Goal: Task Accomplishment & Management: Complete application form

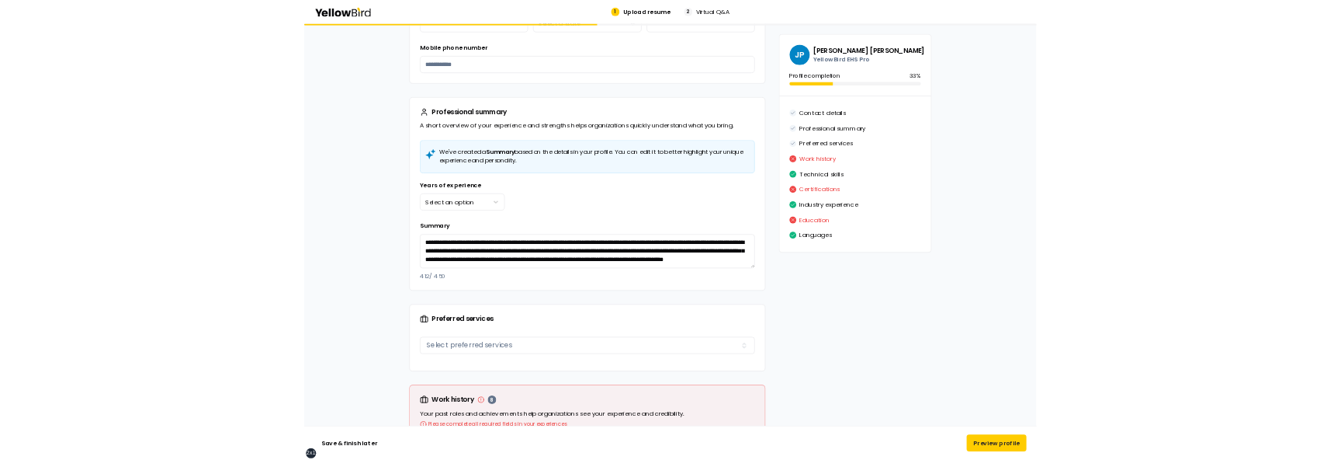
scroll to position [512, 0]
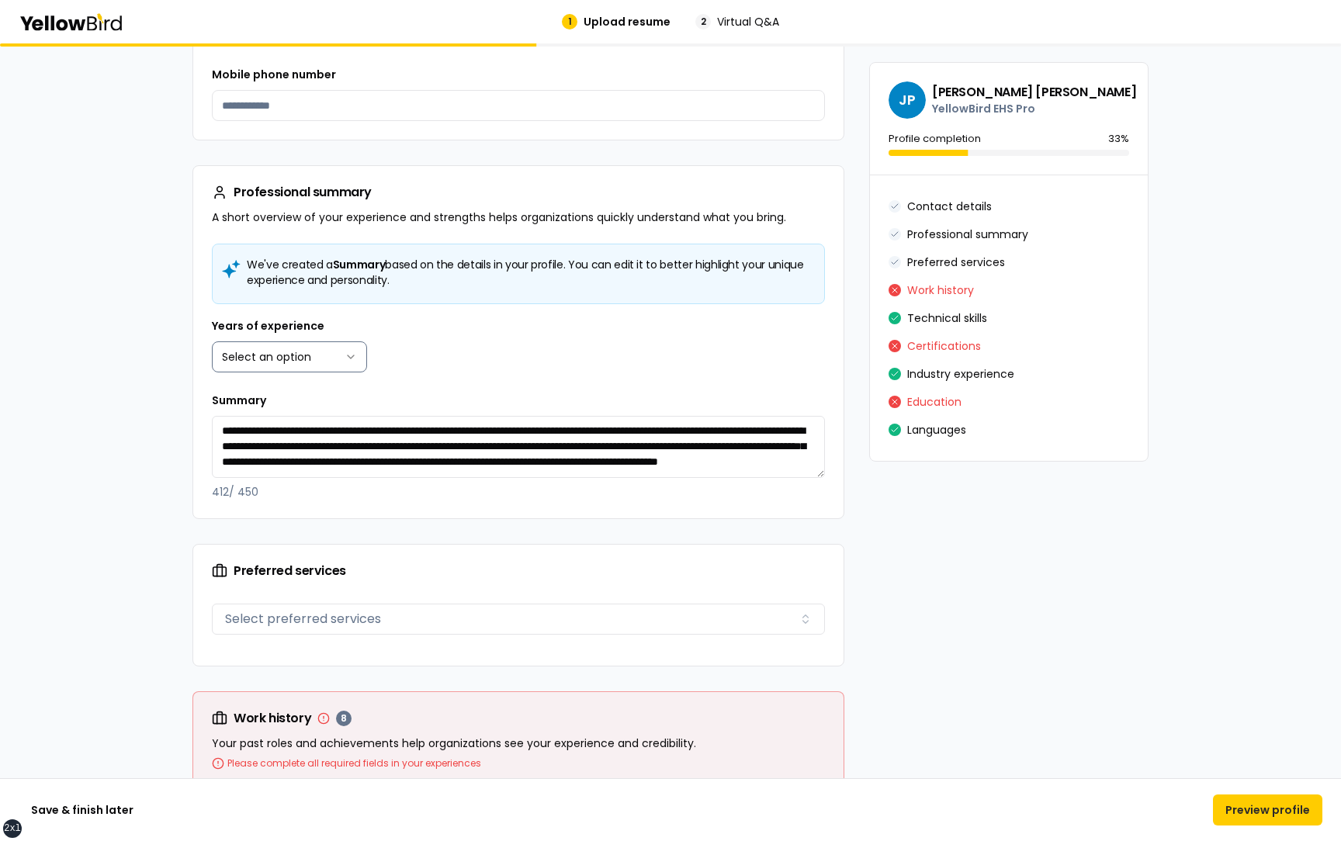
click at [335, 358] on html "**********" at bounding box center [670, 420] width 1341 height 841
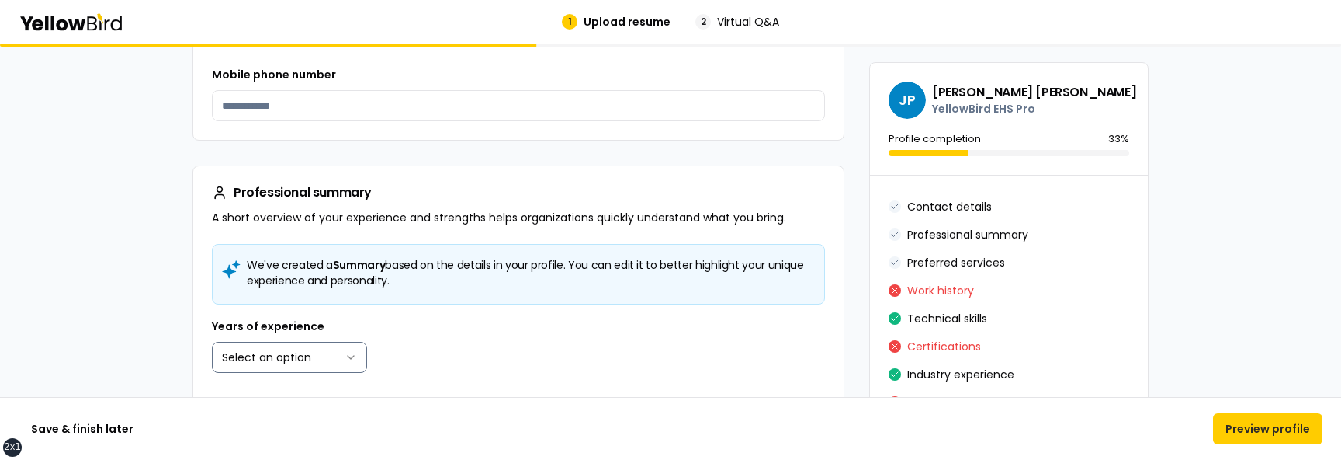
click at [269, 353] on html "**********" at bounding box center [670, 230] width 1341 height 460
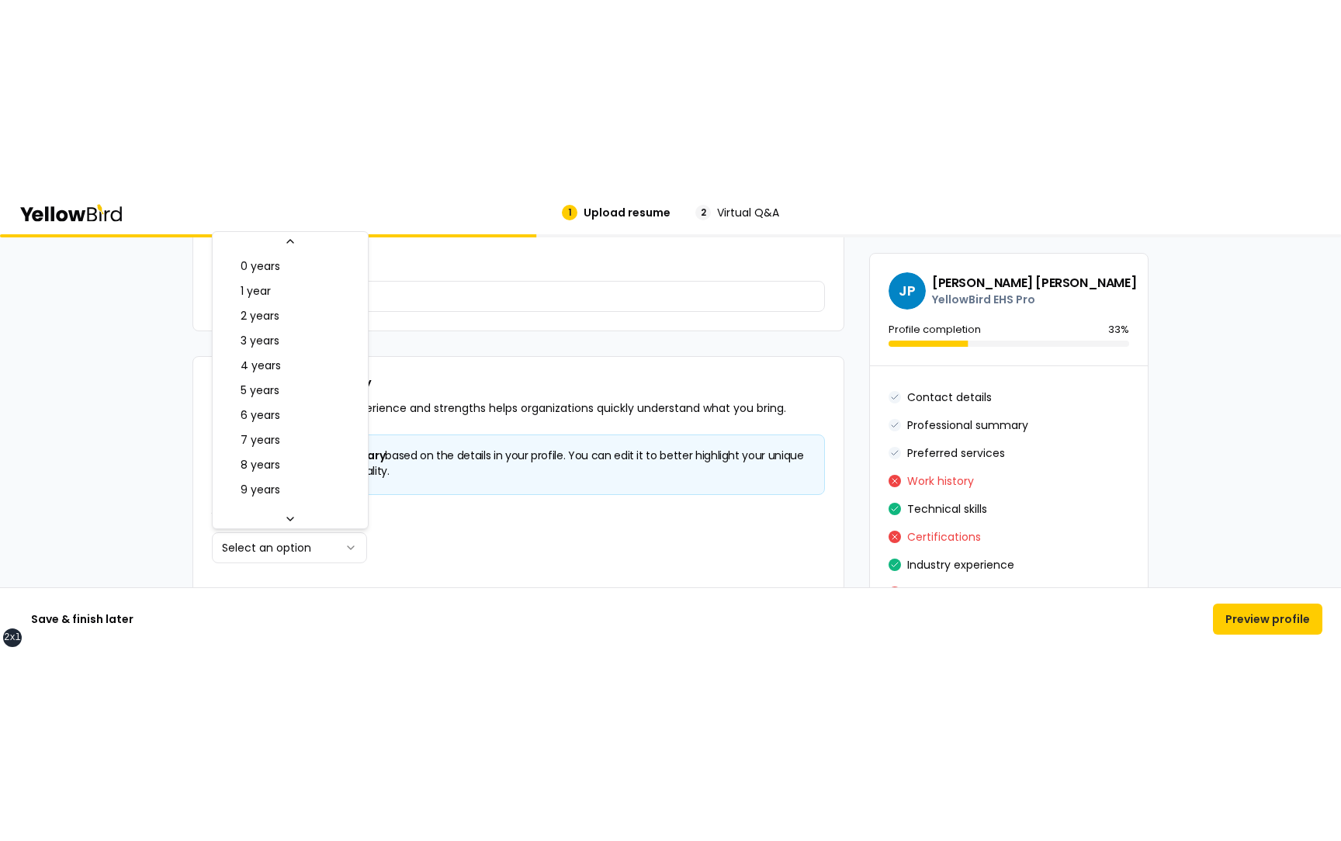
scroll to position [25, 0]
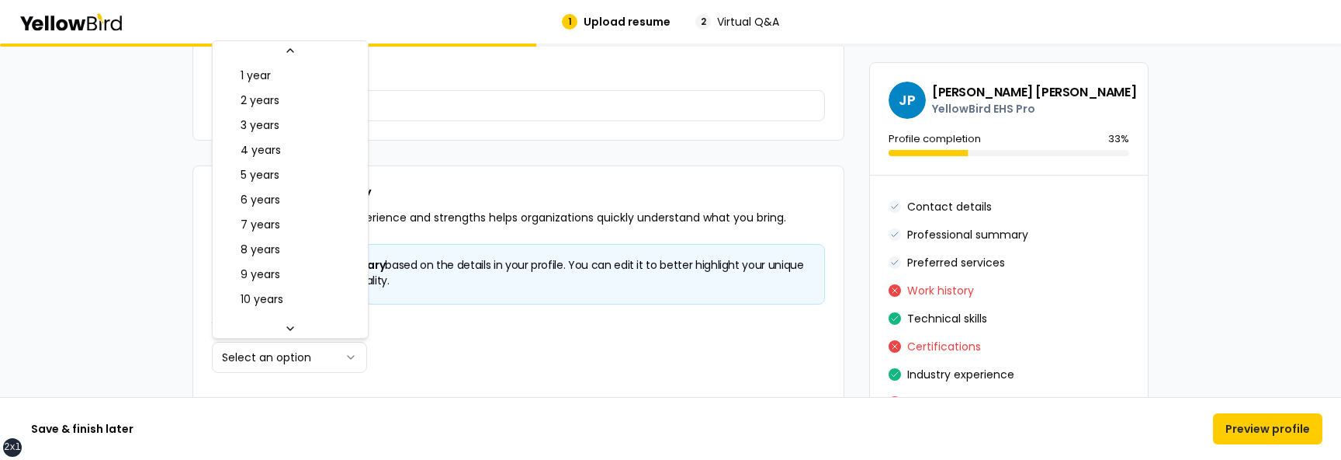
select select "****"
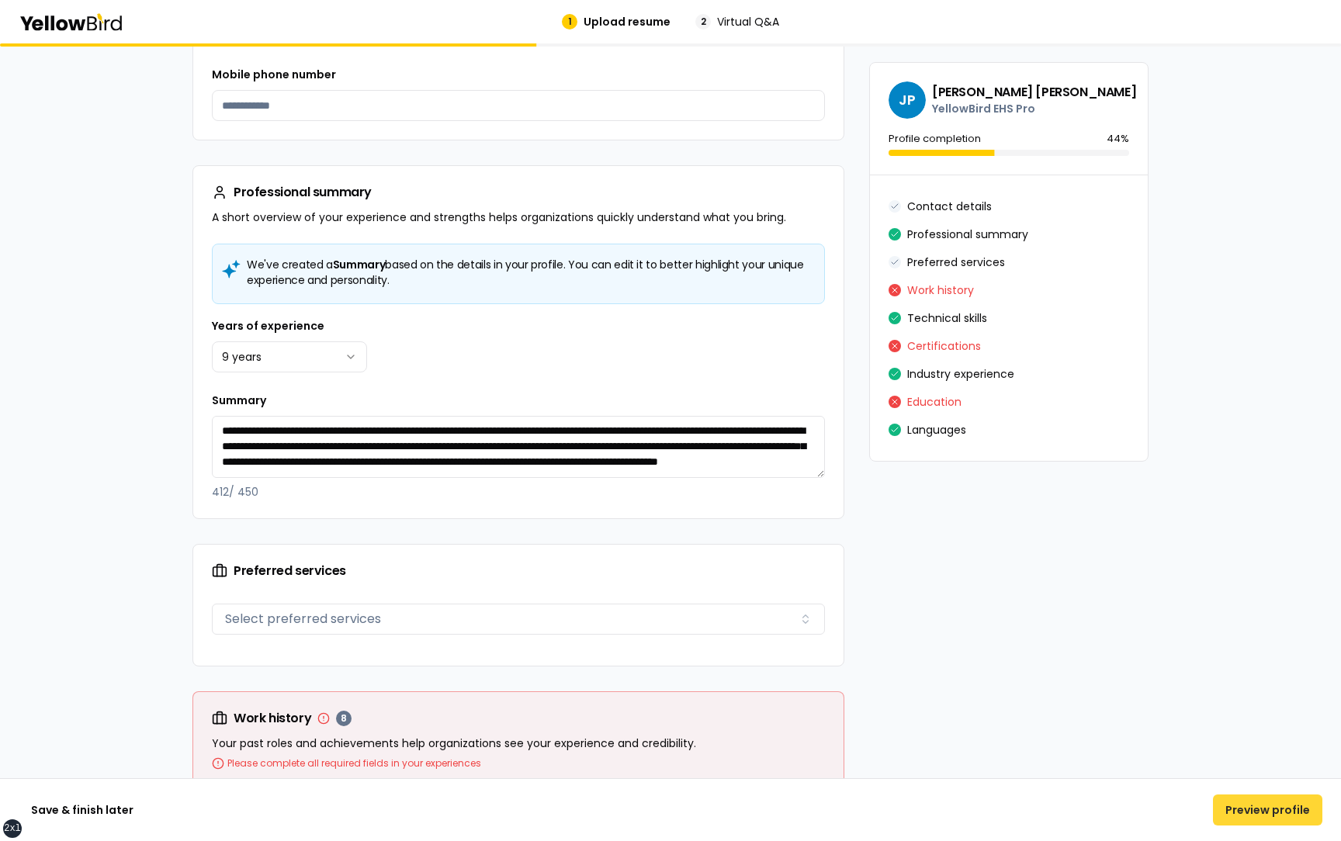
click at [1251, 812] on button "Preview profile" at bounding box center [1267, 810] width 109 height 31
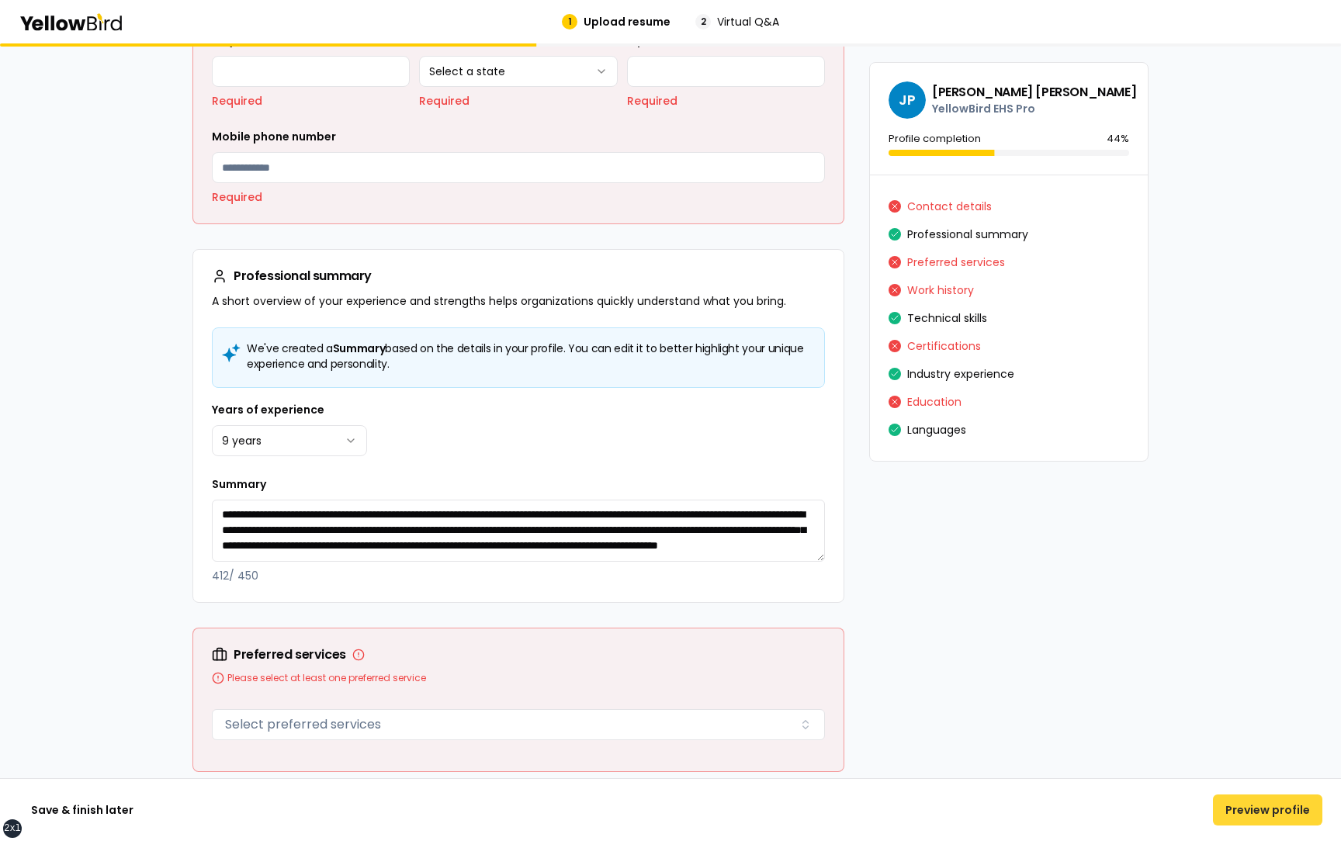
scroll to position [47, 0]
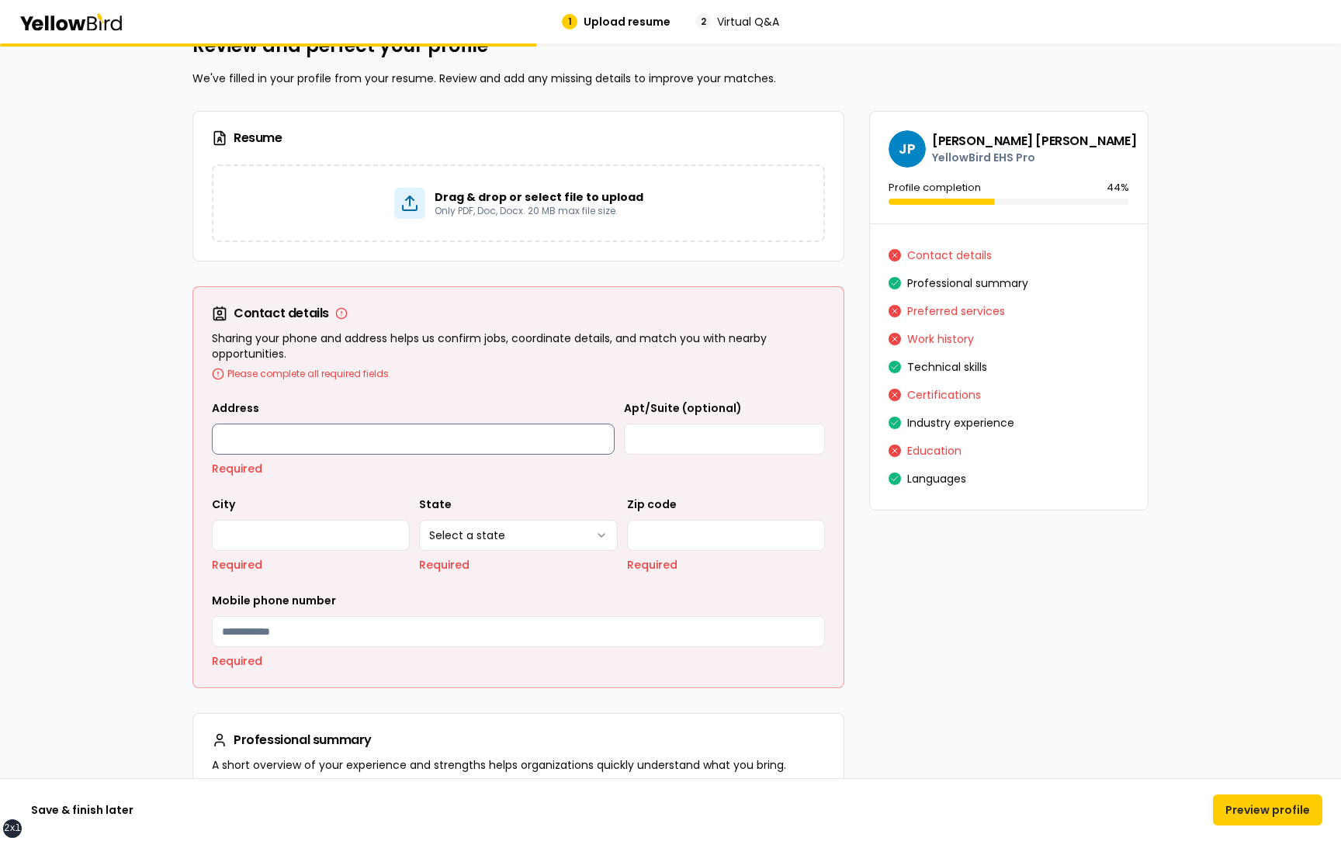
click at [460, 437] on input "Address" at bounding box center [413, 439] width 403 height 31
type input "**********"
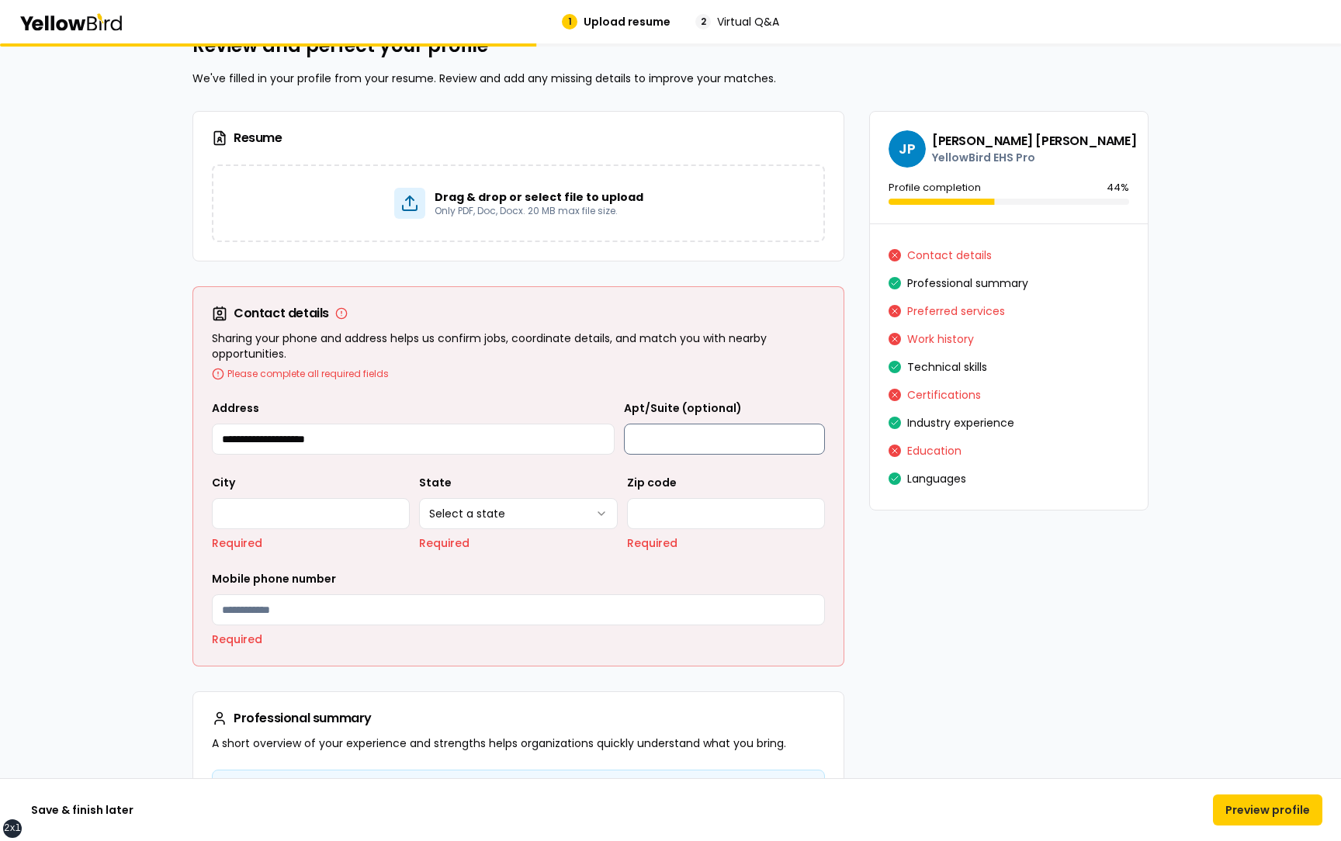
click at [665, 426] on input "Apt/Suite (optional)" at bounding box center [724, 439] width 201 height 31
type input "**********"
click at [235, 507] on input "City" at bounding box center [311, 513] width 198 height 31
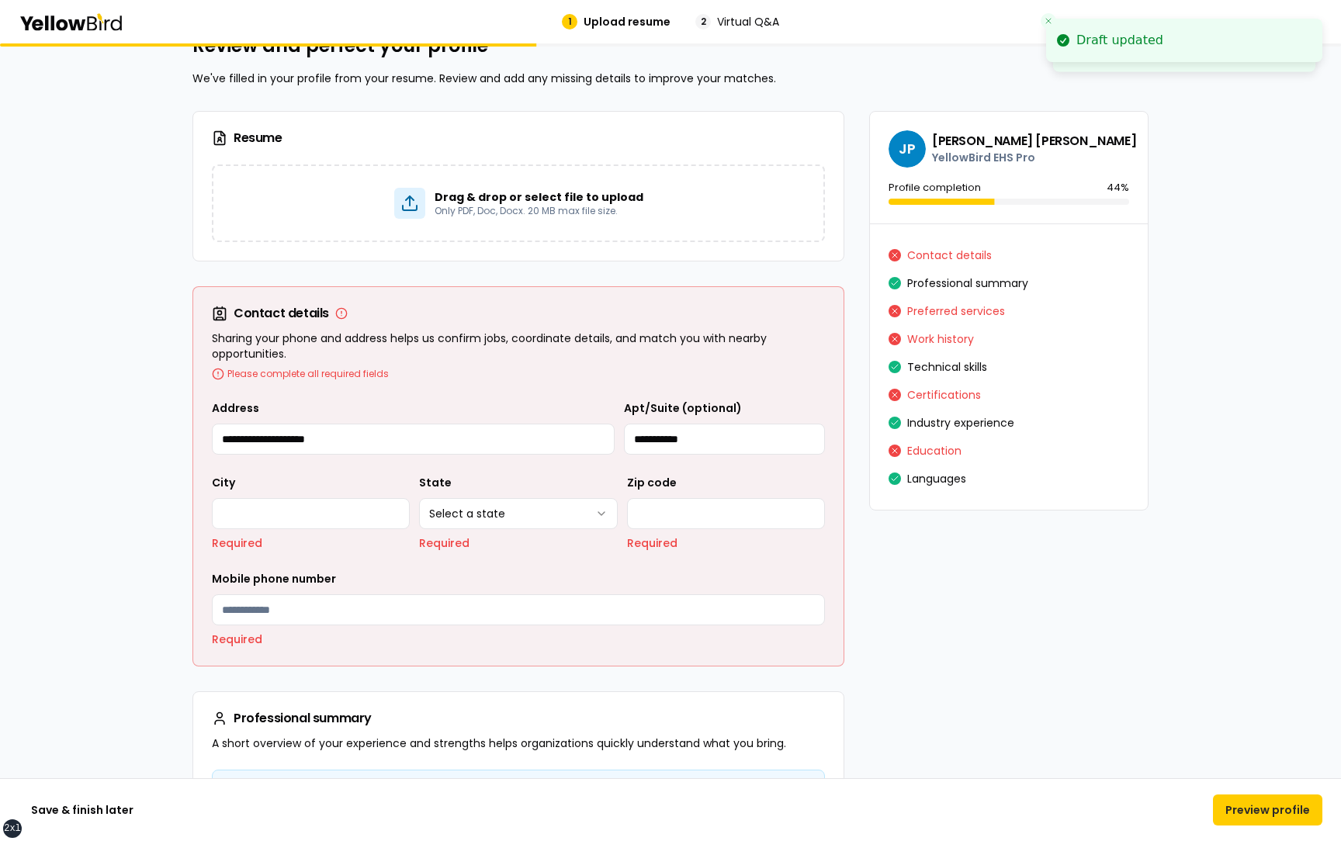
type input "*******"
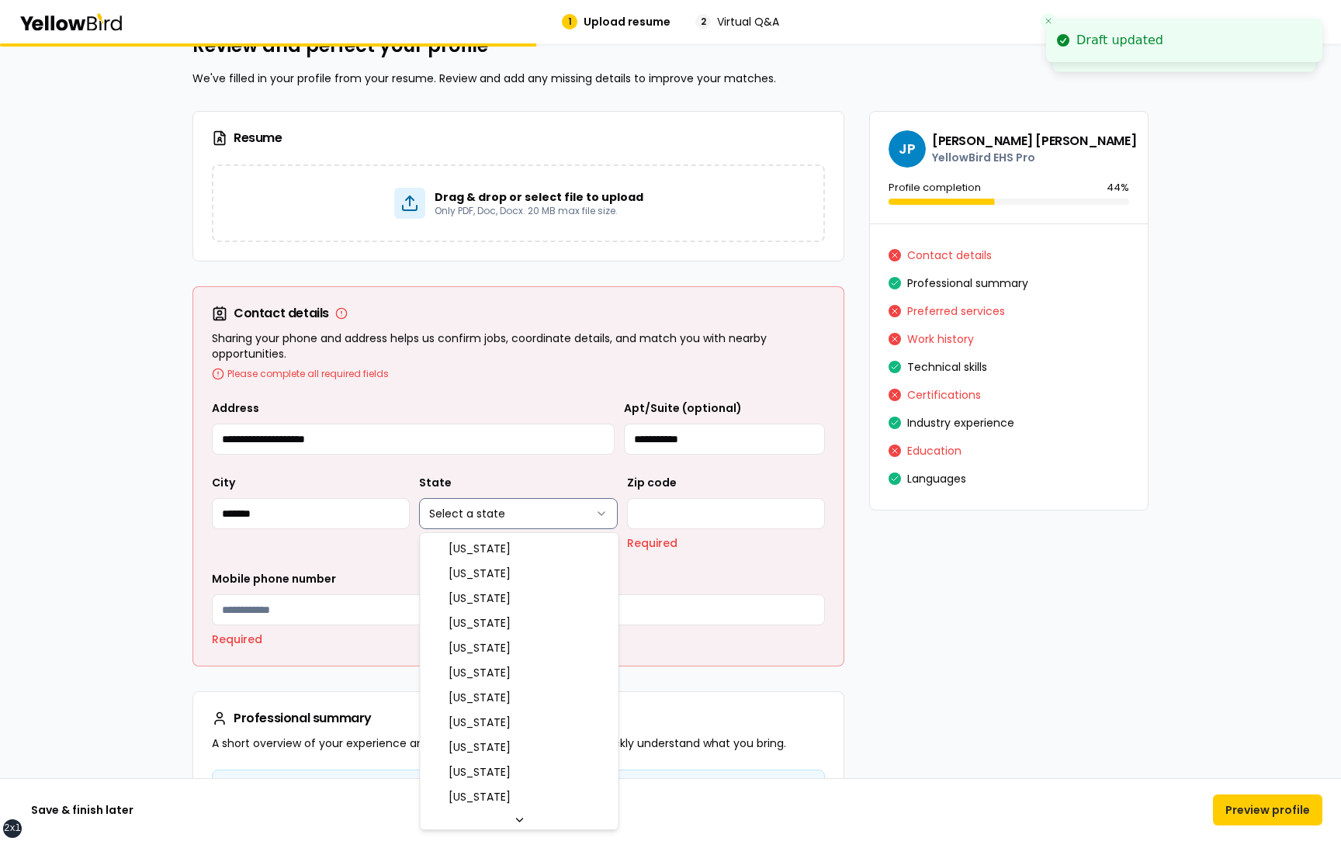
click at [474, 513] on html "**********" at bounding box center [670, 420] width 1341 height 841
select select "**"
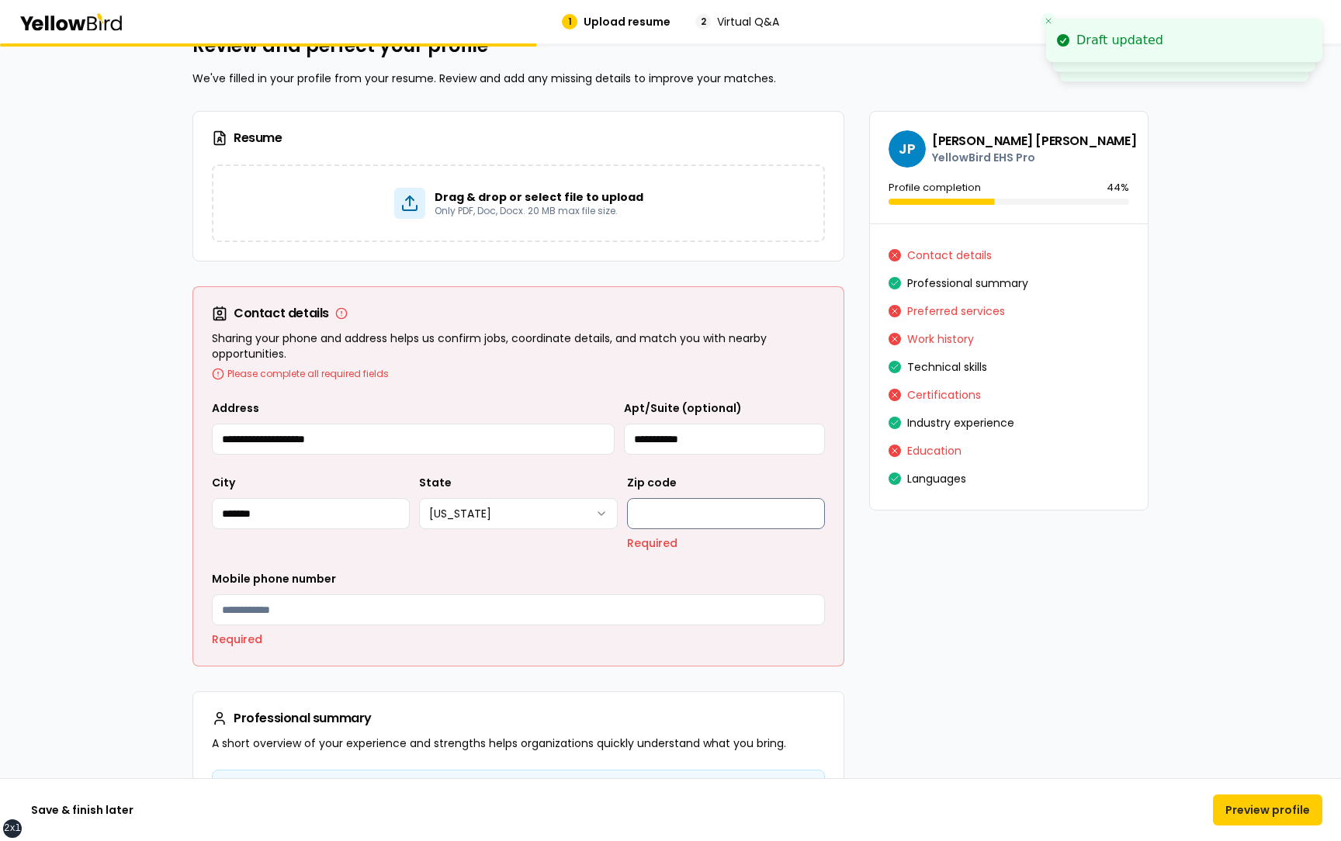
click at [685, 515] on input "Zip code" at bounding box center [726, 513] width 198 height 31
type input "*****"
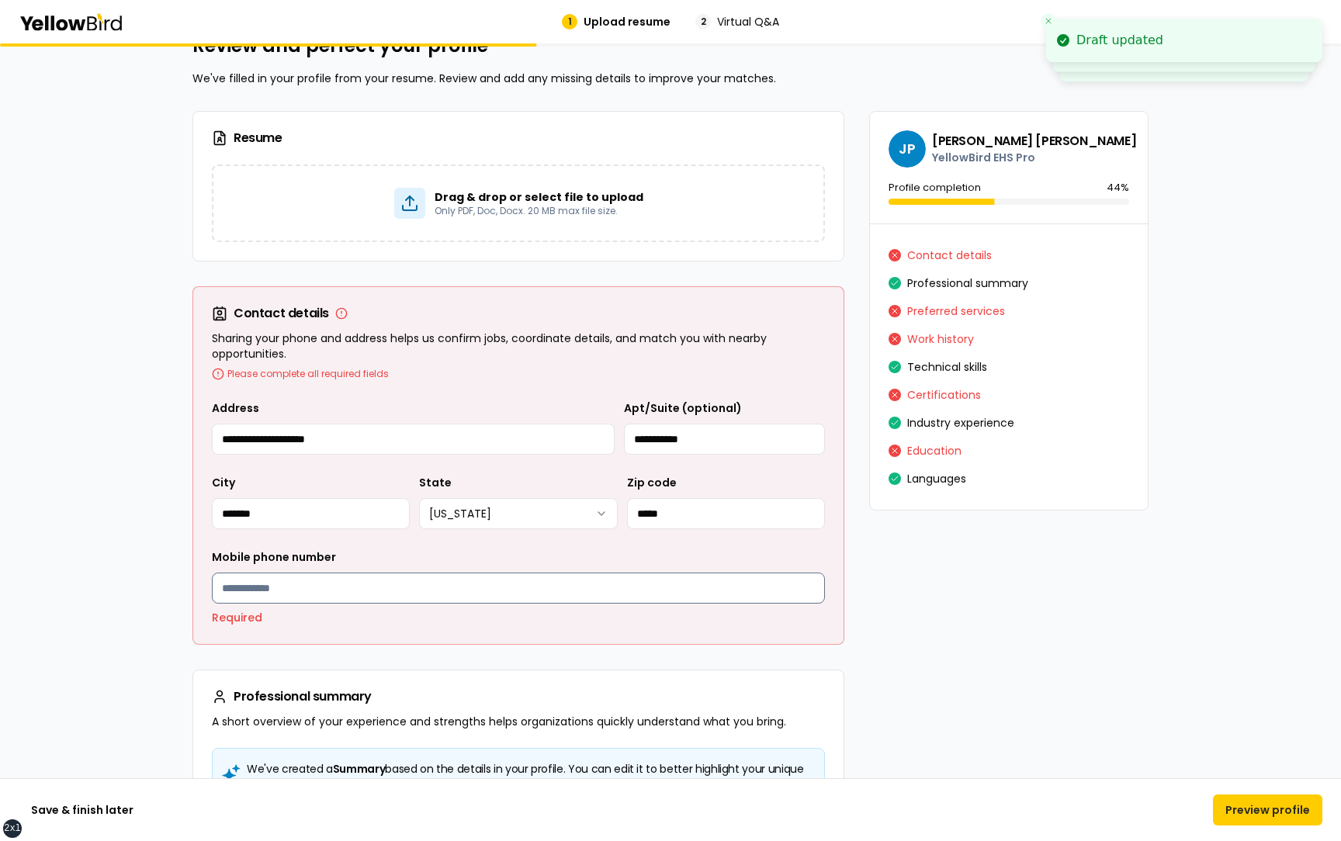
click at [285, 591] on input "Mobile phone number" at bounding box center [518, 588] width 613 height 31
type input "**********"
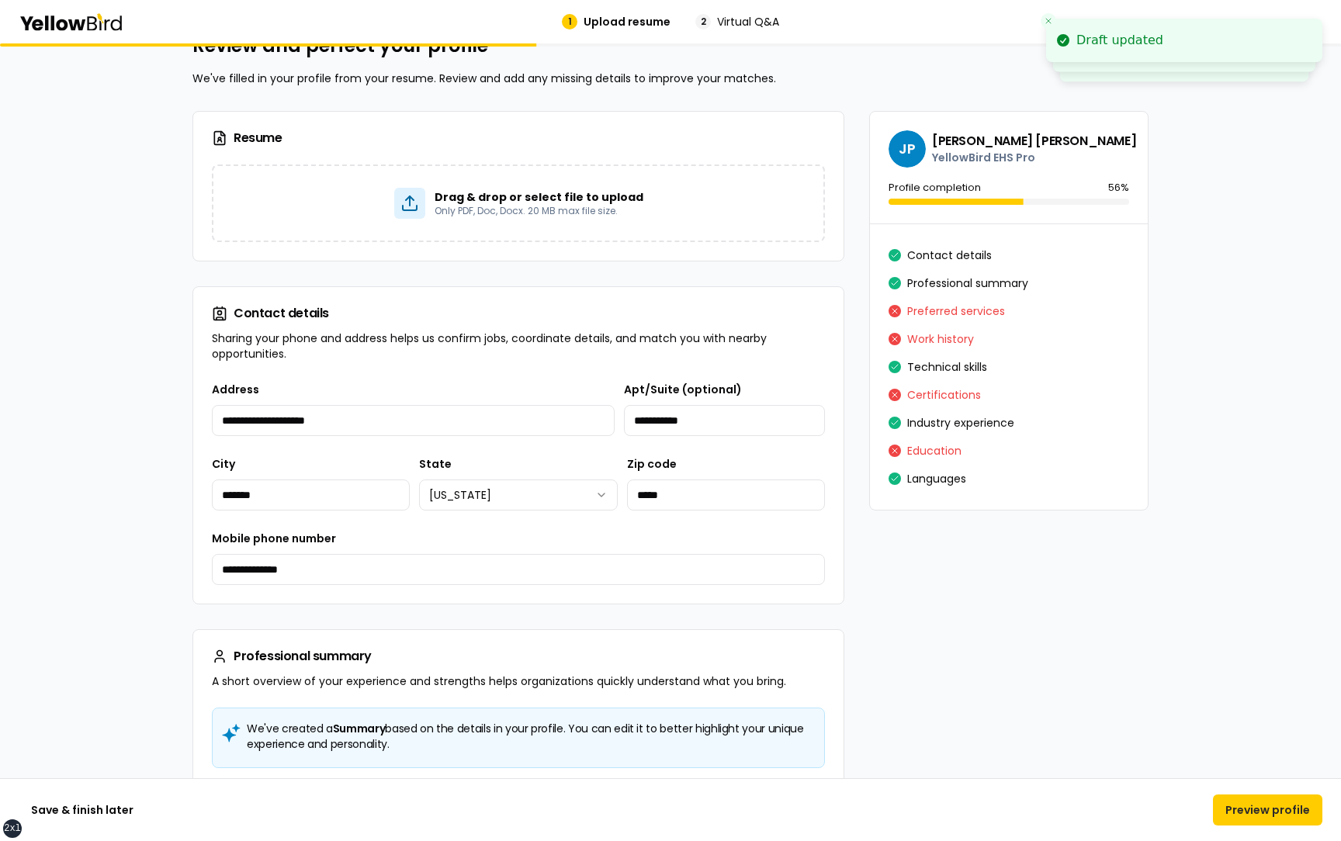
click at [471, 630] on div "Professional summary A short overview of your experience and strengths helps or…" at bounding box center [518, 669] width 651 height 78
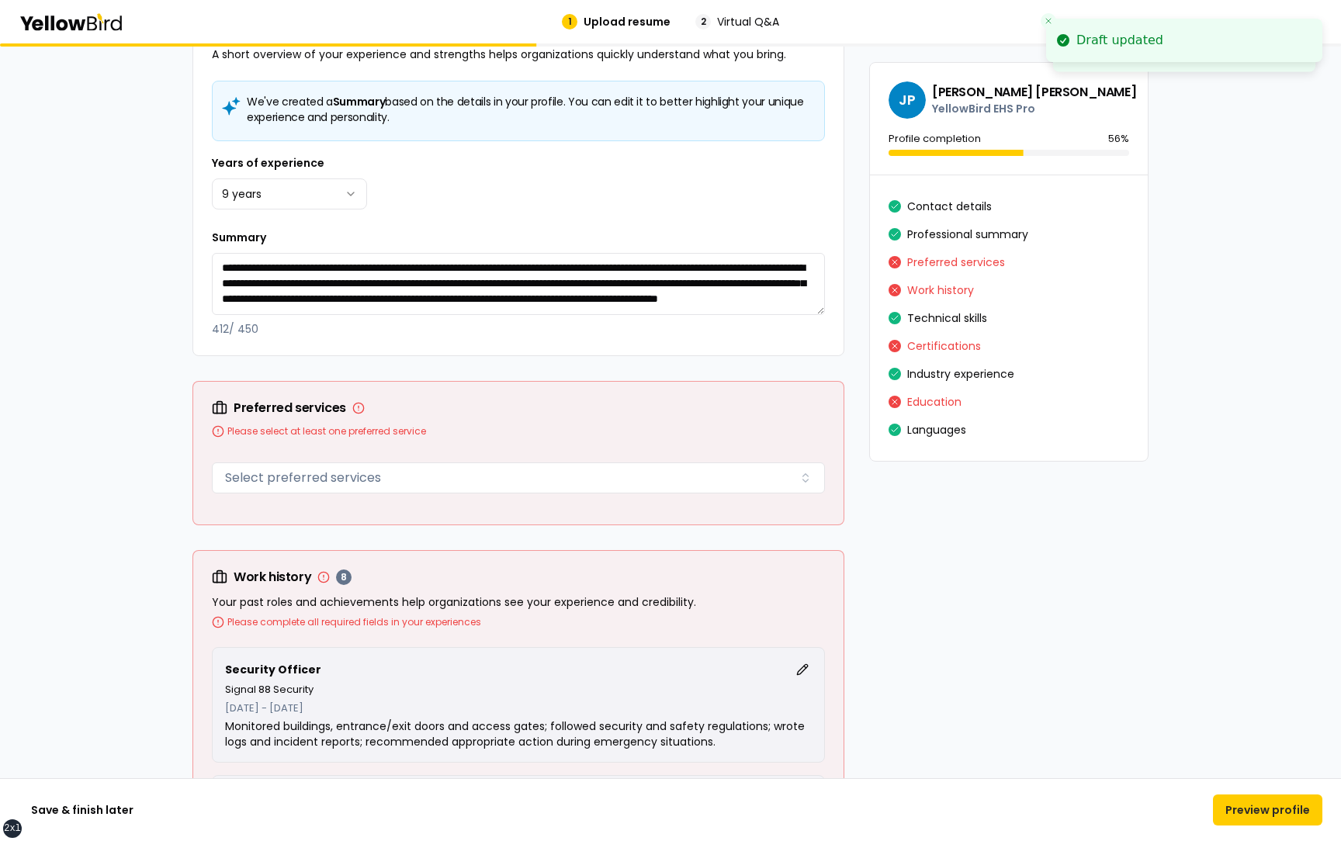
scroll to position [685, 0]
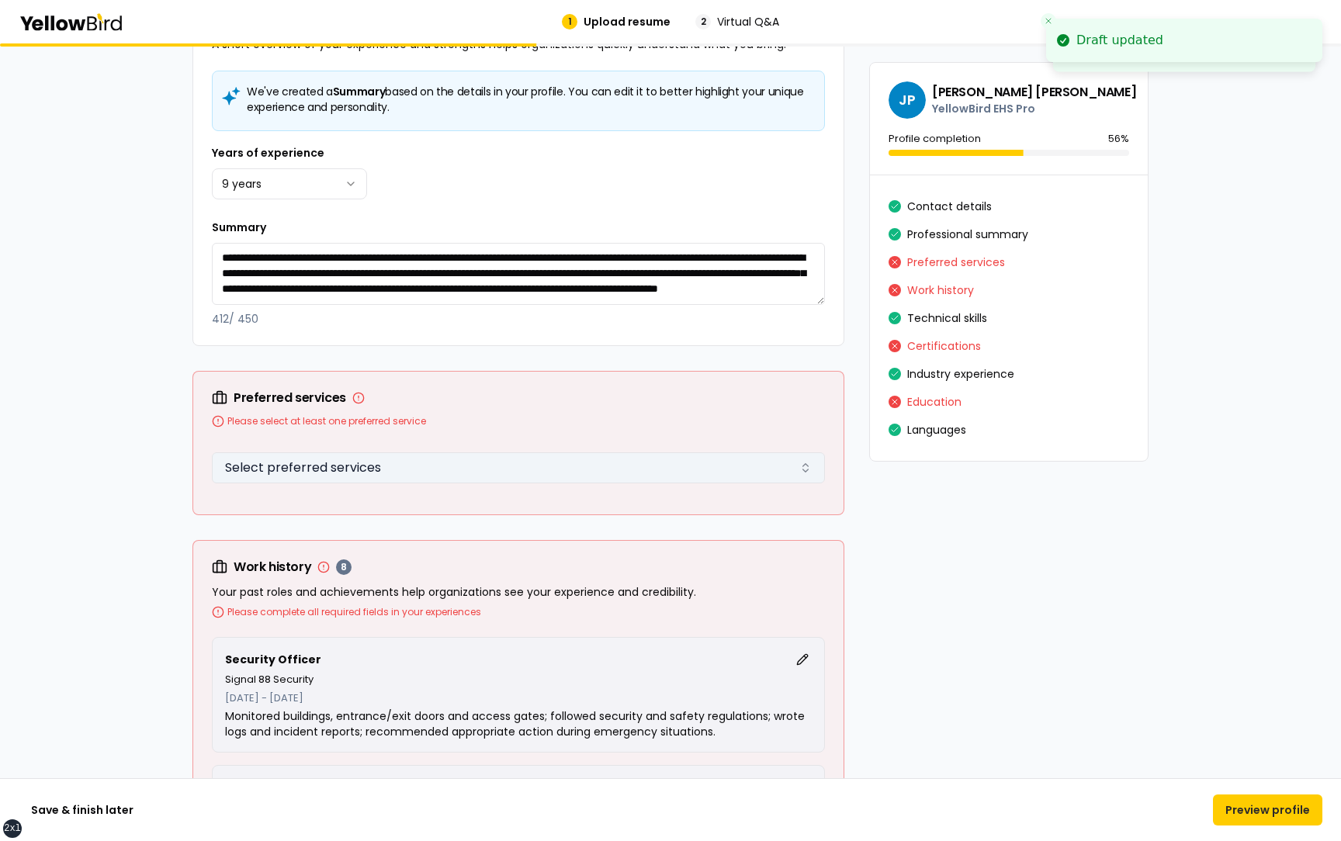
click at [553, 466] on button "Select preferred services" at bounding box center [518, 468] width 613 height 31
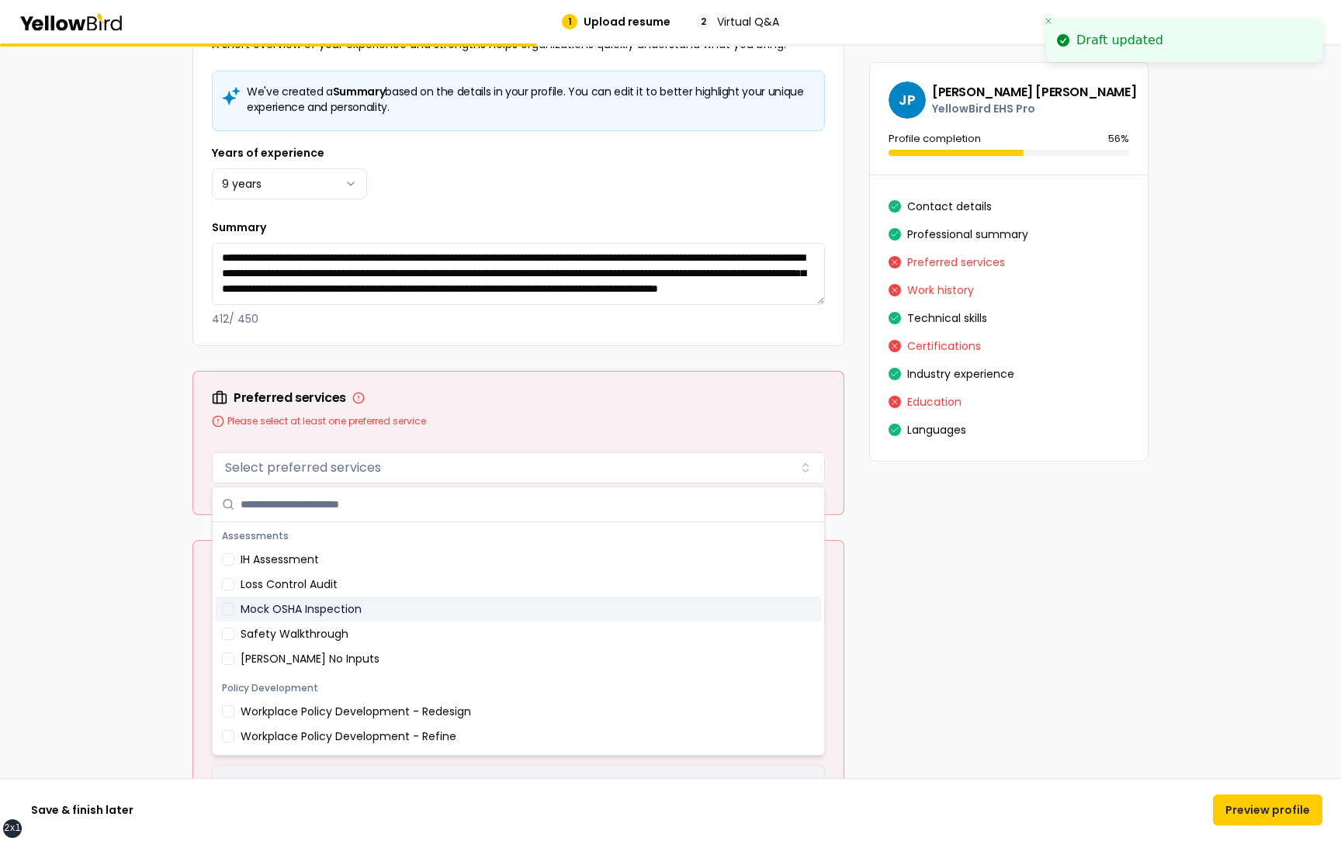
click at [408, 613] on div "Mock OSHA Inspection" at bounding box center [518, 609] width 605 height 25
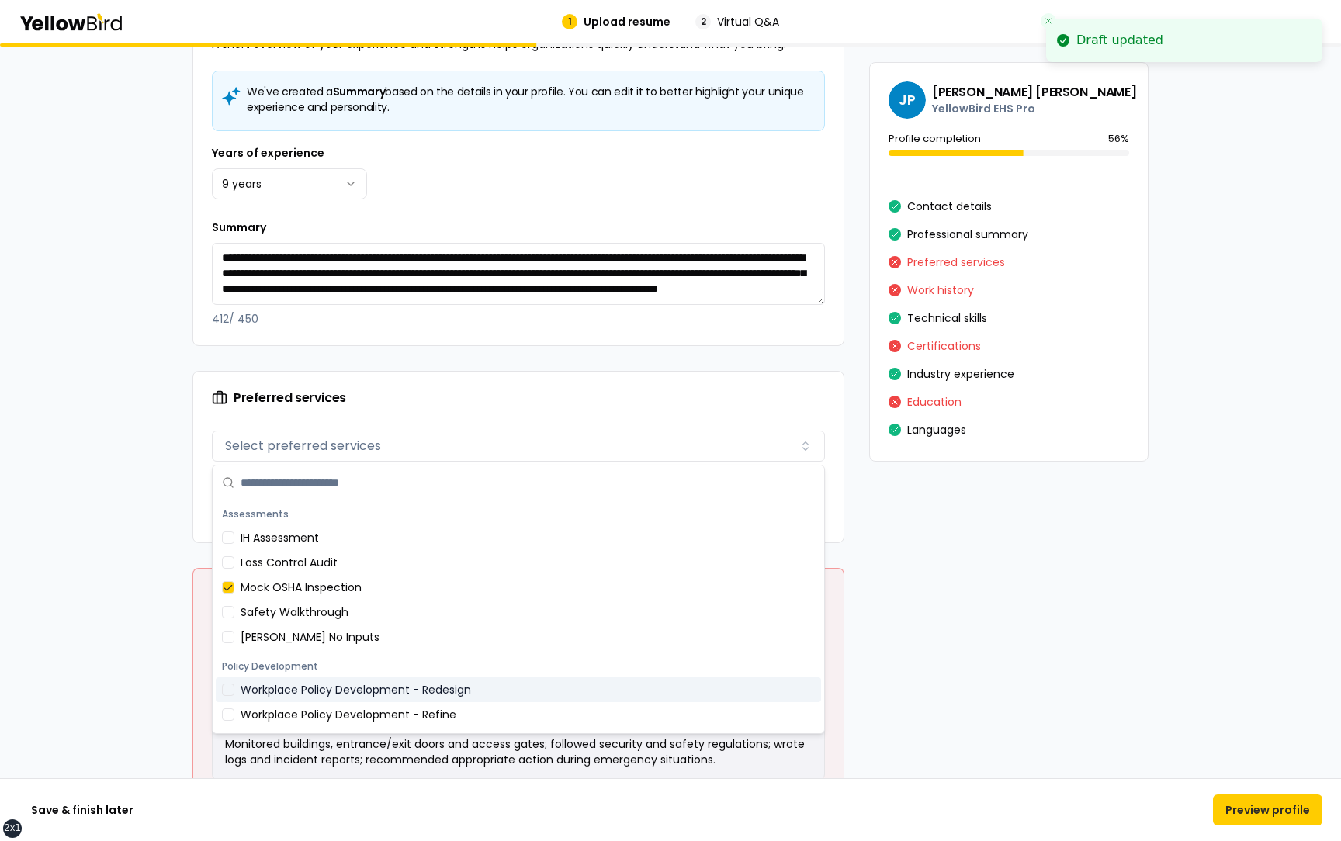
click at [406, 691] on div "Workplace Policy Development - Redesign" at bounding box center [518, 690] width 605 height 25
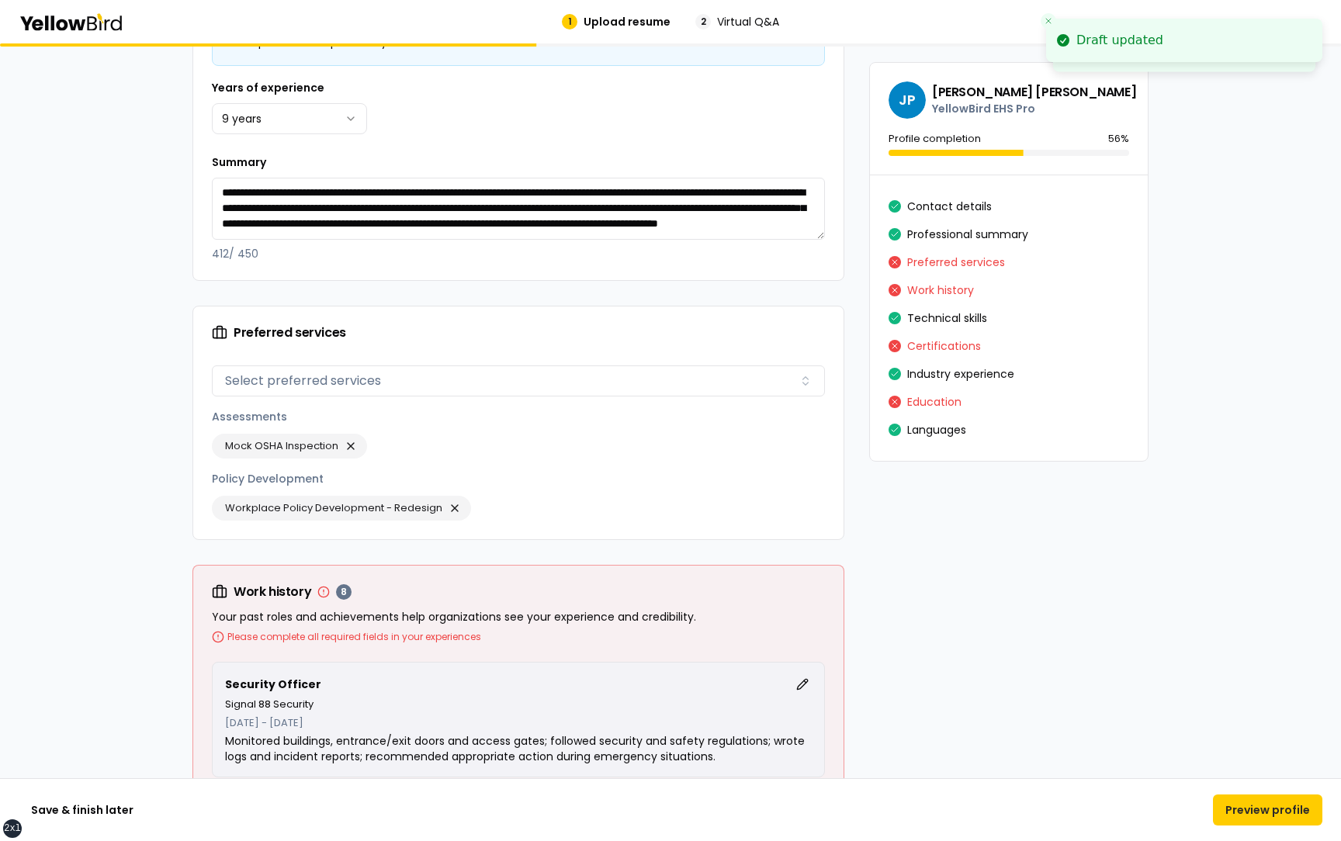
scroll to position [751, 0]
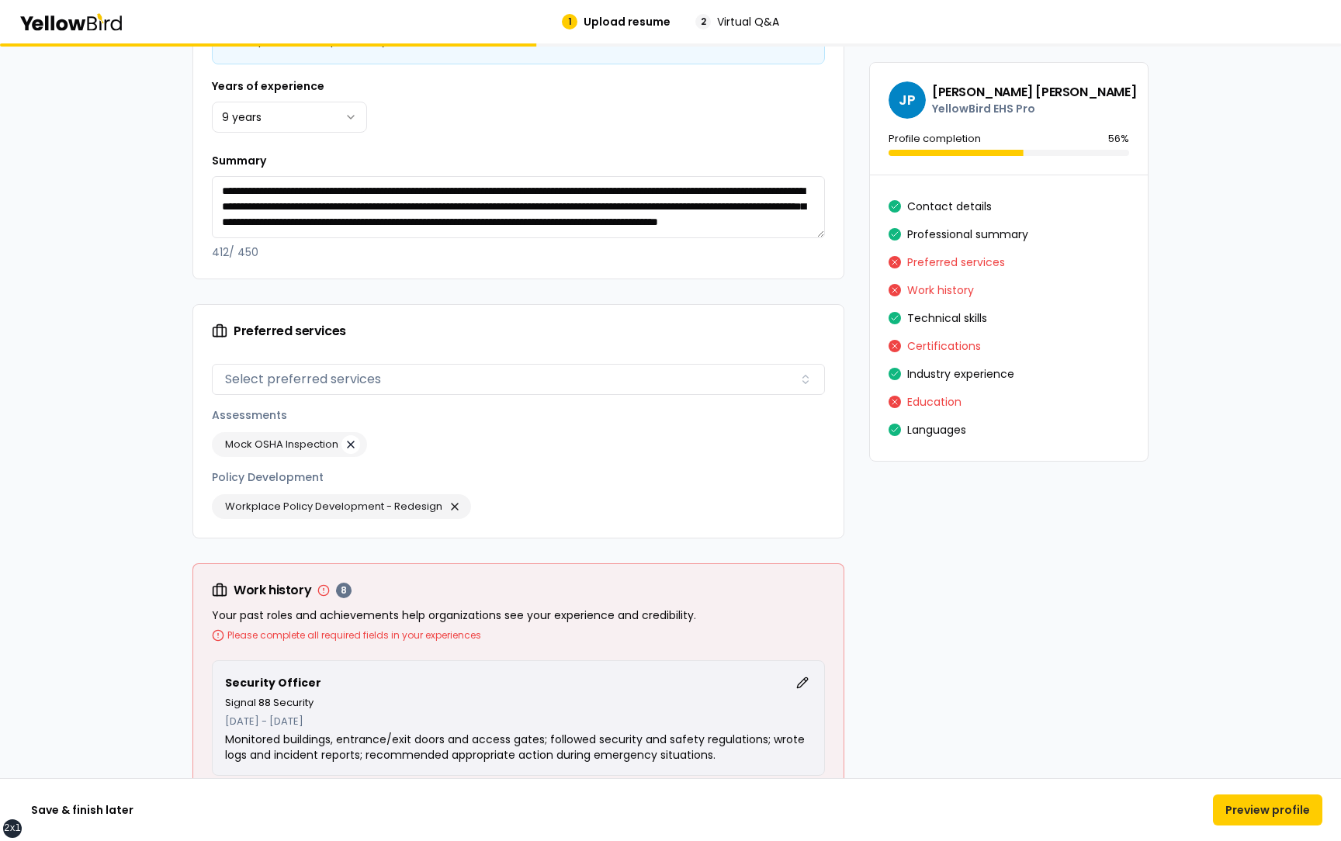
click at [354, 442] on button "button" at bounding box center [351, 444] width 19 height 19
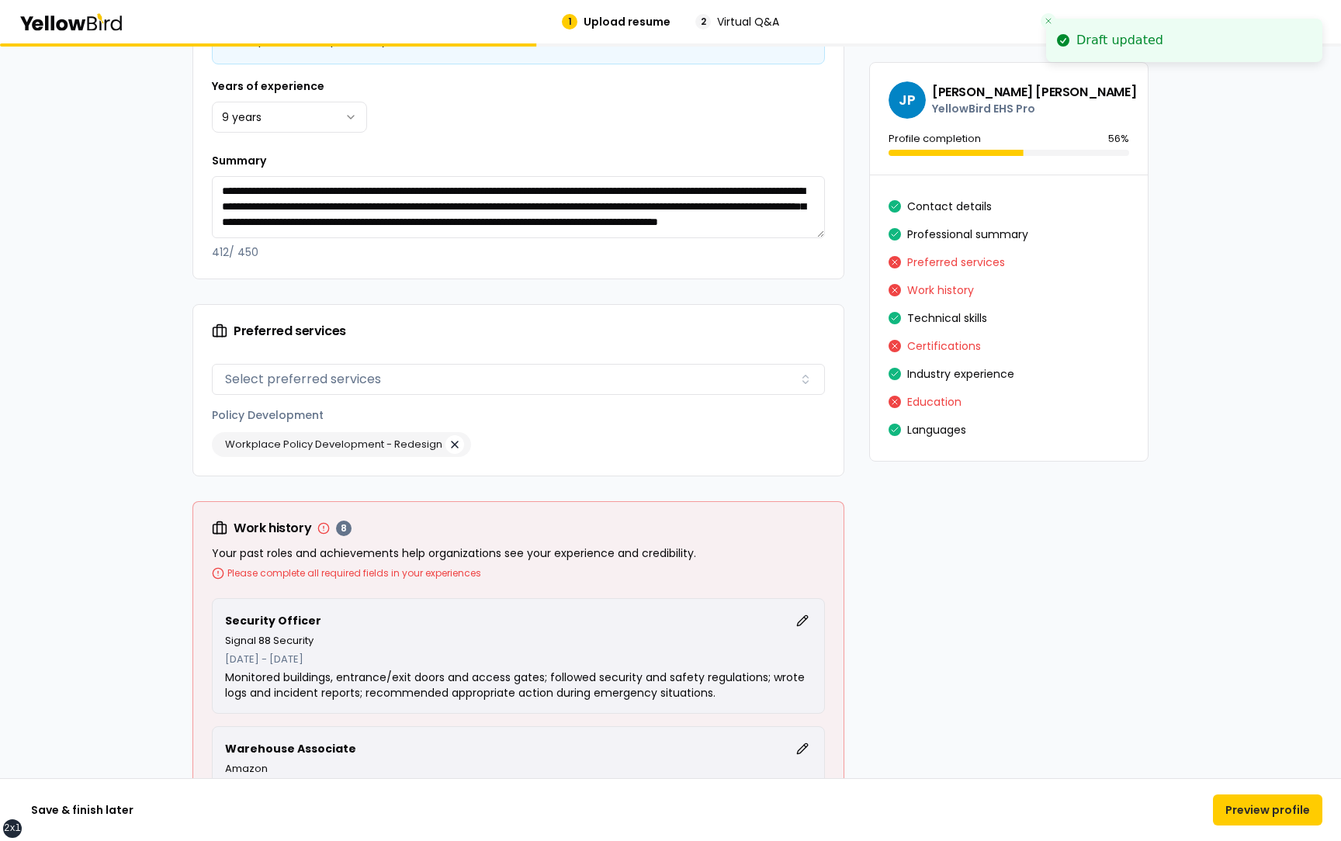
click at [454, 442] on button "button" at bounding box center [455, 444] width 19 height 19
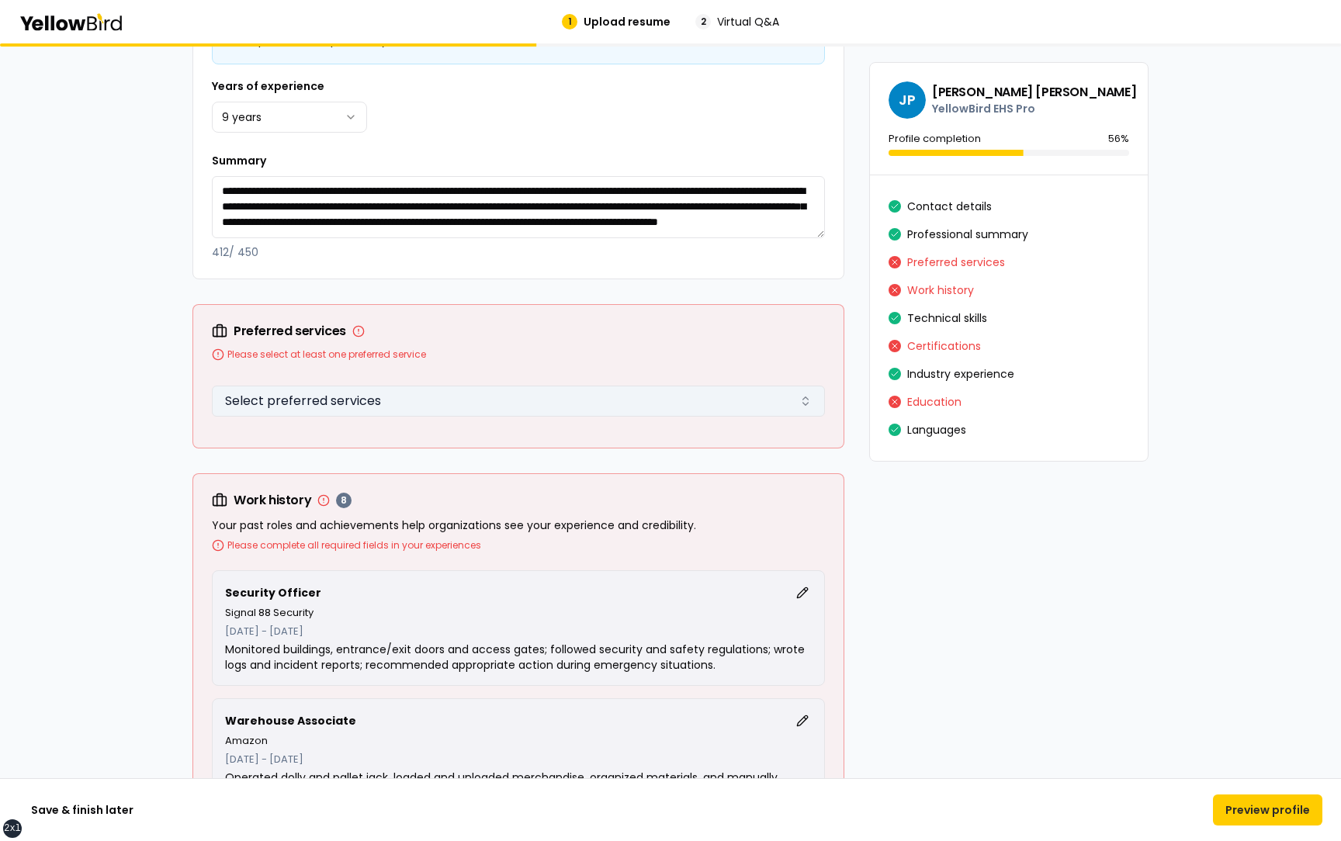
click at [363, 400] on button "Select preferred services" at bounding box center [518, 401] width 613 height 31
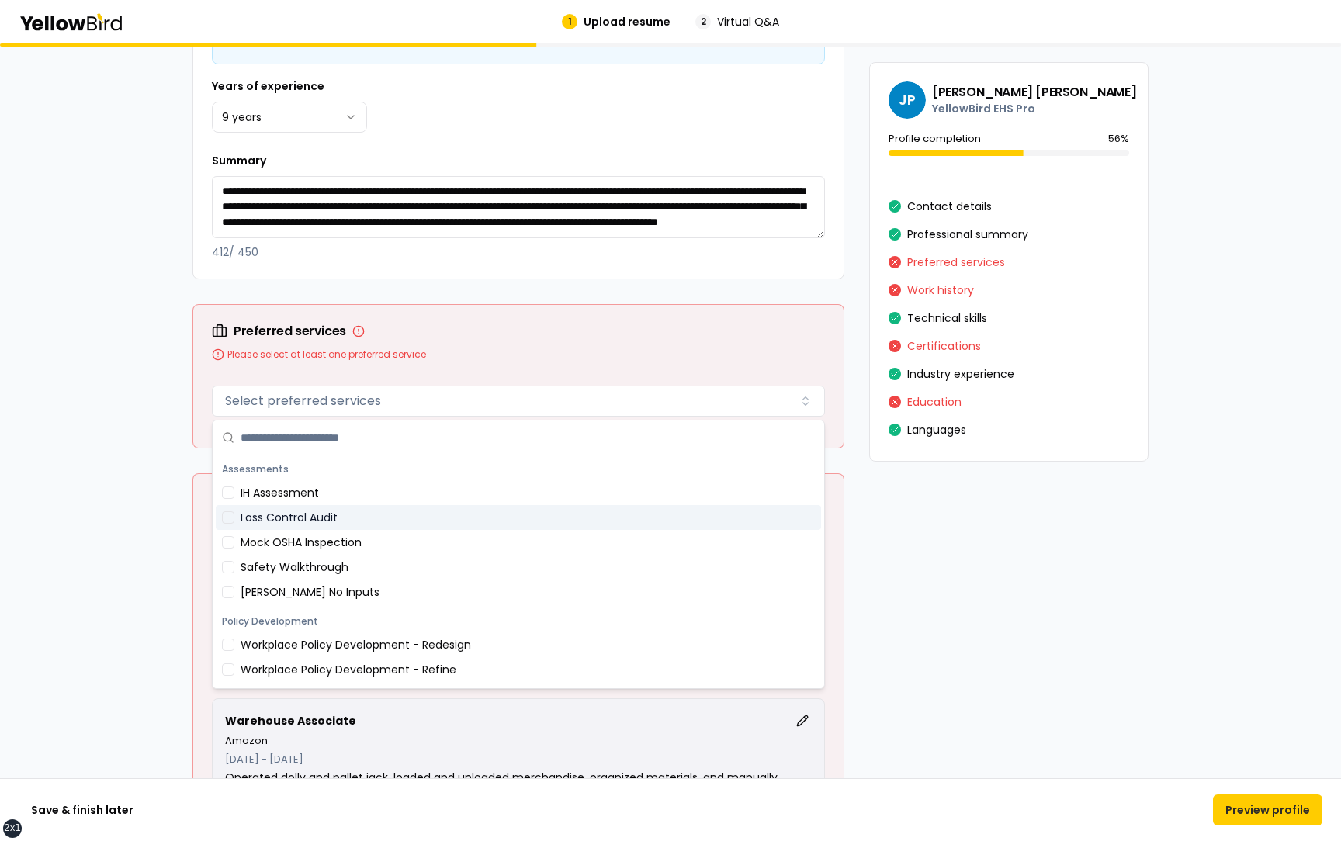
click at [324, 524] on div "Loss Control Audit" at bounding box center [518, 517] width 605 height 25
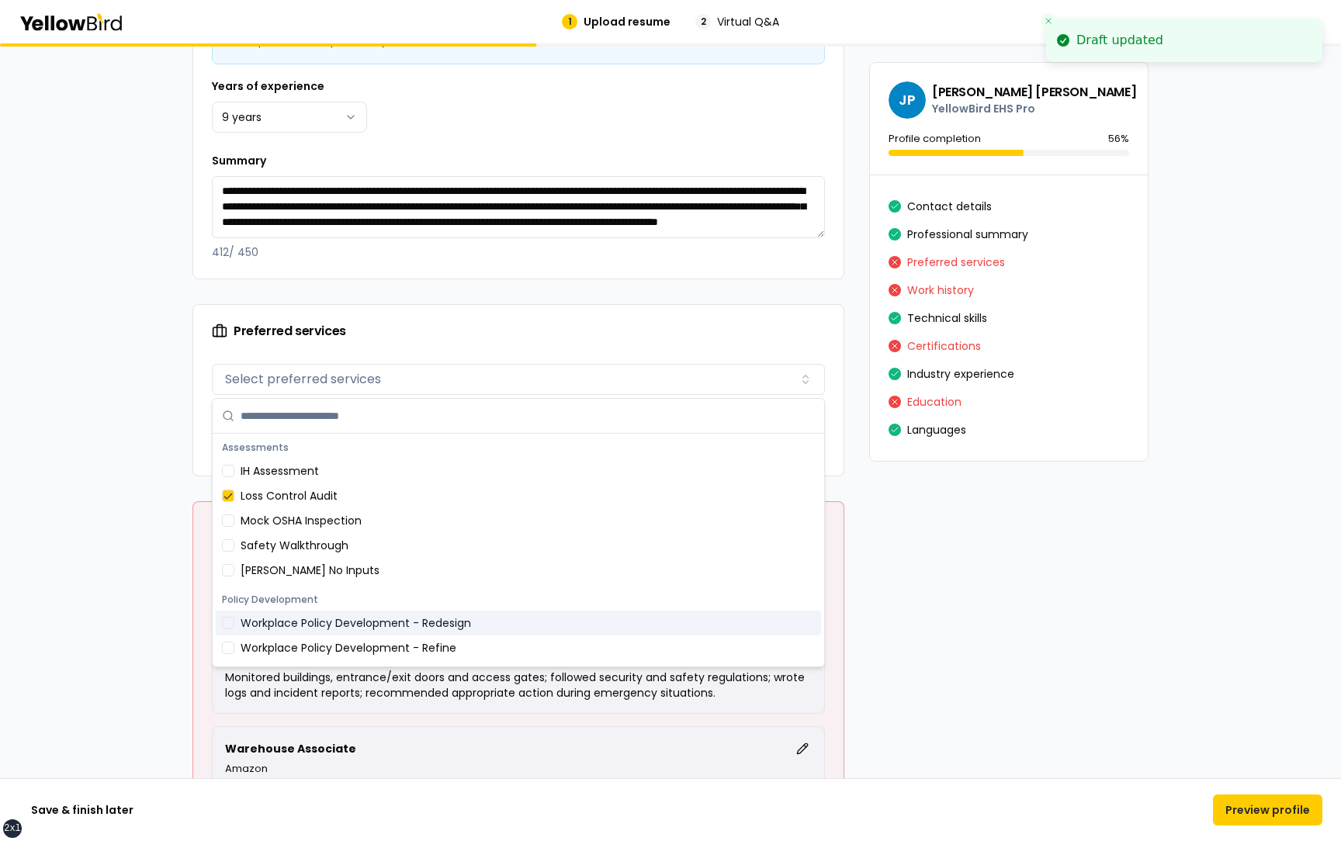
click at [321, 620] on div "Workplace Policy Development - Redesign" at bounding box center [518, 623] width 605 height 25
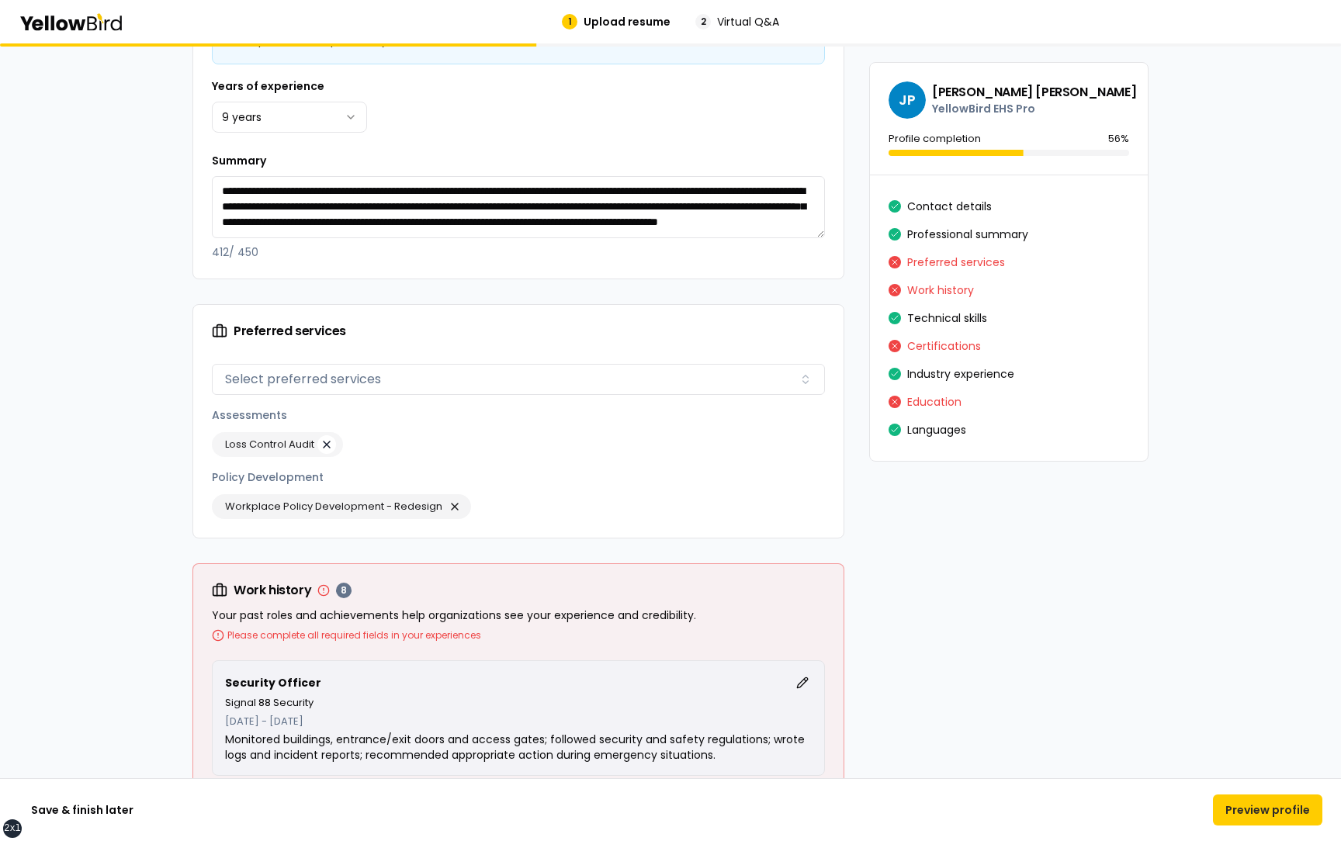
click at [328, 448] on button "button" at bounding box center [326, 444] width 19 height 19
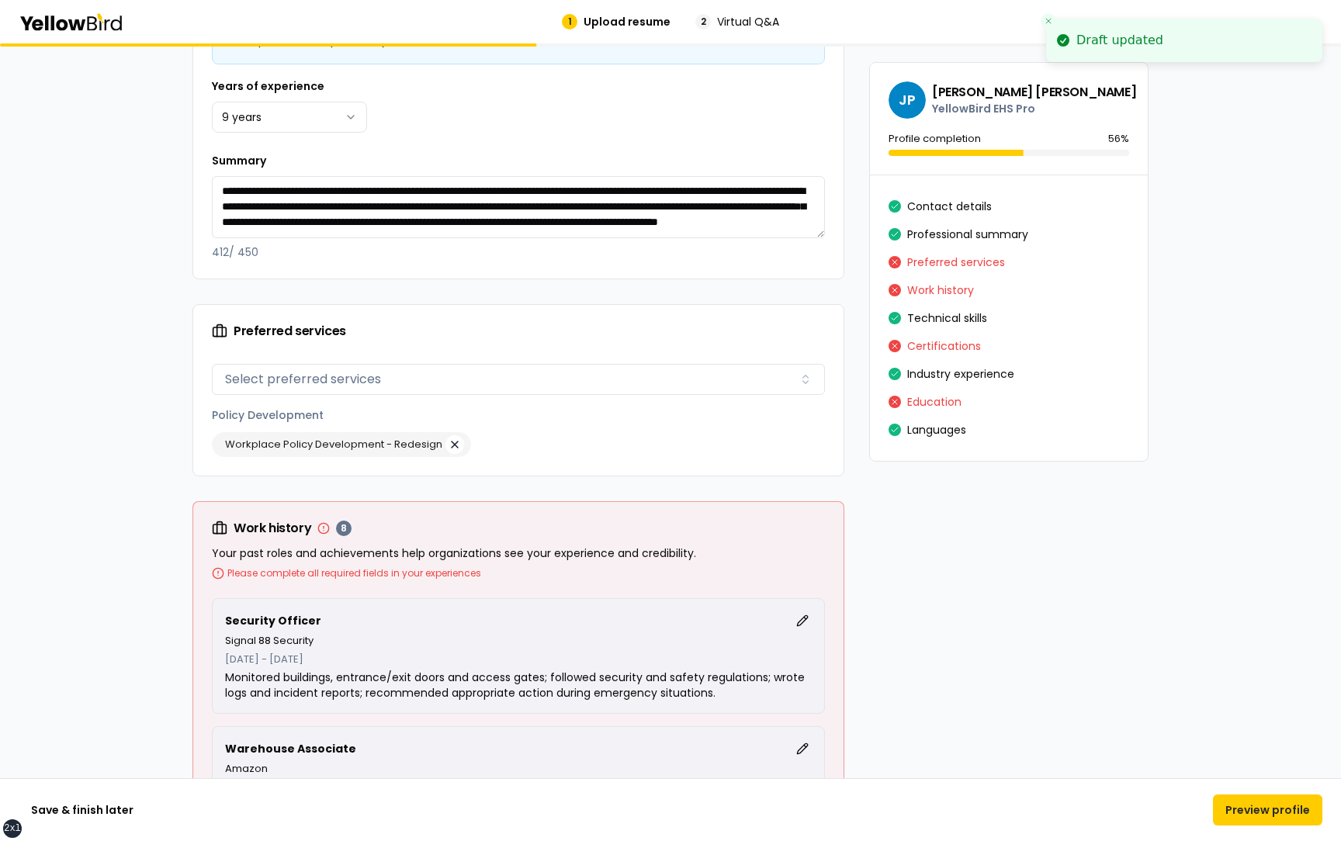
click at [456, 446] on button "button" at bounding box center [455, 444] width 19 height 19
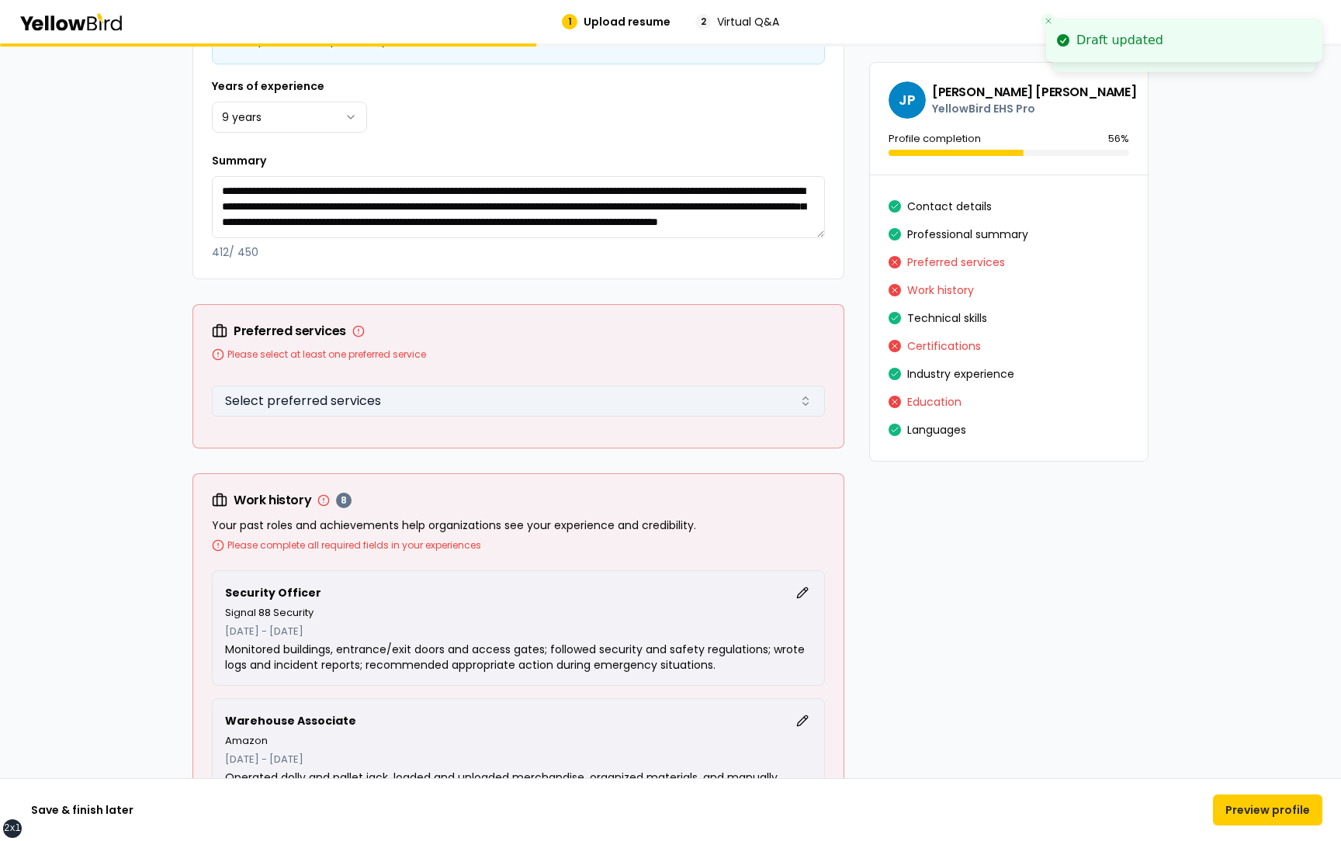
click at [413, 408] on button "Select preferred services" at bounding box center [518, 401] width 613 height 31
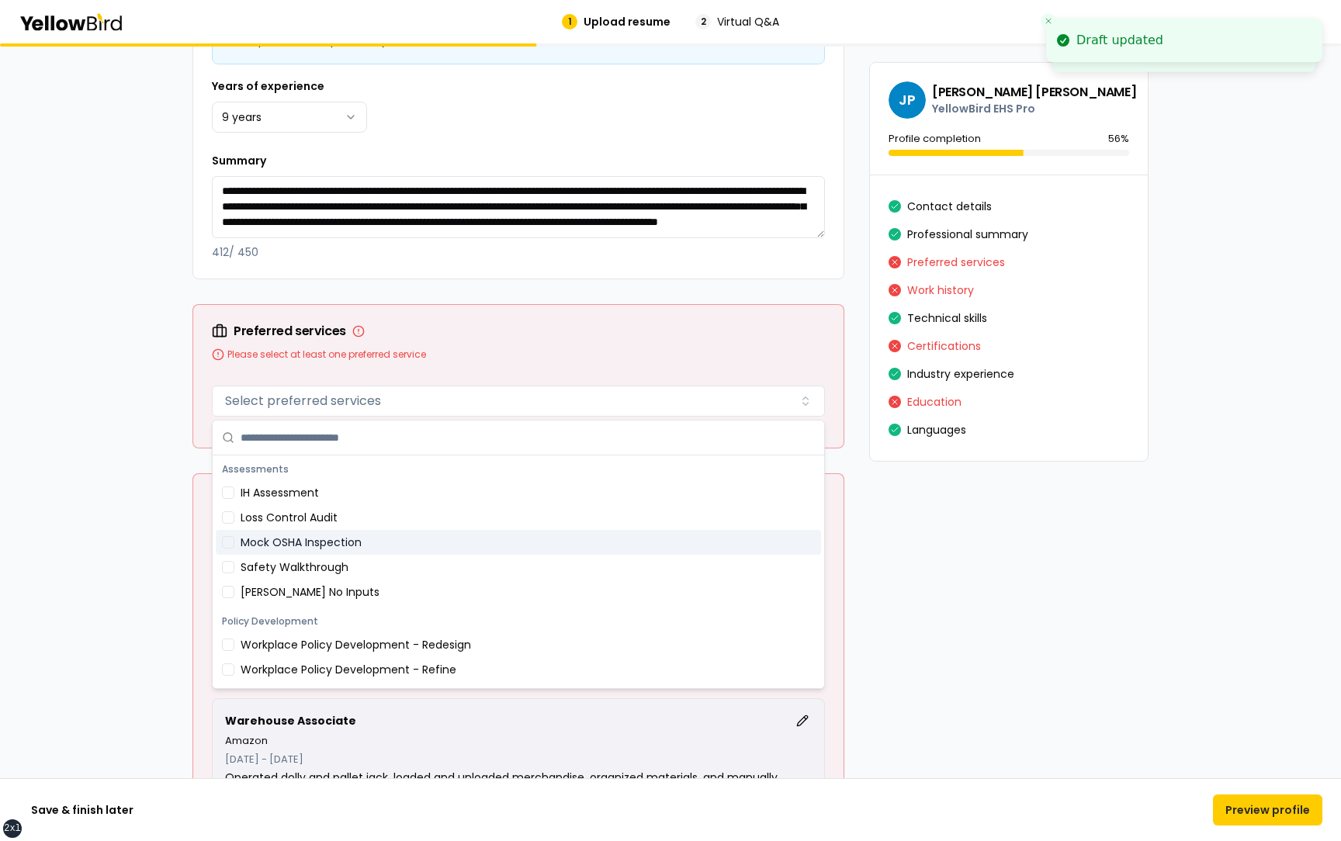
click at [326, 536] on div "Mock OSHA Inspection" at bounding box center [518, 542] width 605 height 25
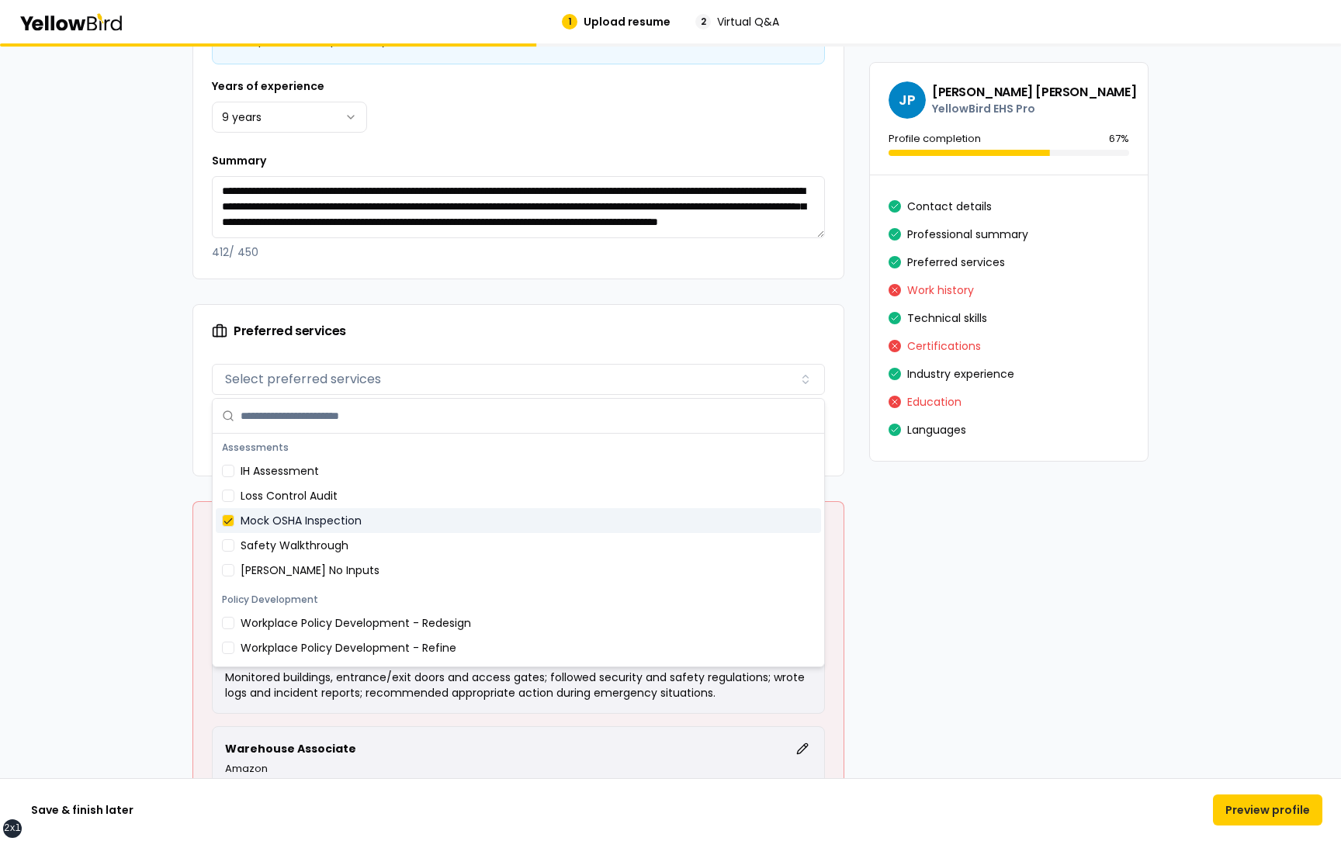
click at [359, 519] on div "Mock OSHA Inspection" at bounding box center [518, 520] width 605 height 25
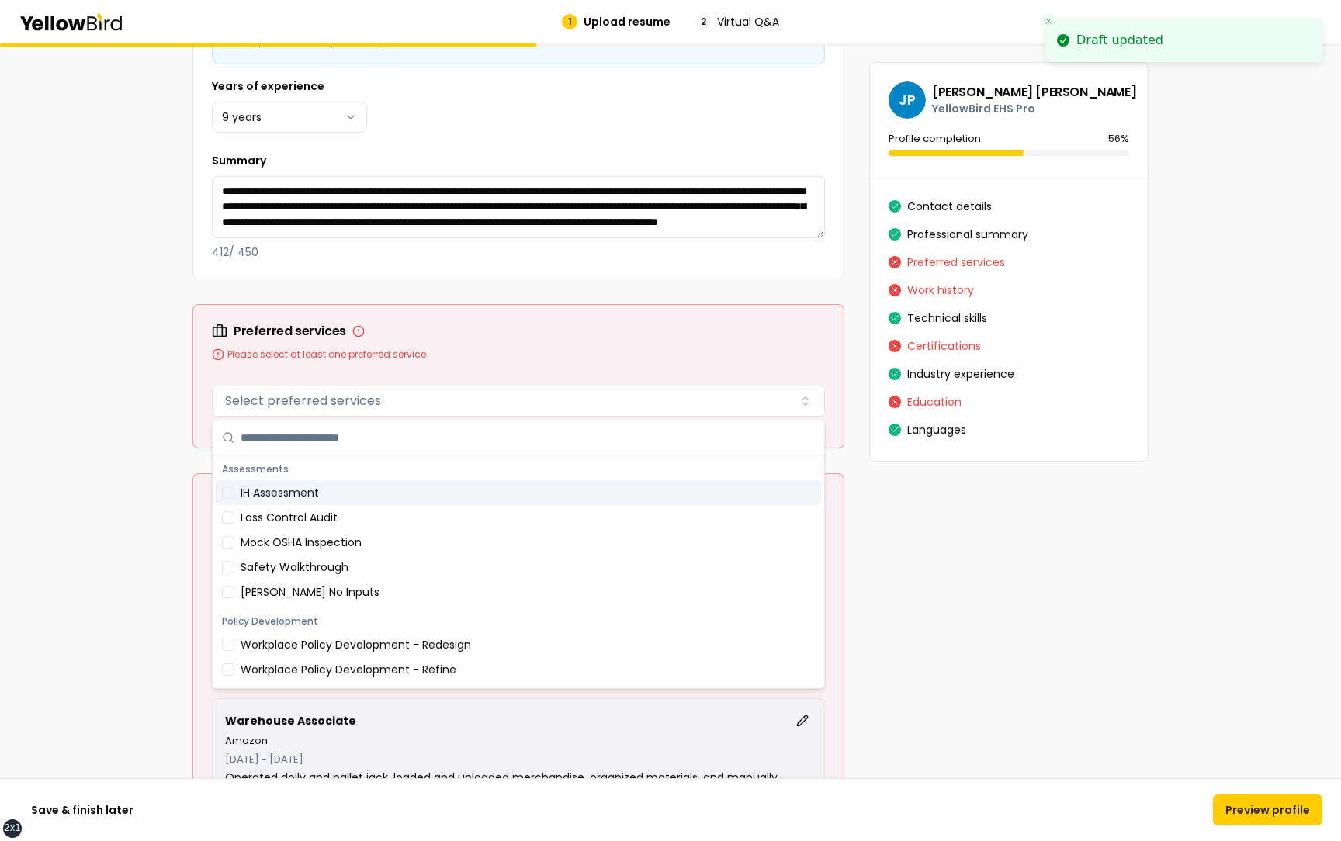
click at [481, 366] on div "Preferred services Please select at least one preferred service" at bounding box center [518, 342] width 651 height 75
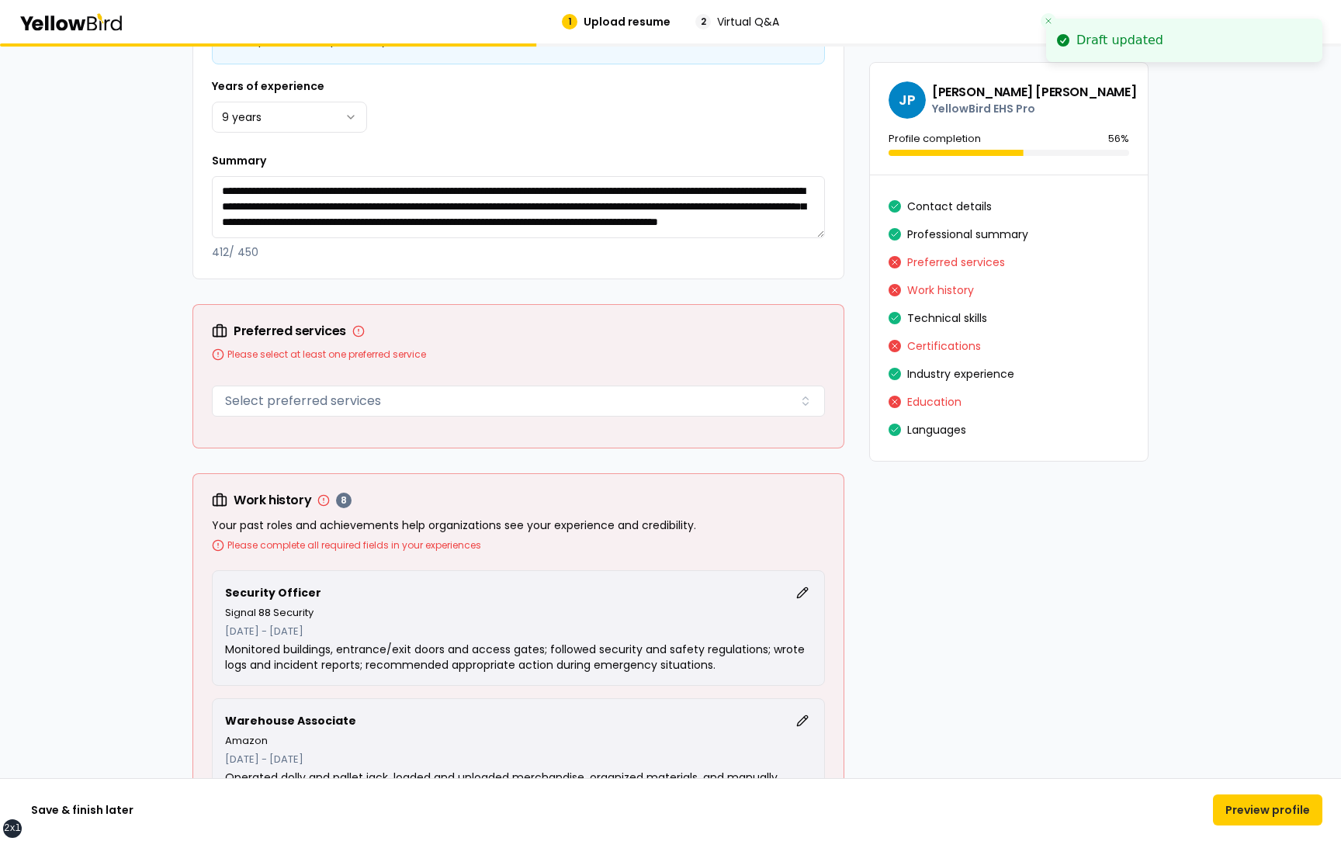
click at [440, 417] on div "Preferred services Select preferred services" at bounding box center [518, 405] width 613 height 50
click at [431, 401] on button "Select preferred services" at bounding box center [518, 401] width 613 height 31
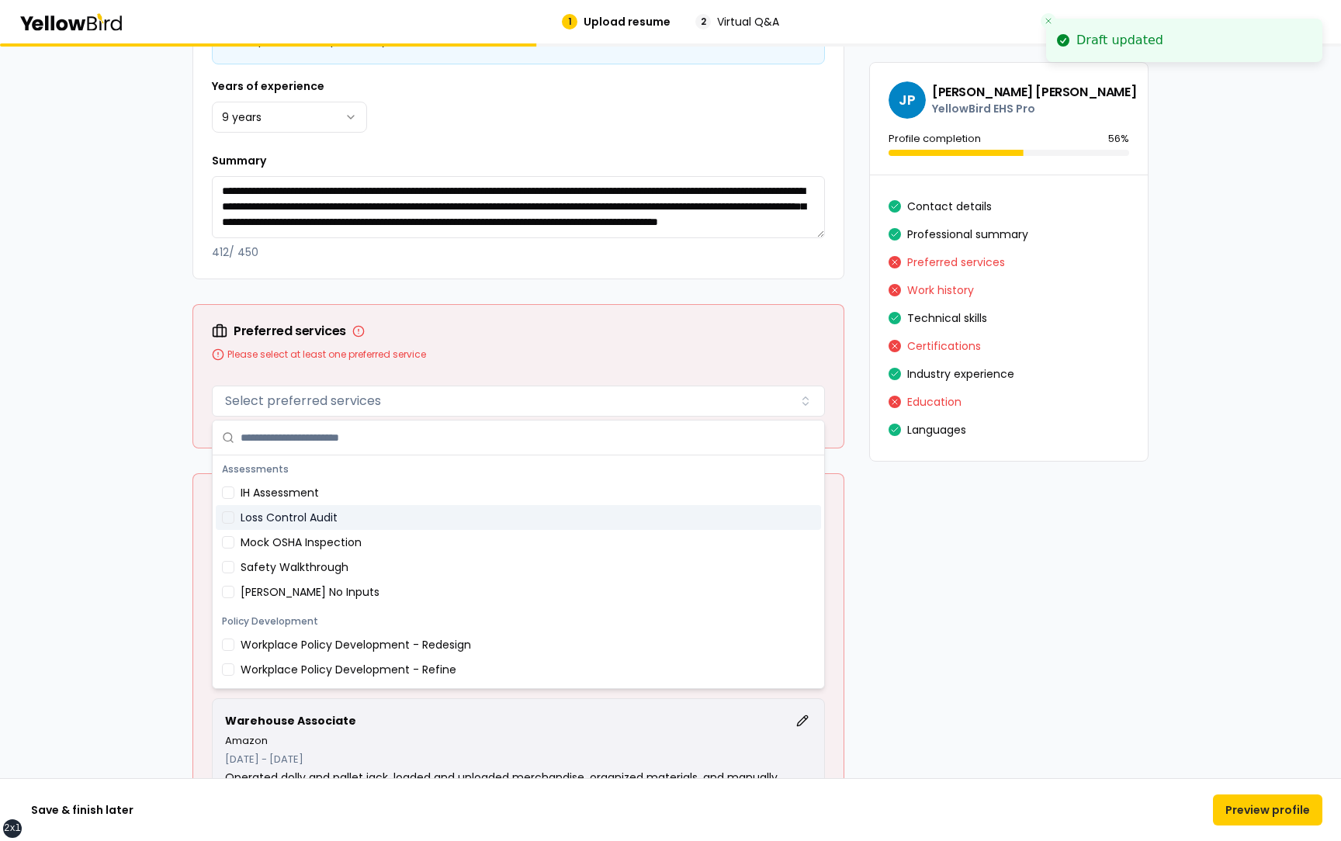
click at [335, 517] on div "Loss Control Audit" at bounding box center [518, 517] width 605 height 25
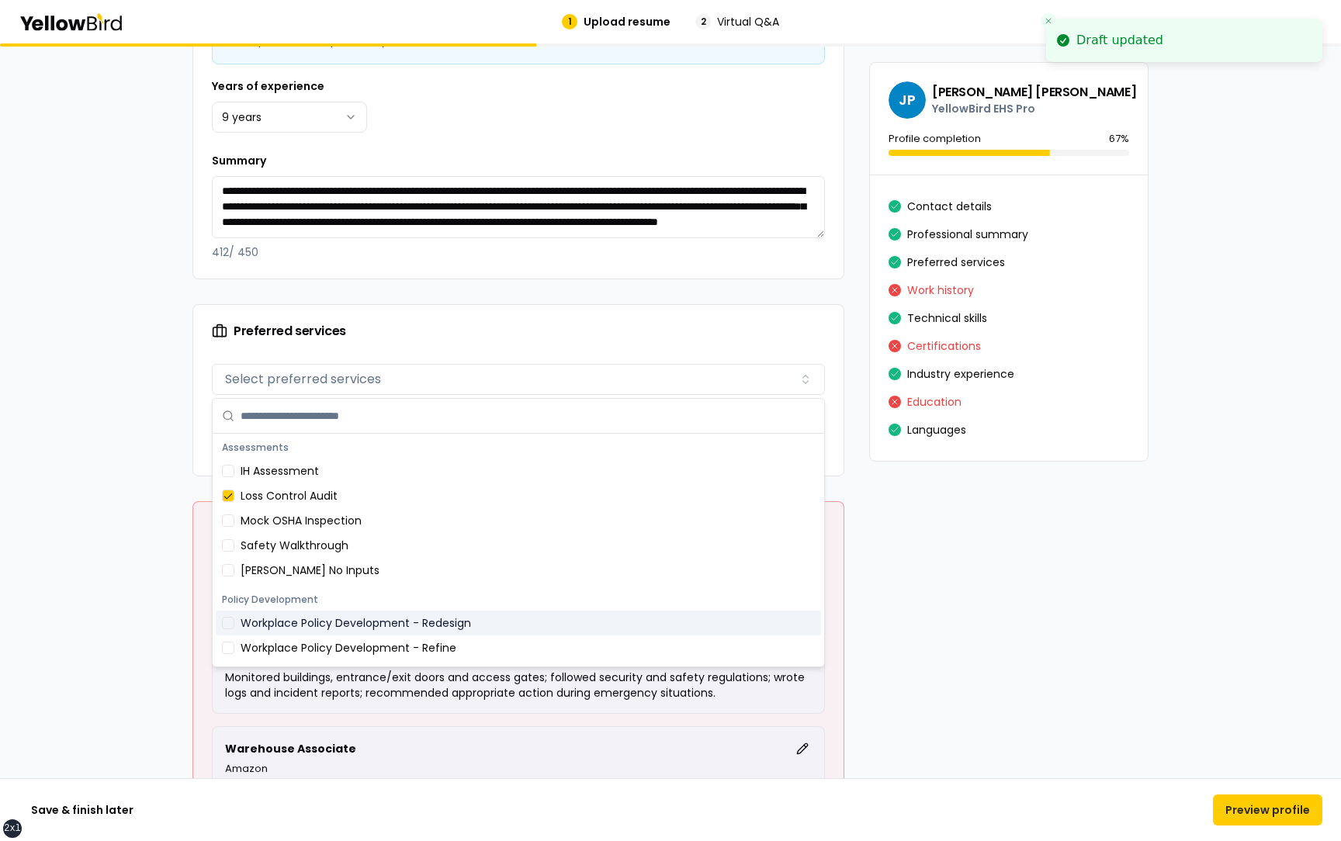
click at [339, 627] on div "Workplace Policy Development - Redesign" at bounding box center [518, 623] width 605 height 25
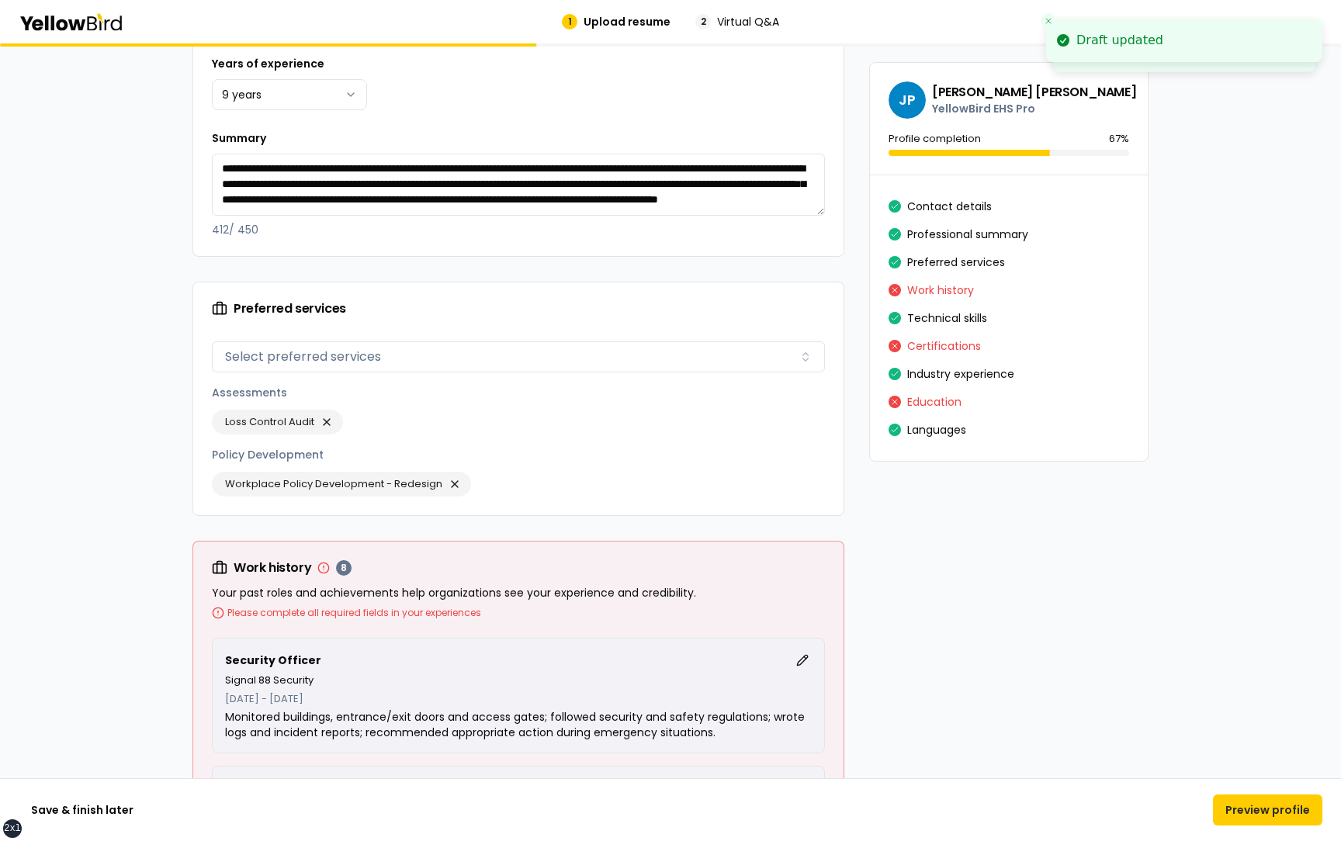
scroll to position [772, 0]
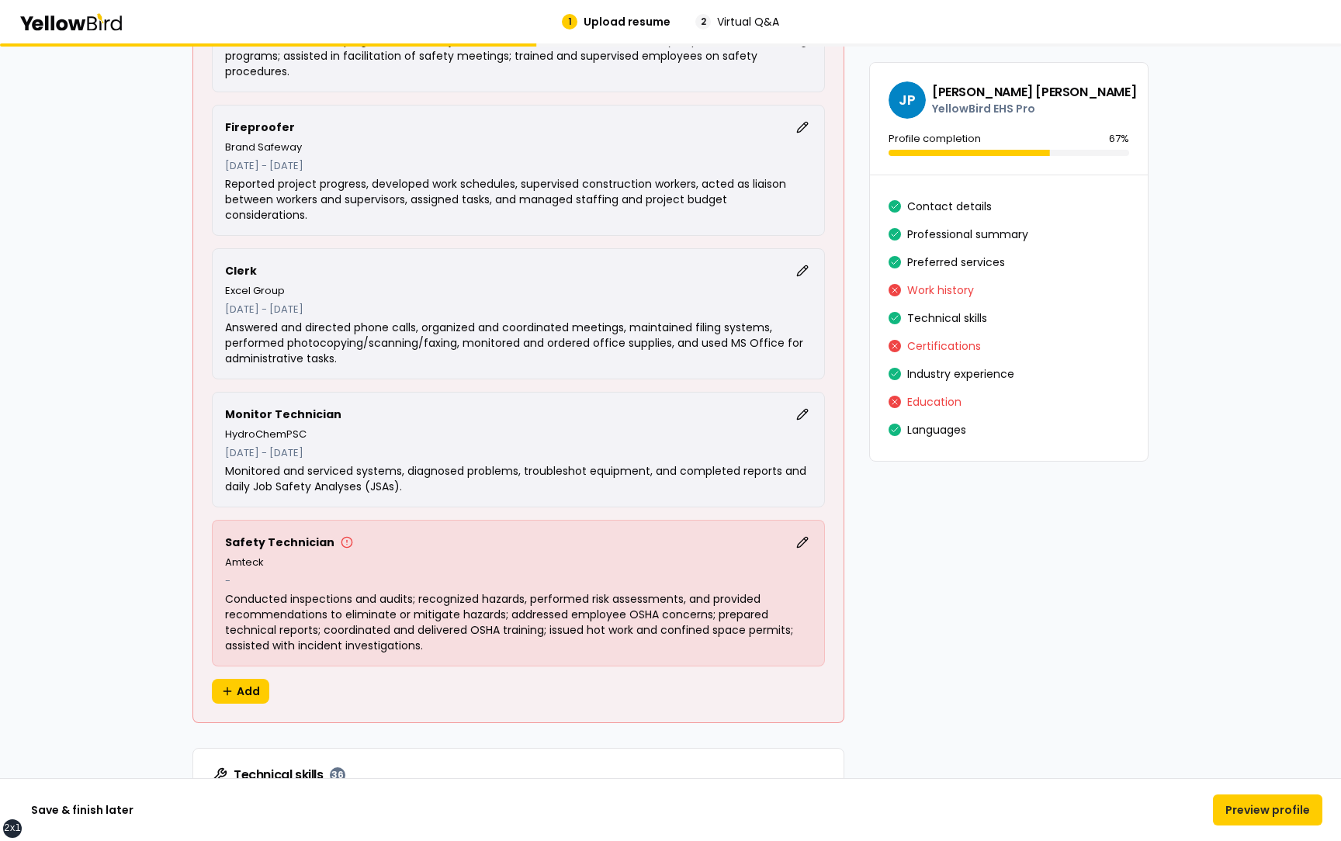
scroll to position [1855, 0]
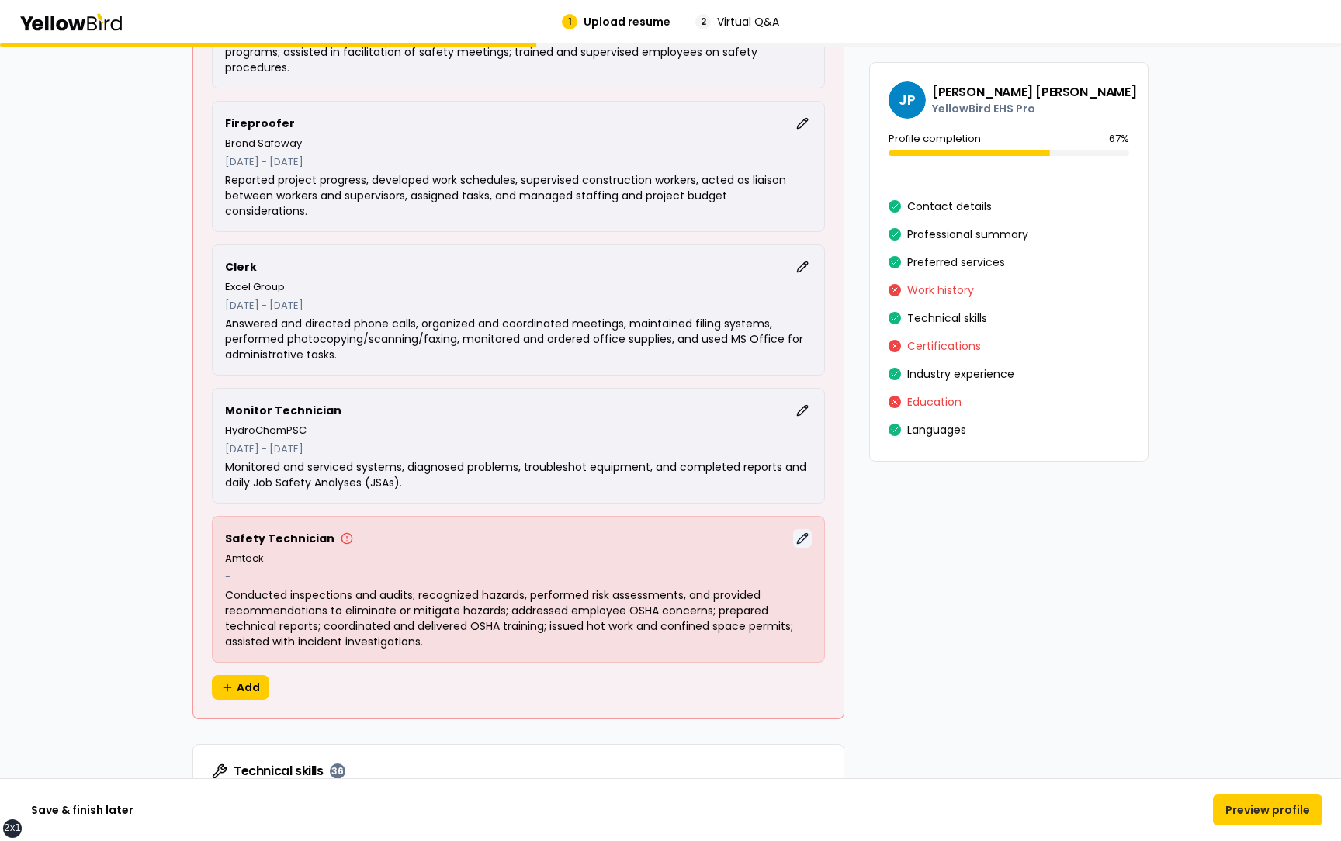
click at [803, 539] on button "Edit" at bounding box center [802, 538] width 19 height 19
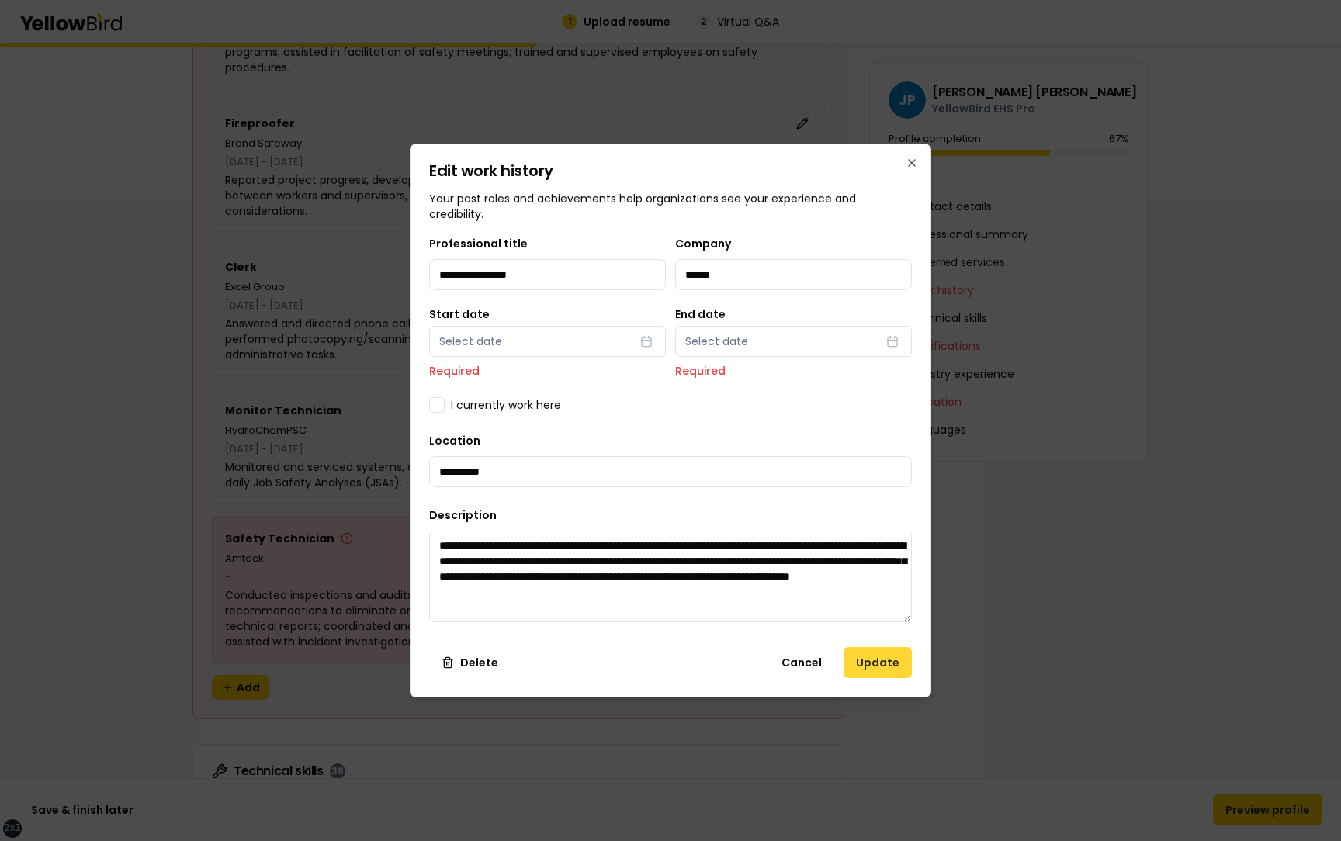
click at [876, 668] on button "Update" at bounding box center [878, 662] width 68 height 31
click at [804, 661] on button "Cancel" at bounding box center [801, 662] width 65 height 31
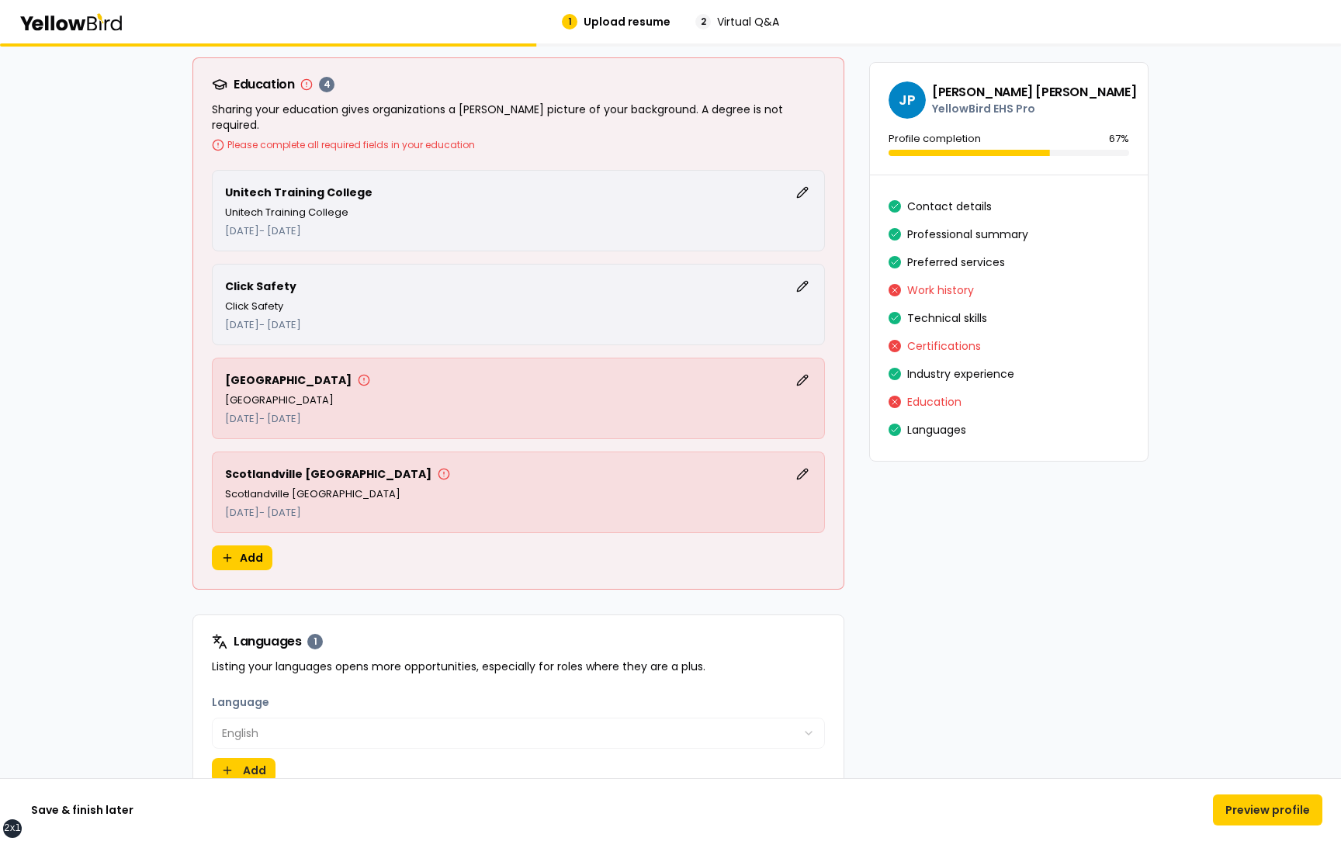
scroll to position [3921, 0]
click at [800, 370] on button "Edit" at bounding box center [802, 379] width 19 height 19
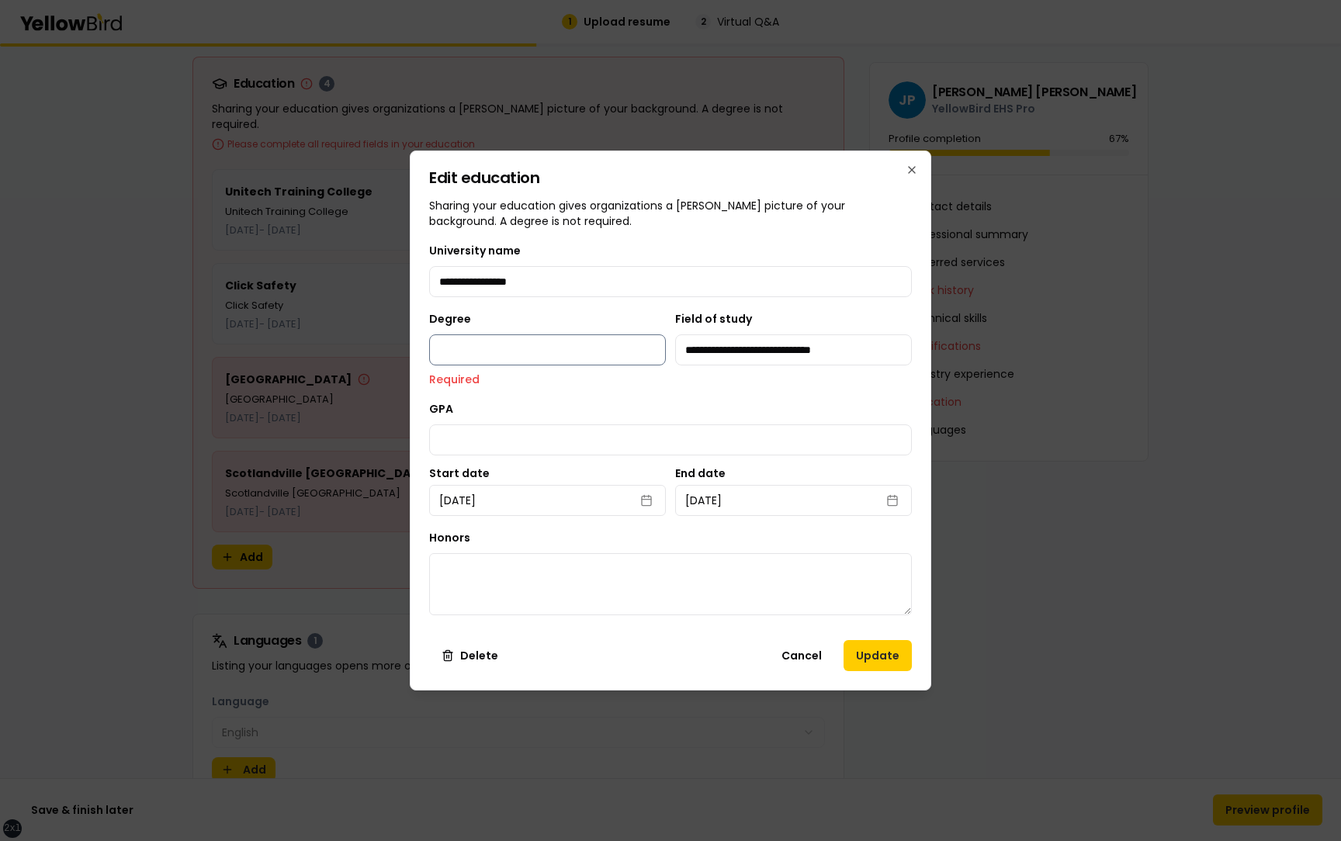
click at [633, 345] on input "Degree" at bounding box center [547, 350] width 237 height 31
type input "******"
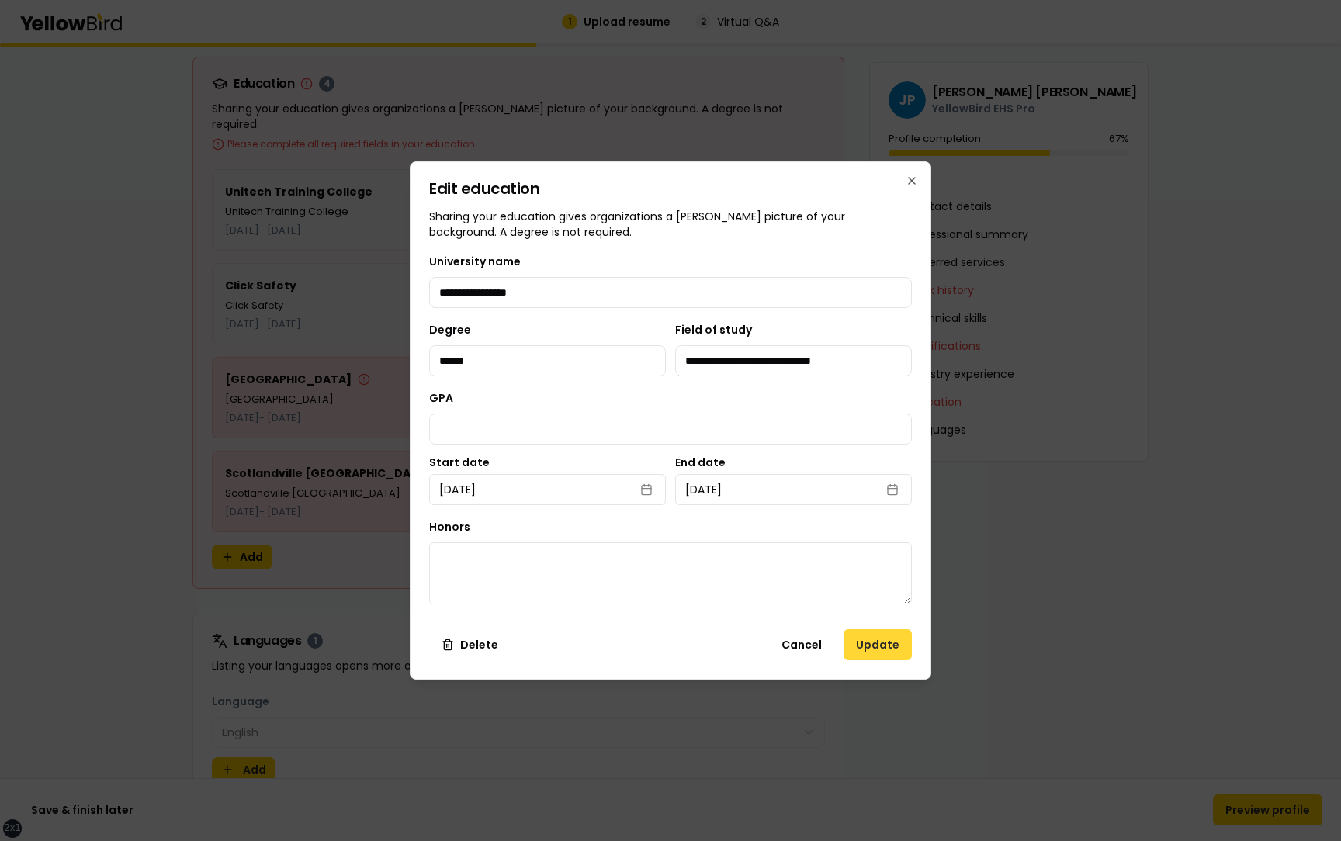
click at [874, 649] on button "Update" at bounding box center [878, 645] width 68 height 31
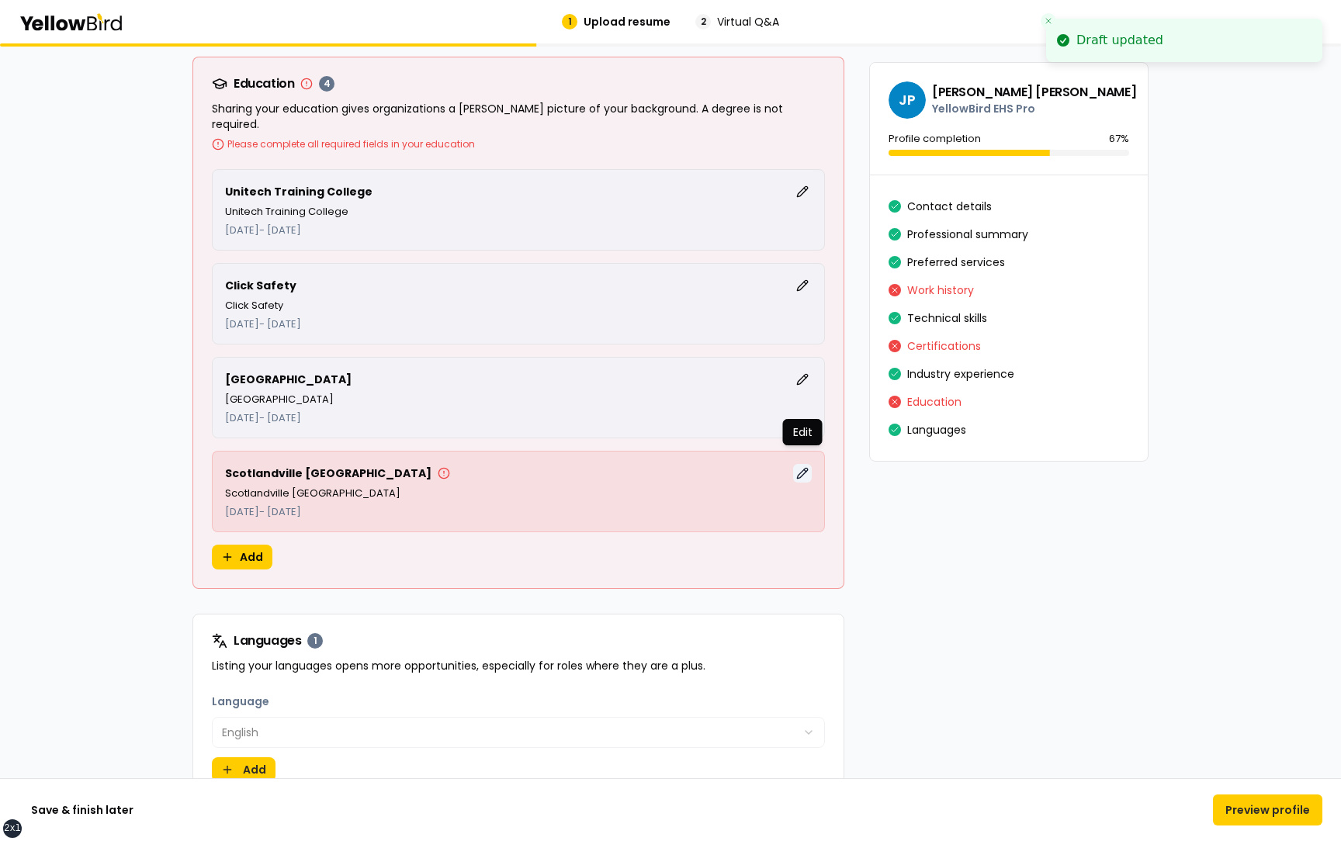
click at [802, 464] on button "Edit" at bounding box center [802, 473] width 19 height 19
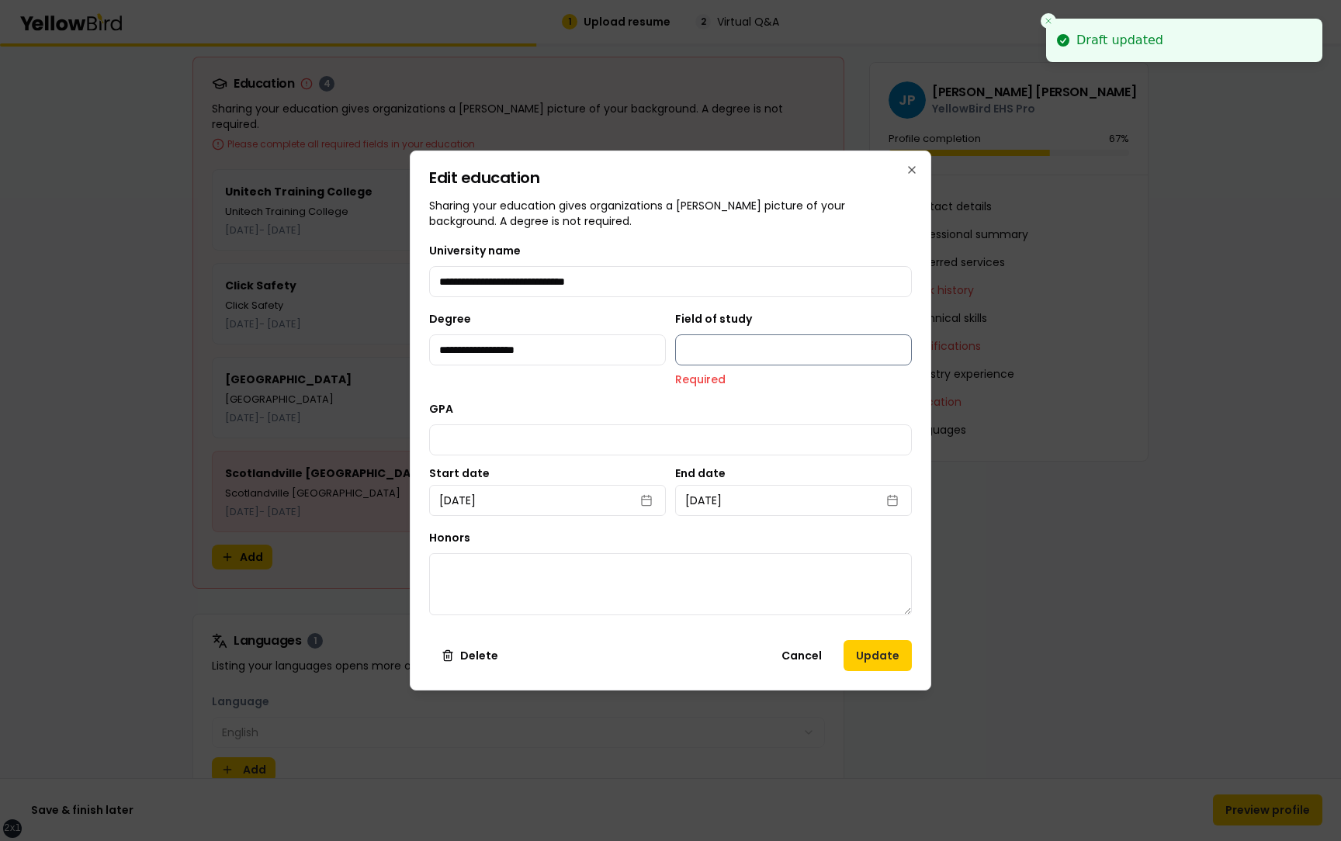
click at [726, 356] on input "Field of study" at bounding box center [793, 350] width 237 height 31
type input "**********"
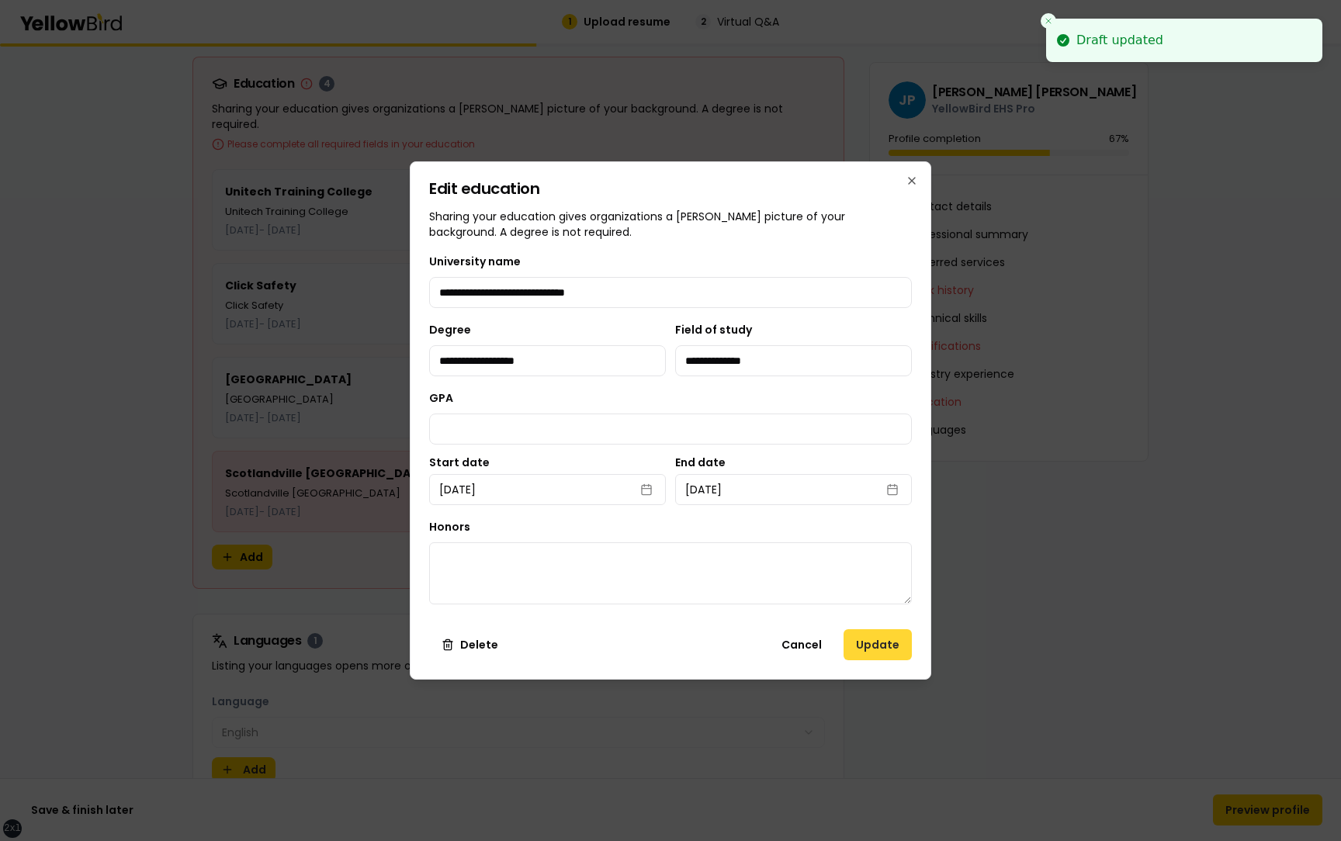
click at [874, 641] on button "Update" at bounding box center [878, 645] width 68 height 31
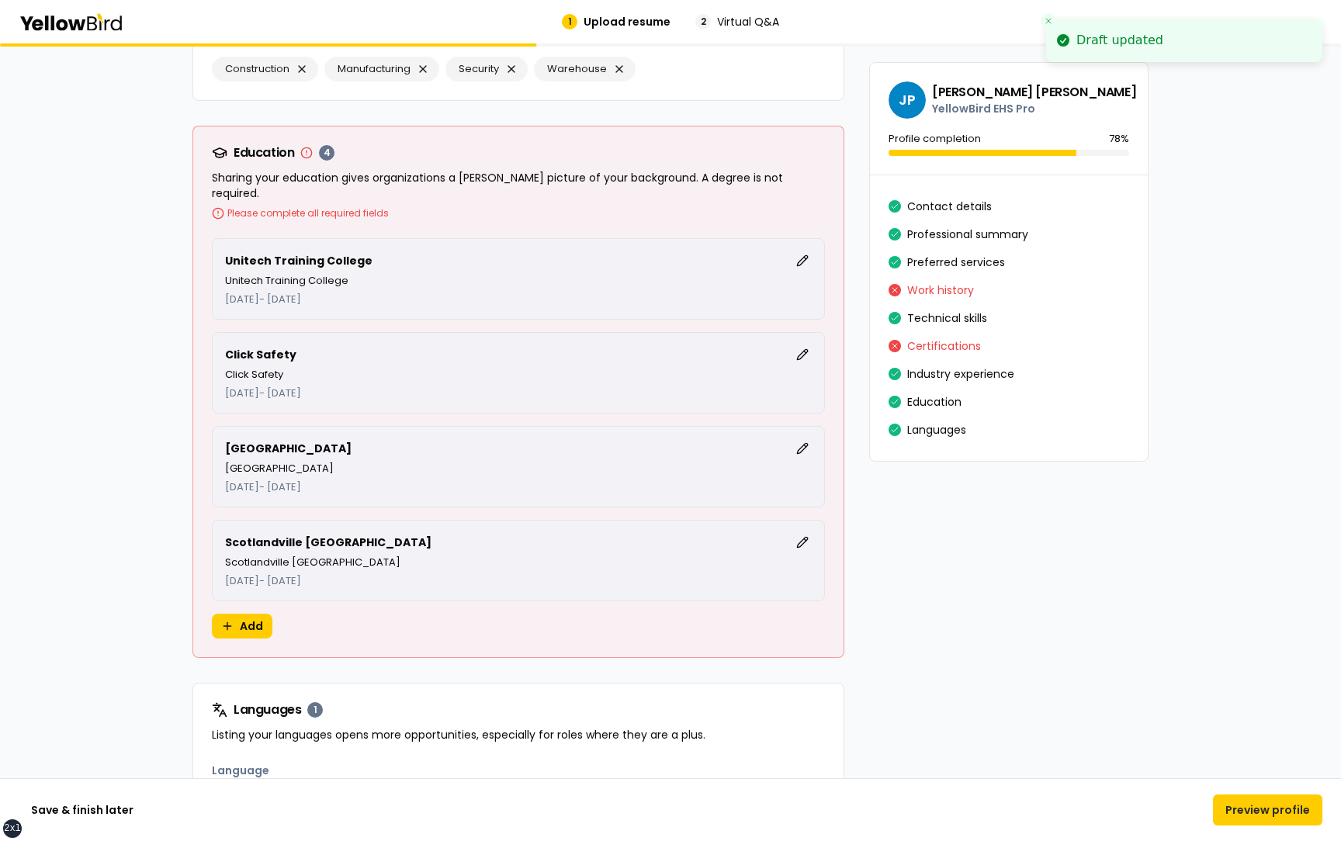
scroll to position [3838, 0]
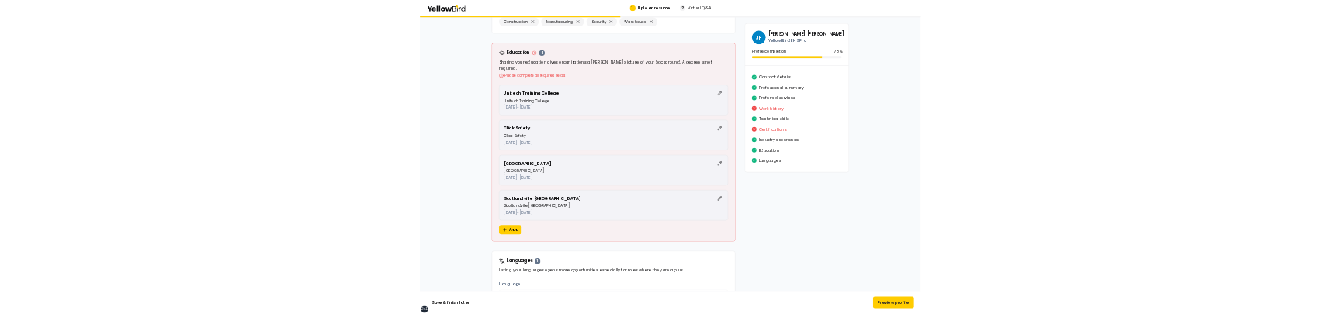
scroll to position [3850, 0]
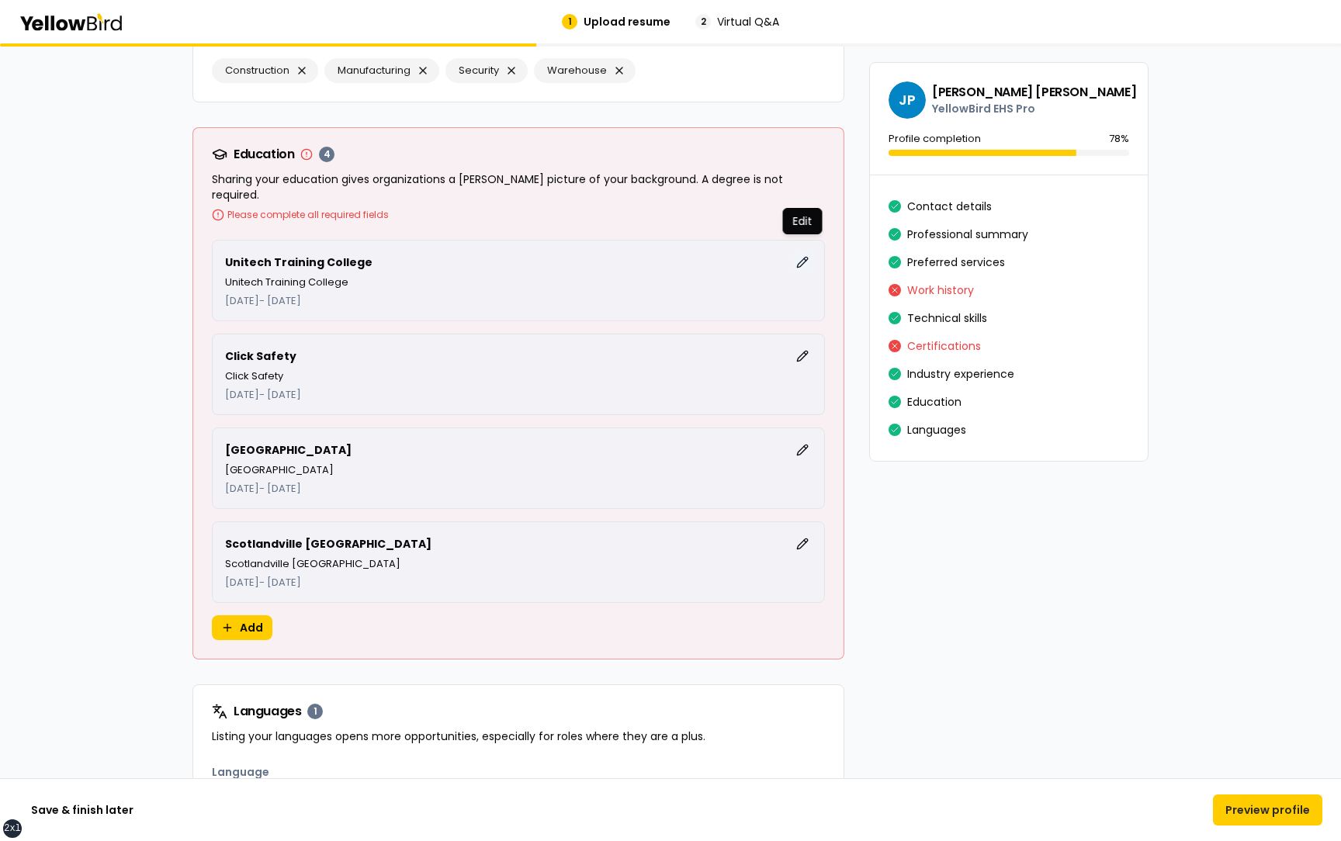
click at [798, 253] on button "Edit" at bounding box center [802, 262] width 19 height 19
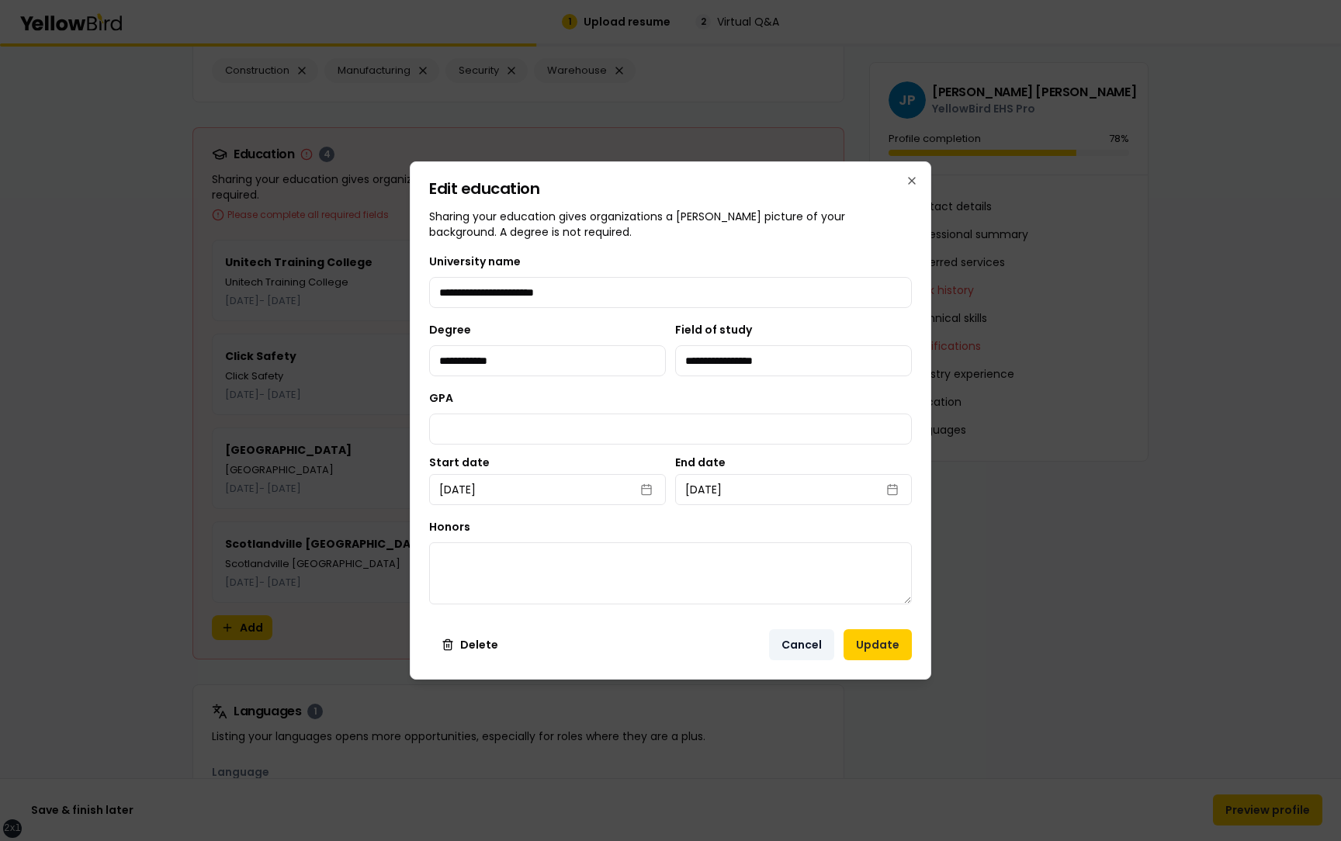
click at [817, 647] on button "Cancel" at bounding box center [801, 645] width 65 height 31
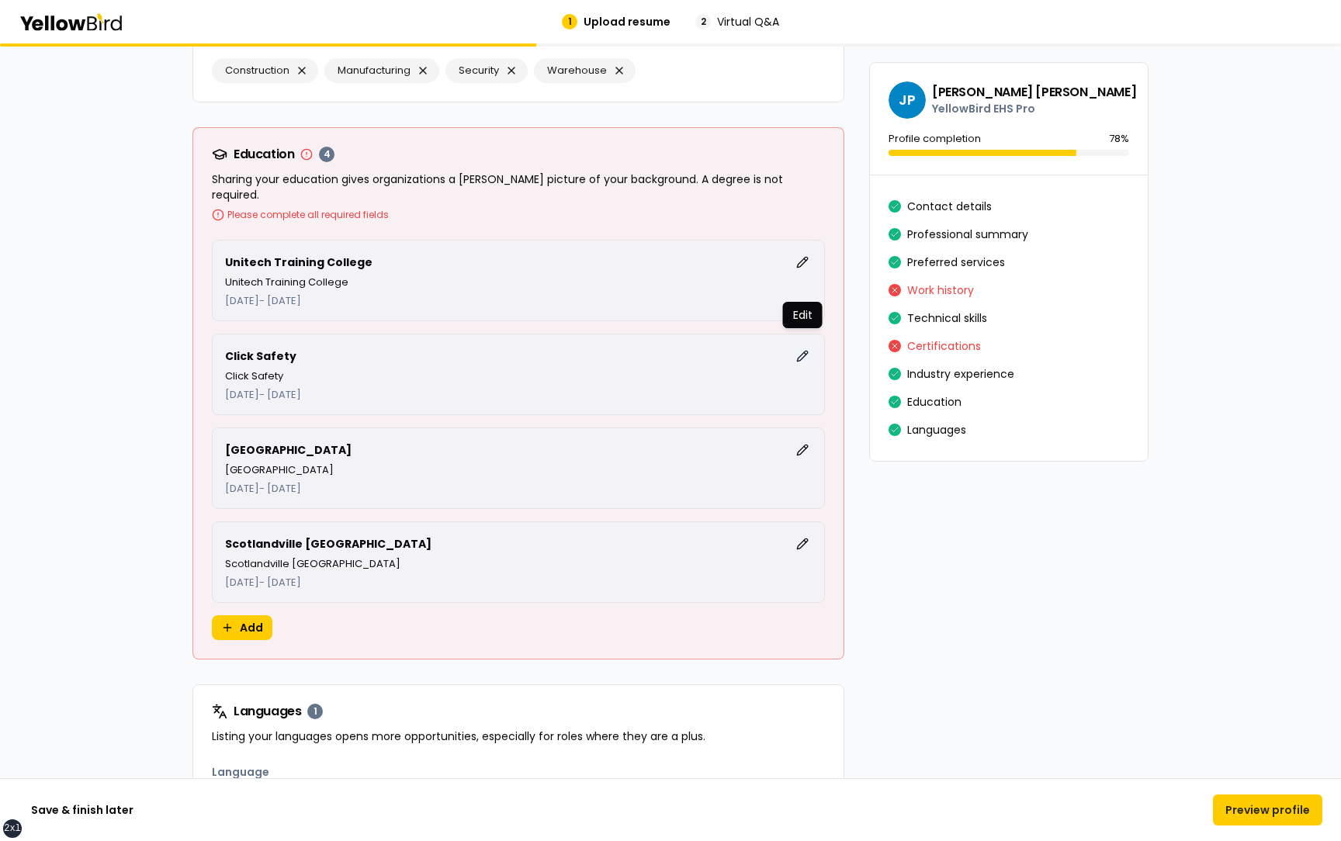
click at [803, 347] on button "Edit" at bounding box center [802, 356] width 19 height 19
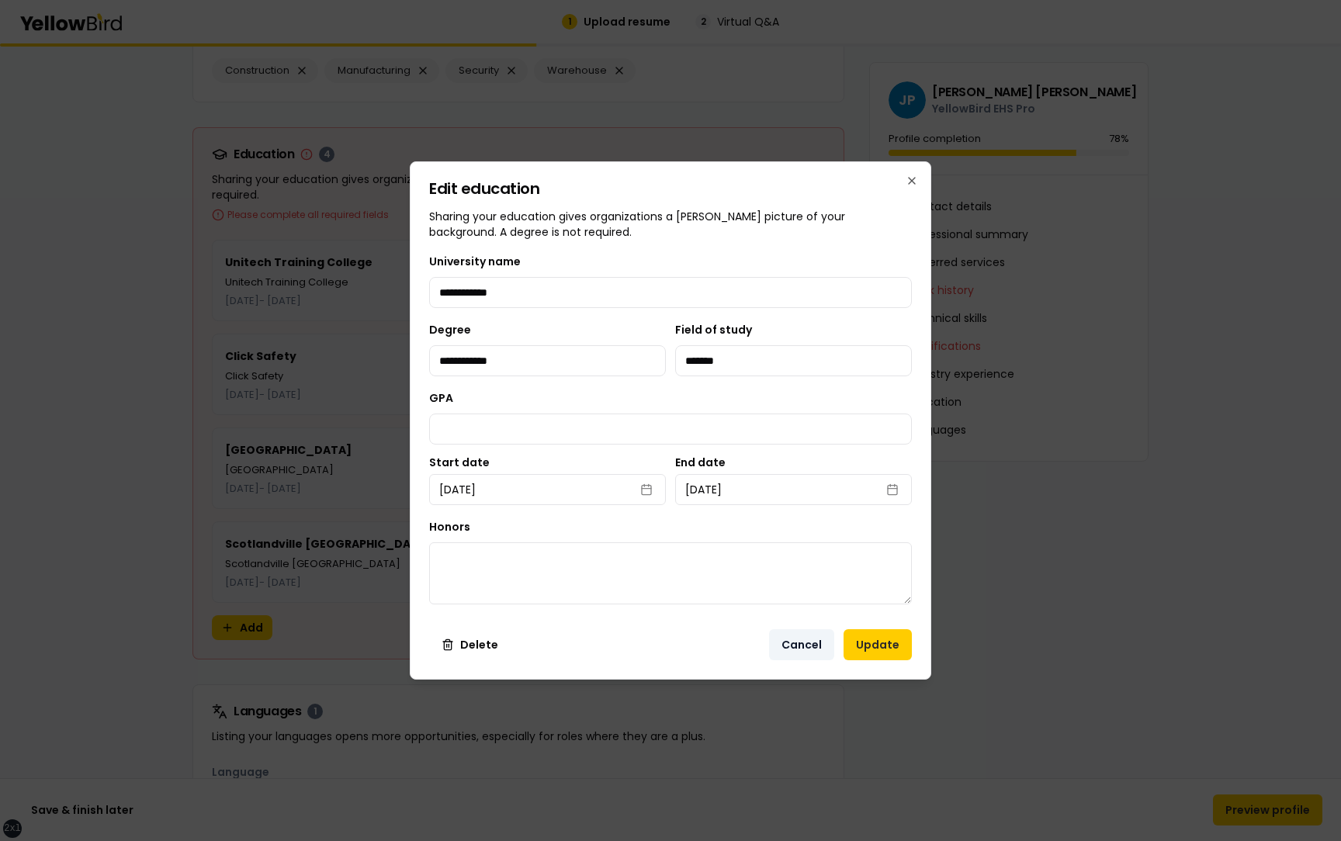
click at [810, 647] on button "Cancel" at bounding box center [801, 645] width 65 height 31
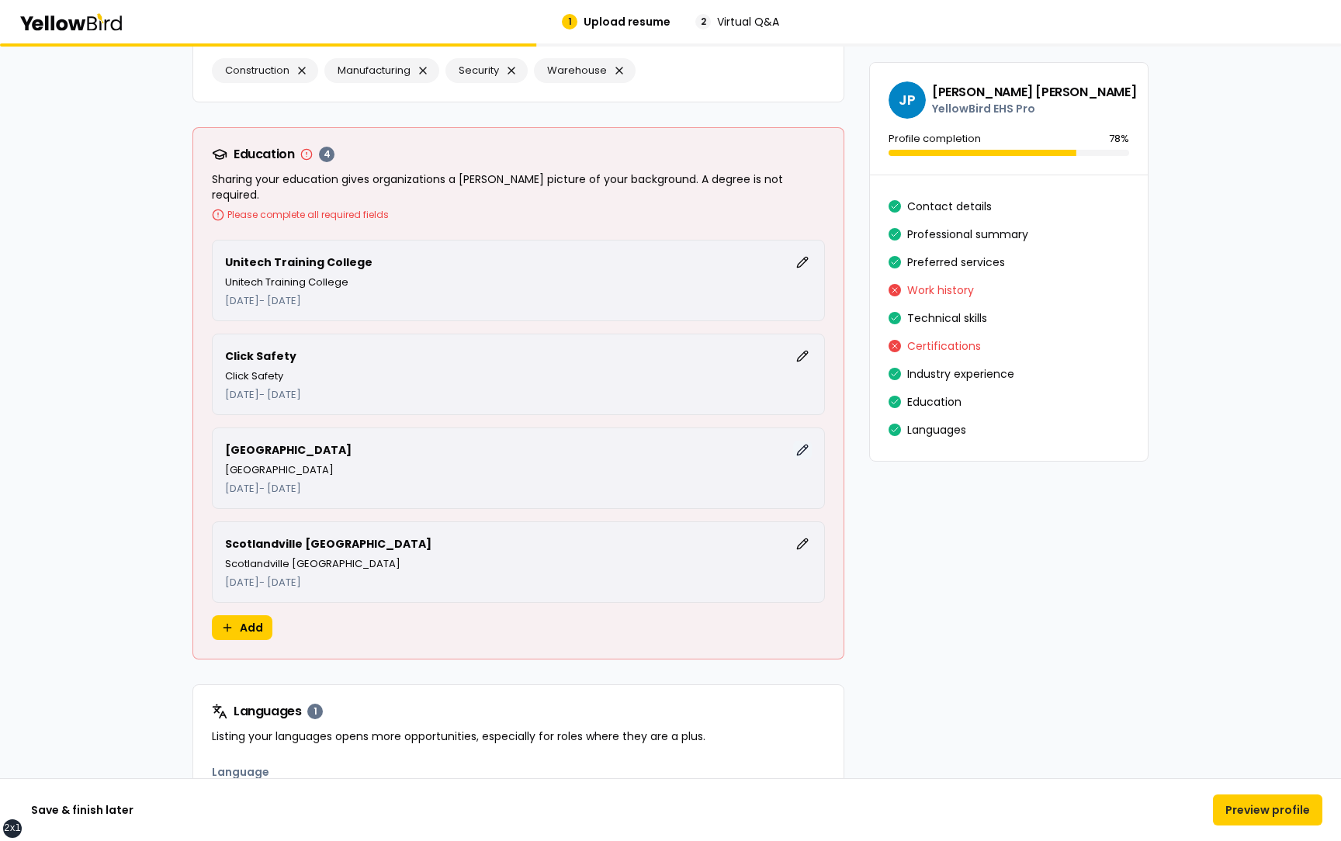
click at [801, 441] on button "Edit" at bounding box center [802, 450] width 19 height 19
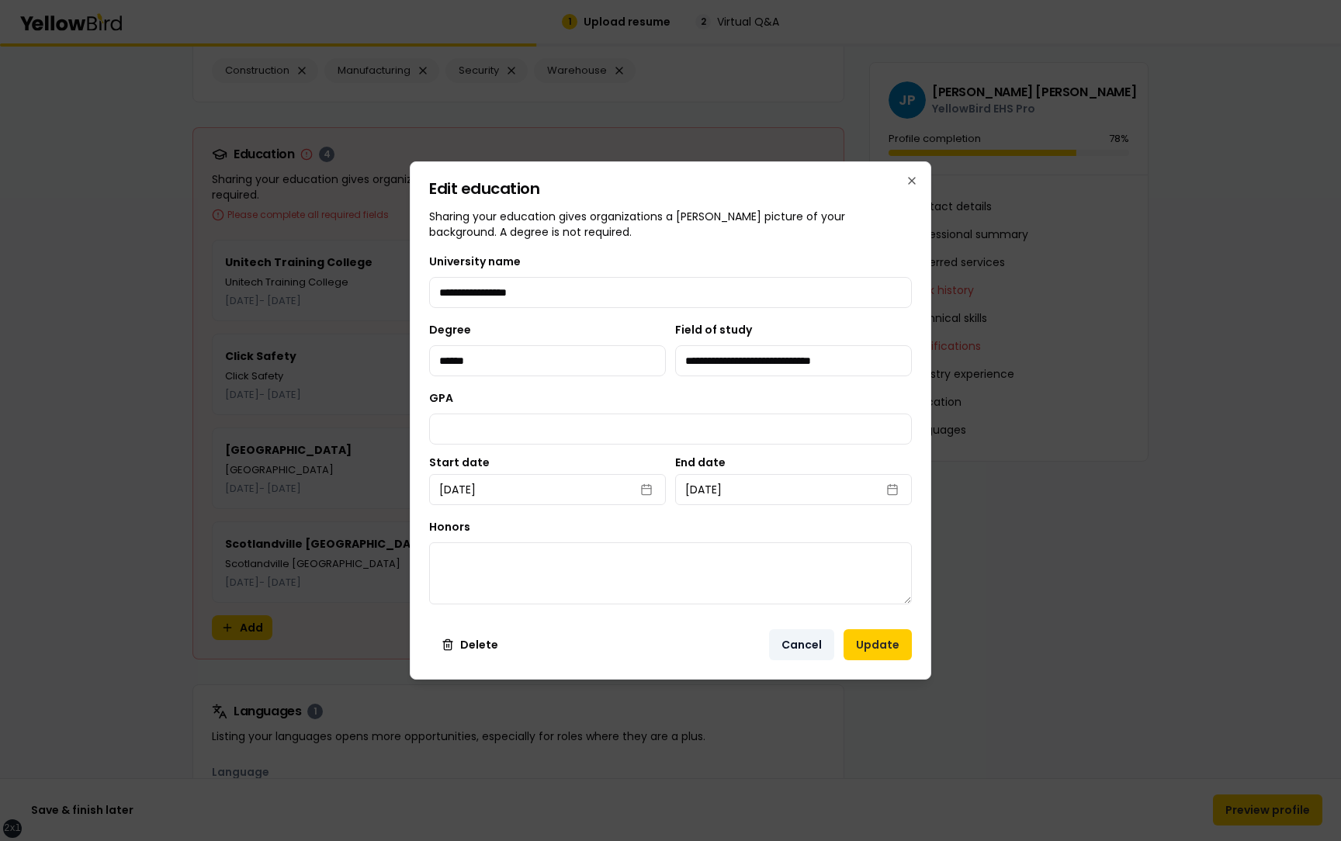
click at [797, 645] on button "Cancel" at bounding box center [801, 645] width 65 height 31
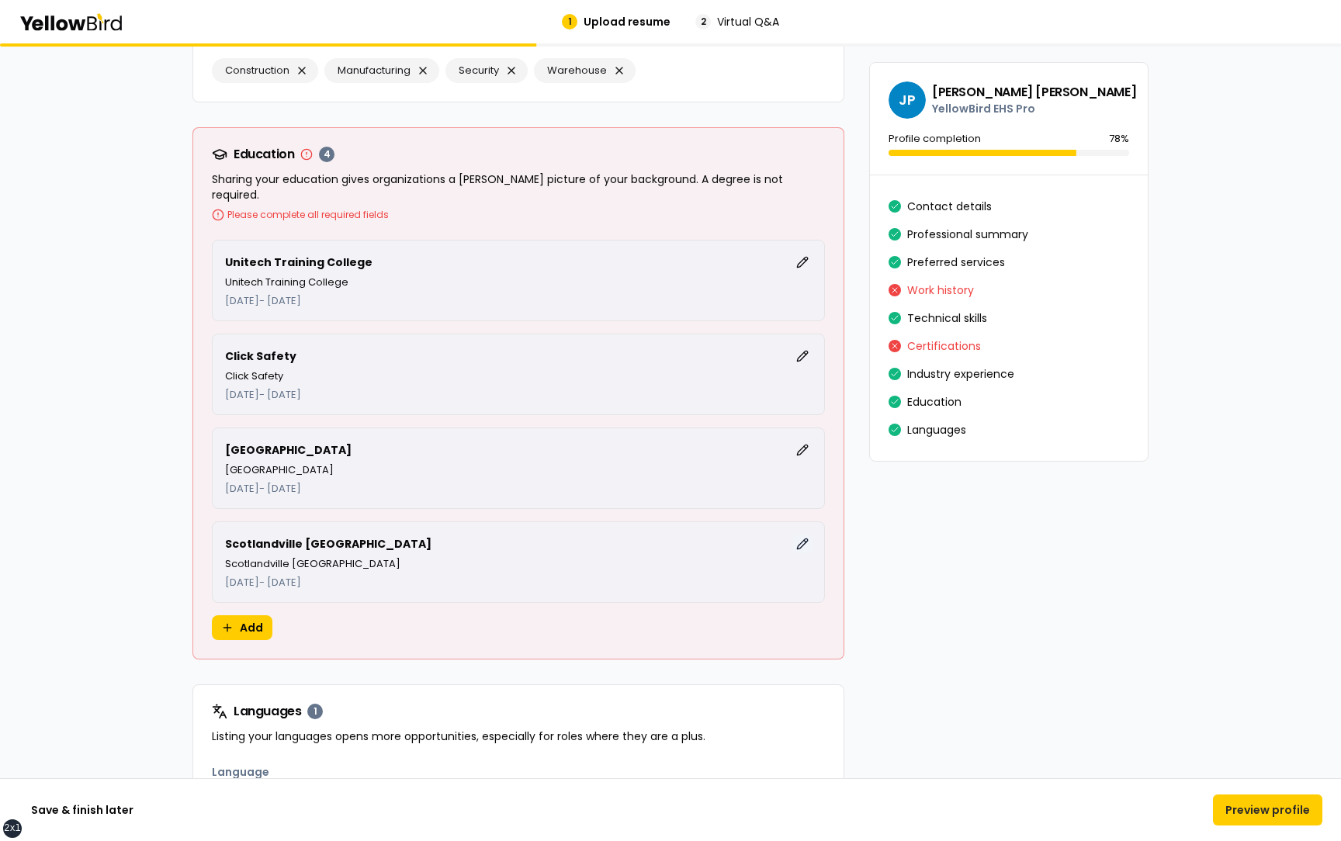
click at [808, 535] on button "Edit" at bounding box center [802, 544] width 19 height 19
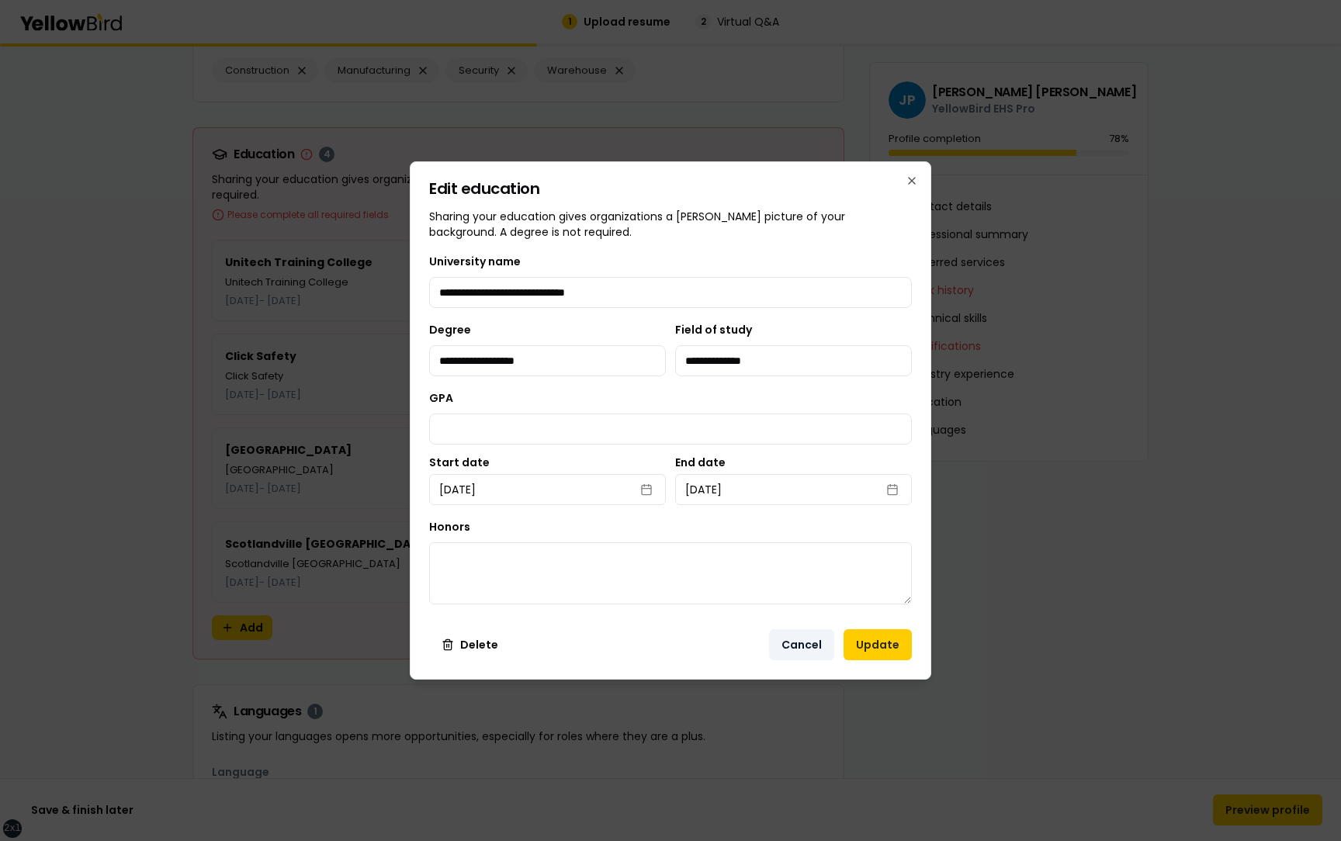
click at [795, 640] on button "Cancel" at bounding box center [801, 645] width 65 height 31
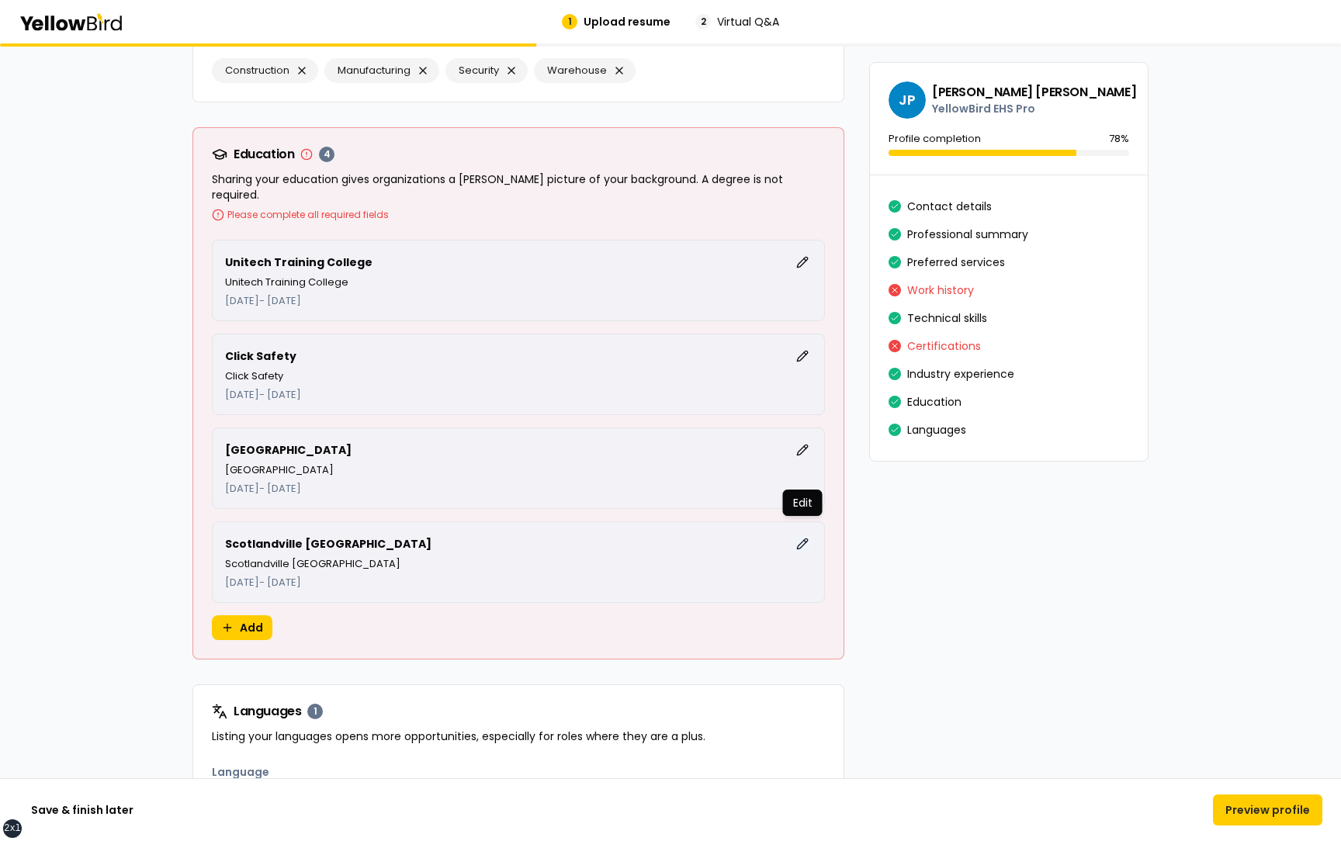
click at [806, 535] on button "Edit" at bounding box center [802, 544] width 19 height 19
click at [803, 441] on button "Edit" at bounding box center [802, 450] width 19 height 19
click at [810, 347] on button "Edit" at bounding box center [802, 356] width 19 height 19
click at [803, 253] on button "Edit" at bounding box center [802, 262] width 19 height 19
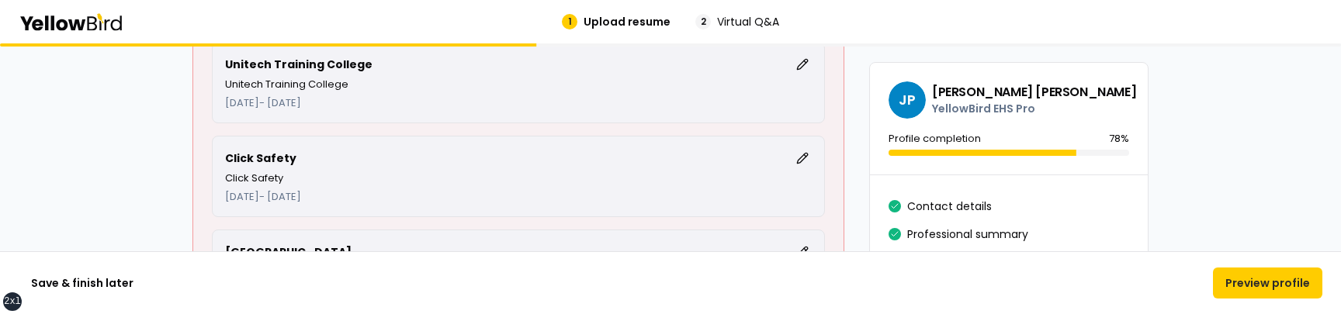
scroll to position [4075, 0]
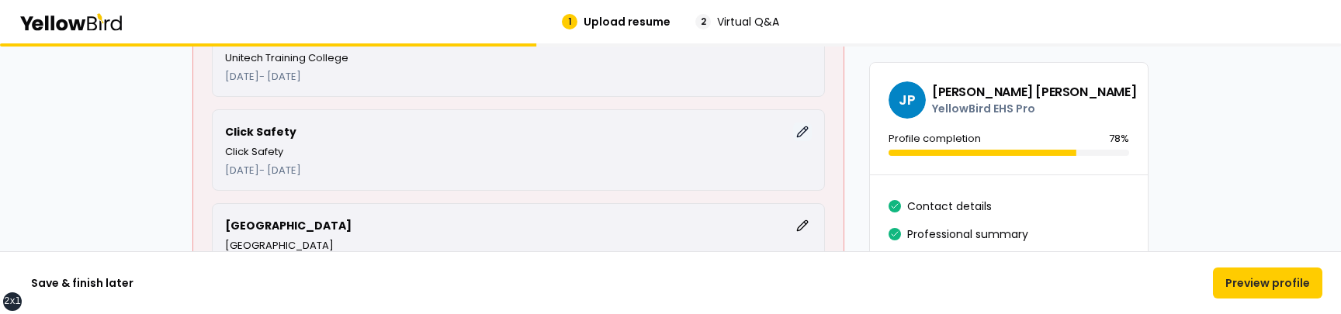
click at [803, 123] on button "Edit" at bounding box center [802, 132] width 19 height 19
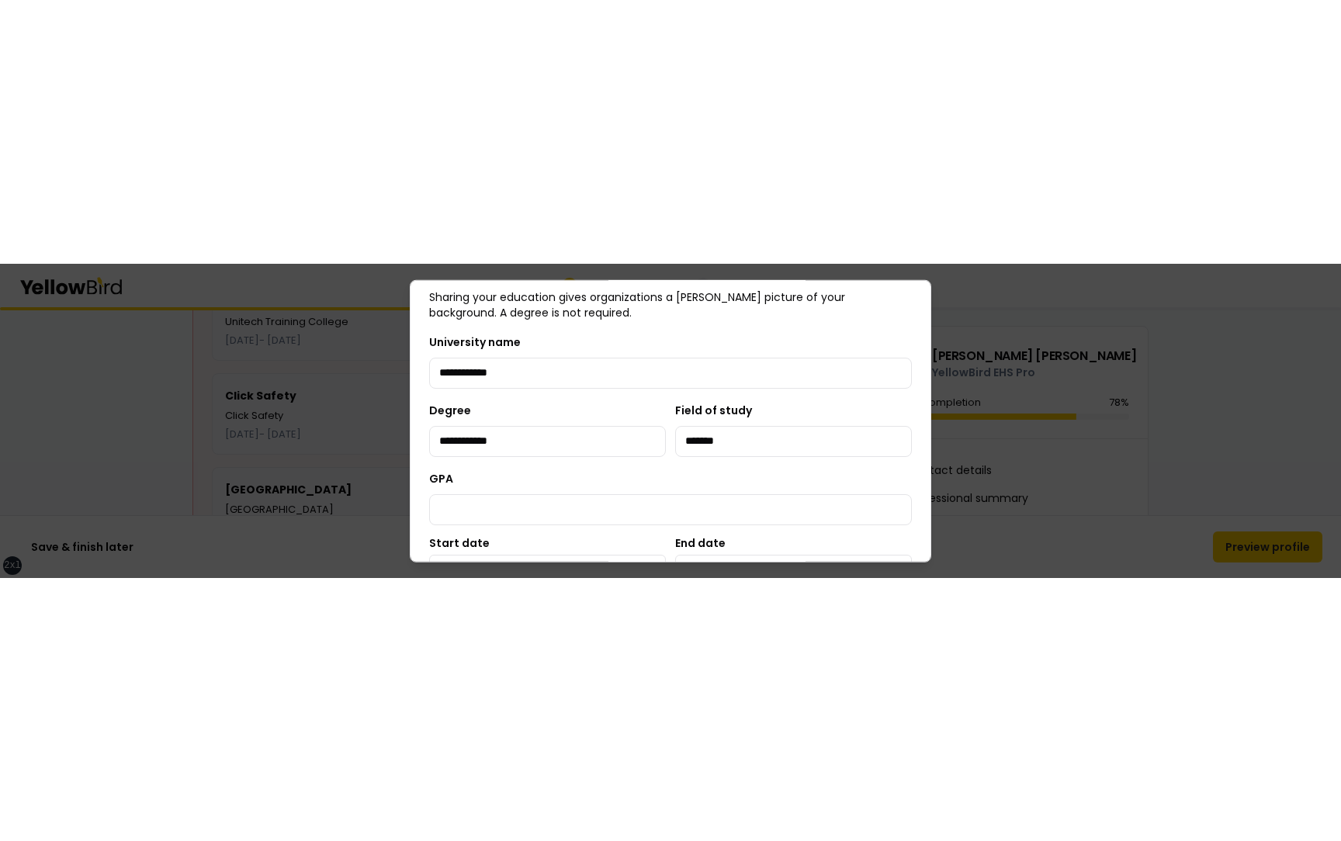
scroll to position [47, 0]
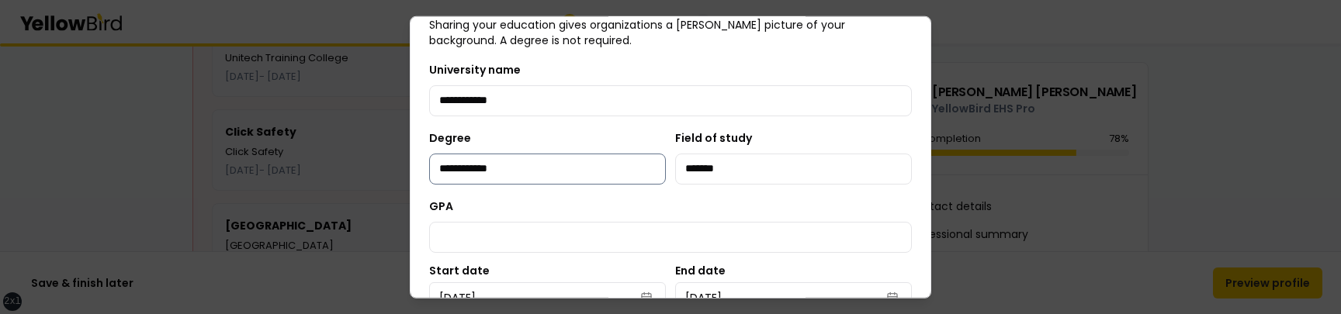
click at [611, 163] on input "**********" at bounding box center [547, 168] width 237 height 31
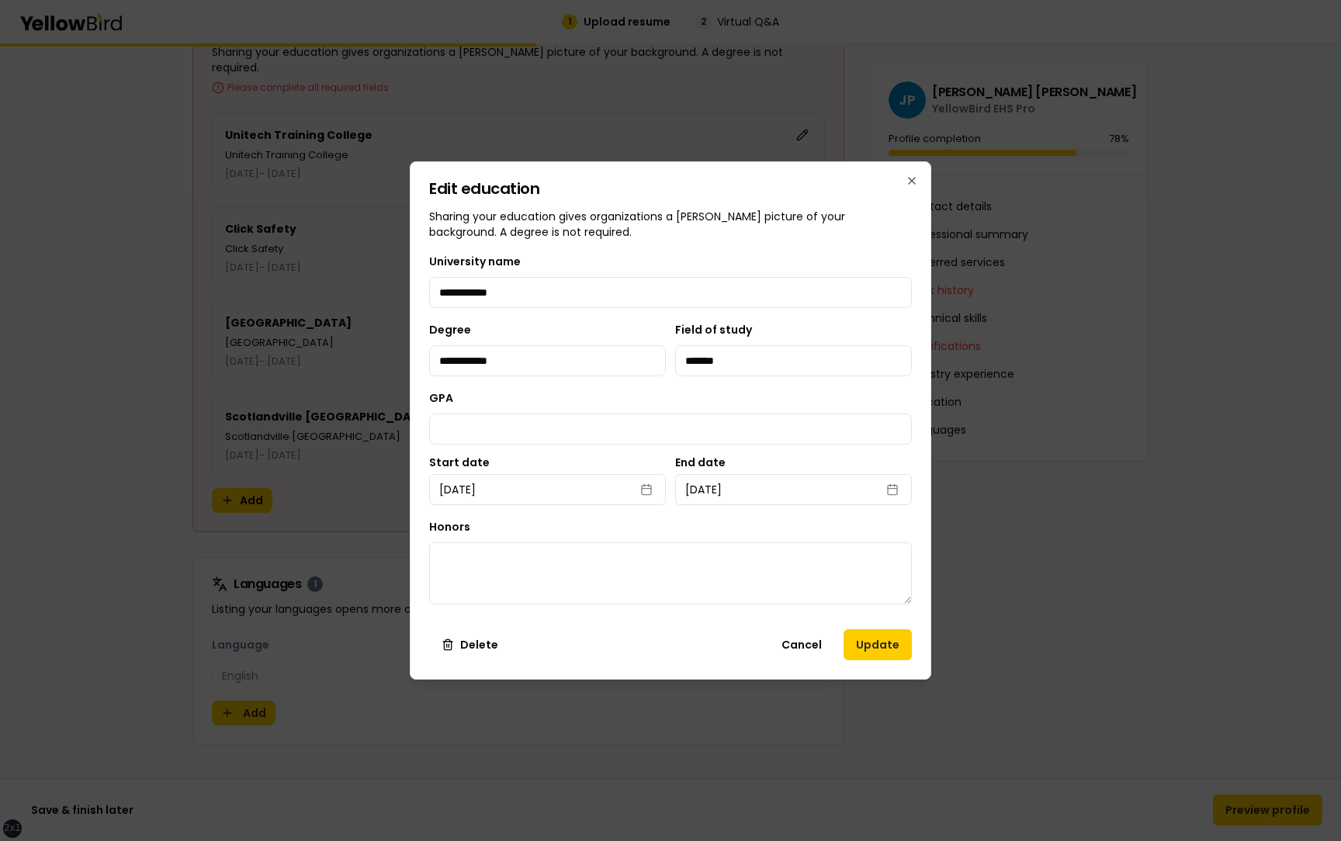
scroll to position [0, 0]
type input "**********"
click at [866, 641] on button "Update" at bounding box center [878, 645] width 68 height 31
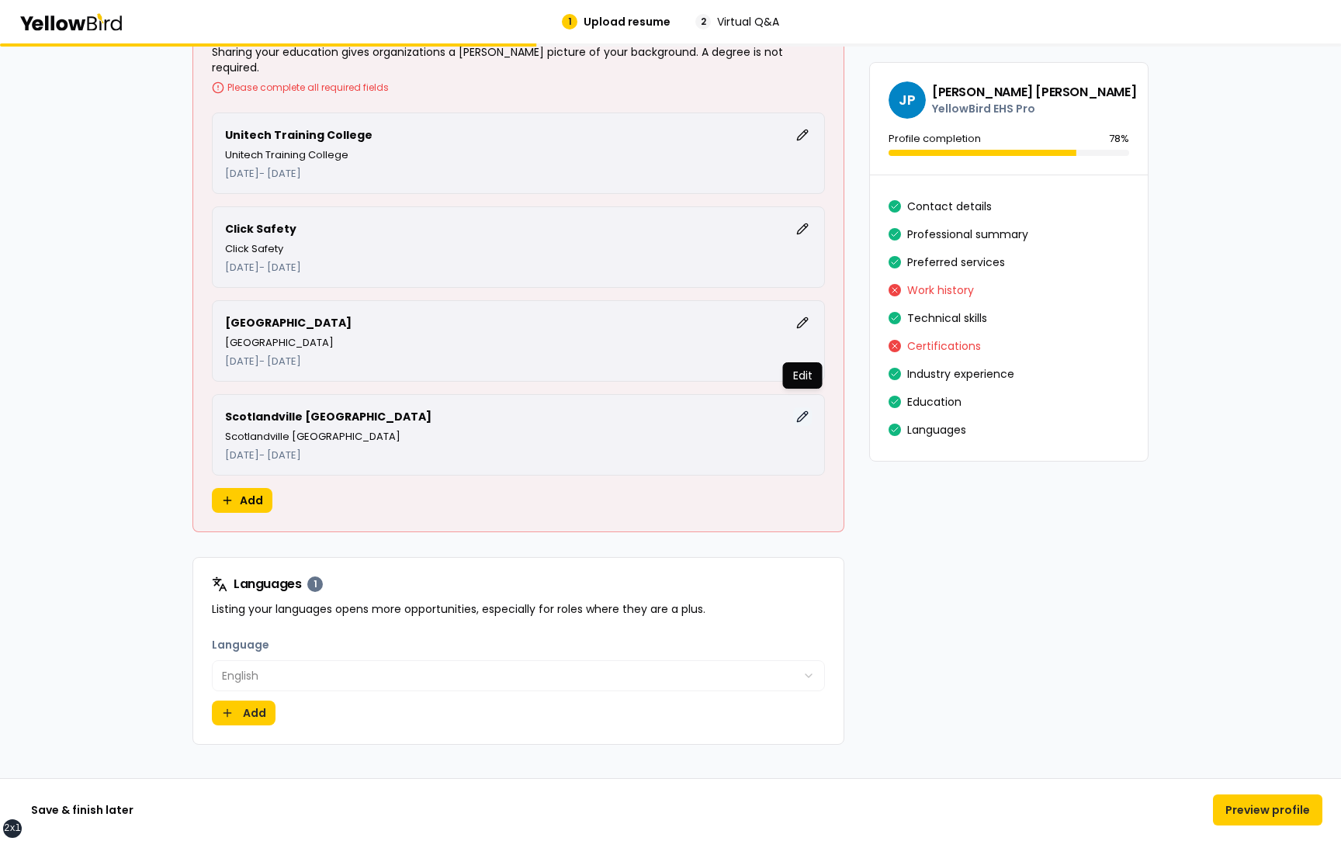
click at [806, 408] on button "Edit" at bounding box center [802, 417] width 19 height 19
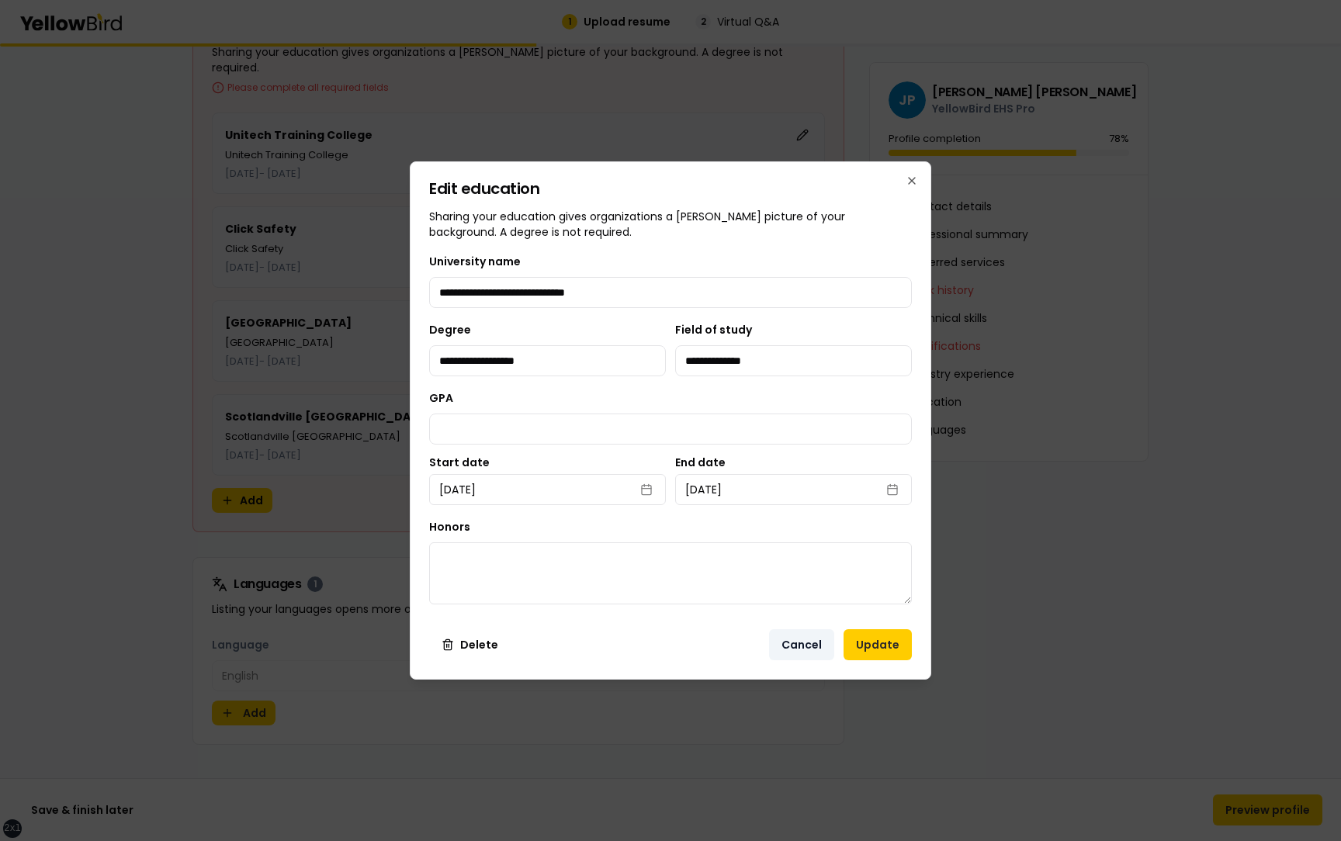
click at [817, 647] on button "Cancel" at bounding box center [801, 645] width 65 height 31
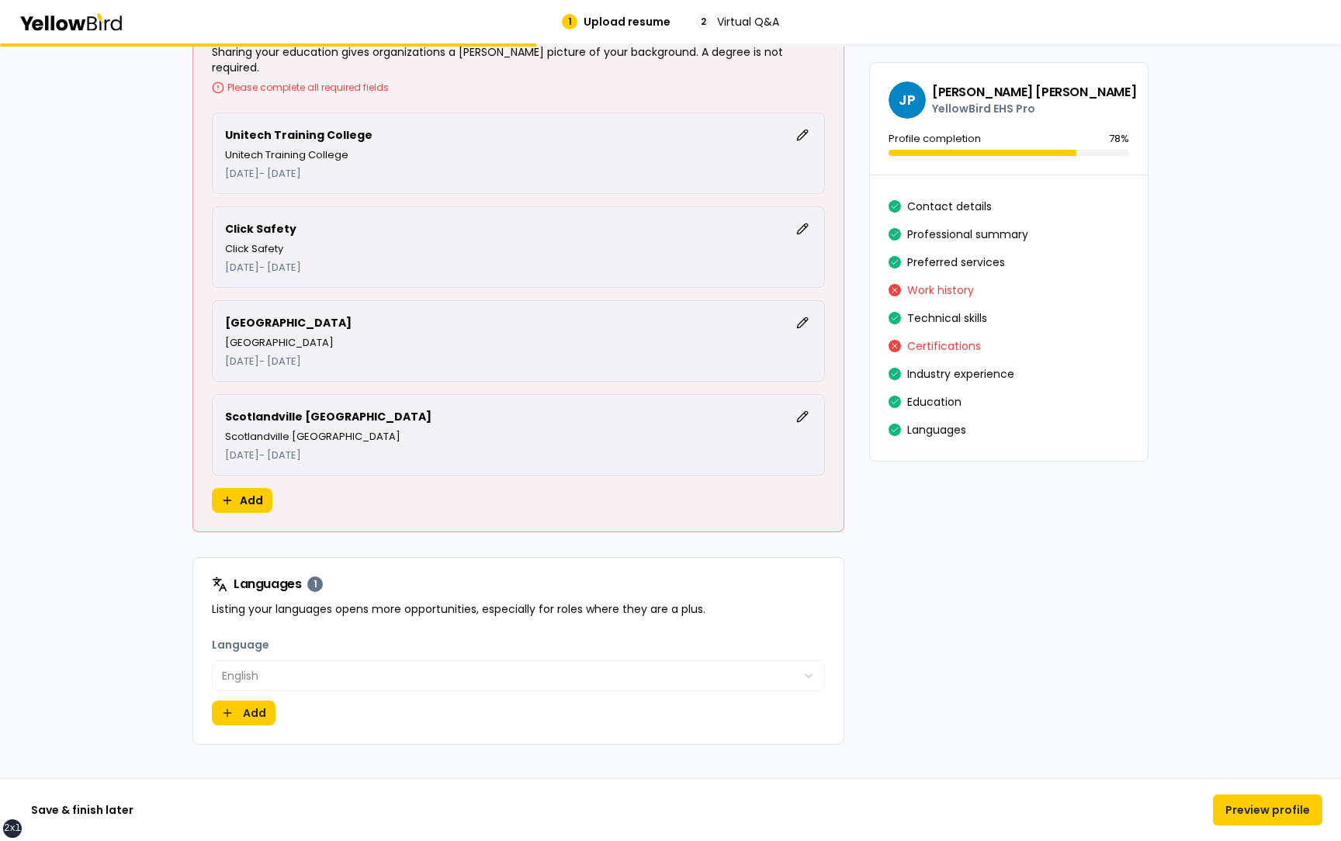
click at [814, 311] on div "Remington College Edit [GEOGRAPHIC_DATA] [DATE] - [DATE]" at bounding box center [518, 341] width 613 height 82
click at [804, 314] on button "Edit" at bounding box center [802, 323] width 19 height 19
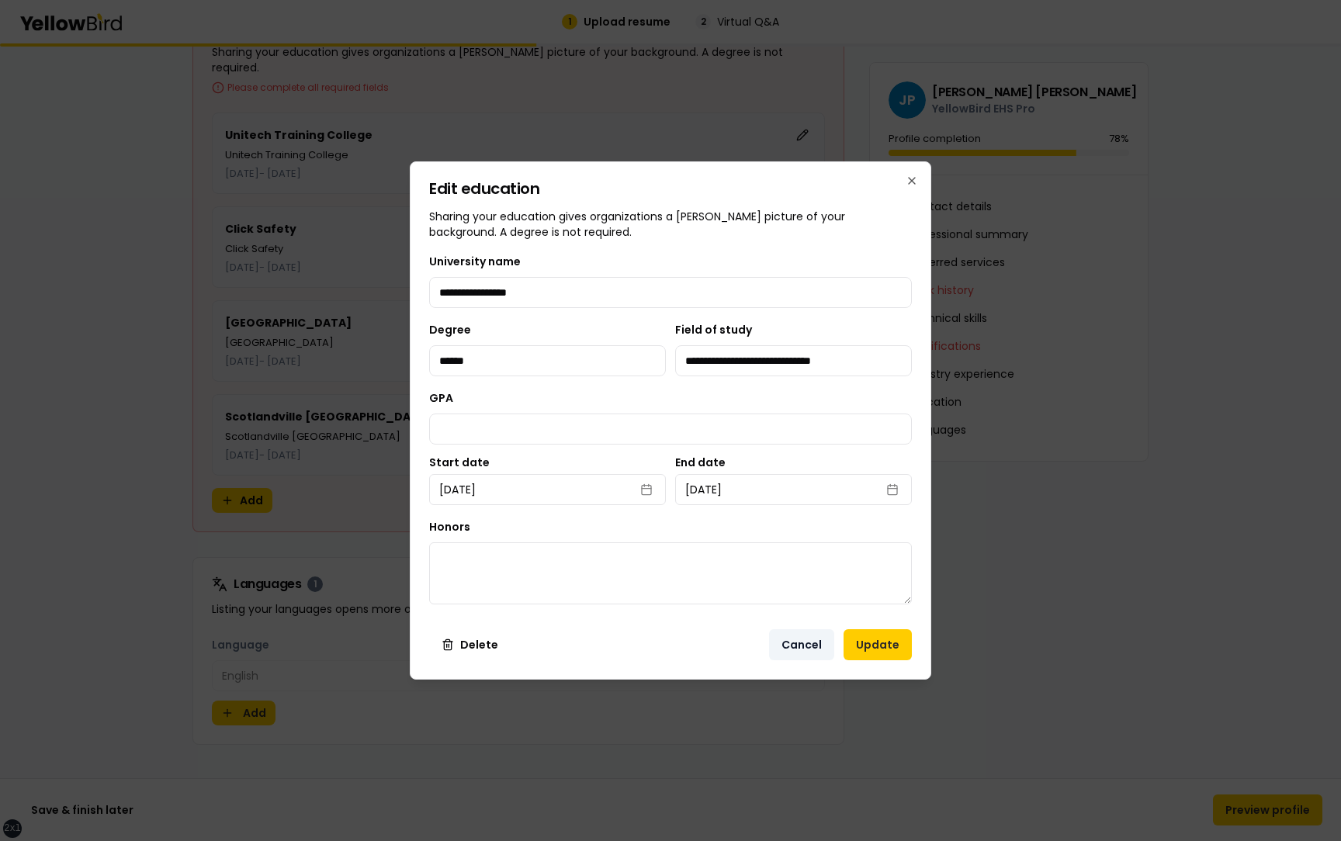
click at [793, 639] on button "Cancel" at bounding box center [801, 645] width 65 height 31
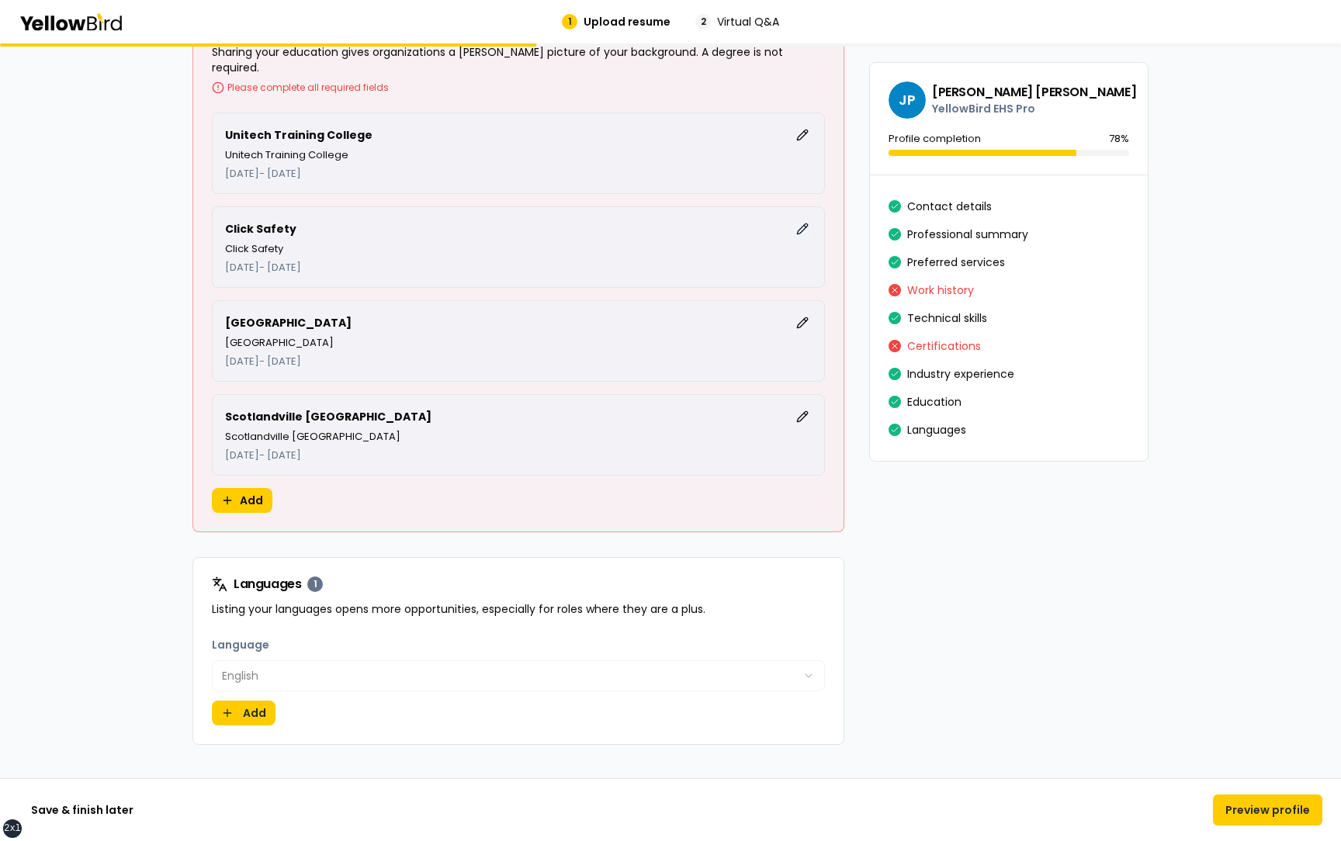
click at [800, 220] on button "Edit" at bounding box center [802, 229] width 19 height 19
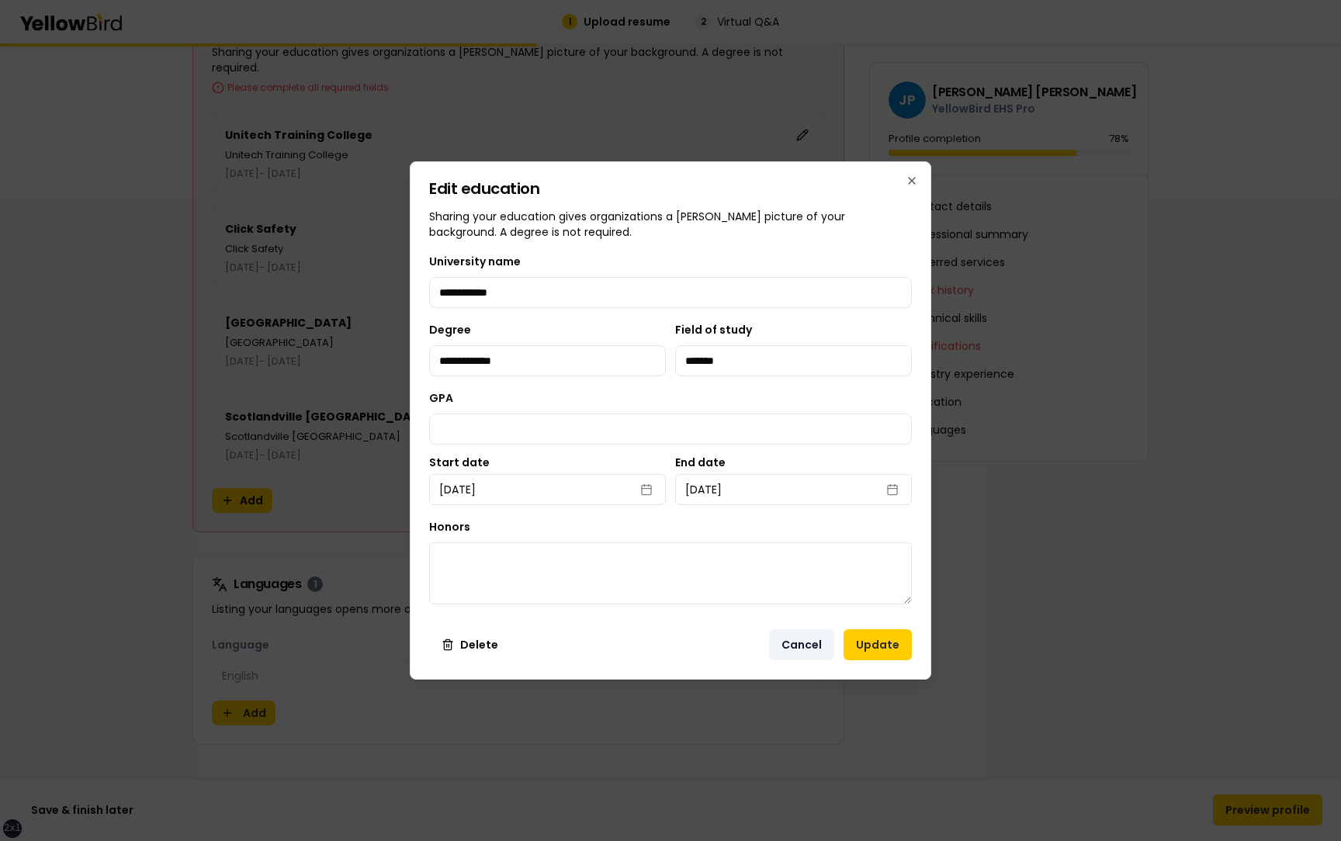
click at [801, 648] on button "Cancel" at bounding box center [801, 645] width 65 height 31
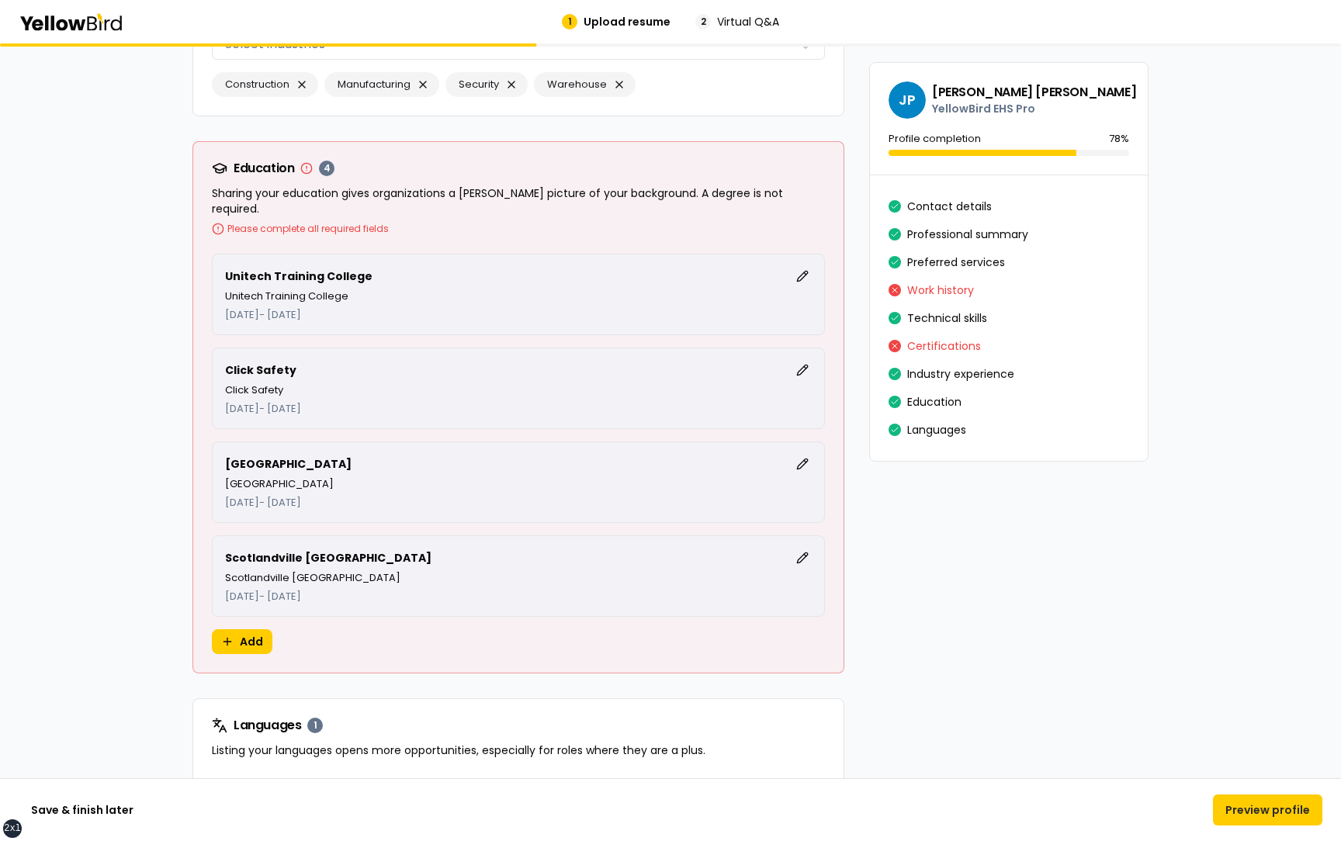
scroll to position [3834, 0]
click at [800, 269] on button "Edit" at bounding box center [802, 278] width 19 height 19
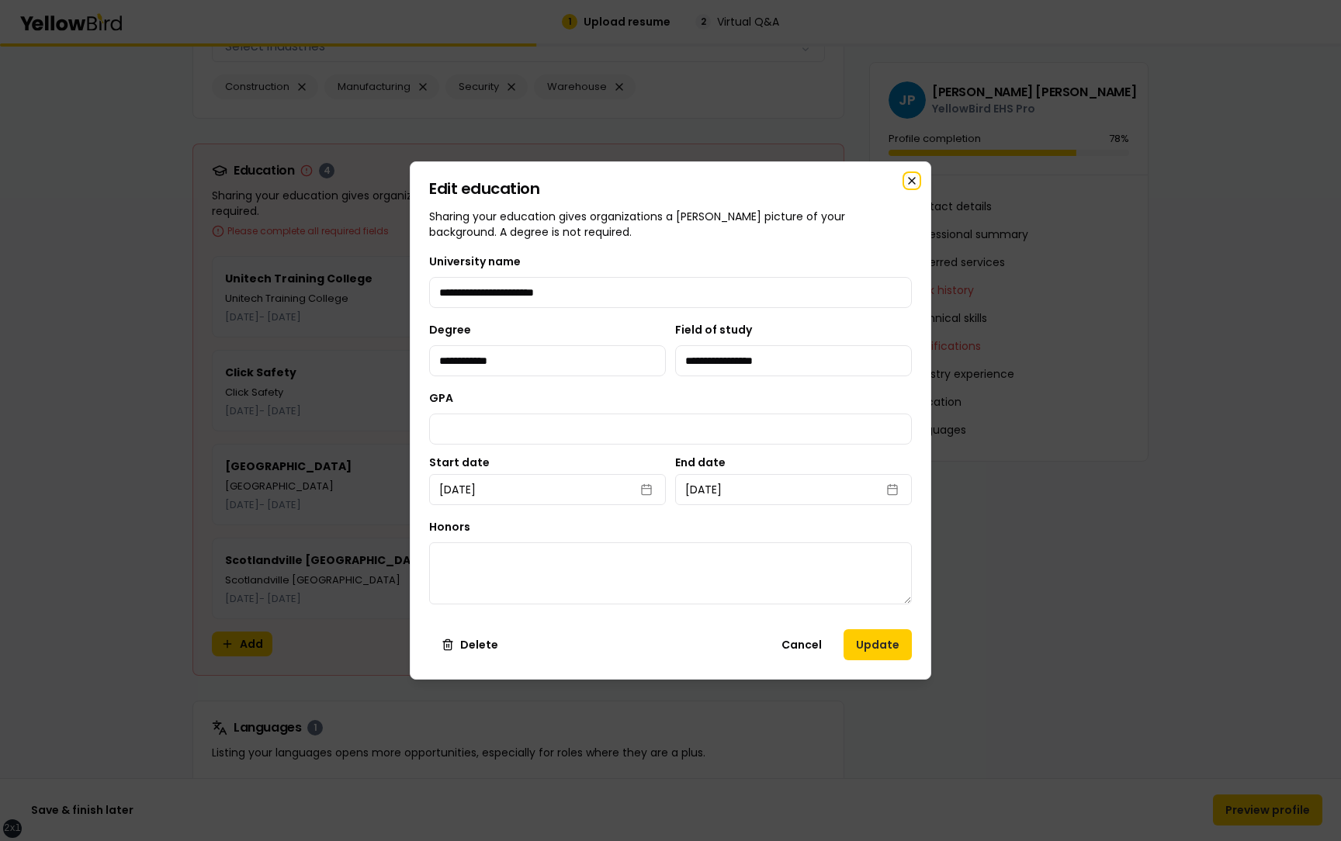
click at [908, 185] on icon "button" at bounding box center [912, 181] width 12 height 12
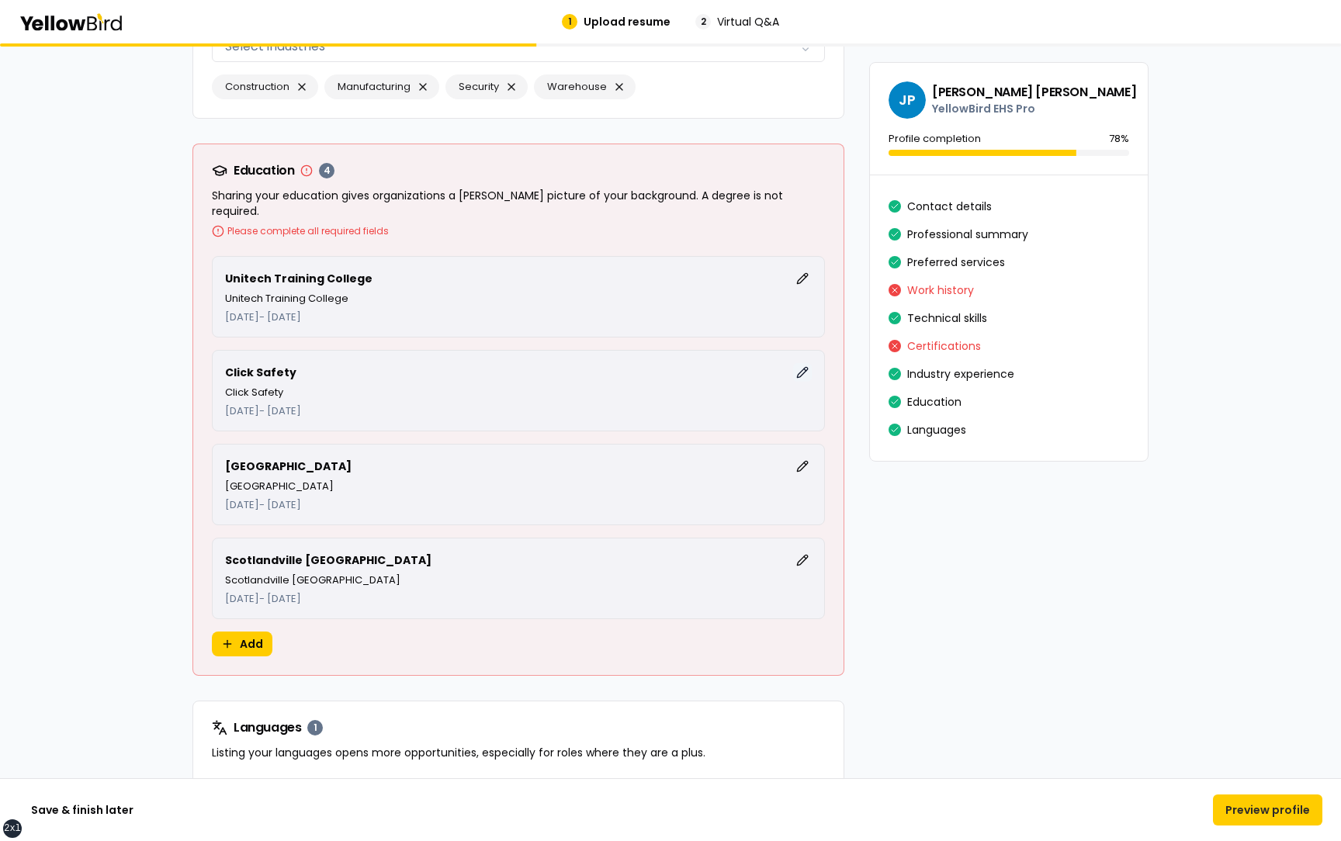
click at [804, 363] on button "Edit" at bounding box center [802, 372] width 19 height 19
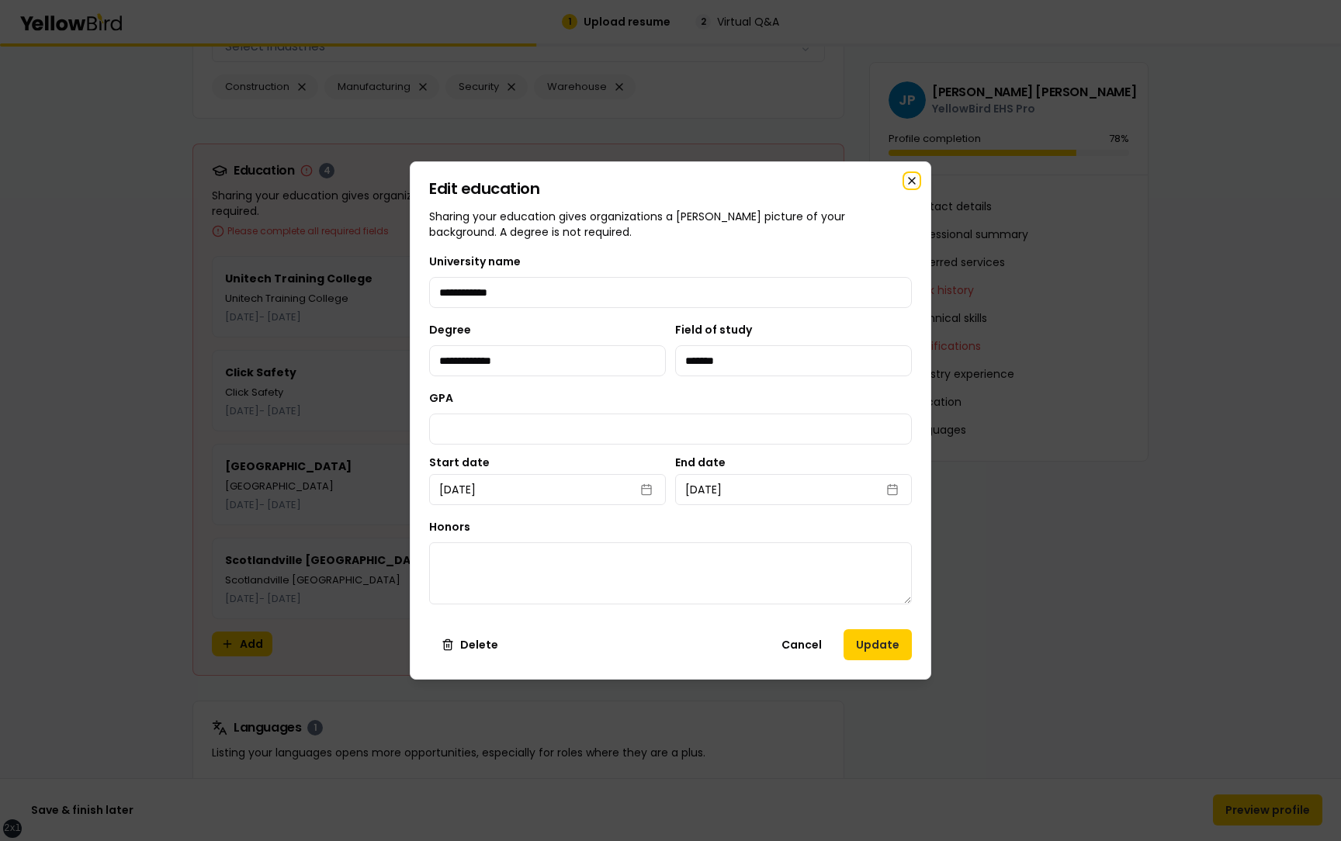
click at [911, 179] on icon "button" at bounding box center [912, 181] width 6 height 6
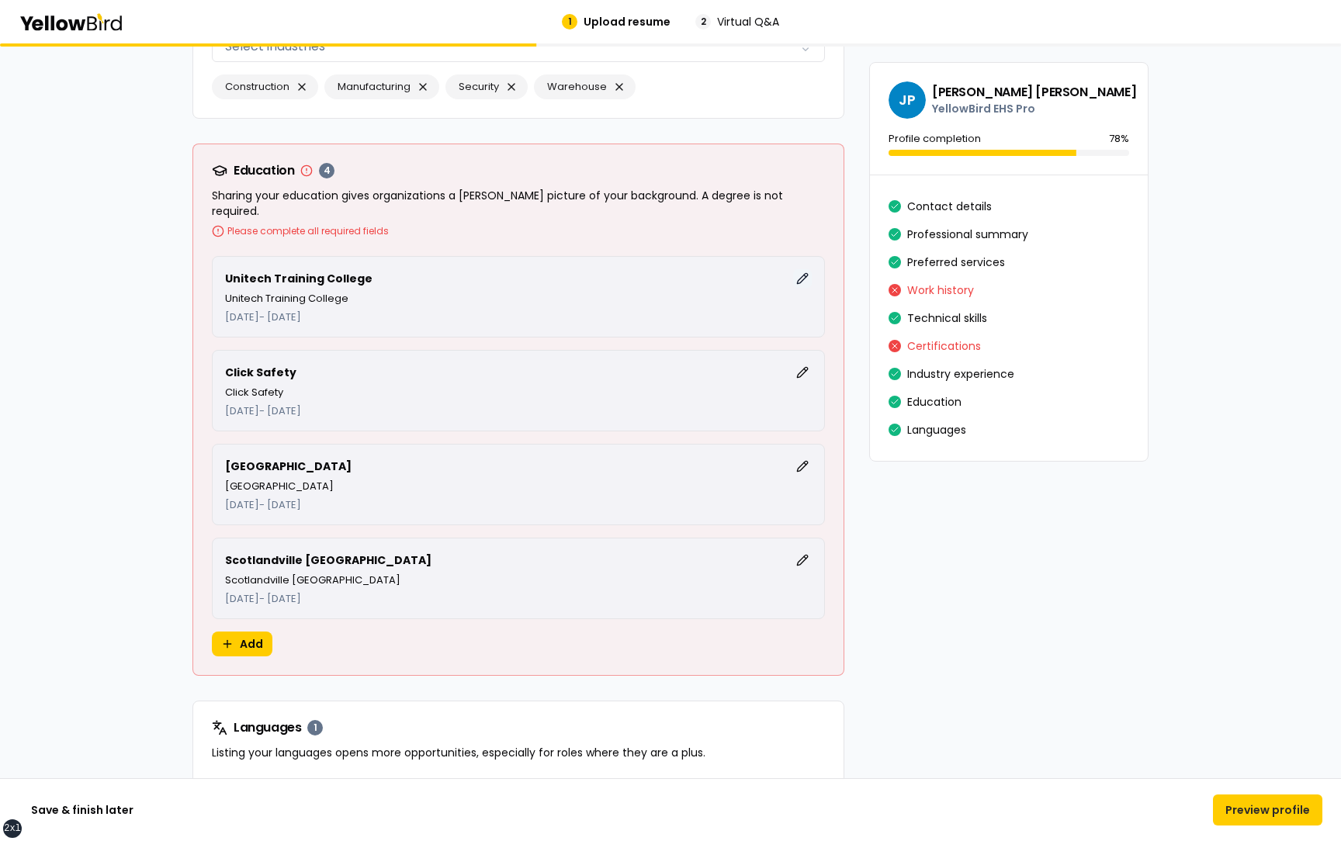
click at [807, 269] on button "Edit" at bounding box center [802, 278] width 19 height 19
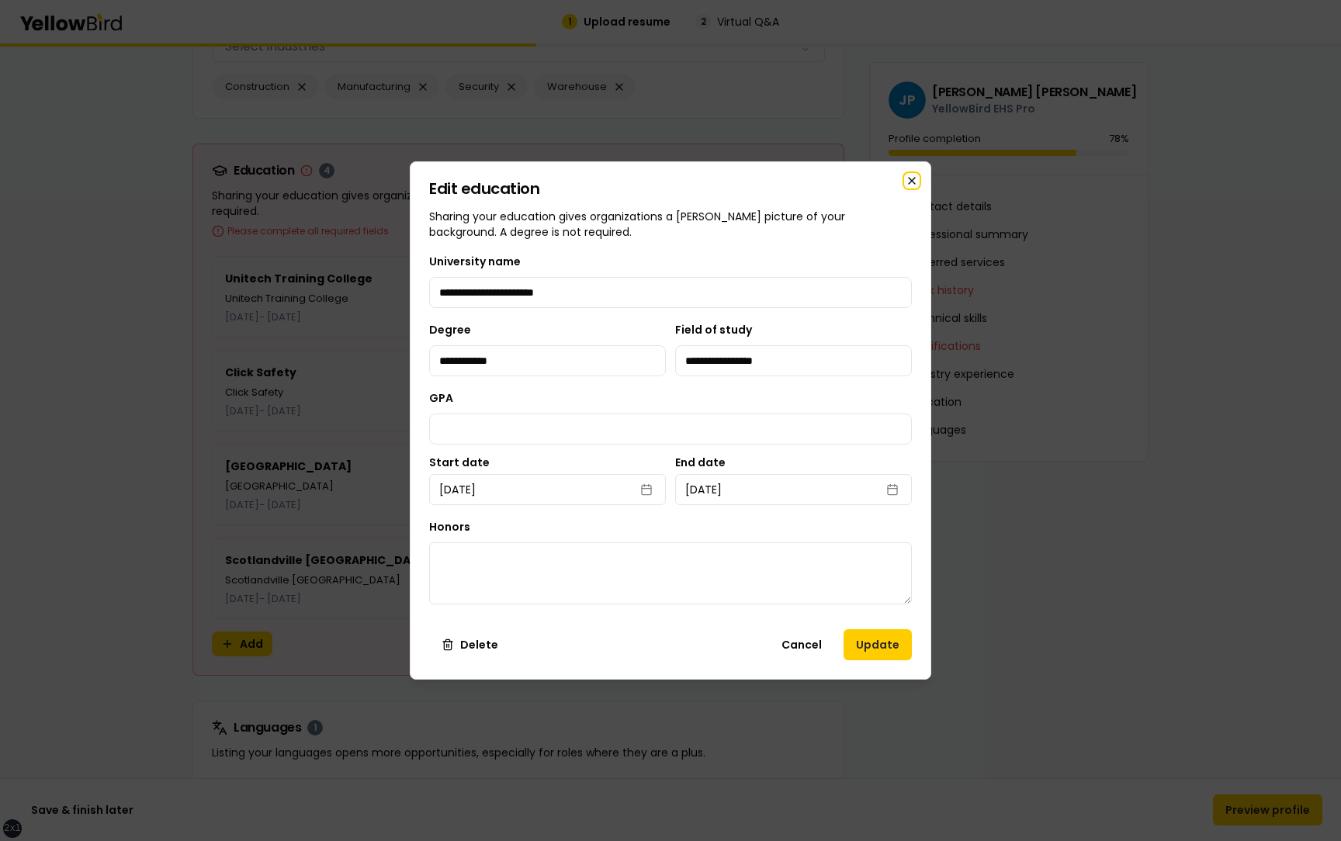
click at [912, 179] on icon "button" at bounding box center [912, 181] width 12 height 12
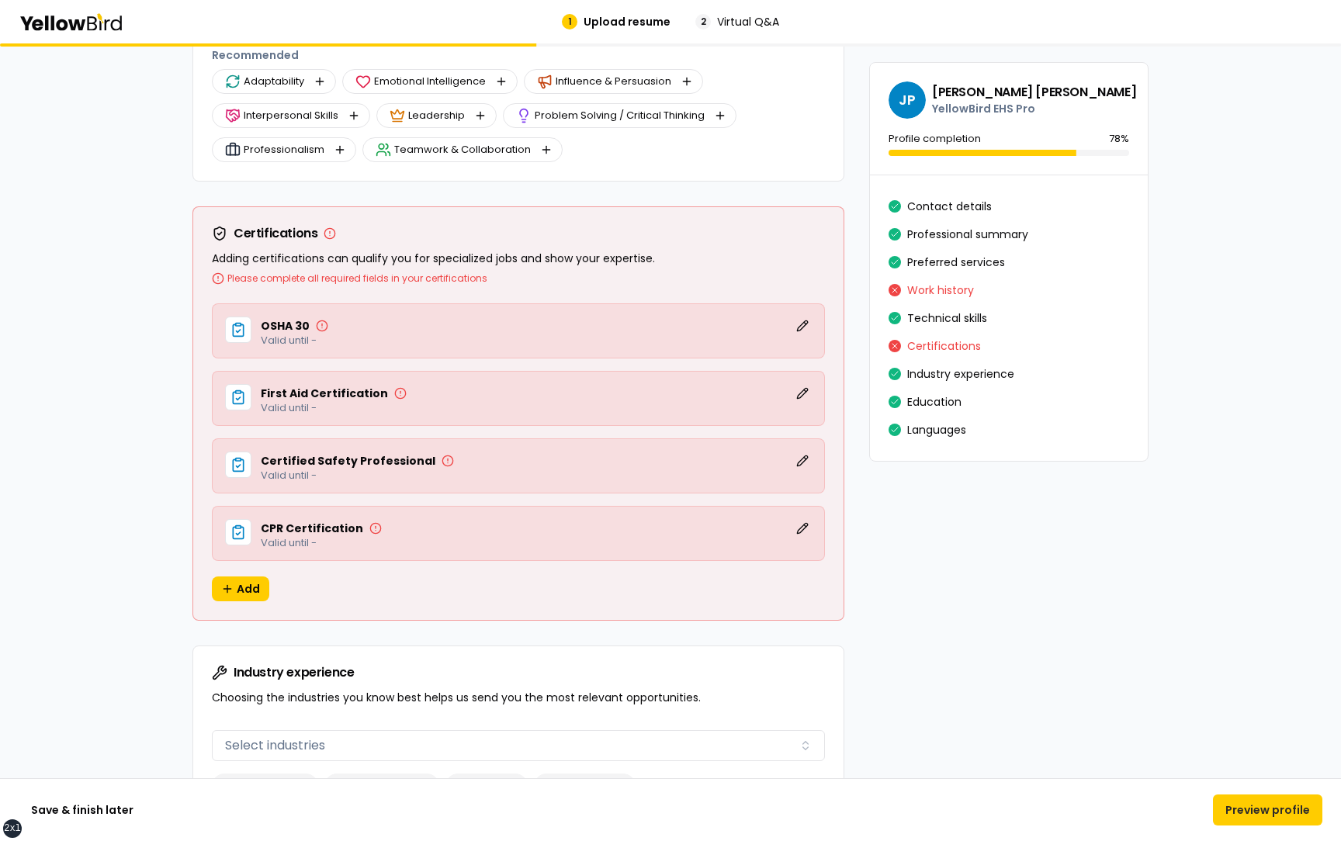
scroll to position [3126, 0]
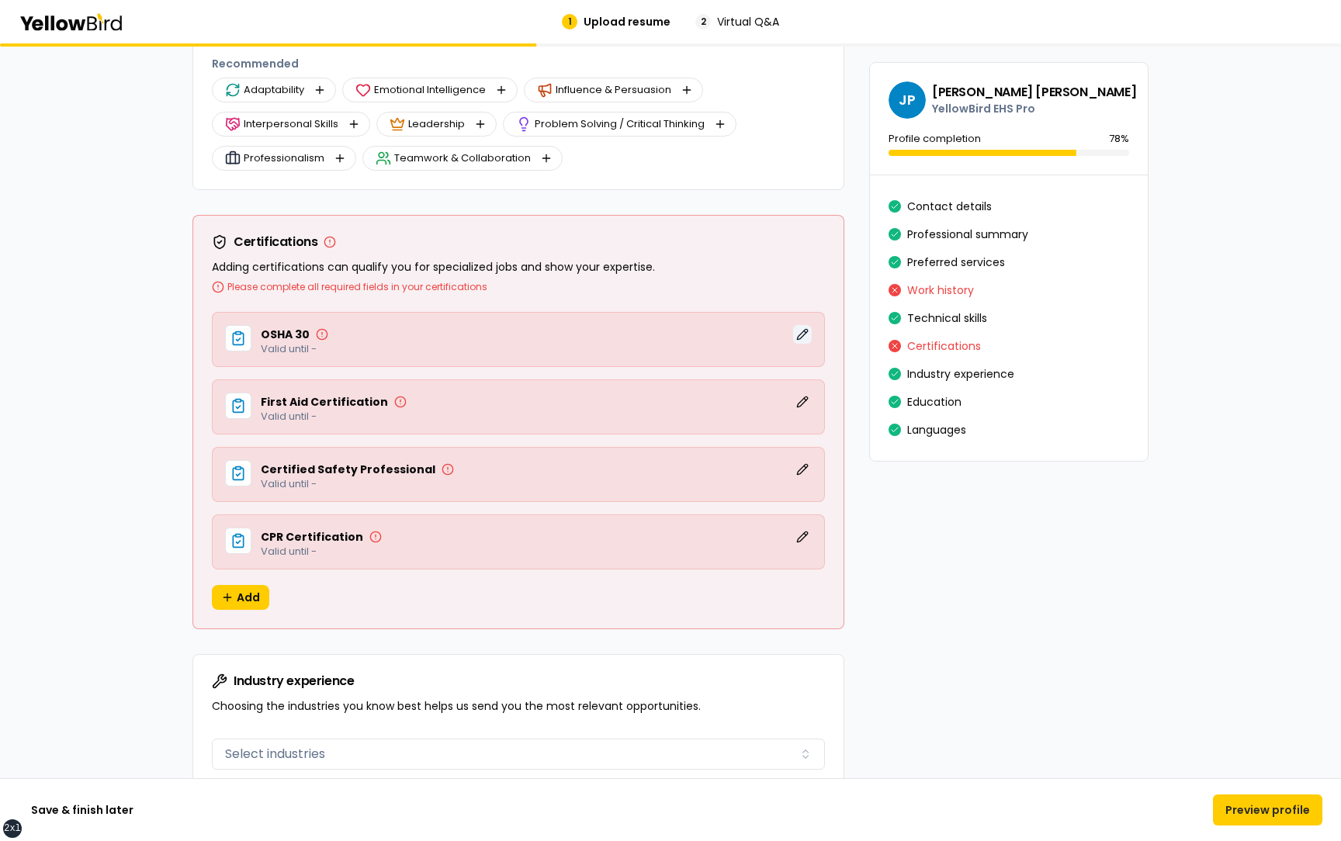
click at [801, 337] on button "Edit" at bounding box center [802, 334] width 19 height 19
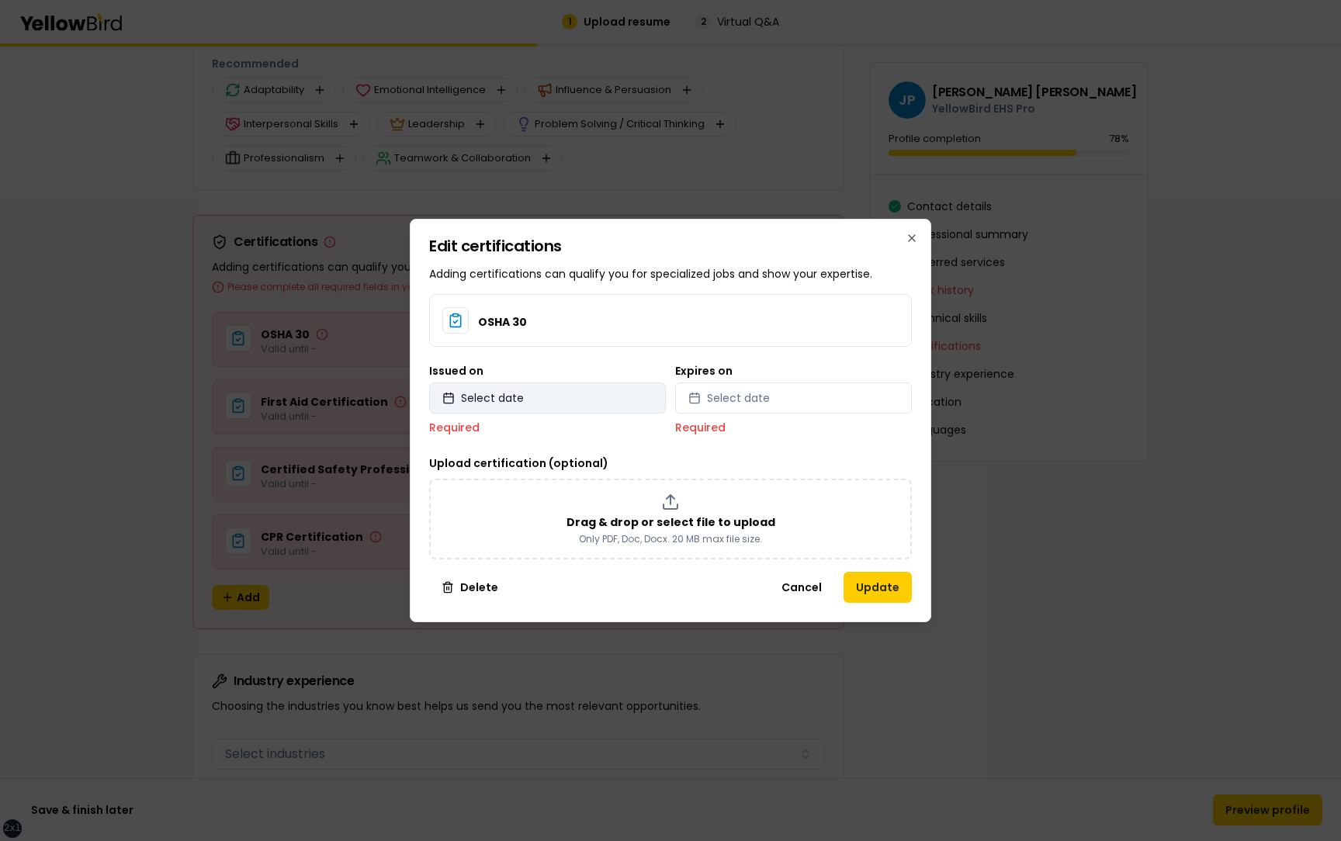
click at [582, 383] on button "Select date" at bounding box center [547, 398] width 237 height 31
select select "*"
select select "****"
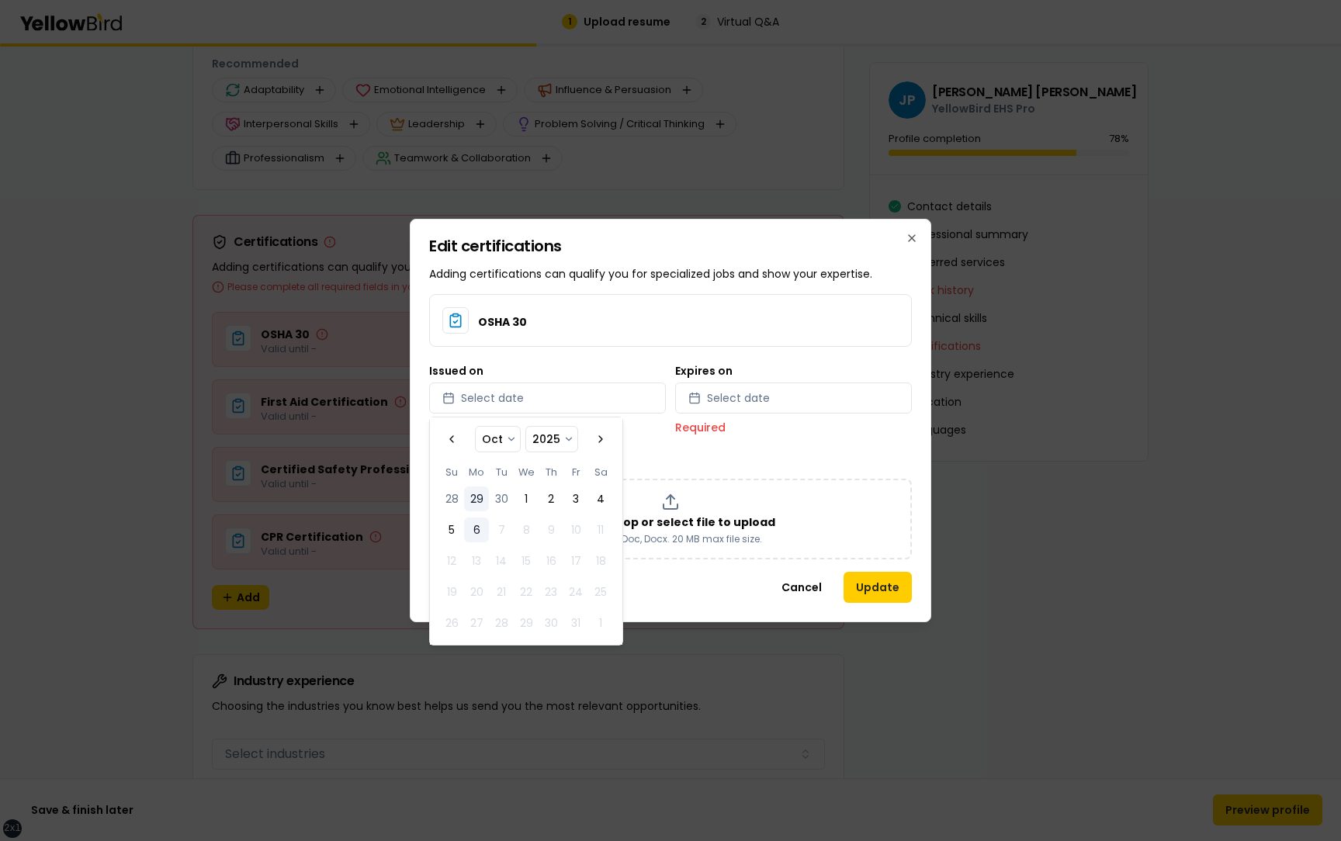
click at [471, 501] on button "29" at bounding box center [476, 499] width 25 height 25
select select "*"
select select "****"
click at [807, 397] on button "Select date" at bounding box center [793, 398] width 237 height 31
select select "*"
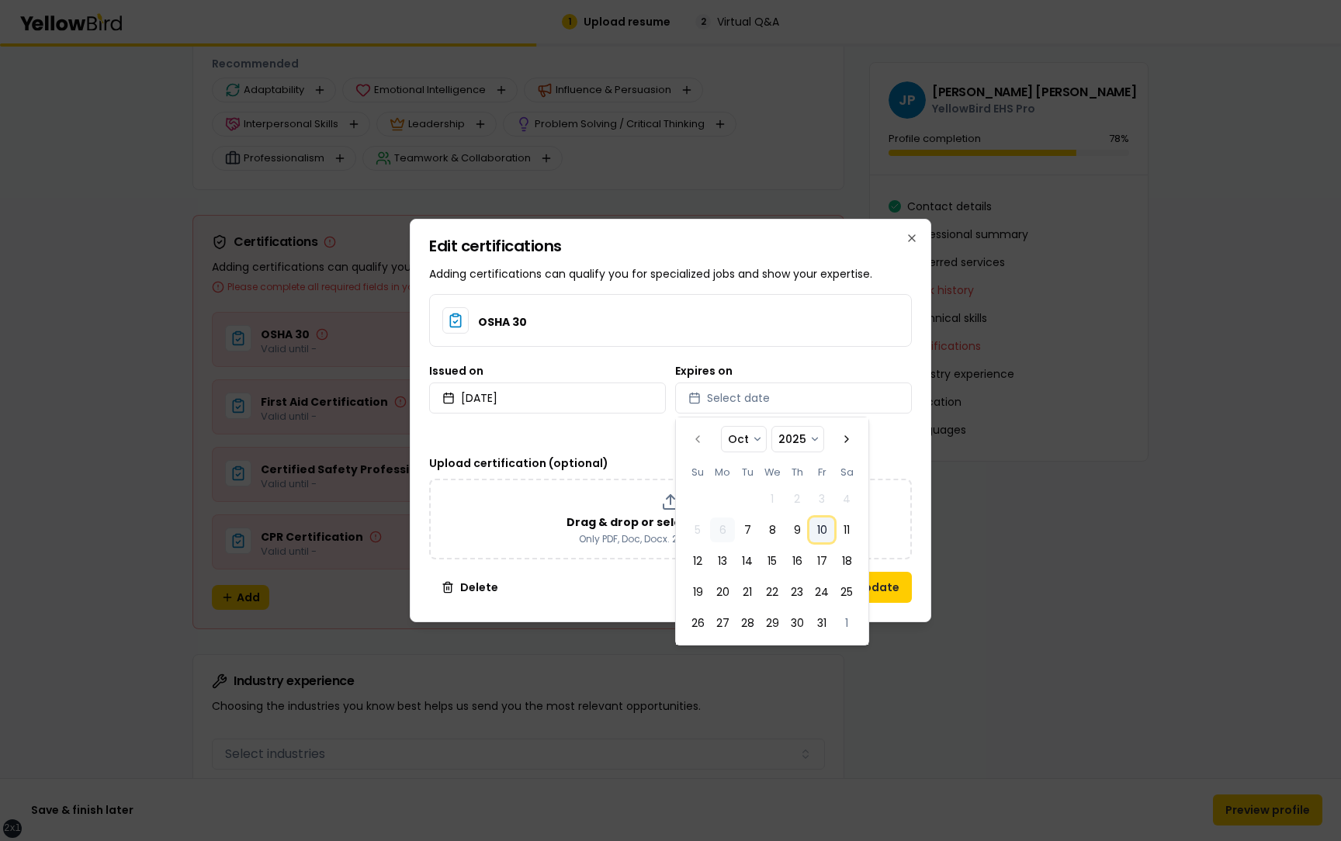
click at [825, 527] on button "10" at bounding box center [822, 530] width 25 height 25
select select "*"
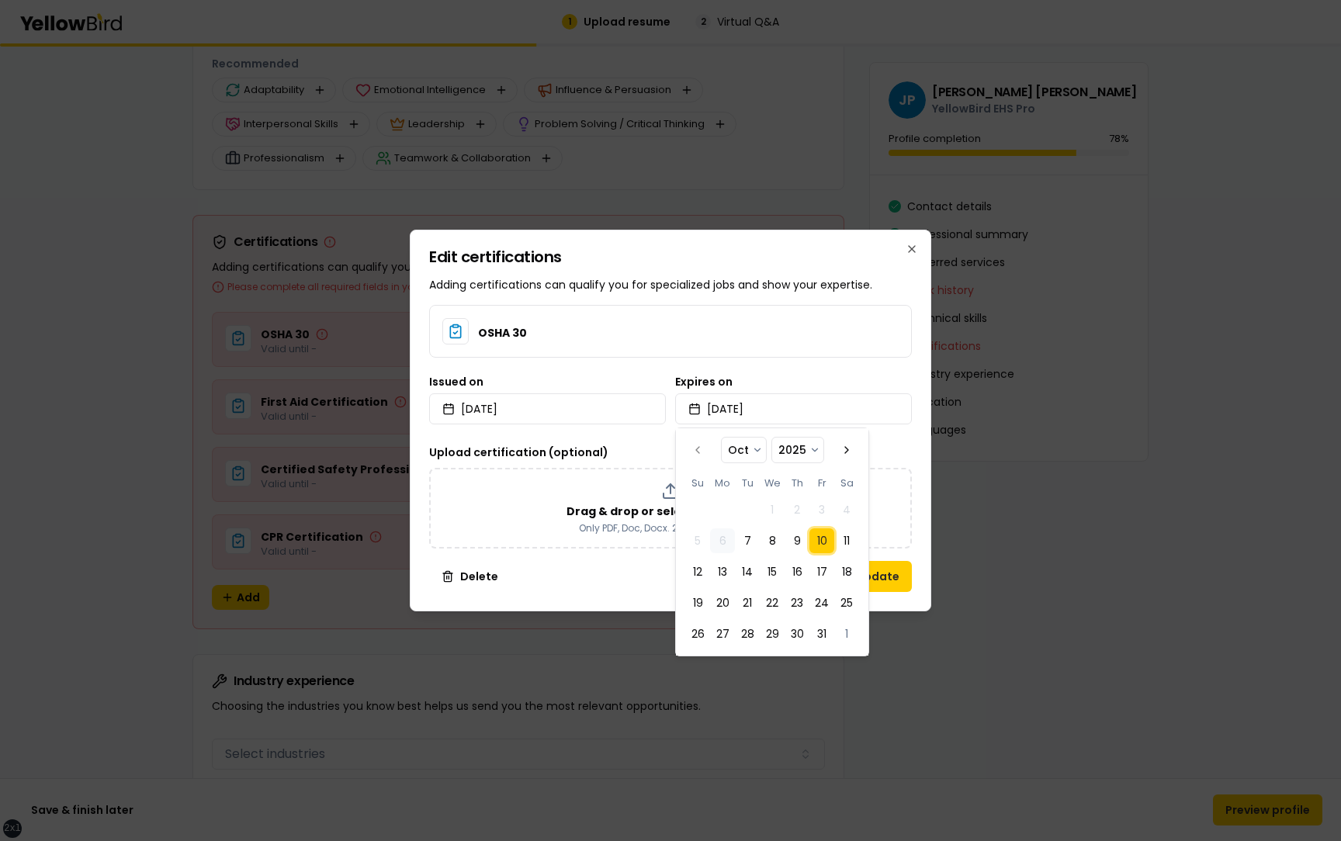
click at [917, 434] on div "Edit certifications Adding certifications can qualify you for specialized jobs …" at bounding box center [671, 421] width 522 height 382
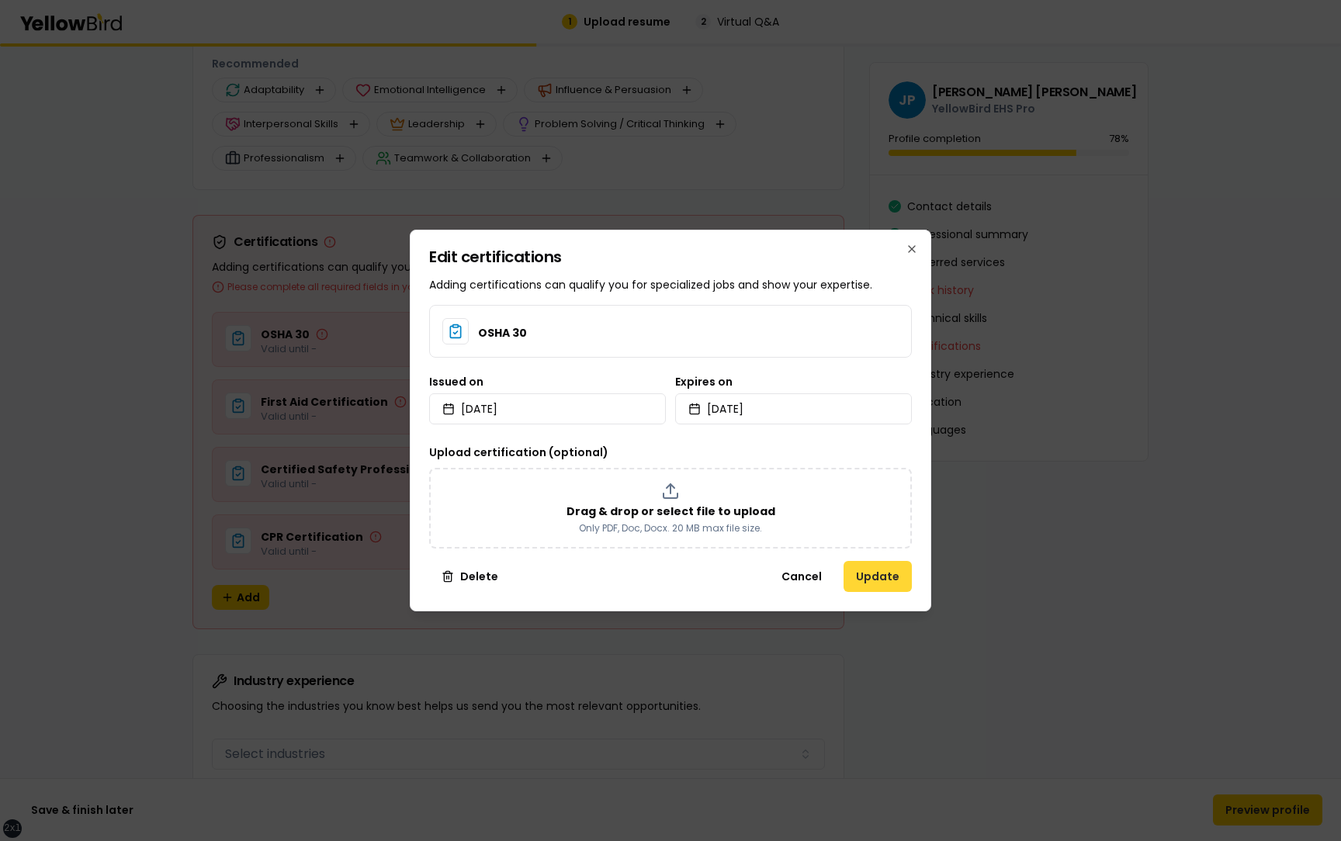
click at [875, 572] on button "Update" at bounding box center [878, 576] width 68 height 31
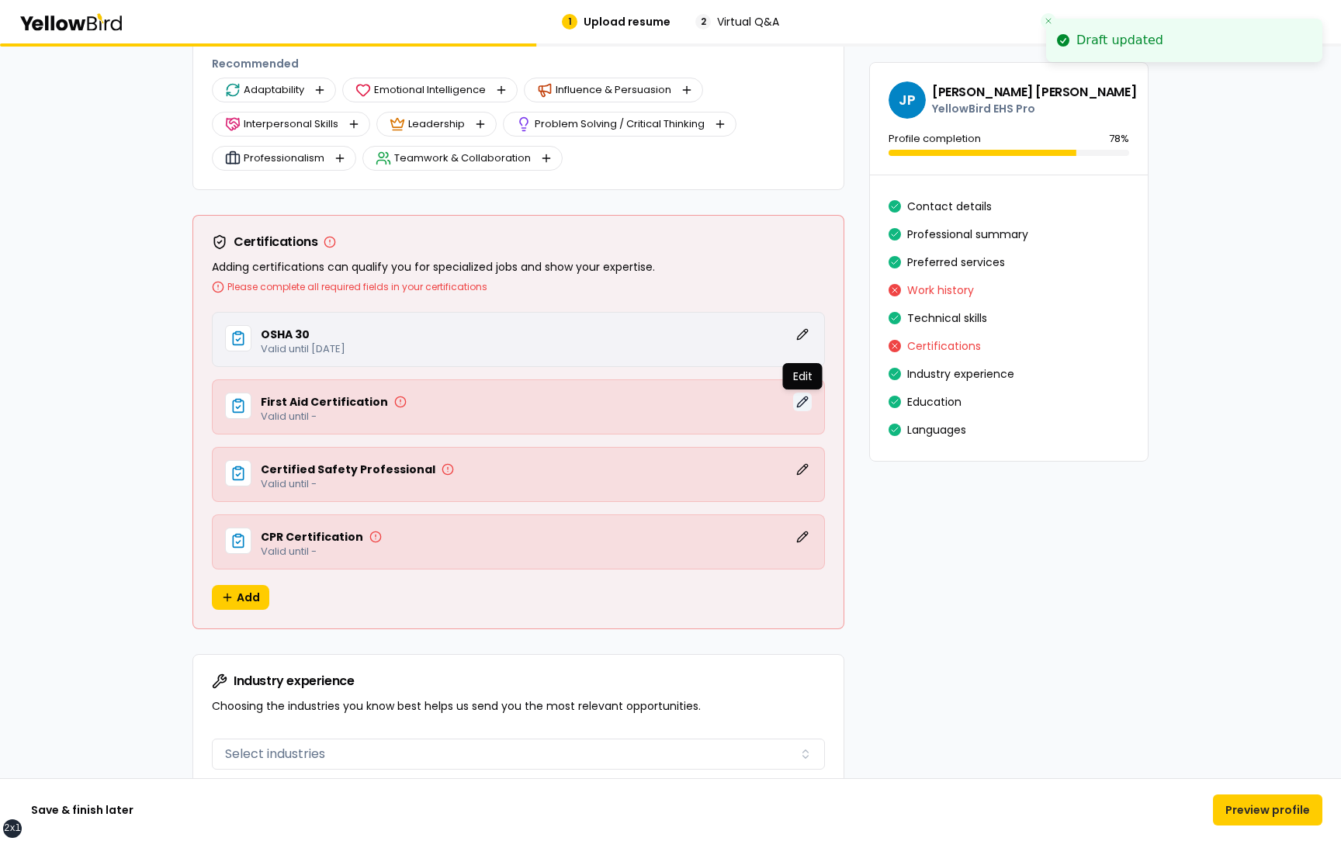
click at [800, 403] on button "Edit" at bounding box center [802, 402] width 19 height 19
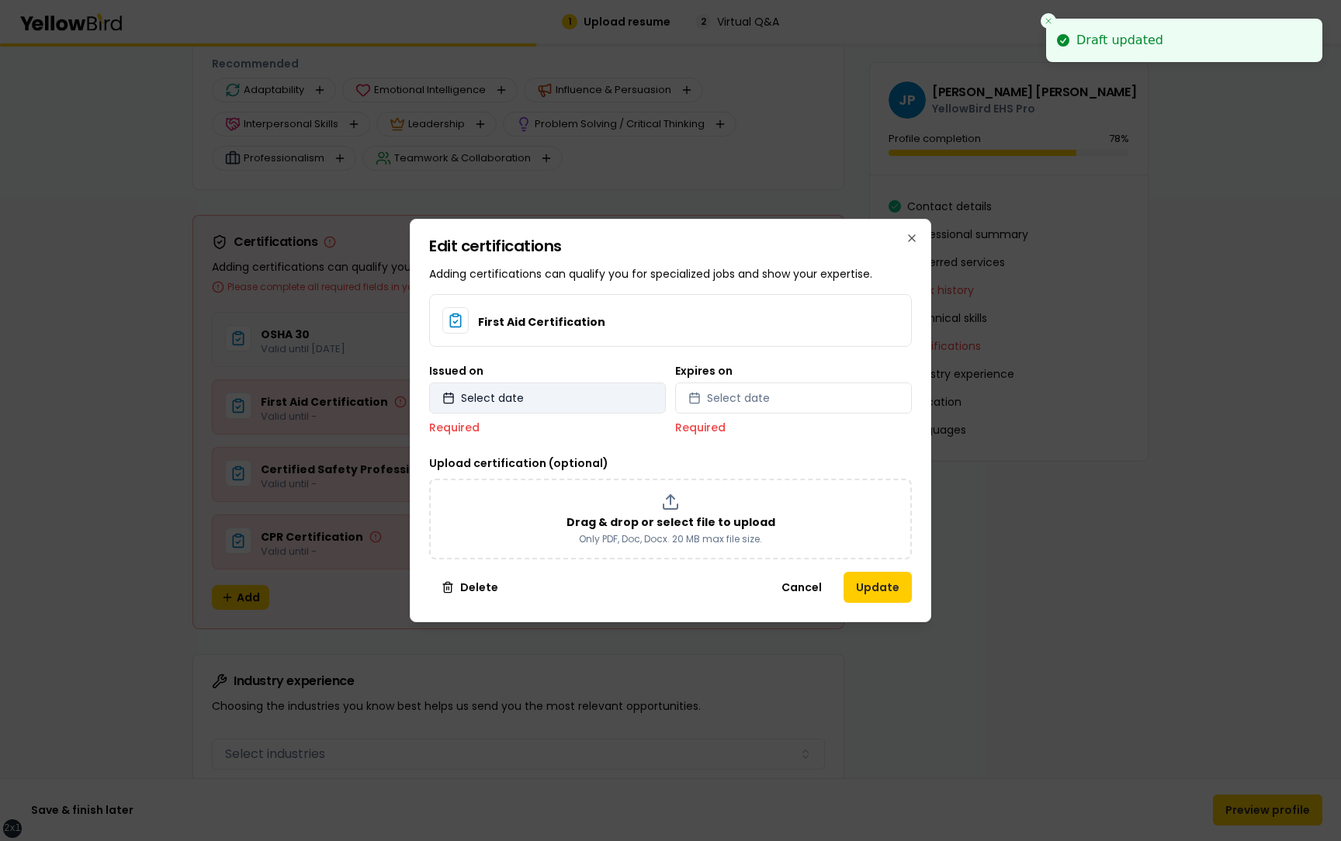
click at [617, 390] on button "Select date" at bounding box center [547, 398] width 237 height 31
select select "*"
select select "****"
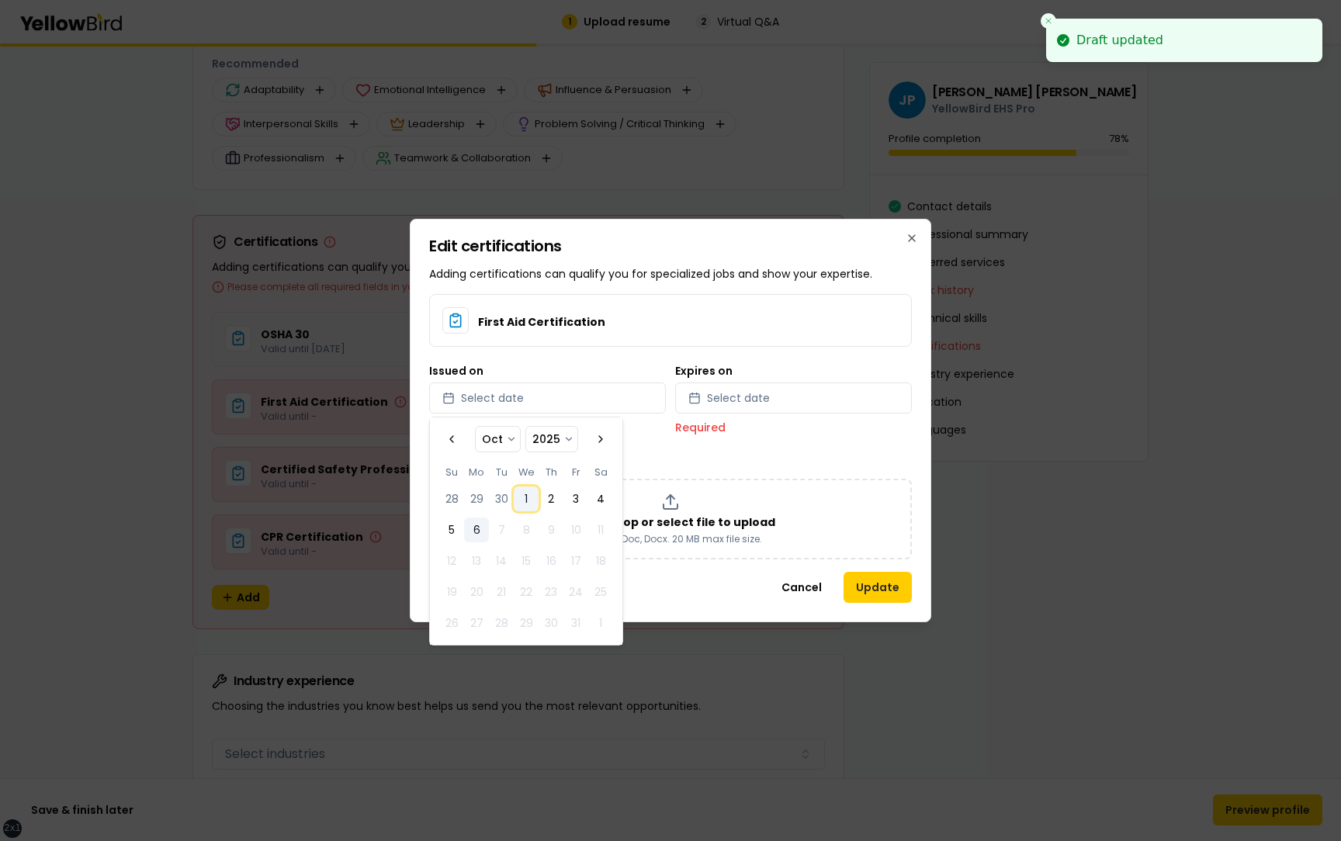
click at [526, 499] on button "1" at bounding box center [526, 499] width 25 height 25
select select "*"
select select "****"
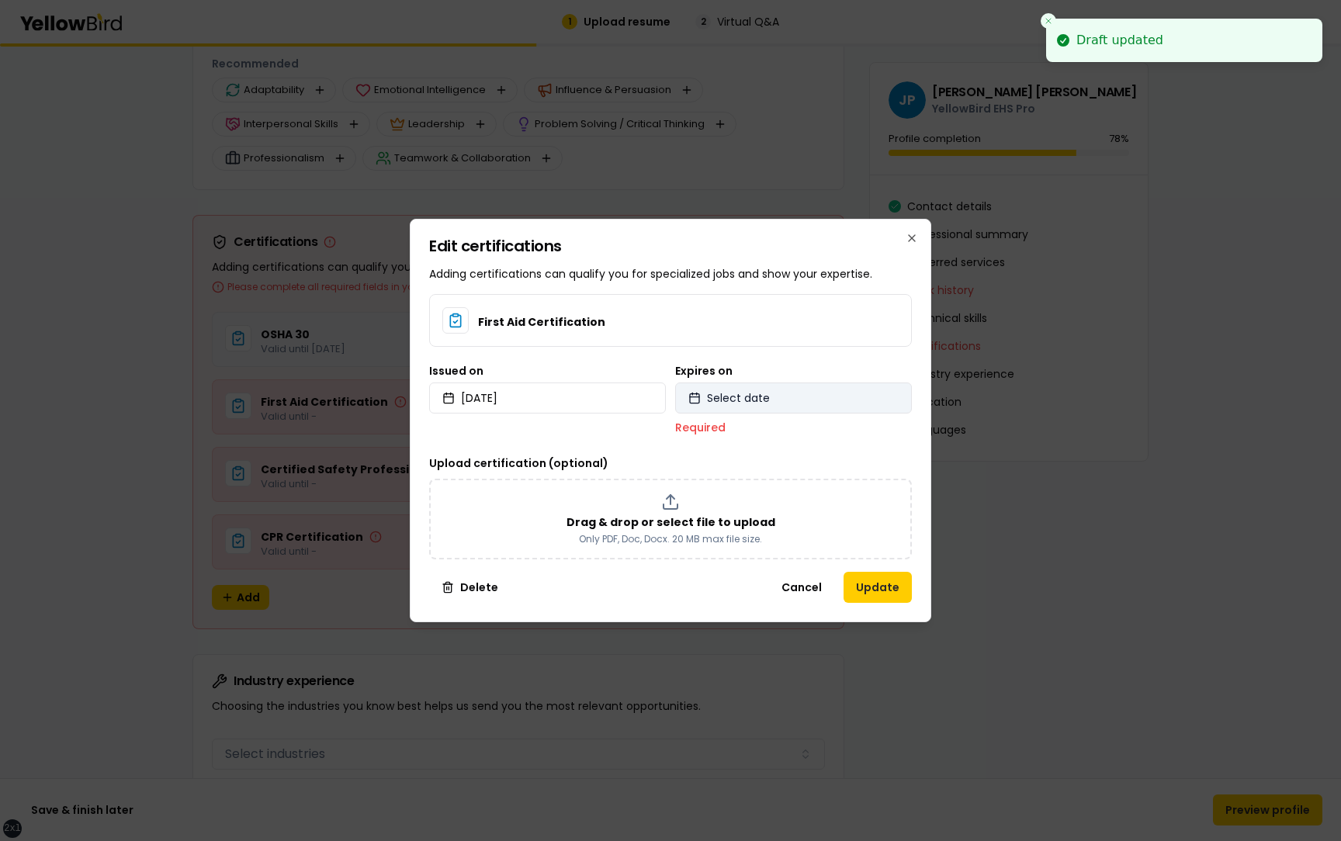
click at [736, 397] on span "Select date" at bounding box center [738, 398] width 63 height 16
select select "*"
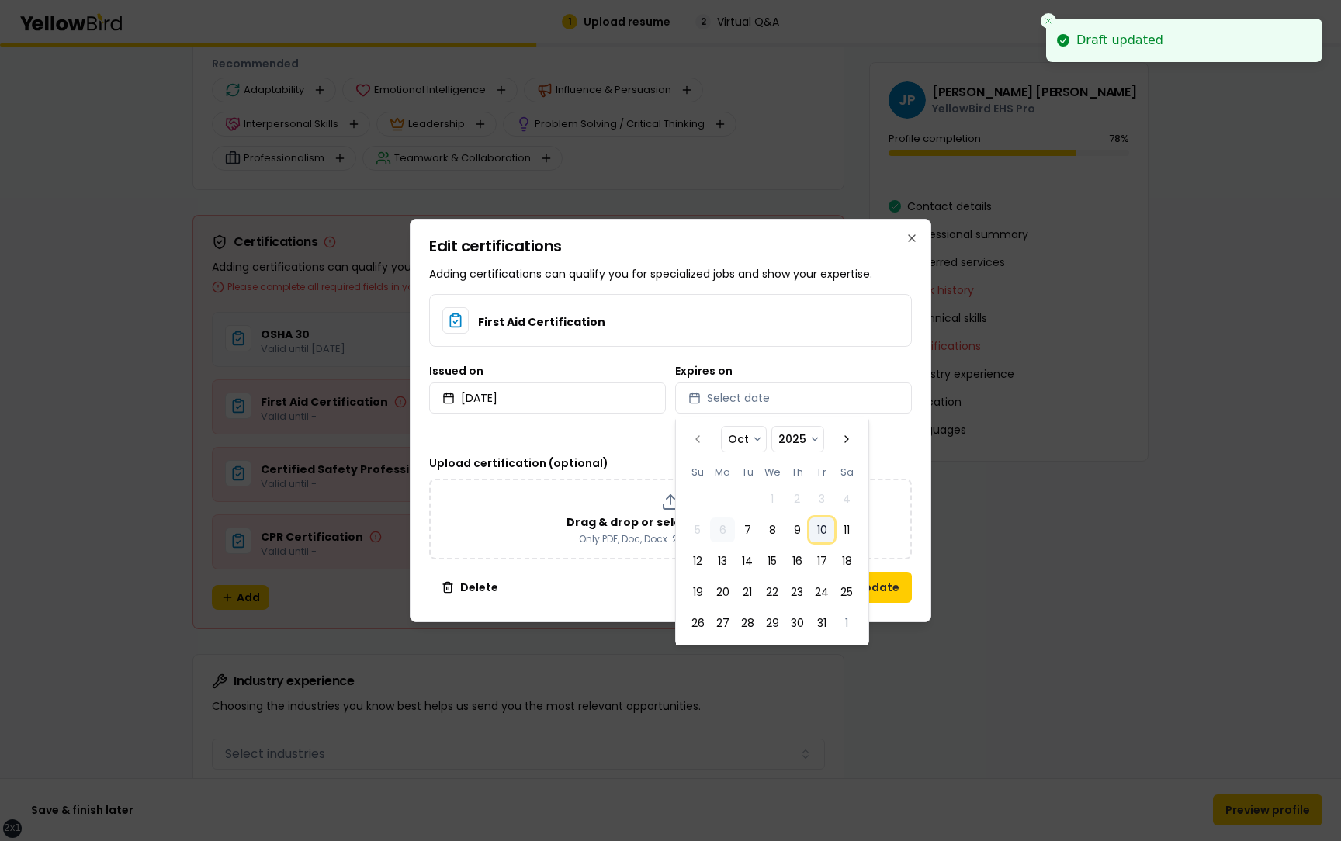
click at [824, 526] on button "10" at bounding box center [822, 530] width 25 height 25
select select "*"
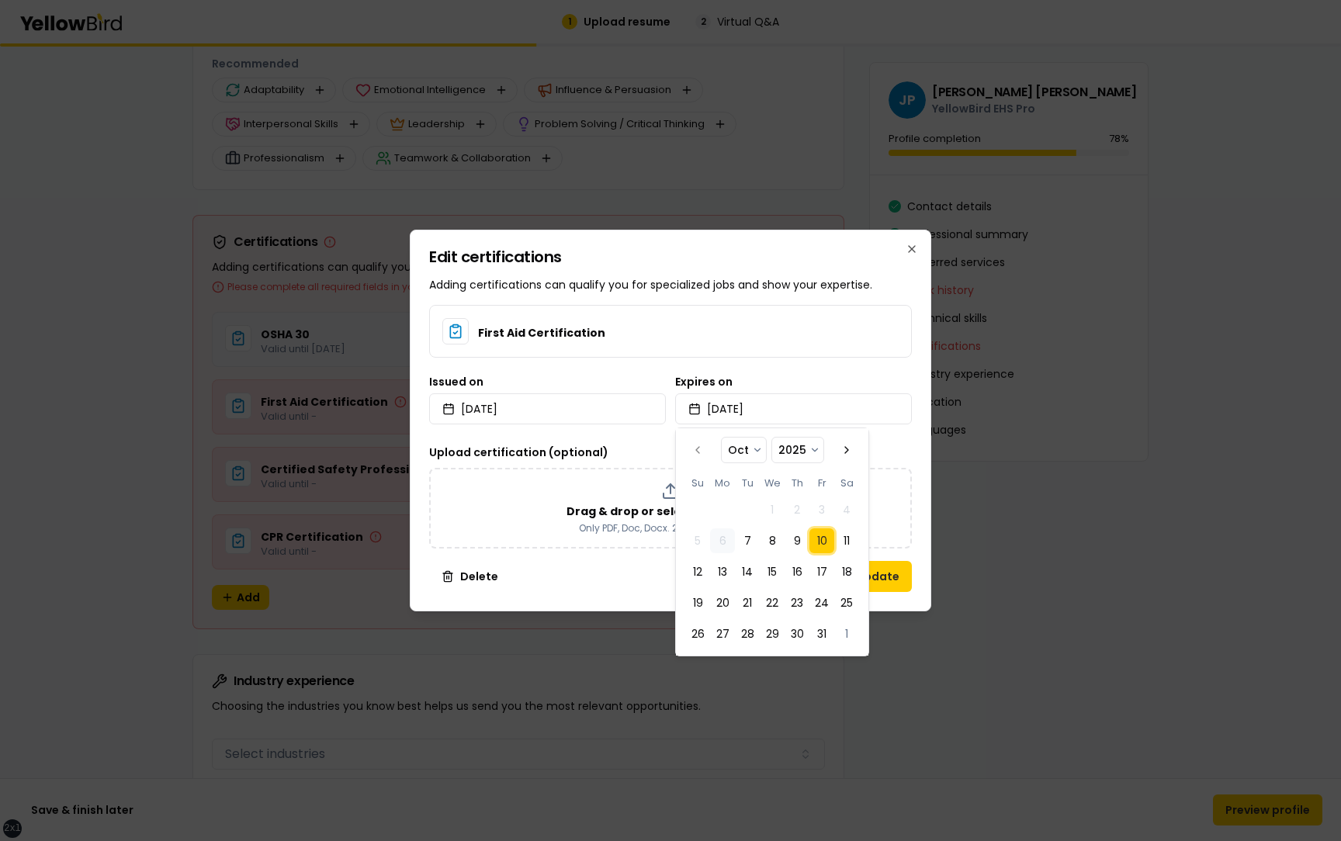
click at [918, 439] on div "Edit certifications Adding certifications can qualify you for specialized jobs …" at bounding box center [671, 421] width 522 height 382
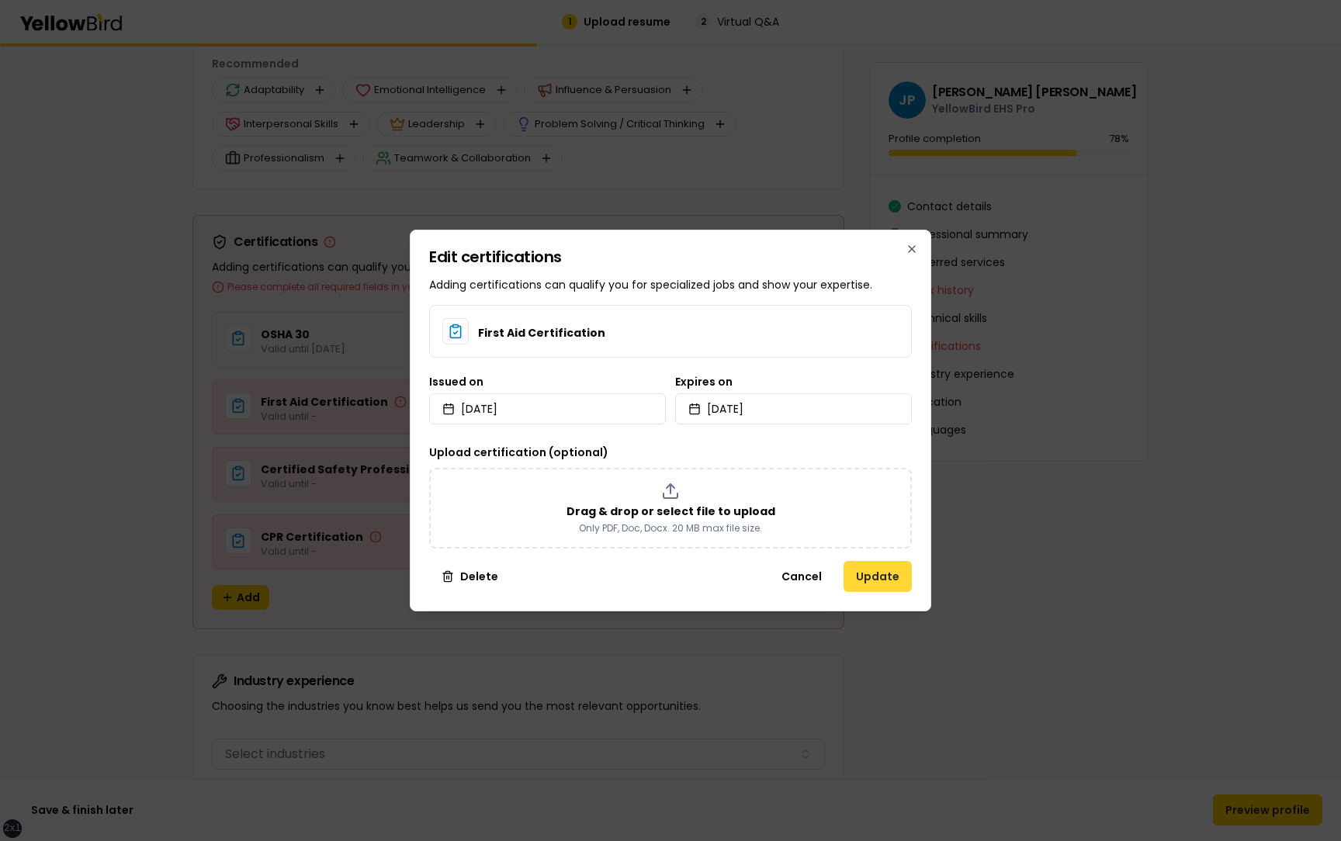
click at [877, 574] on button "Update" at bounding box center [878, 576] width 68 height 31
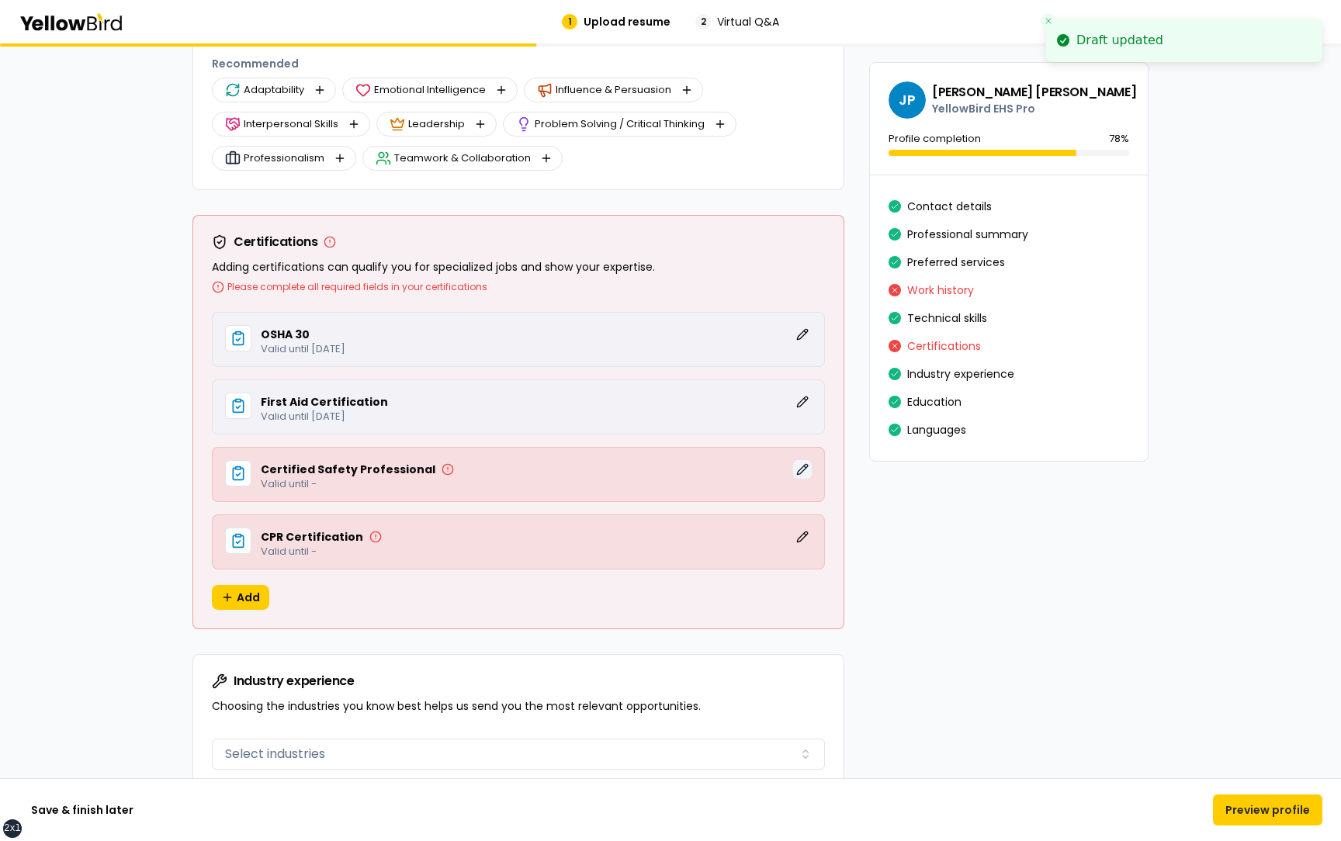
click at [803, 476] on button "Edit" at bounding box center [802, 469] width 19 height 19
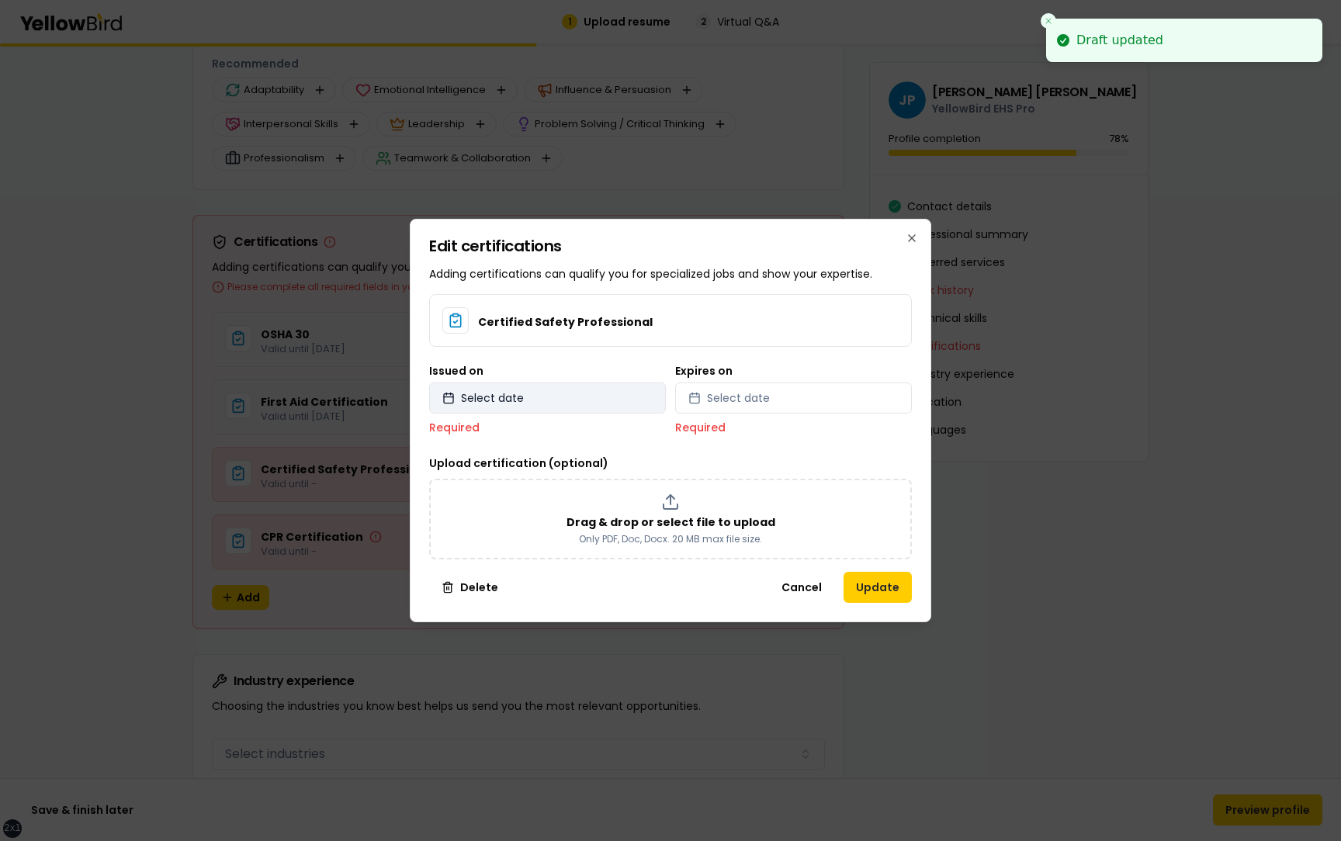
click at [602, 394] on button "Select date" at bounding box center [547, 398] width 237 height 31
select select "*"
select select "****"
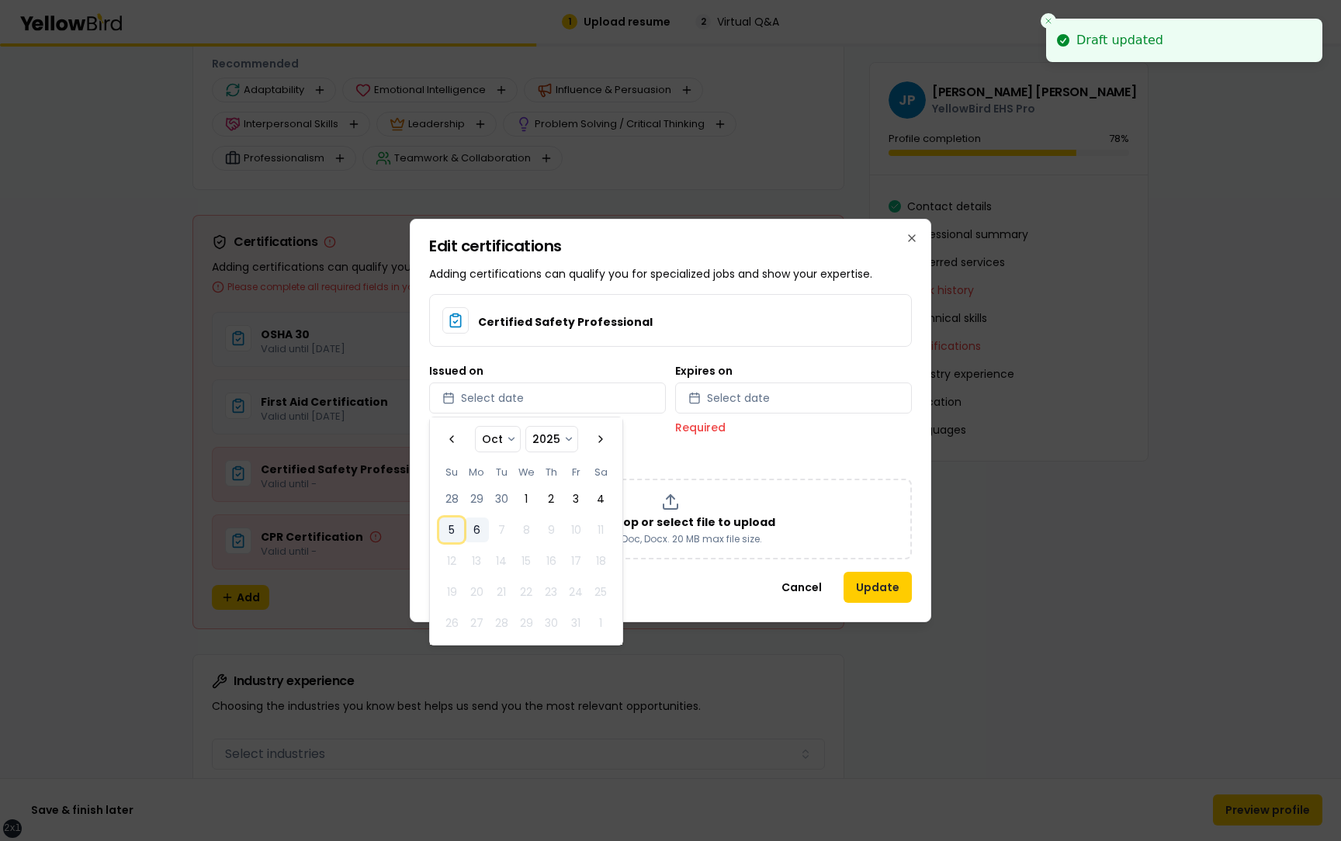
click at [449, 529] on button "5" at bounding box center [451, 530] width 25 height 25
select select "*"
select select "****"
click at [761, 382] on div "Expires on Select date Required" at bounding box center [793, 401] width 237 height 70
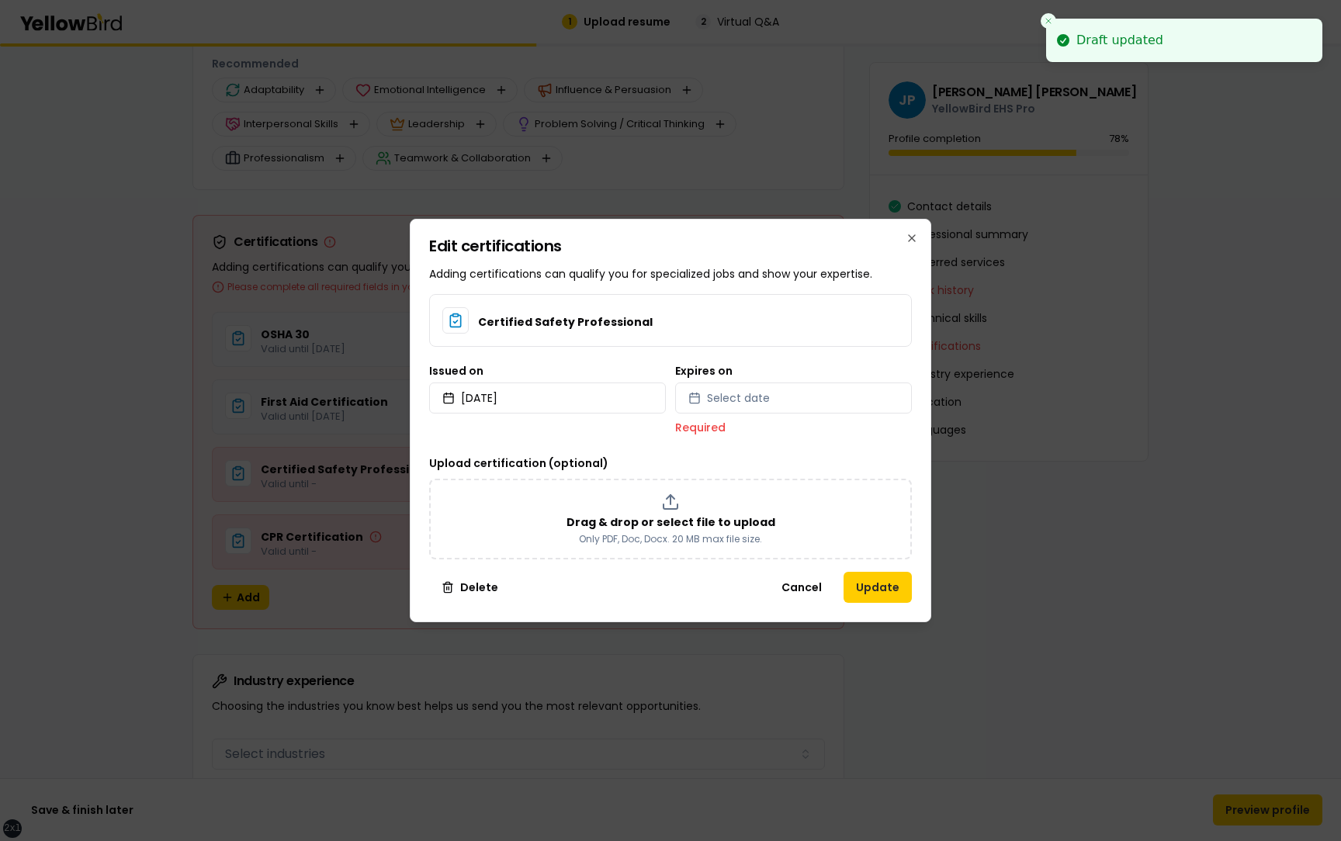
click at [761, 416] on div "Expires on Select date Required" at bounding box center [793, 401] width 237 height 70
click at [769, 408] on button "Select date" at bounding box center [793, 398] width 237 height 31
select select "*"
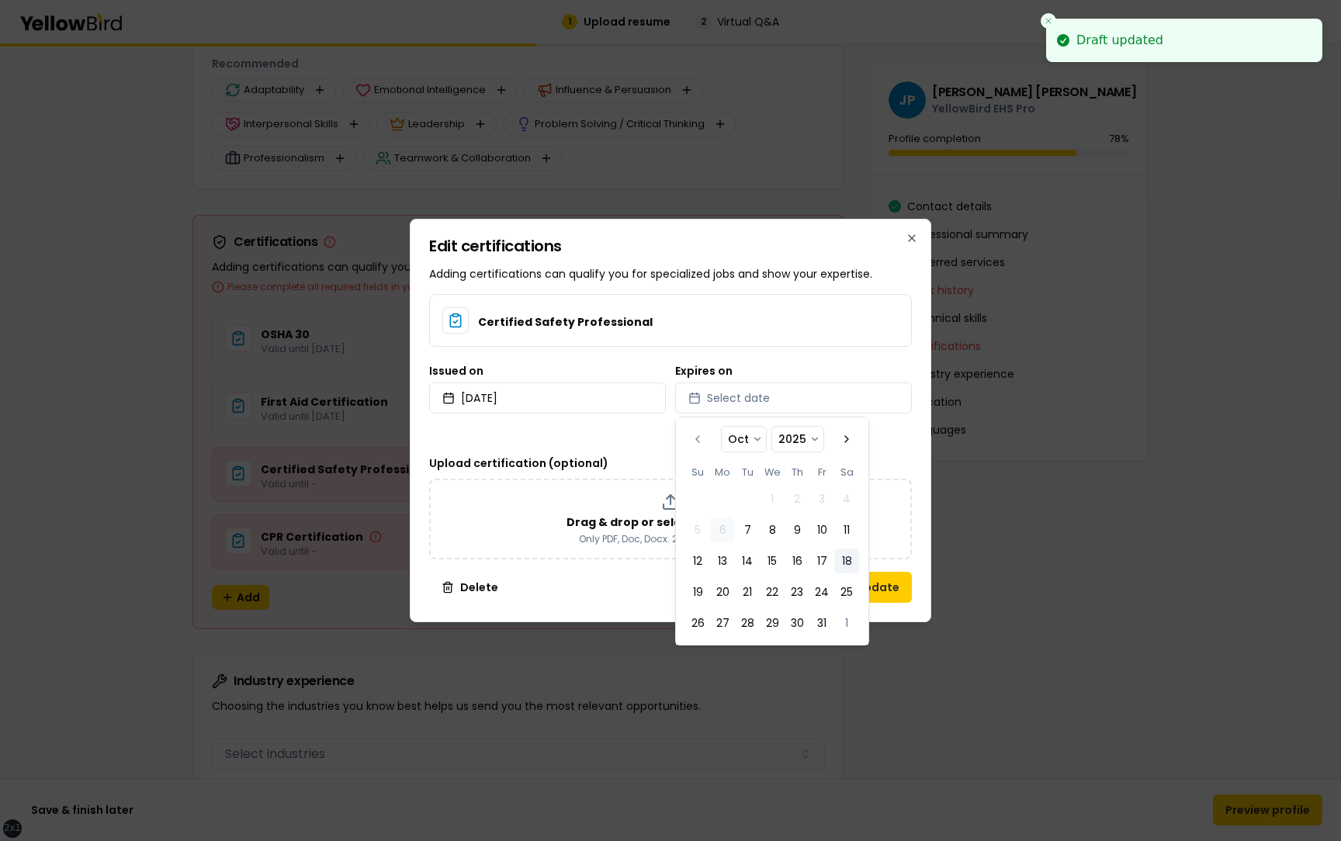
click at [844, 560] on button "18" at bounding box center [847, 561] width 25 height 25
select select "*"
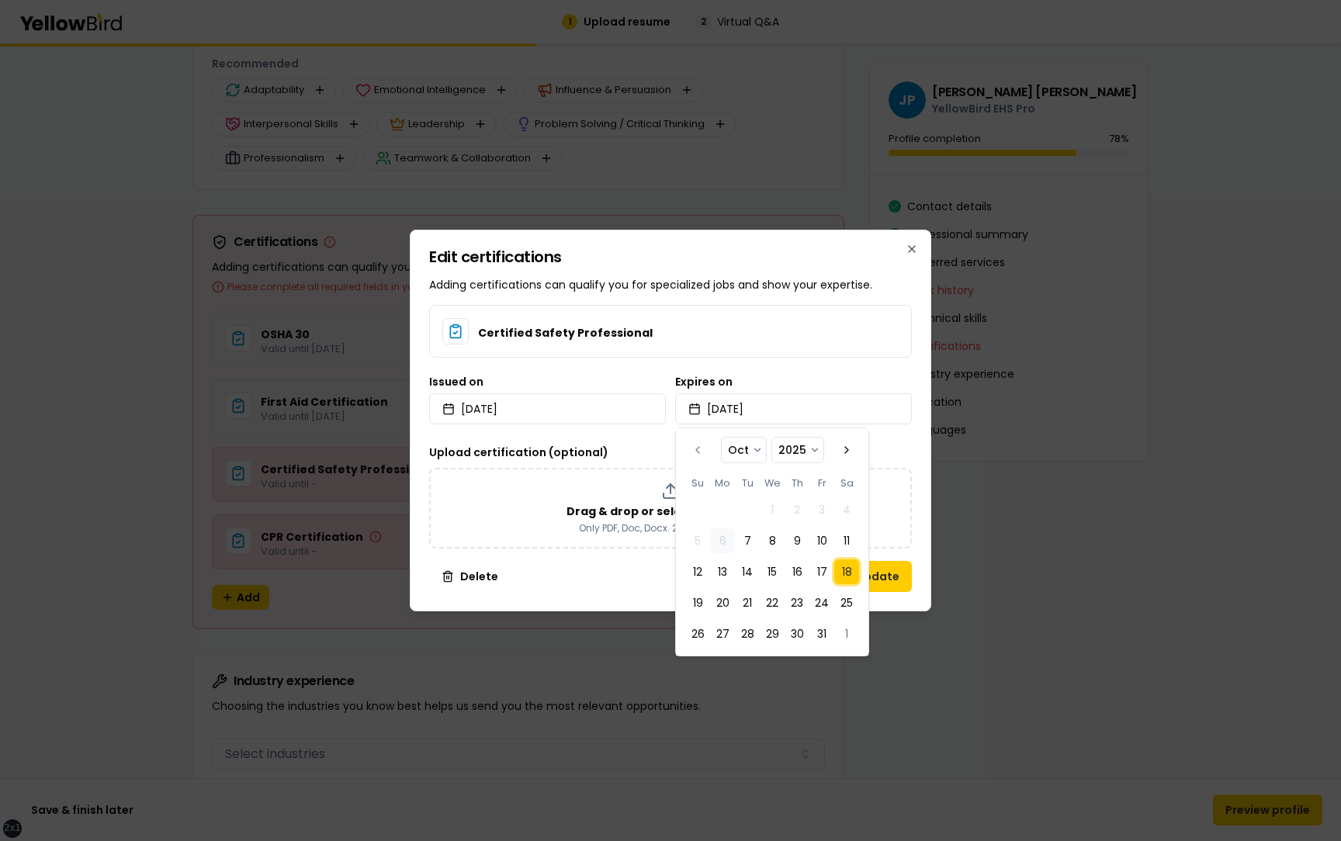
click at [926, 452] on div "Edit certifications Adding certifications can qualify you for specialized jobs …" at bounding box center [671, 421] width 522 height 382
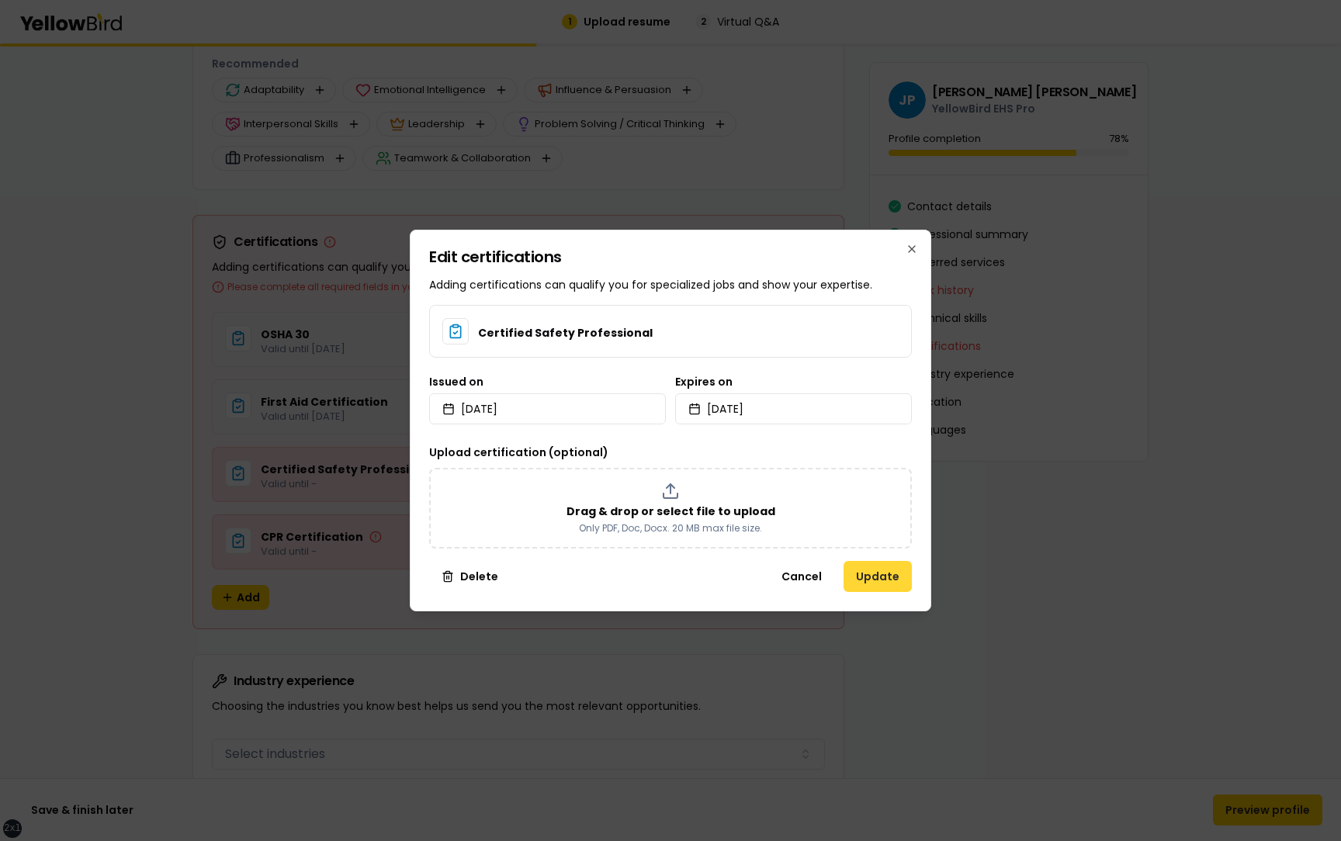
click at [867, 575] on button "Update" at bounding box center [878, 576] width 68 height 31
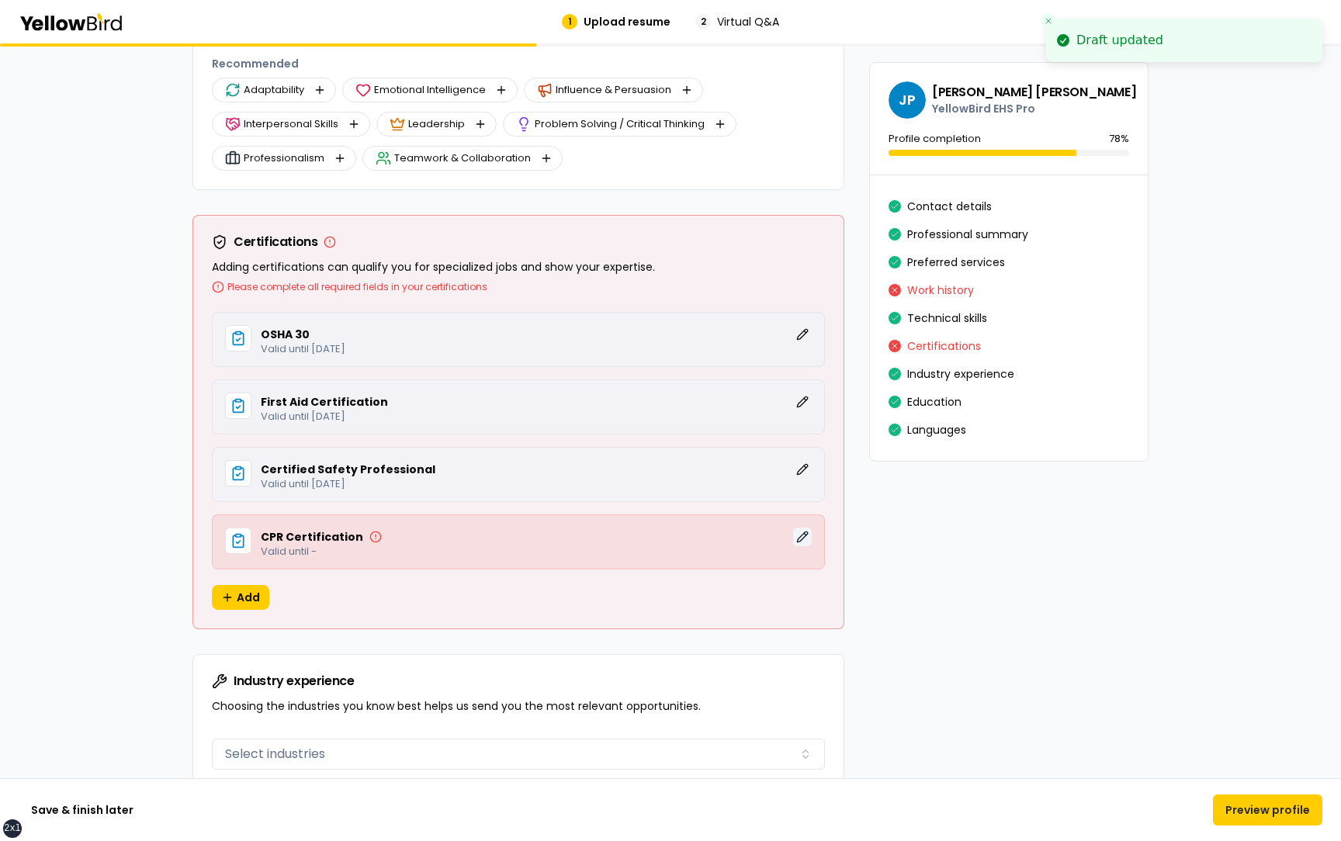
click at [807, 536] on button "Edit" at bounding box center [802, 537] width 19 height 19
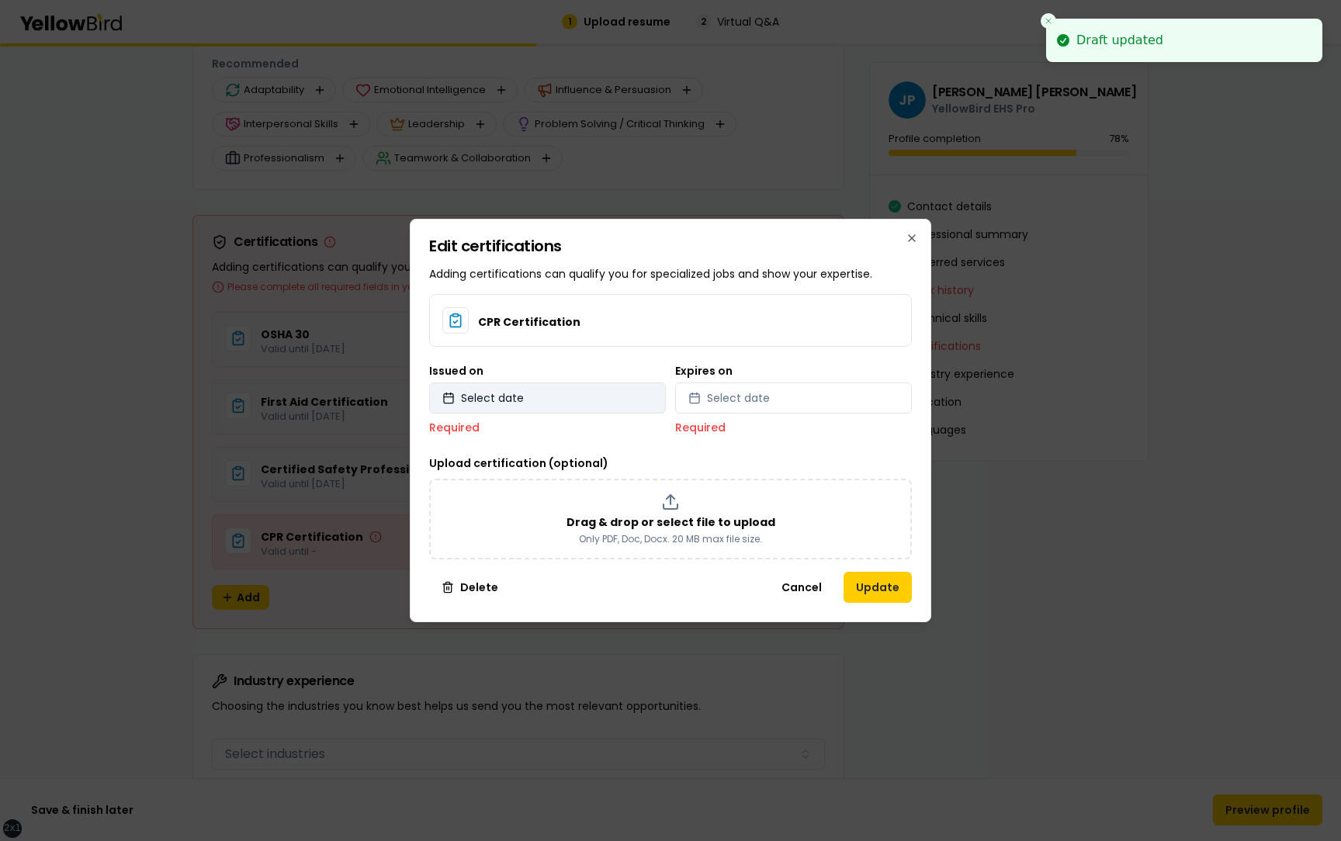
click at [529, 397] on button "Select date" at bounding box center [547, 398] width 237 height 31
select select "*"
select select "****"
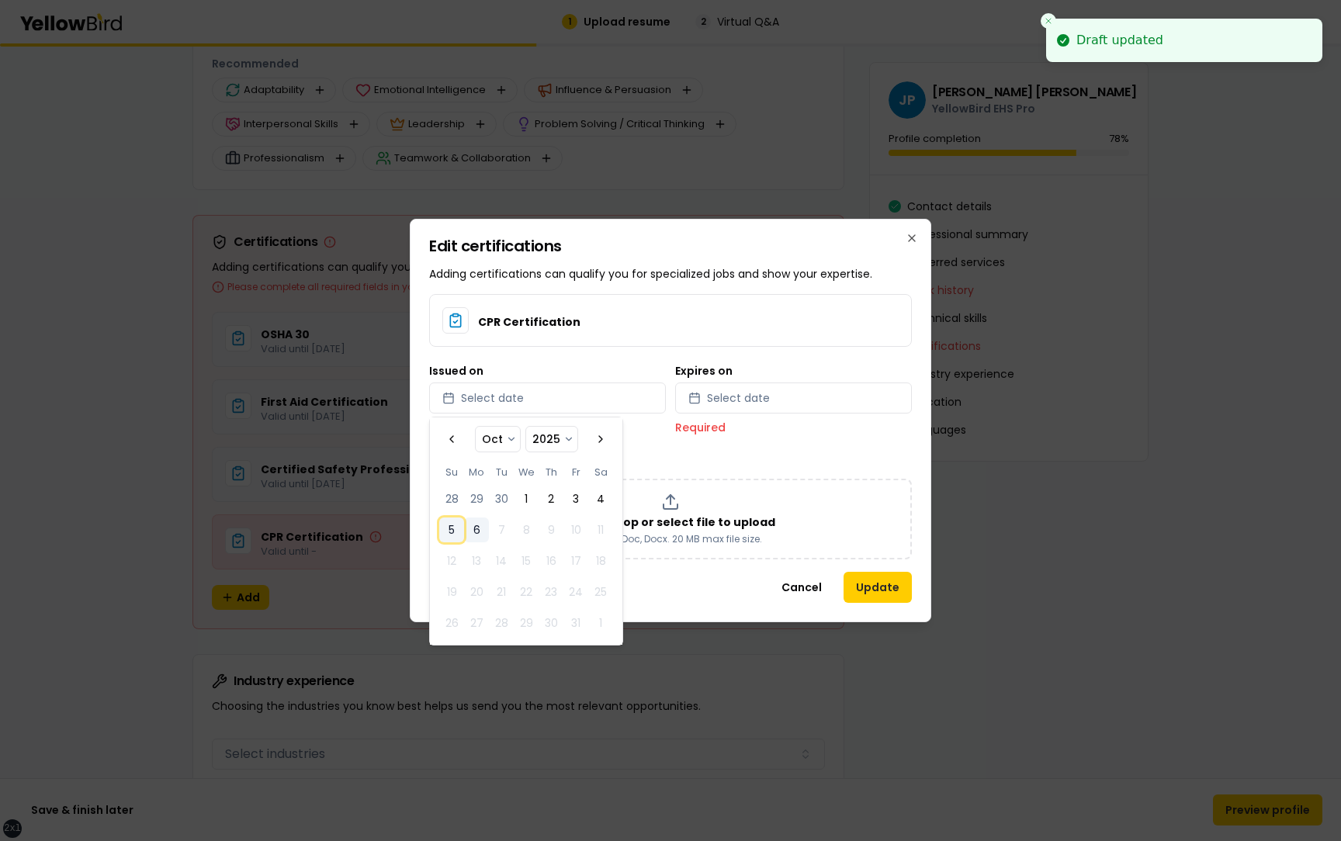
click at [456, 525] on button "5" at bounding box center [451, 530] width 25 height 25
select select "*"
select select "****"
click at [741, 407] on button "Select date" at bounding box center [793, 398] width 237 height 31
select select "*"
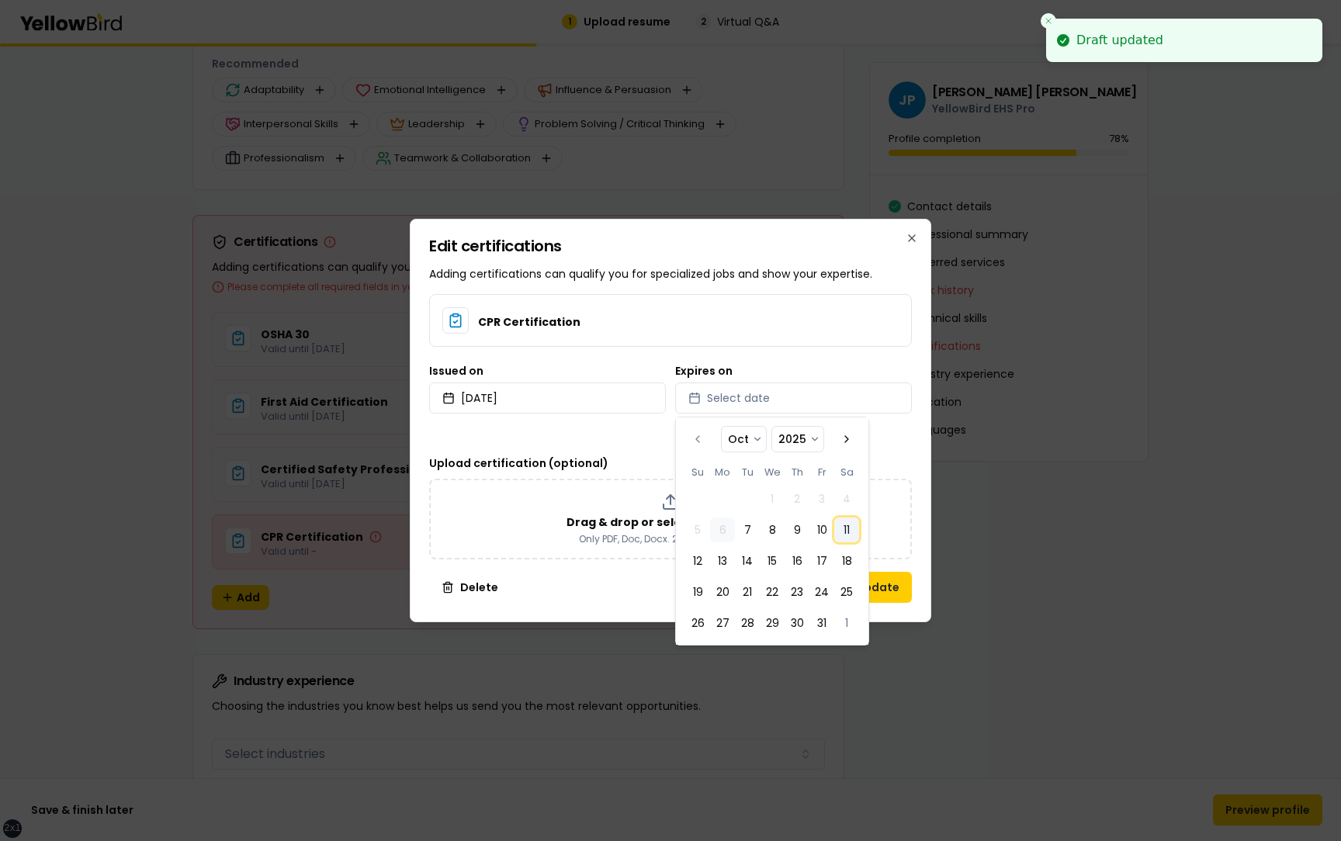
click at [846, 527] on button "11" at bounding box center [847, 530] width 25 height 25
select select "*"
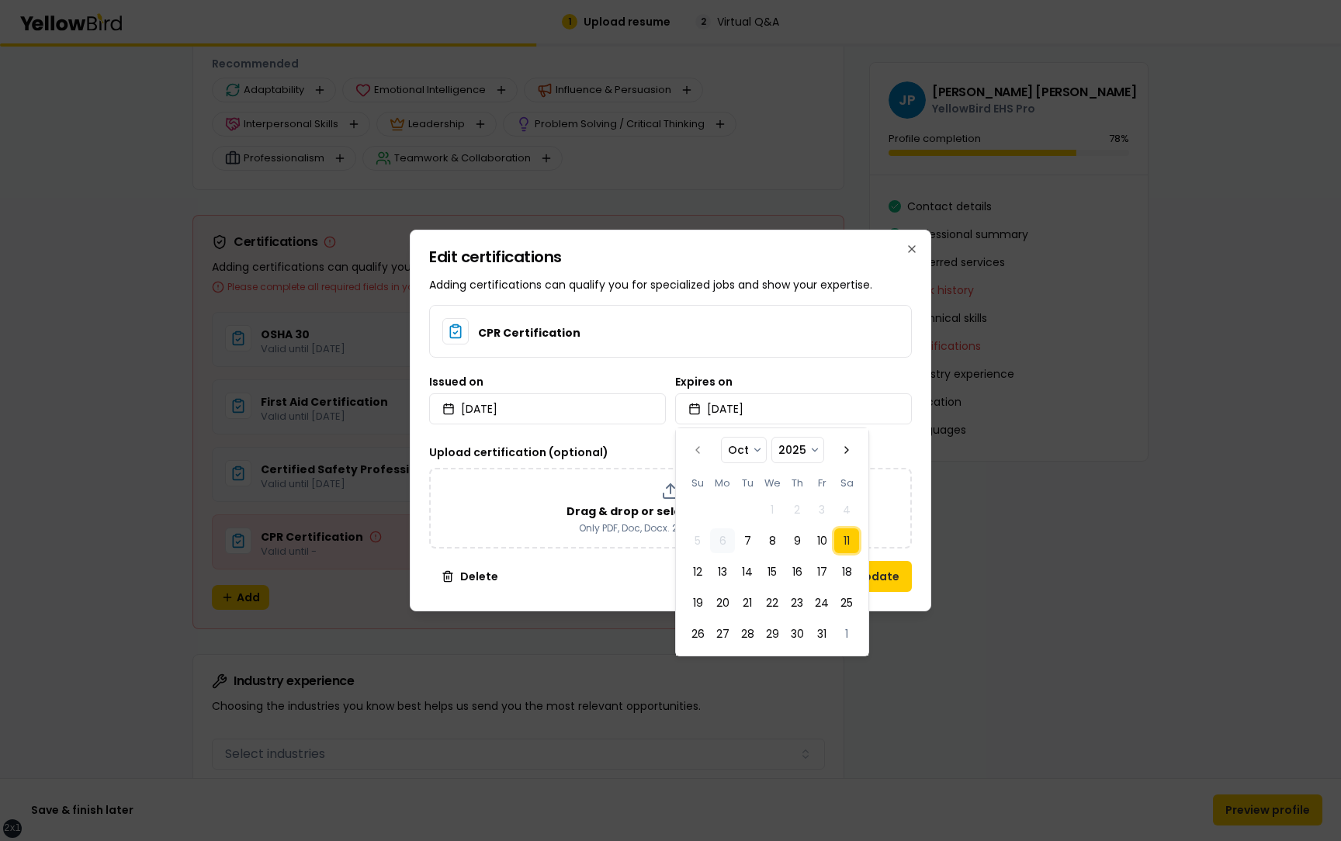
click at [925, 464] on div "Edit certifications Adding certifications can qualify you for specialized jobs …" at bounding box center [671, 421] width 522 height 382
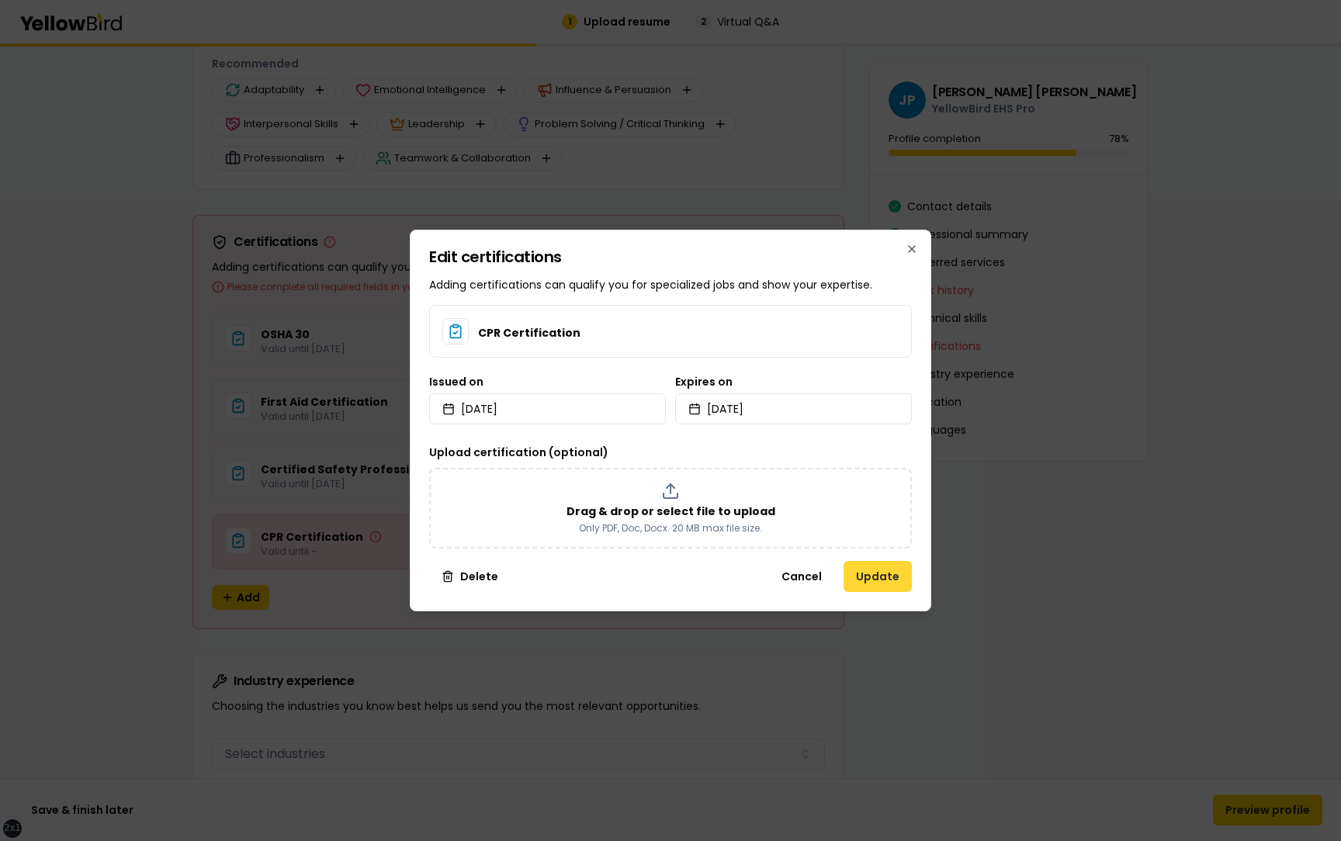
click at [881, 573] on button "Update" at bounding box center [878, 576] width 68 height 31
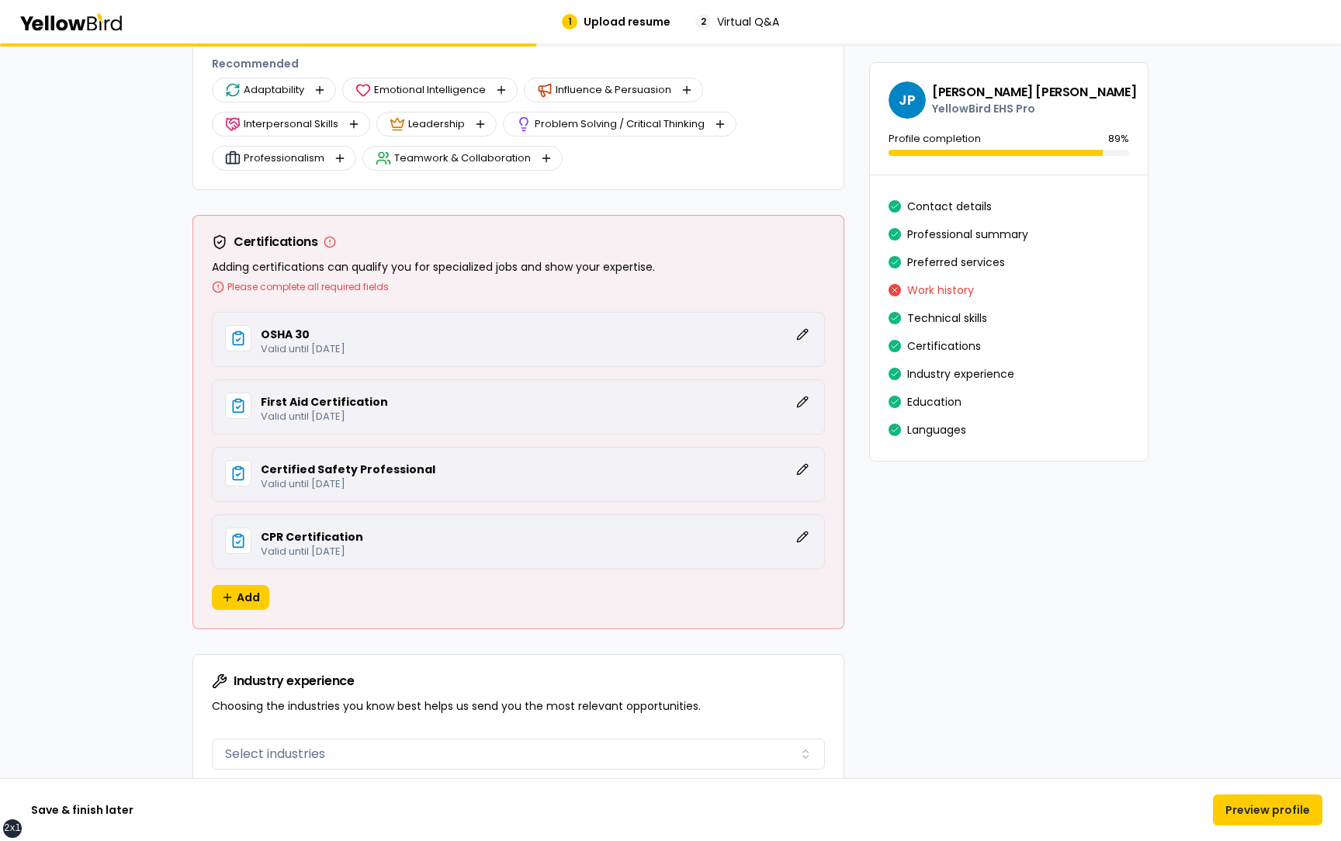
click at [433, 259] on p "Adding certifications can qualify you for specialized jobs and show your expert…" at bounding box center [518, 276] width 613 height 34
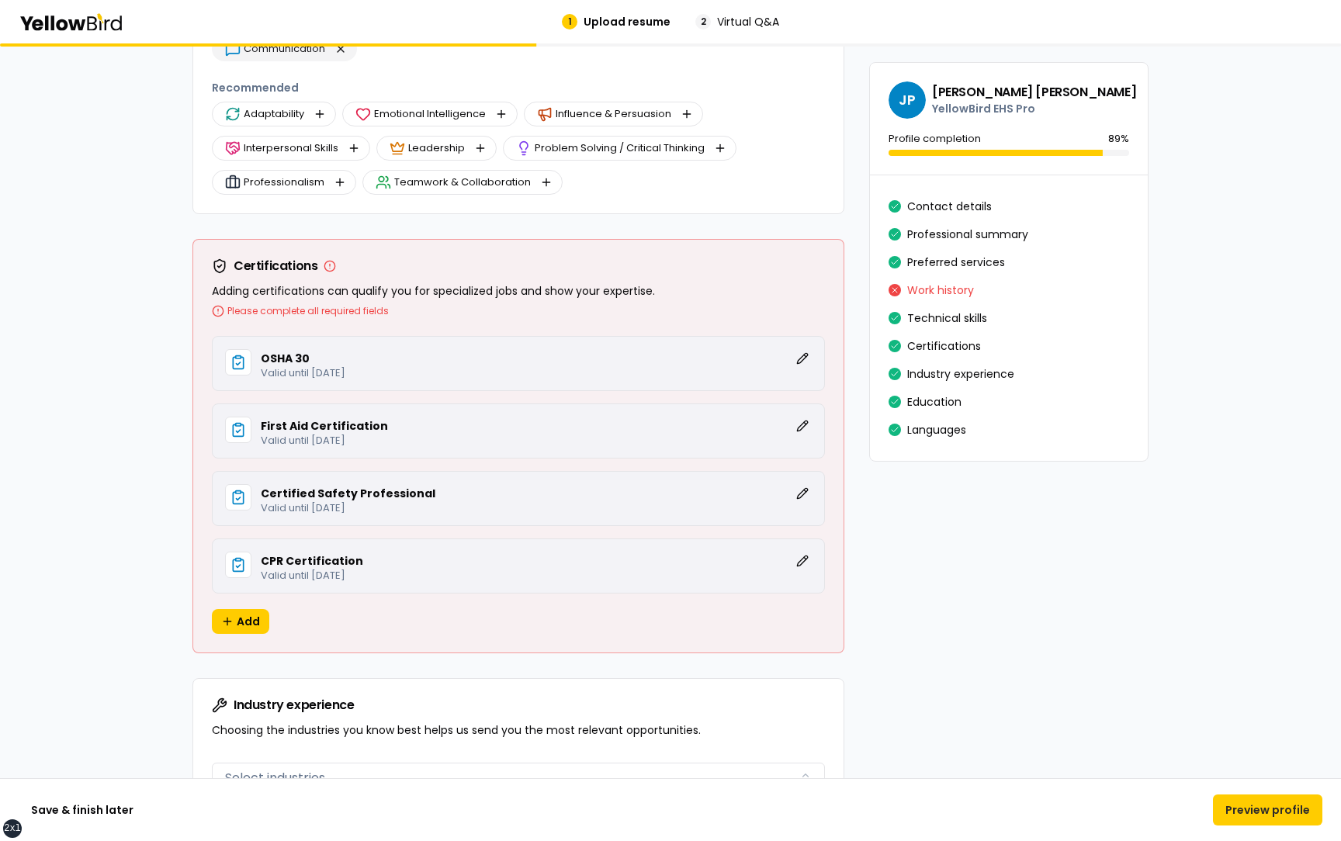
scroll to position [3083, 0]
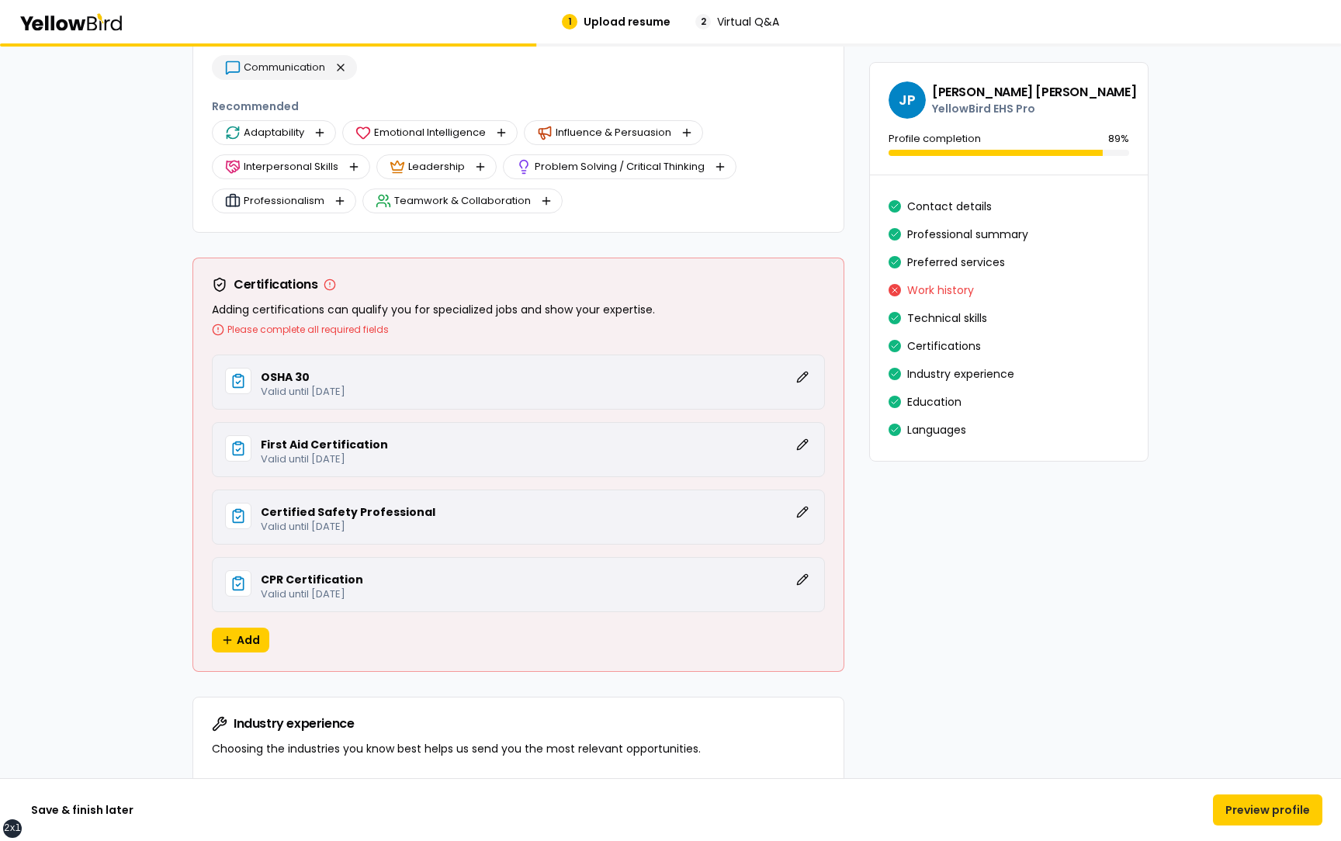
click at [804, 580] on button "Edit" at bounding box center [802, 580] width 19 height 19
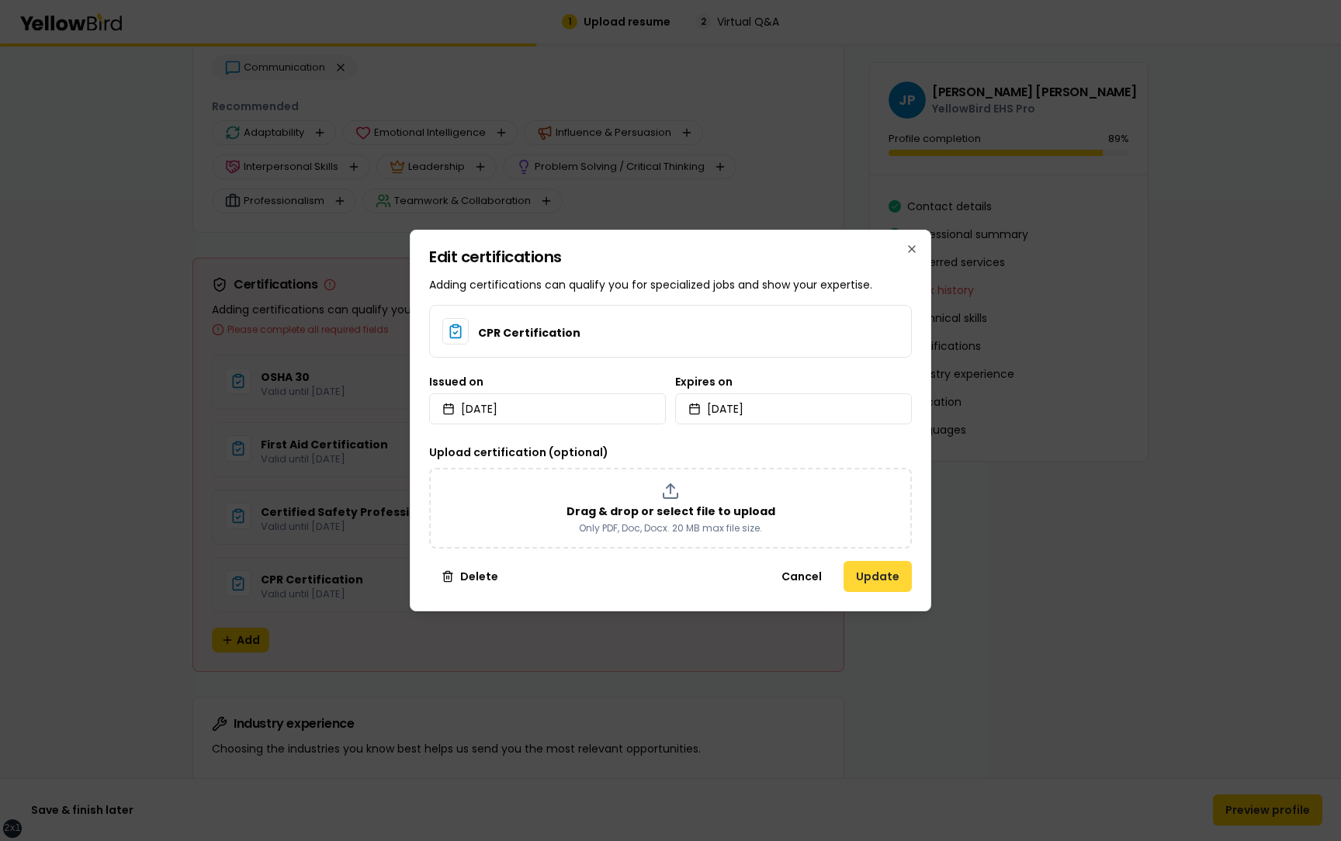
click at [873, 574] on button "Update" at bounding box center [878, 576] width 68 height 31
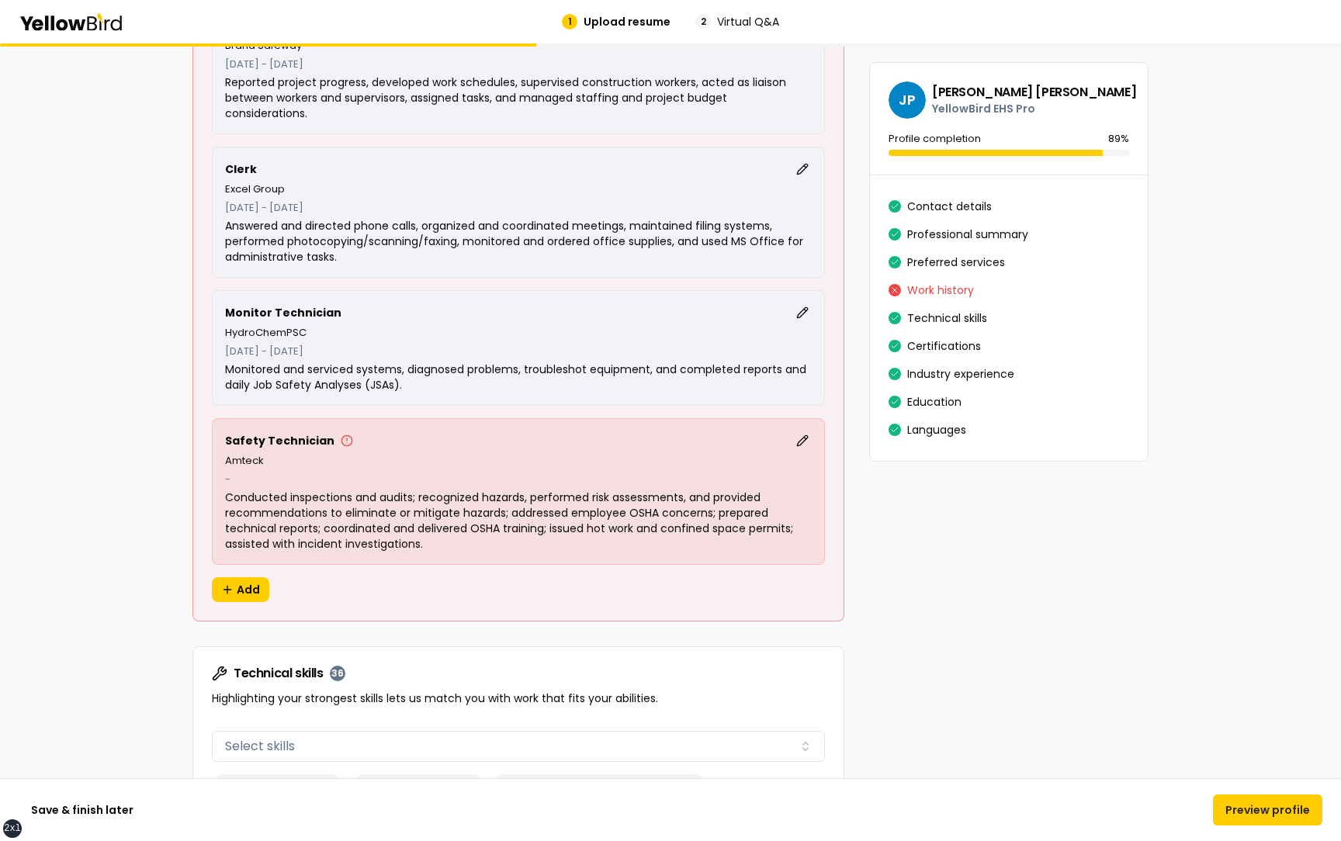
scroll to position [1964, 0]
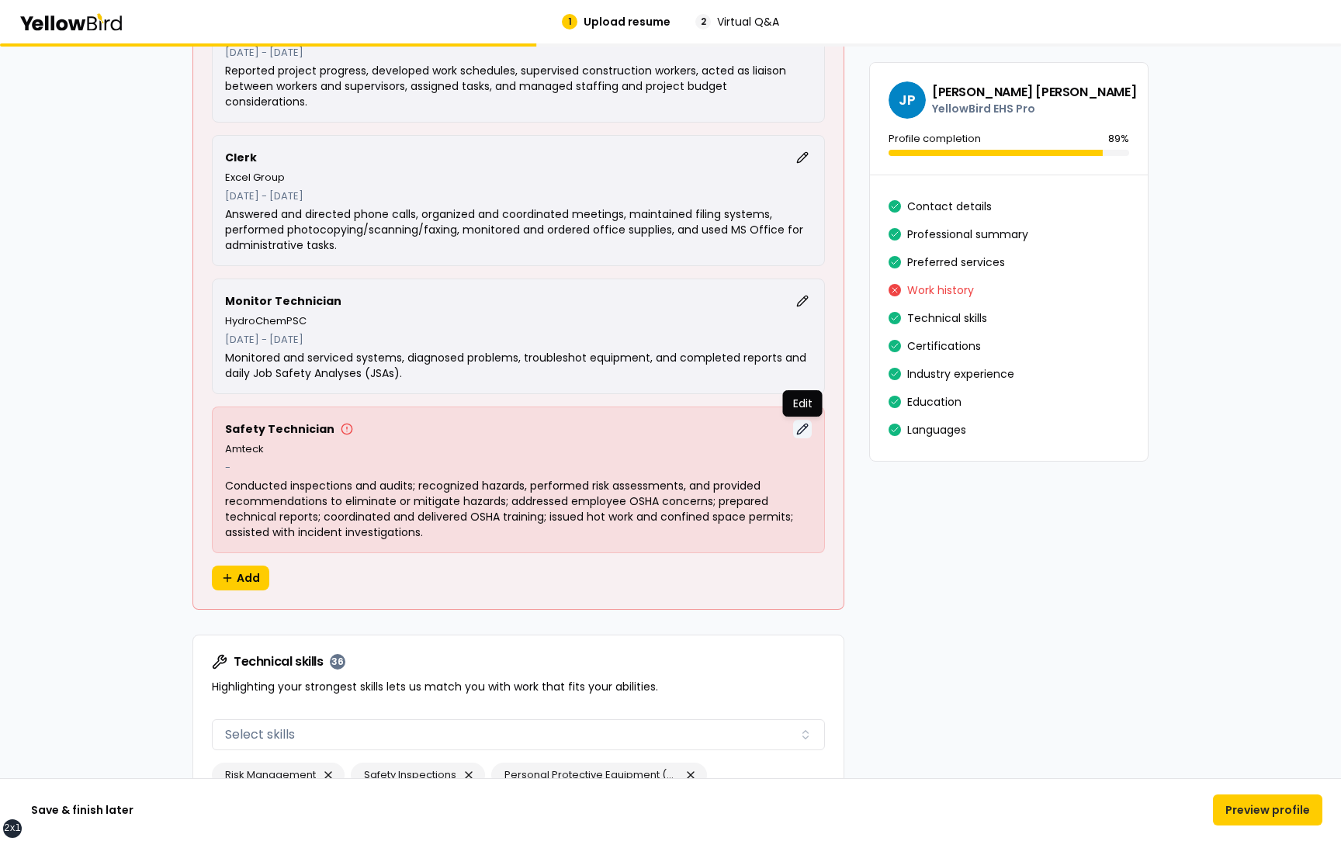
click at [800, 422] on button "Edit" at bounding box center [802, 429] width 19 height 19
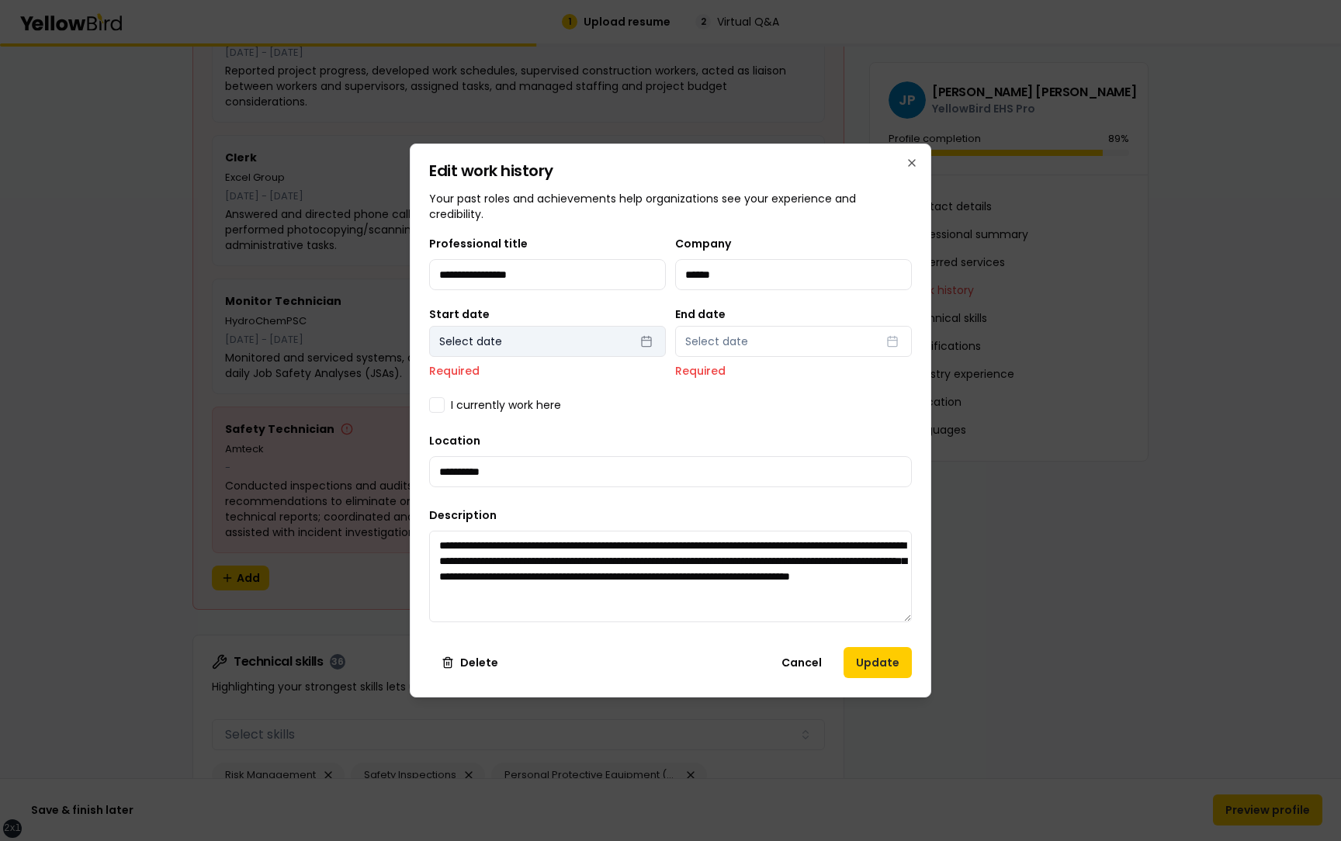
click at [515, 339] on button "Select date" at bounding box center [547, 341] width 237 height 31
select select "*"
select select "****"
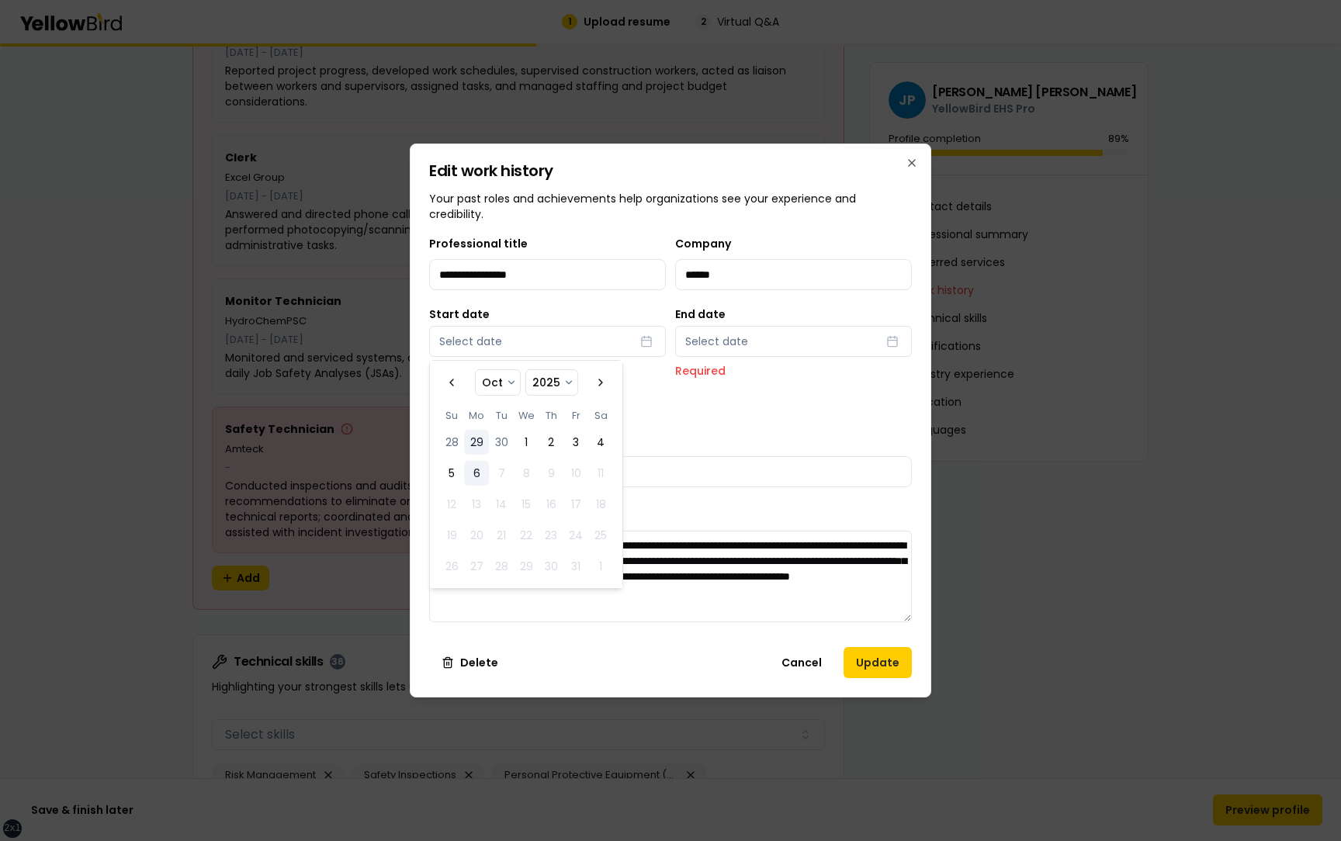
click at [476, 444] on button "29" at bounding box center [476, 442] width 25 height 25
select select "*"
select select "****"
click at [786, 344] on button "Select date" at bounding box center [793, 341] width 237 height 31
select select "*"
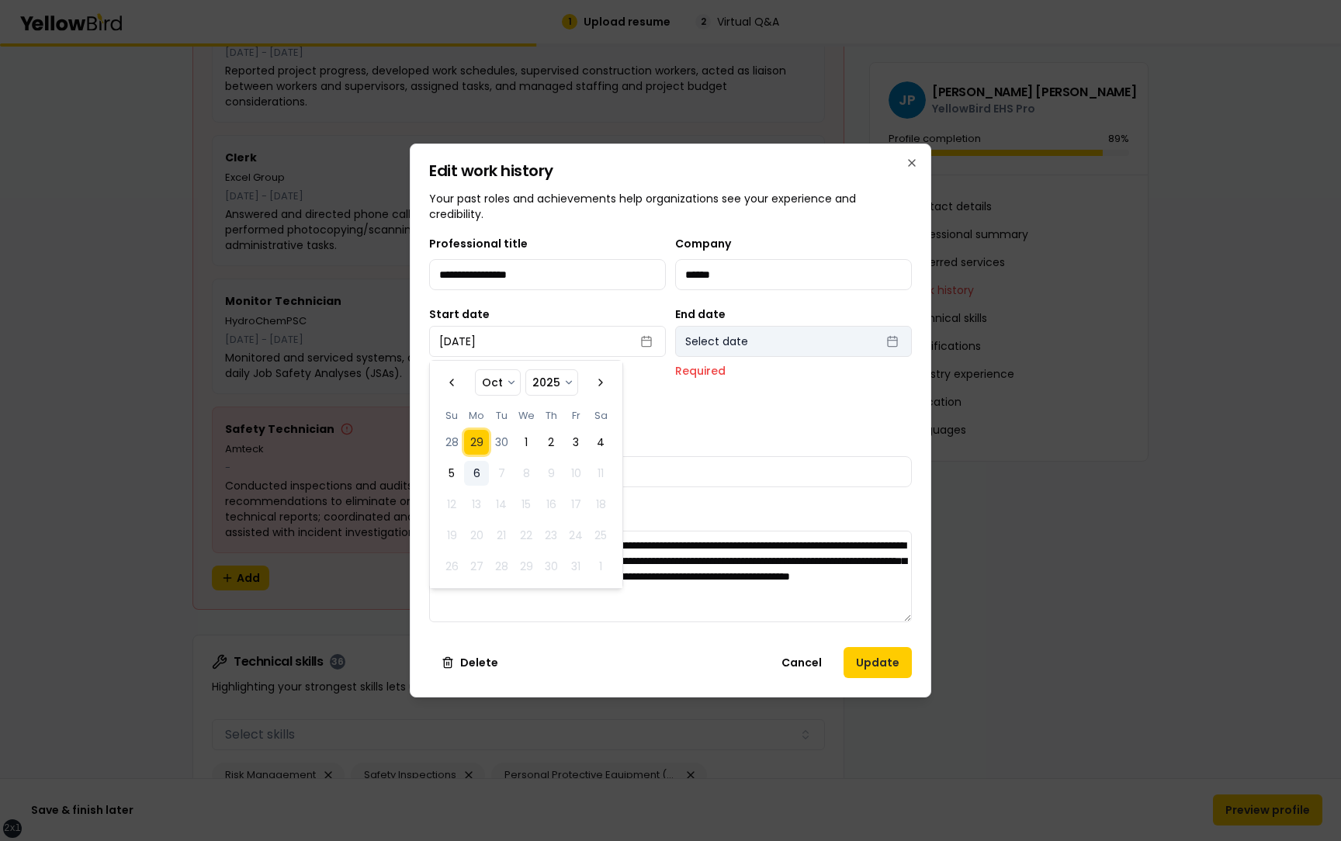
select select "****"
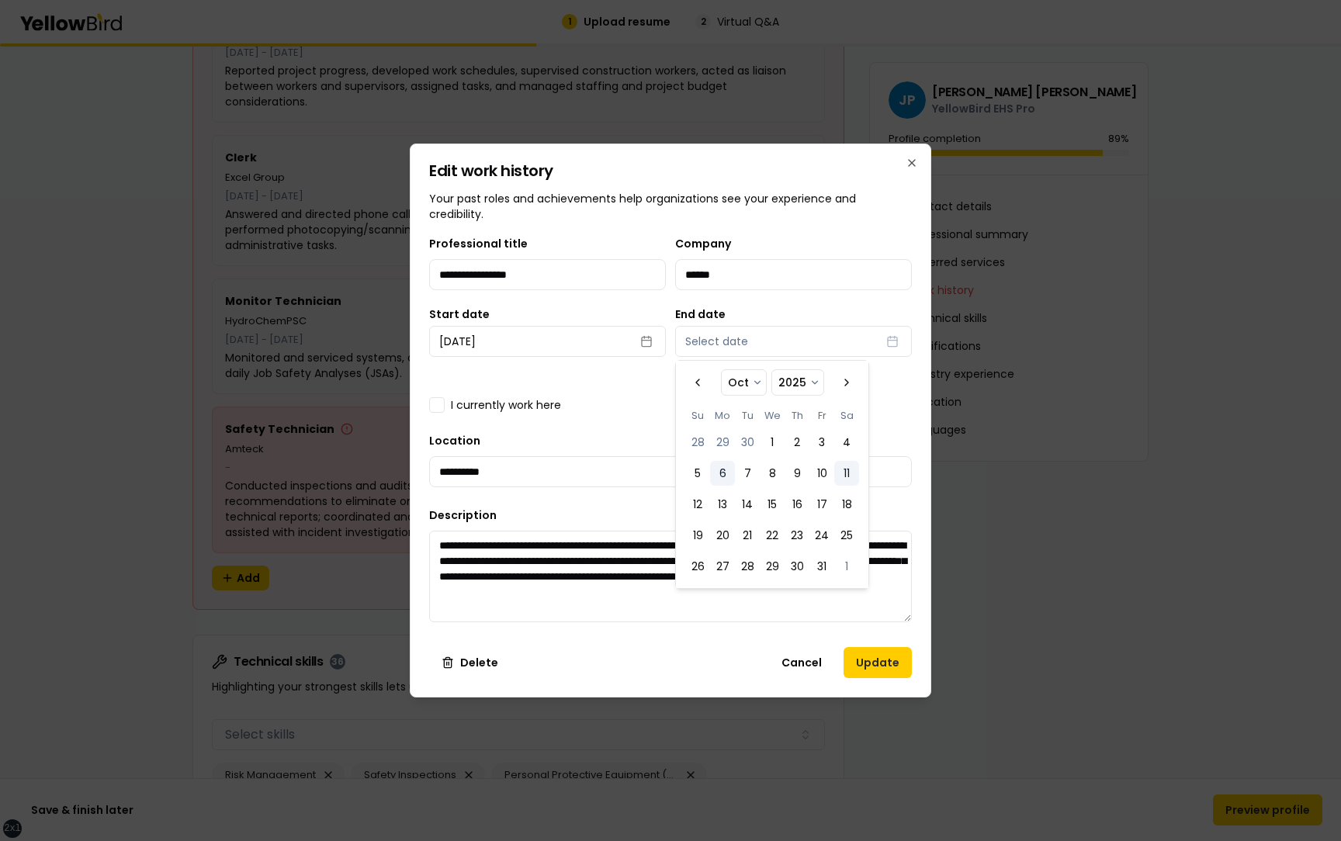
click at [847, 467] on button "11" at bounding box center [847, 473] width 25 height 25
select select "*"
select select "****"
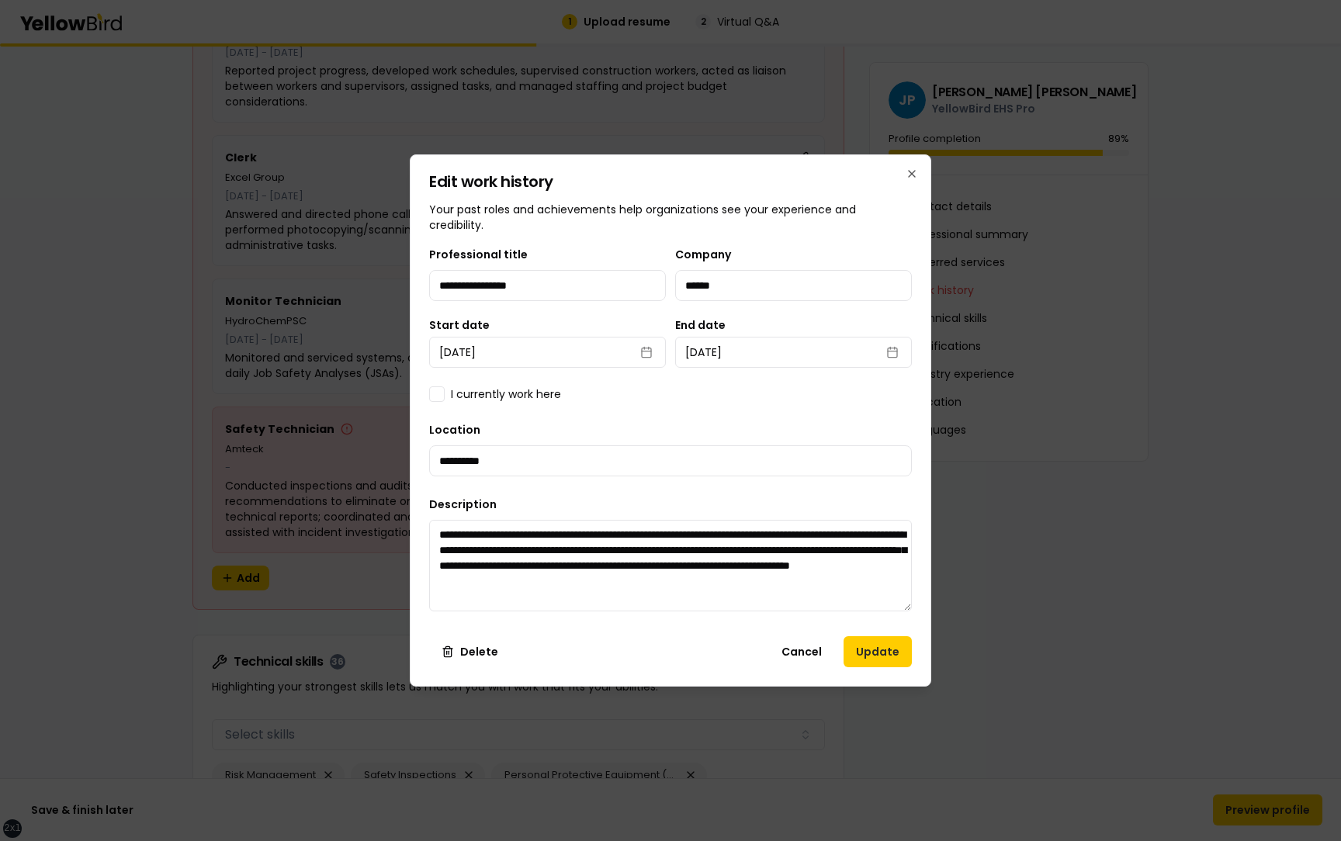
click at [907, 402] on div "**********" at bounding box center [670, 434] width 483 height 379
click at [875, 650] on button "Update" at bounding box center [878, 652] width 68 height 31
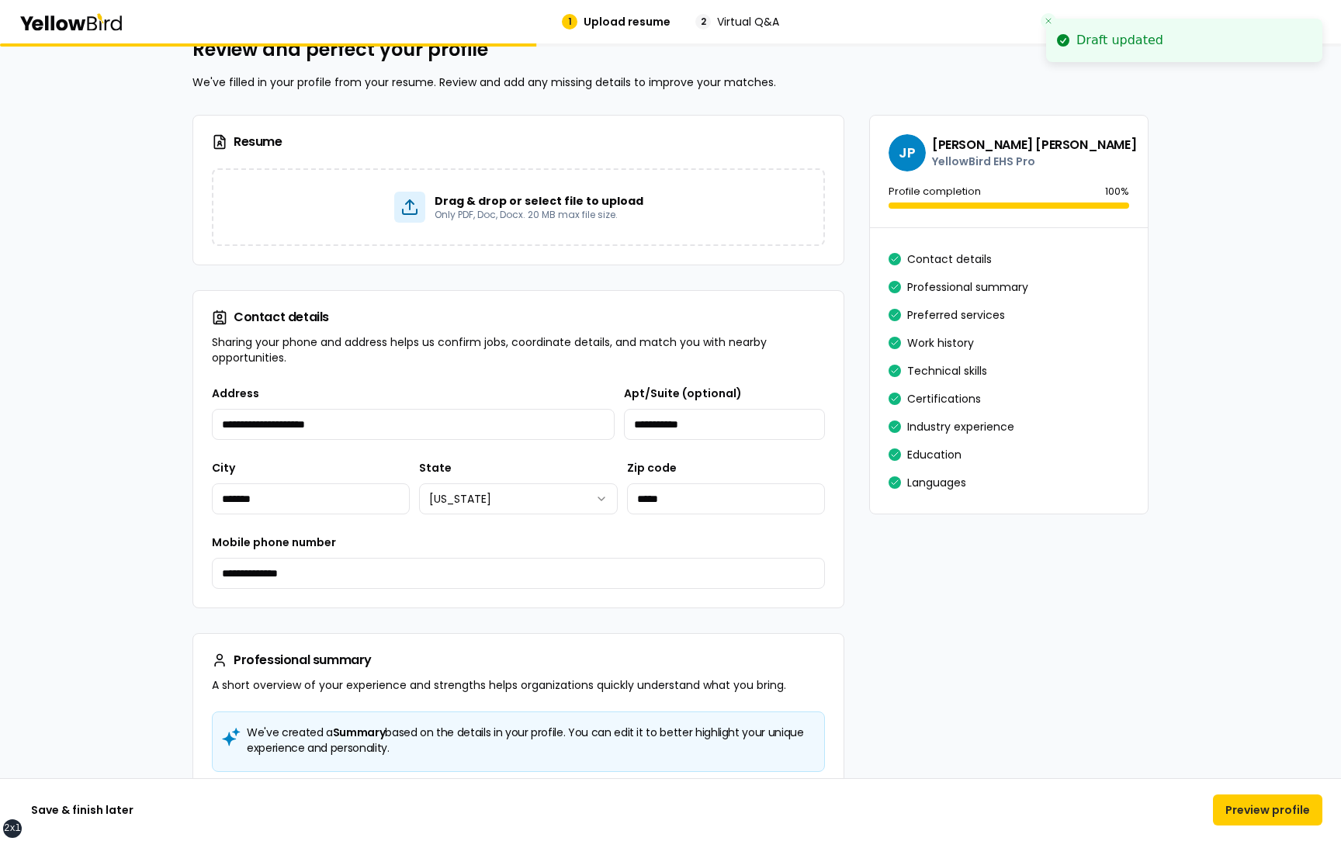
scroll to position [0, 0]
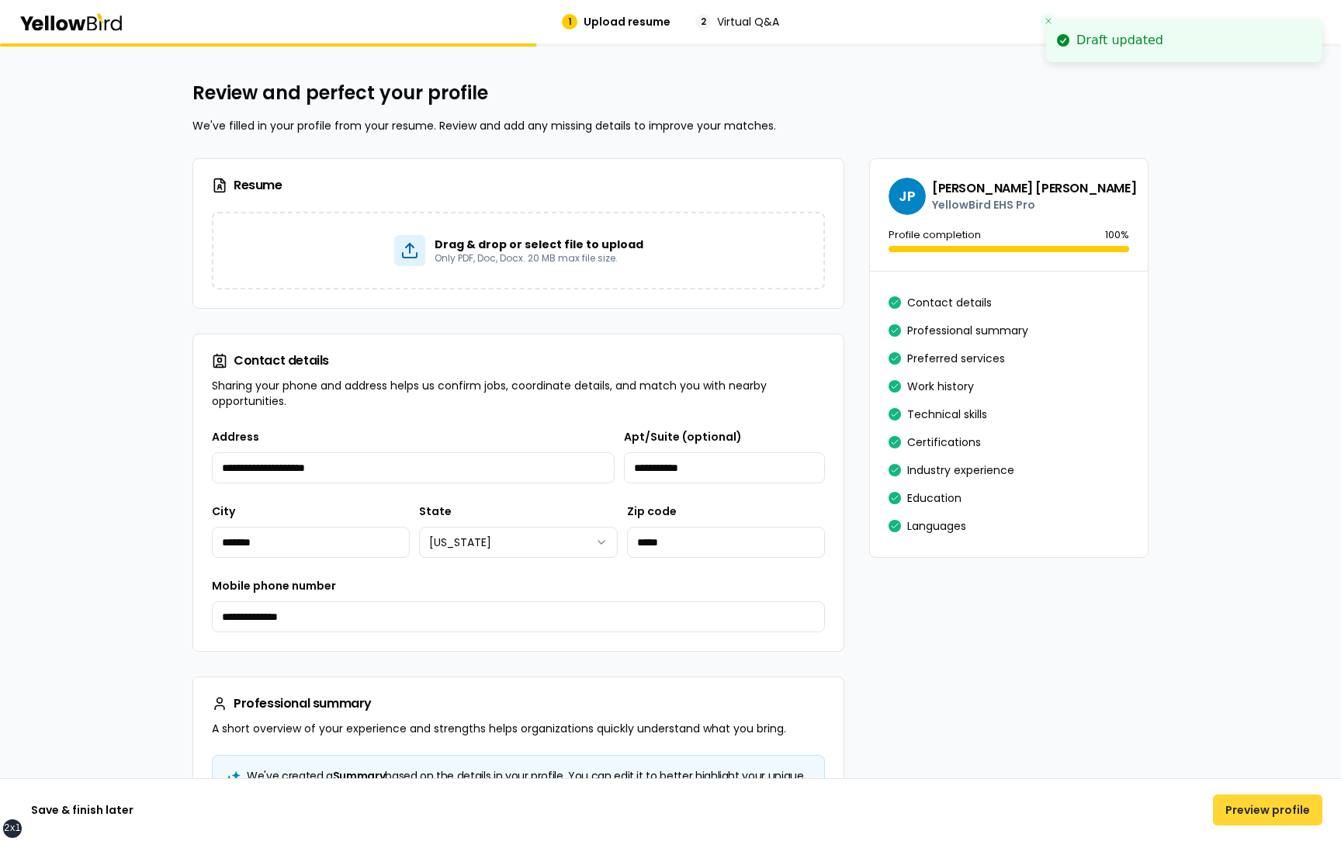
click at [1241, 811] on button "Preview profile" at bounding box center [1267, 810] width 109 height 31
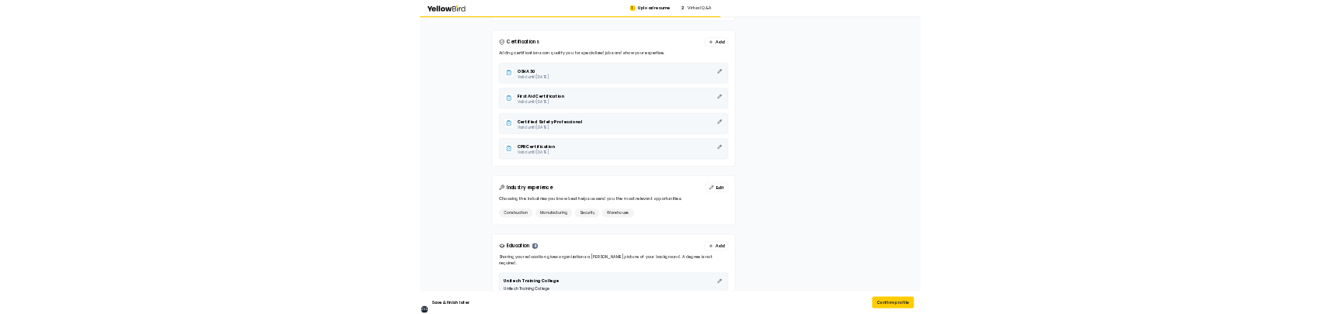
scroll to position [2802, 0]
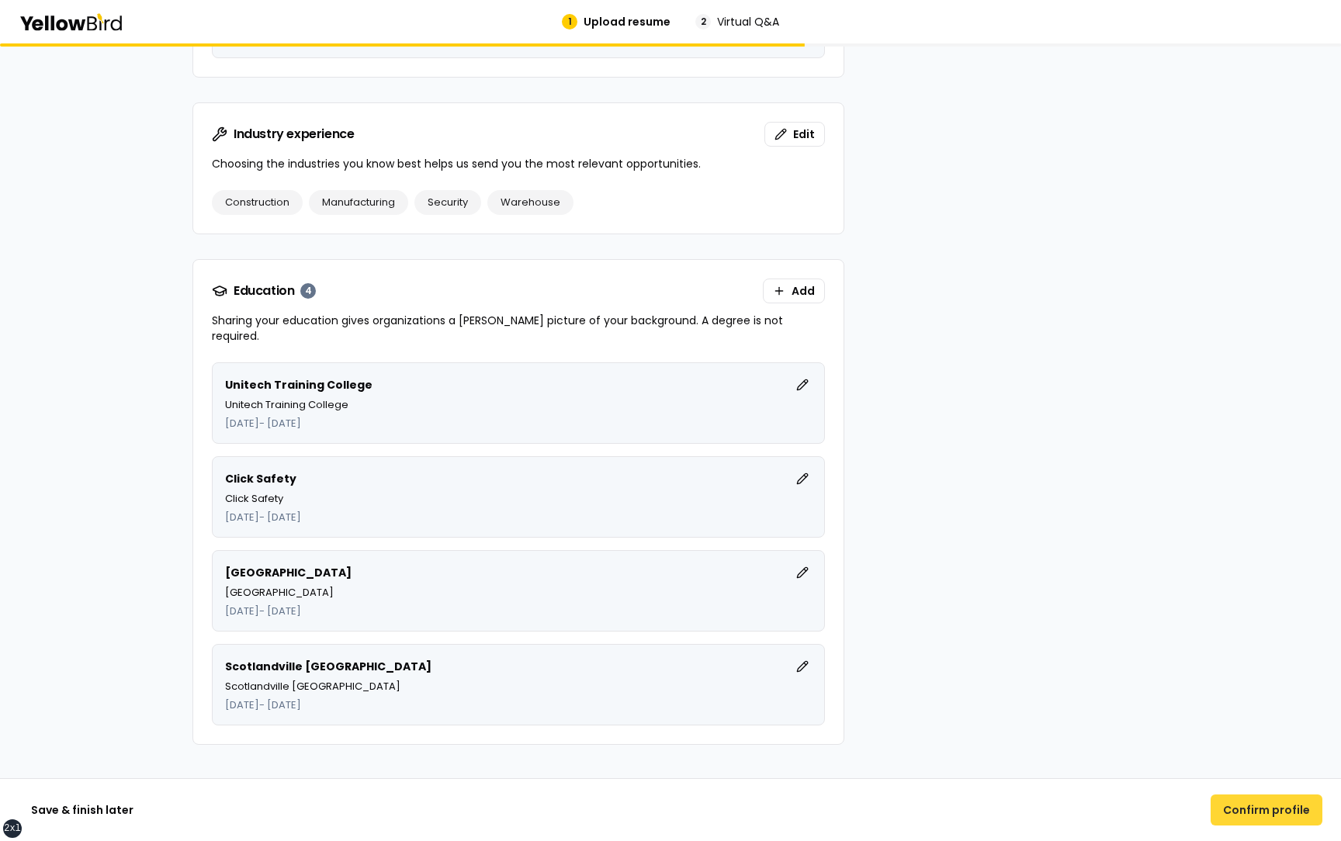
click at [1244, 800] on button "Confirm profile" at bounding box center [1267, 810] width 112 height 31
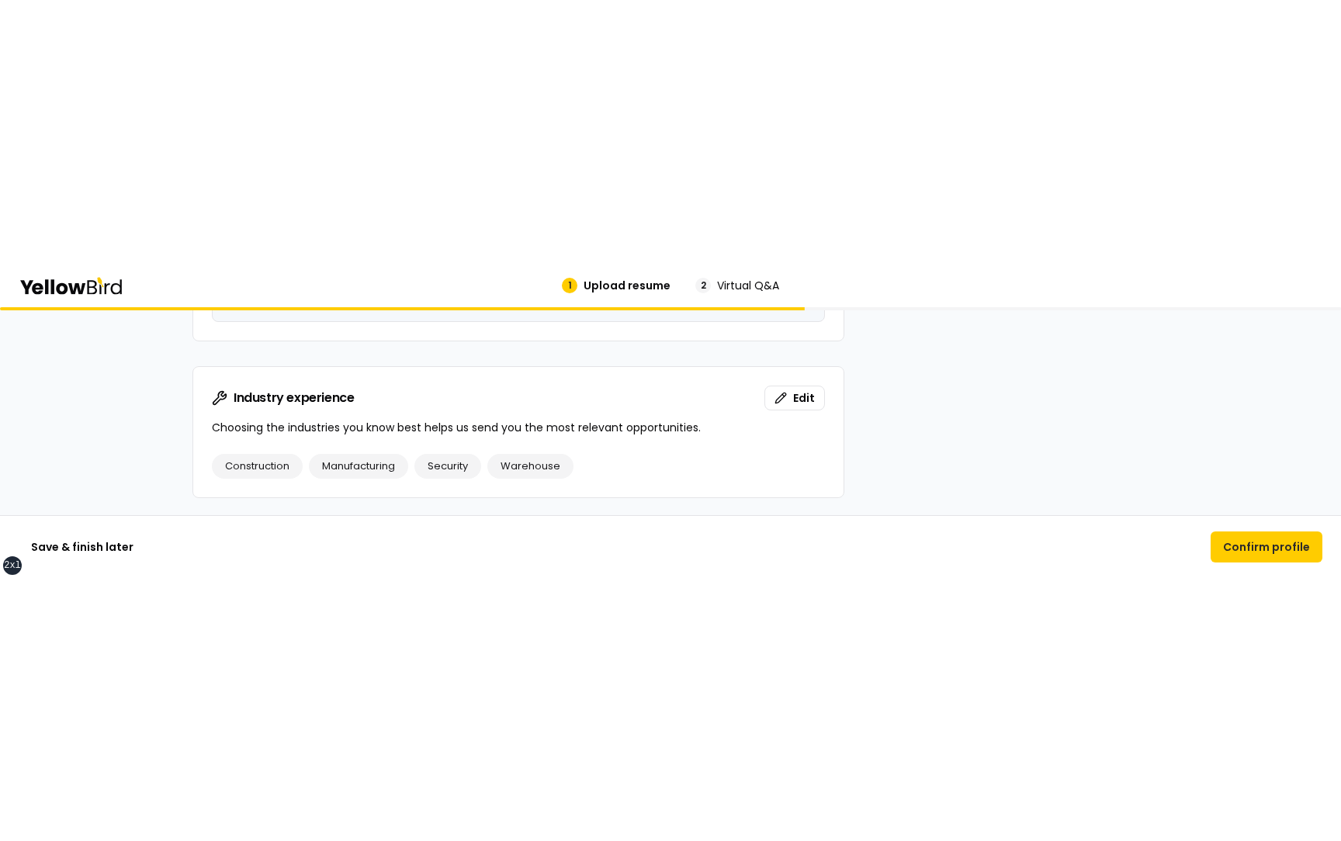
scroll to position [0, 0]
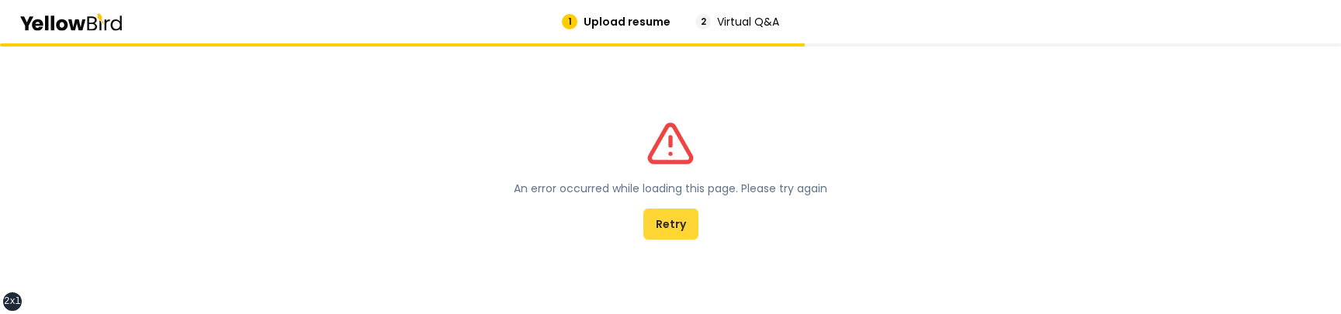
click at [654, 227] on button "Retry" at bounding box center [671, 224] width 55 height 31
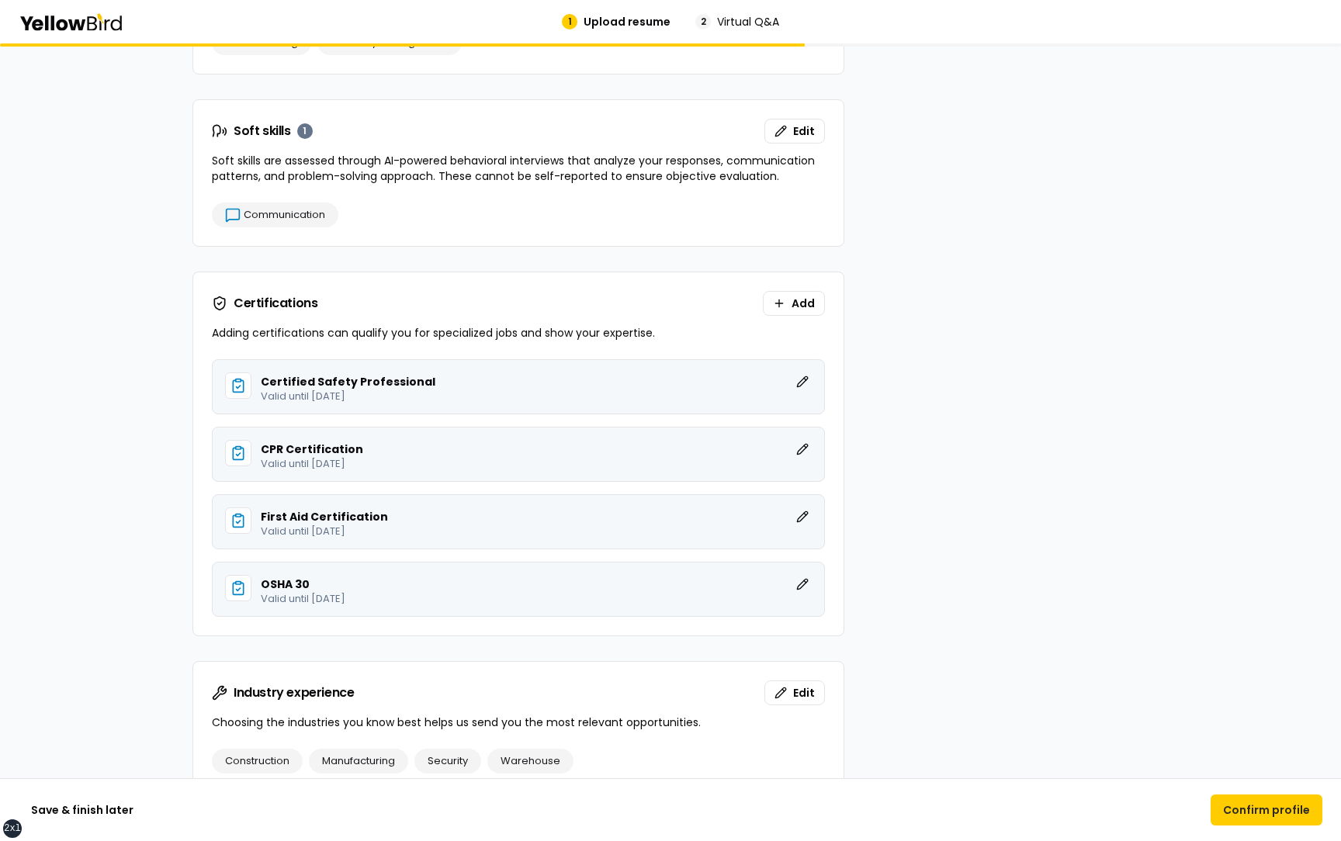
scroll to position [2243, 0]
click at [792, 134] on button "Edit" at bounding box center [795, 130] width 61 height 25
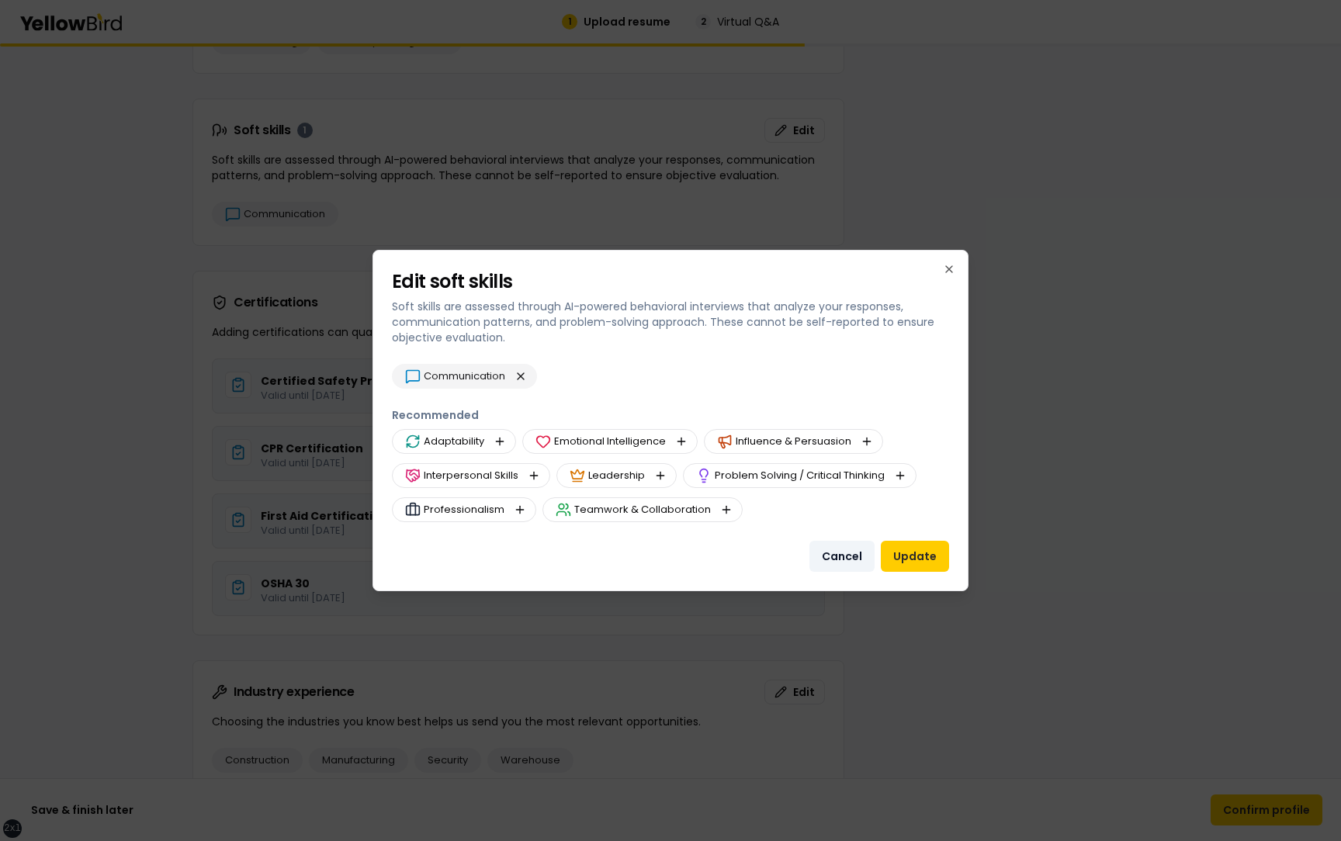
click at [840, 557] on button "Cancel" at bounding box center [842, 556] width 65 height 31
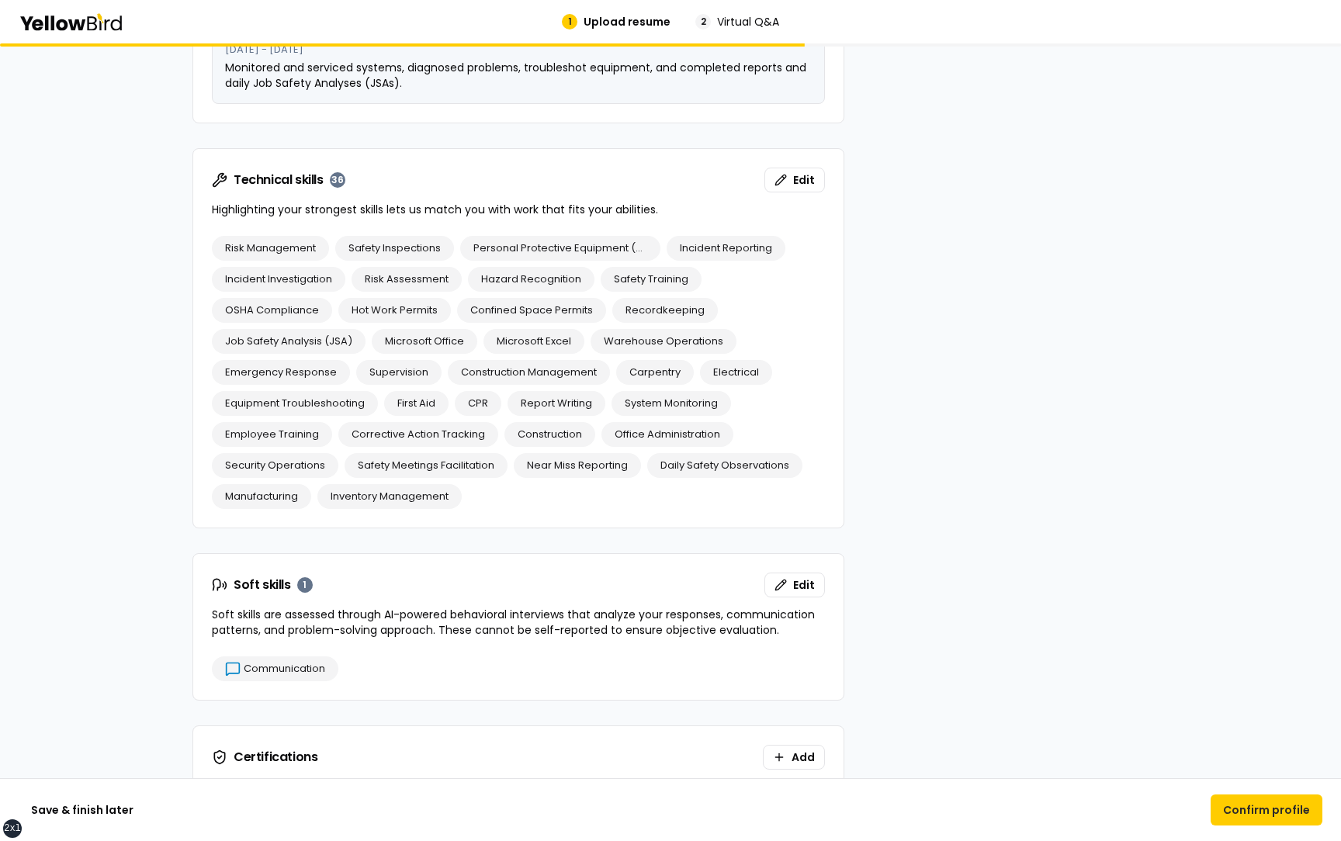
scroll to position [1861, 0]
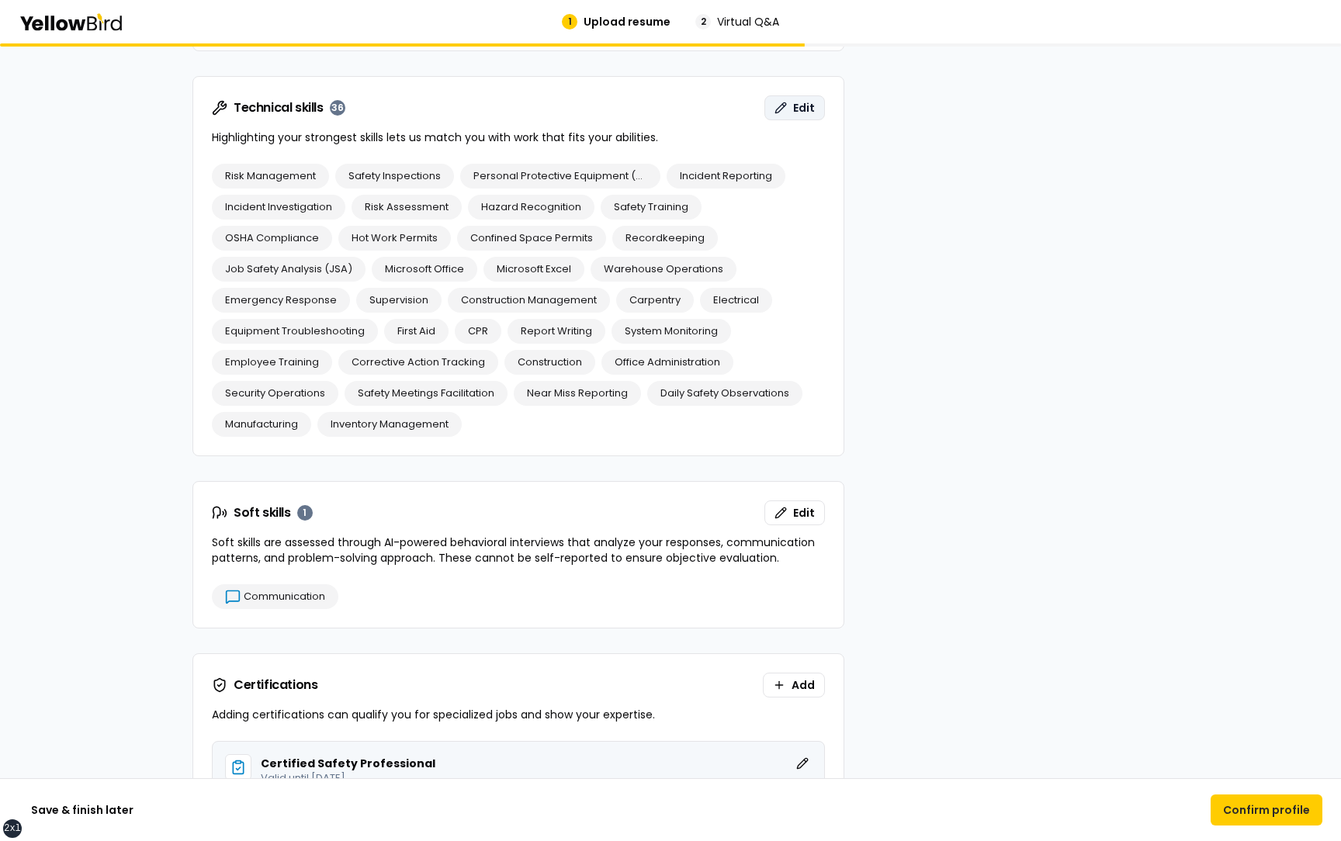
click at [786, 111] on button "Edit" at bounding box center [795, 107] width 61 height 25
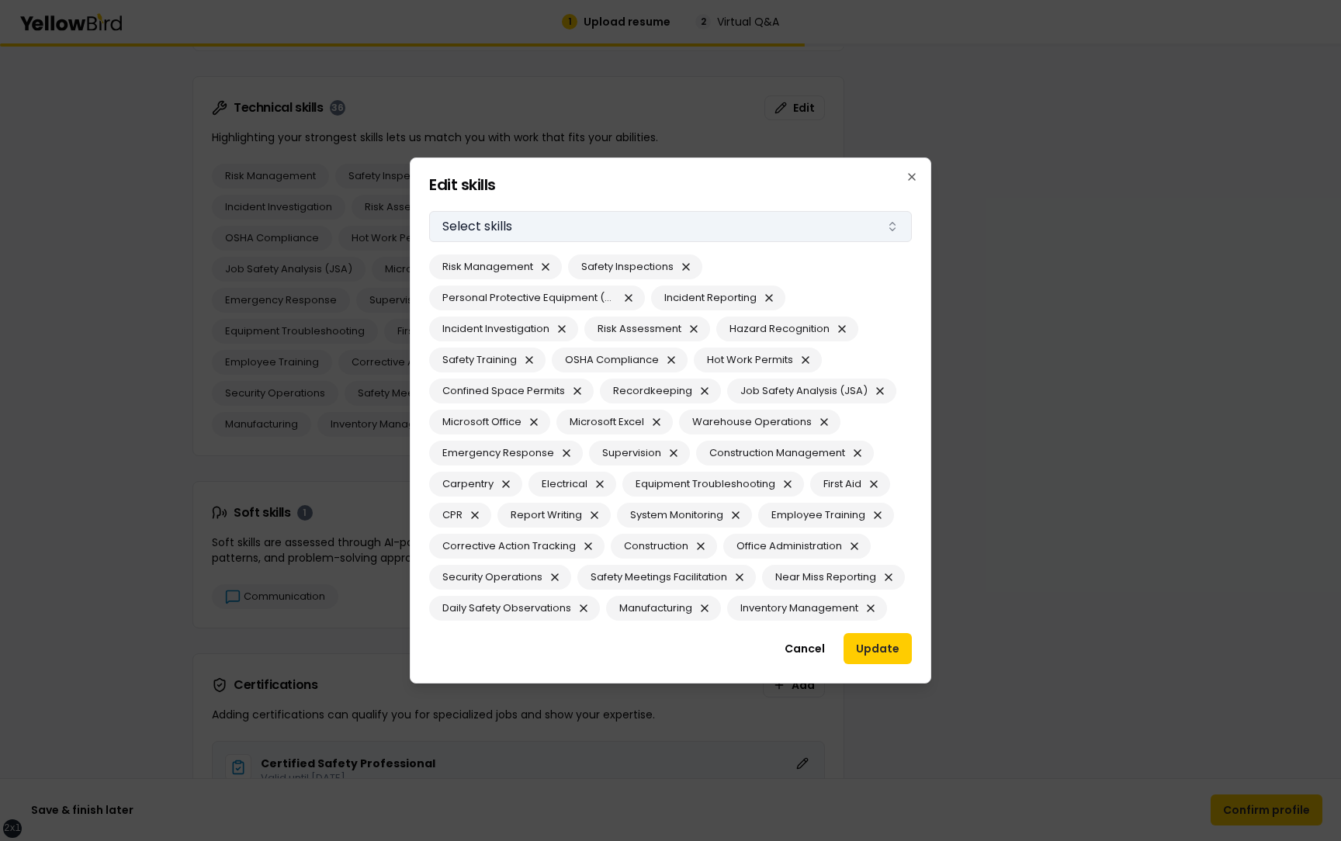
click at [579, 227] on button "Select skills" at bounding box center [670, 226] width 483 height 31
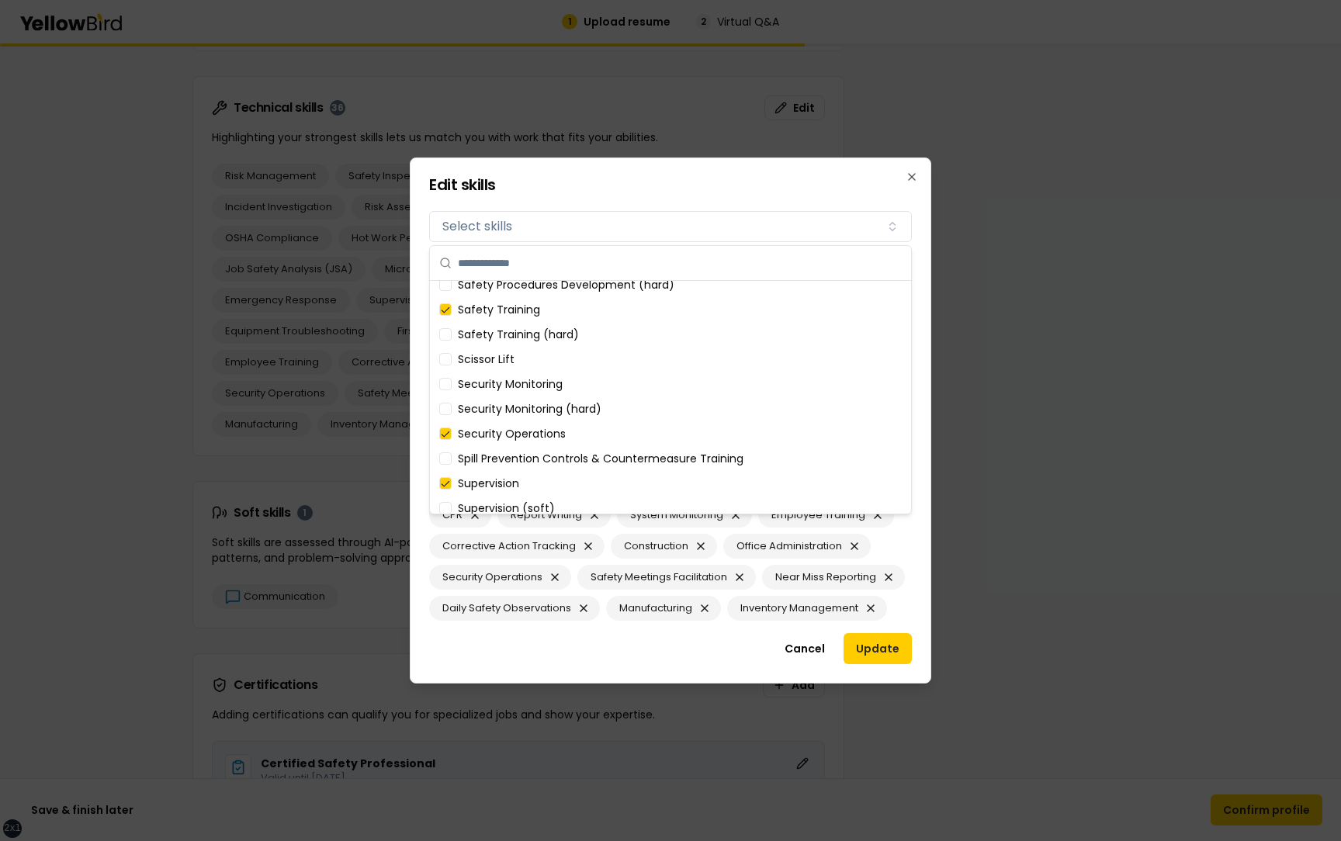
scroll to position [2233, 0]
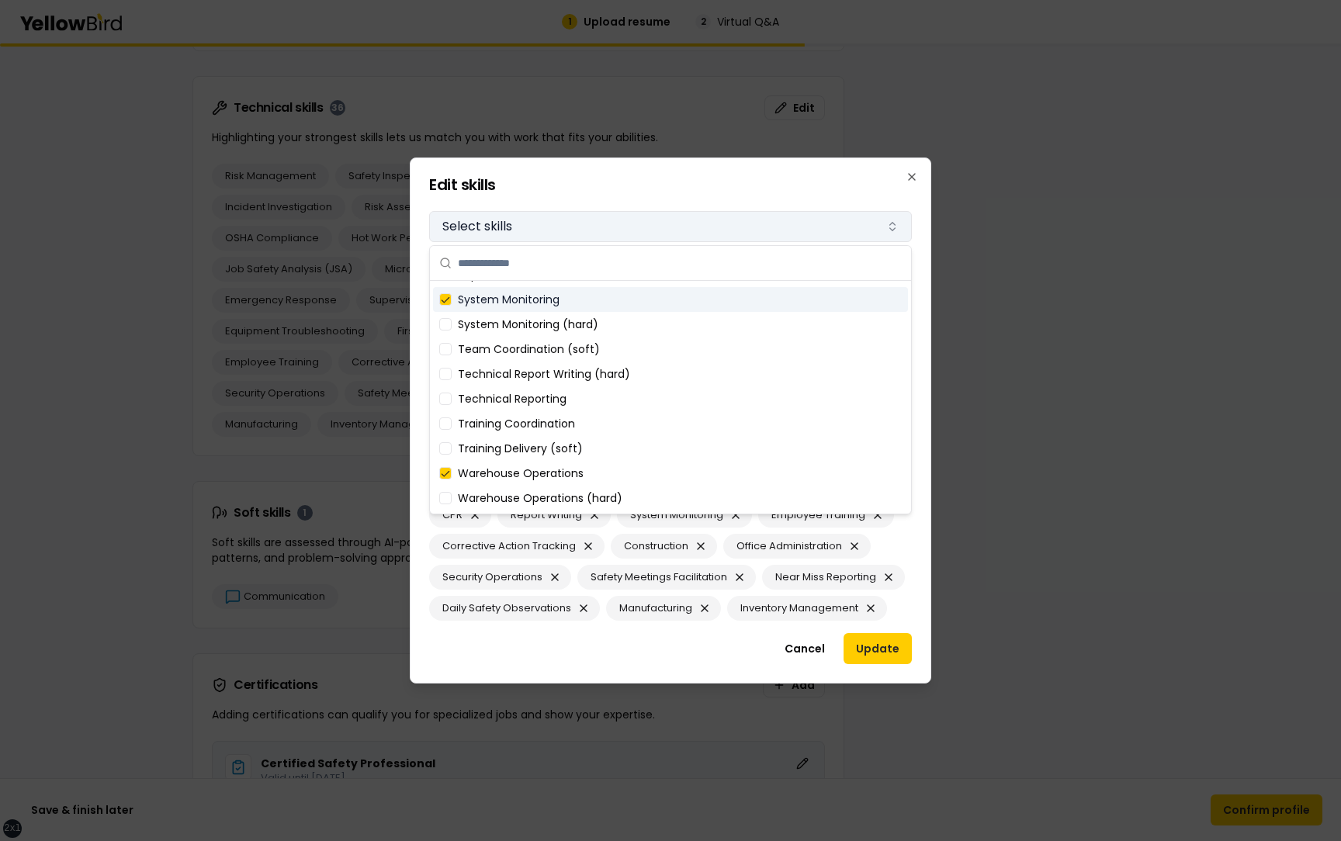
click at [661, 227] on button "Select skills" at bounding box center [670, 226] width 483 height 31
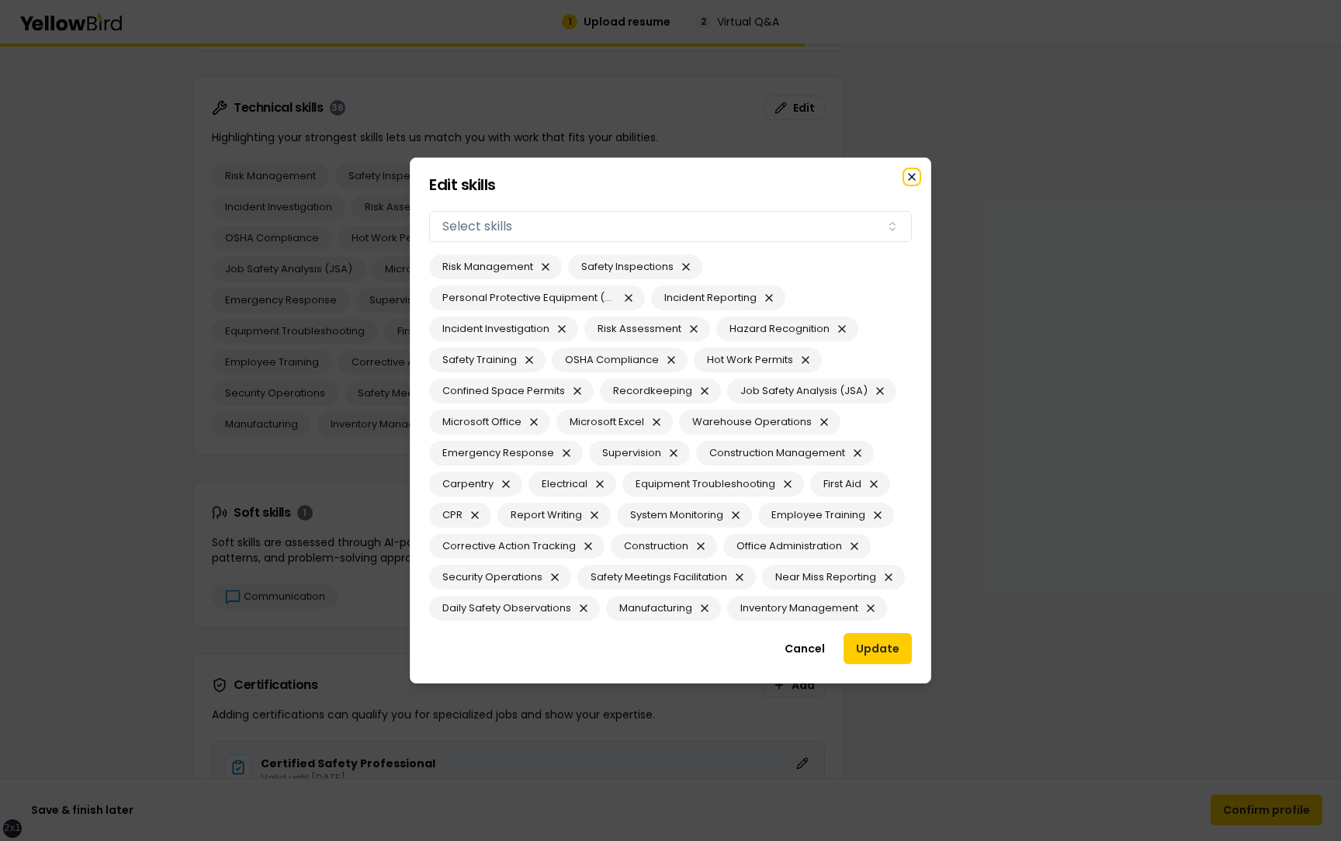
click at [917, 175] on icon "button" at bounding box center [912, 177] width 12 height 12
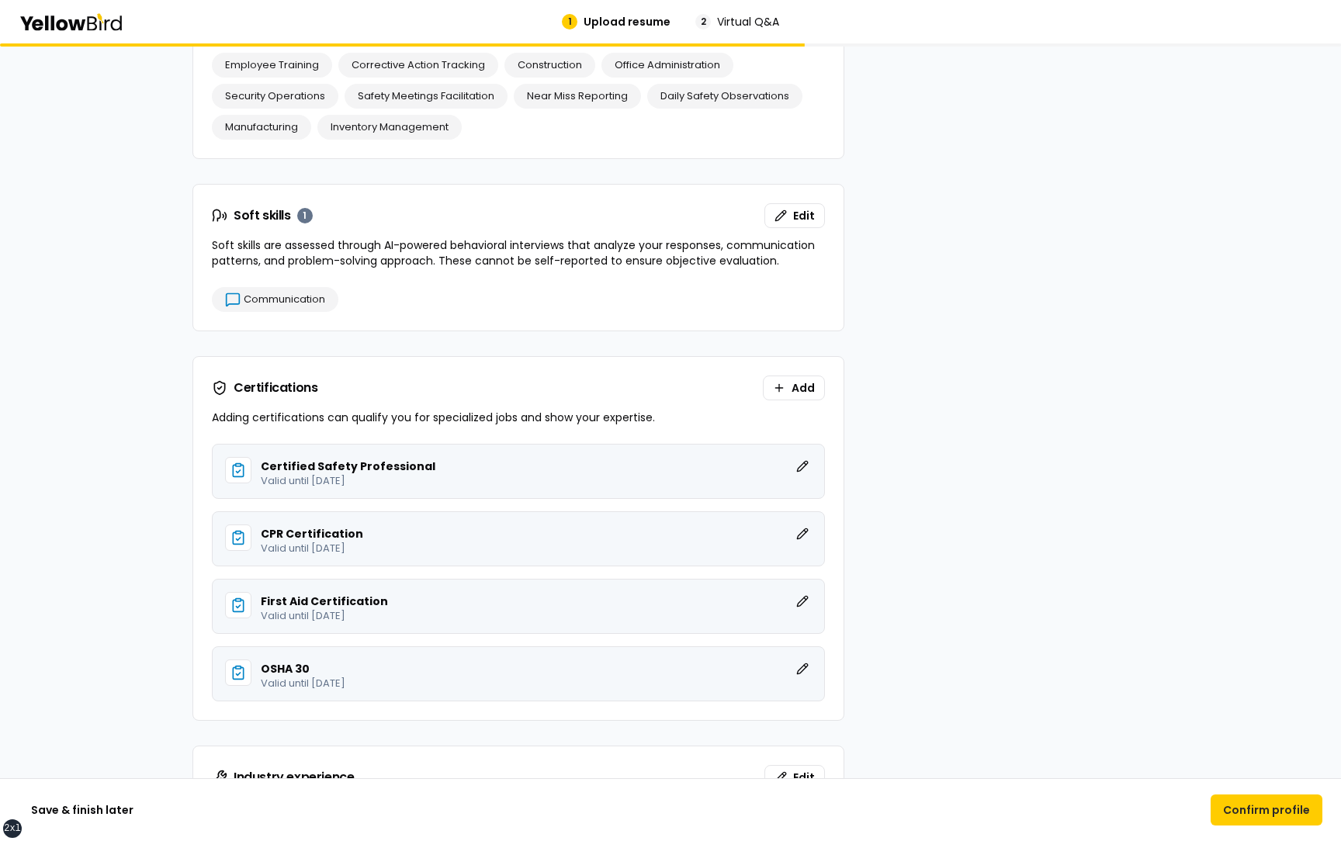
scroll to position [2208, 0]
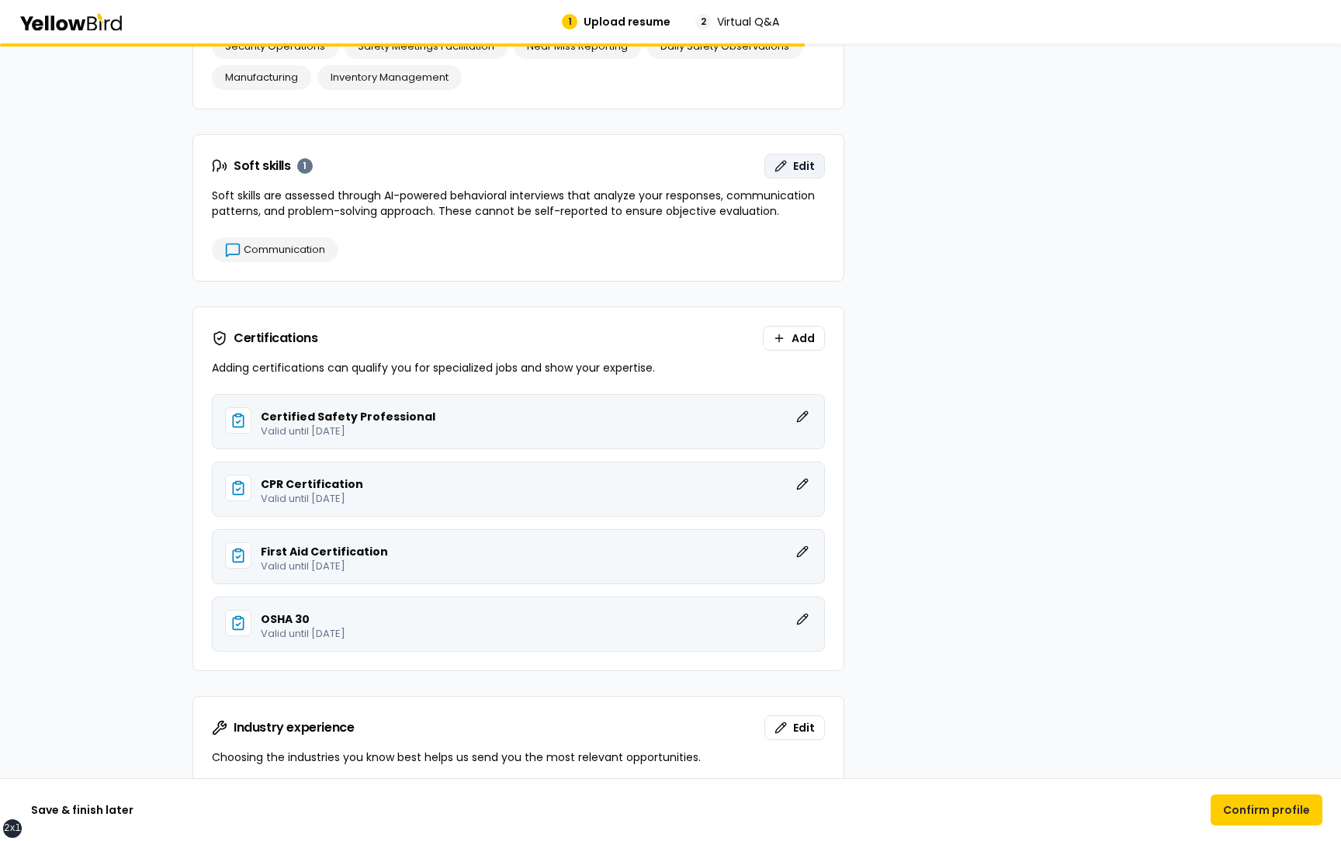
click at [797, 165] on span "Edit" at bounding box center [804, 166] width 22 height 16
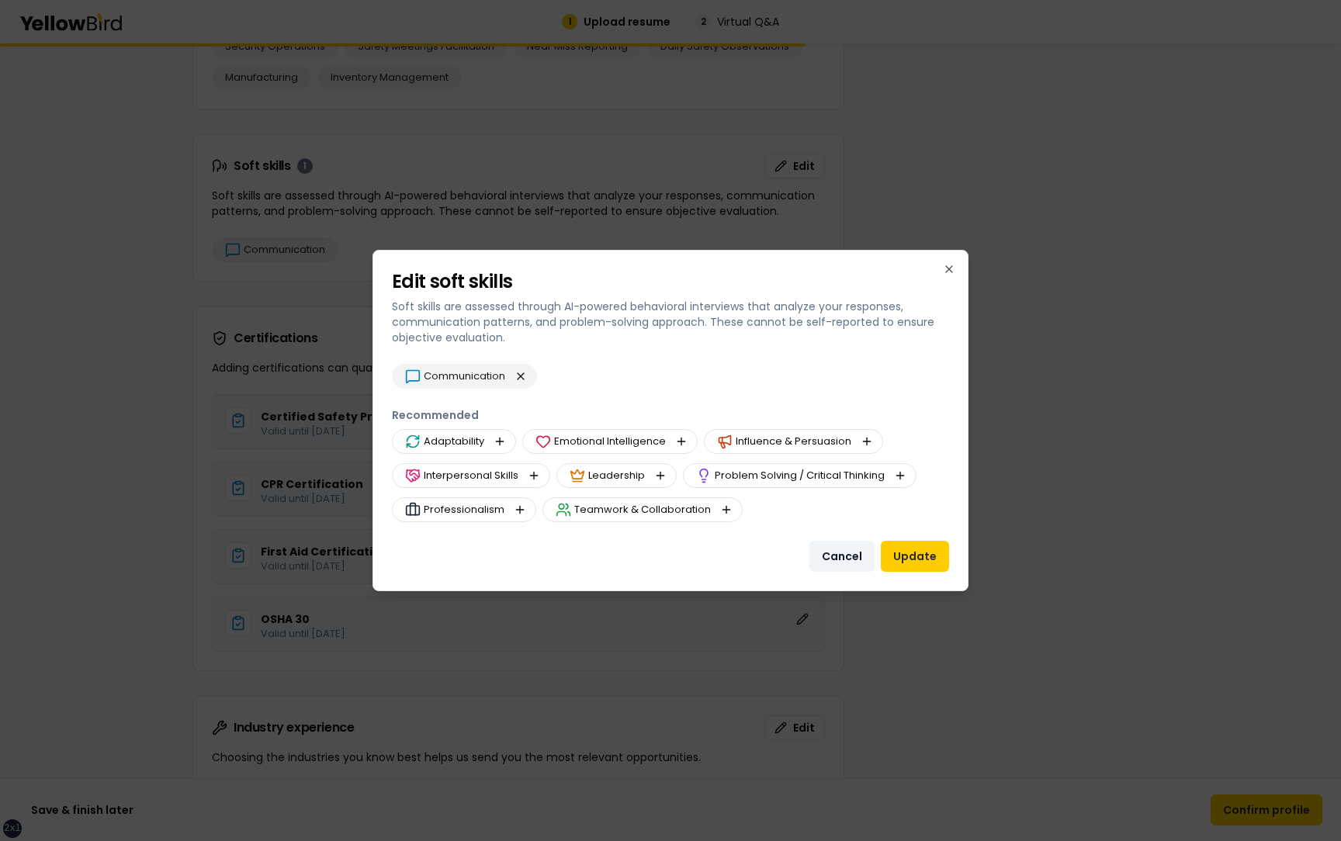
click at [831, 556] on button "Cancel" at bounding box center [842, 556] width 65 height 31
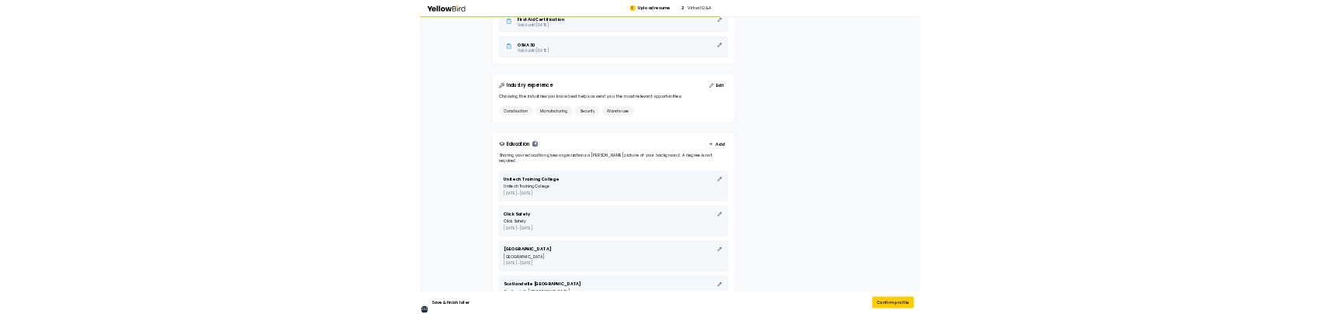
scroll to position [2719, 0]
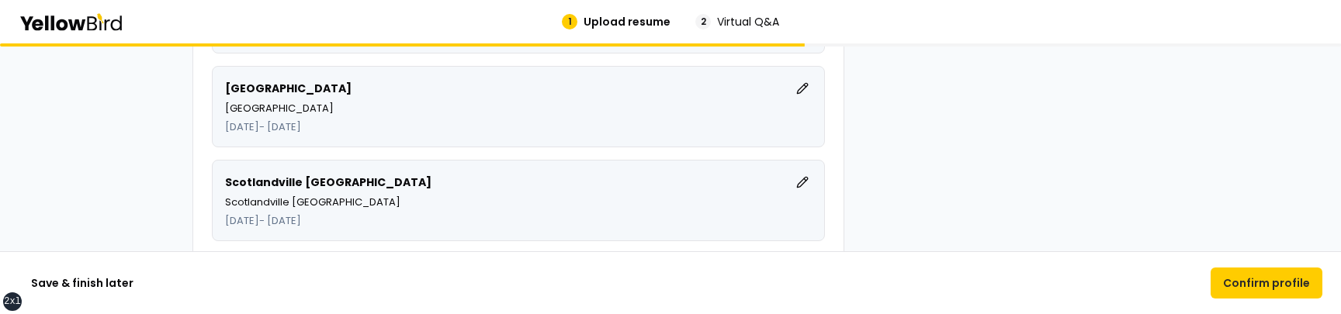
scroll to position [3329, 0]
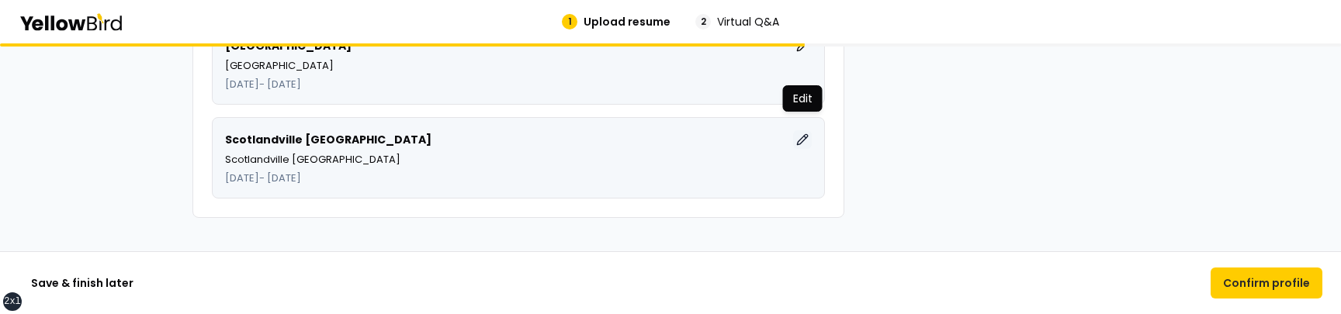
click at [803, 130] on button "Edit" at bounding box center [802, 139] width 19 height 19
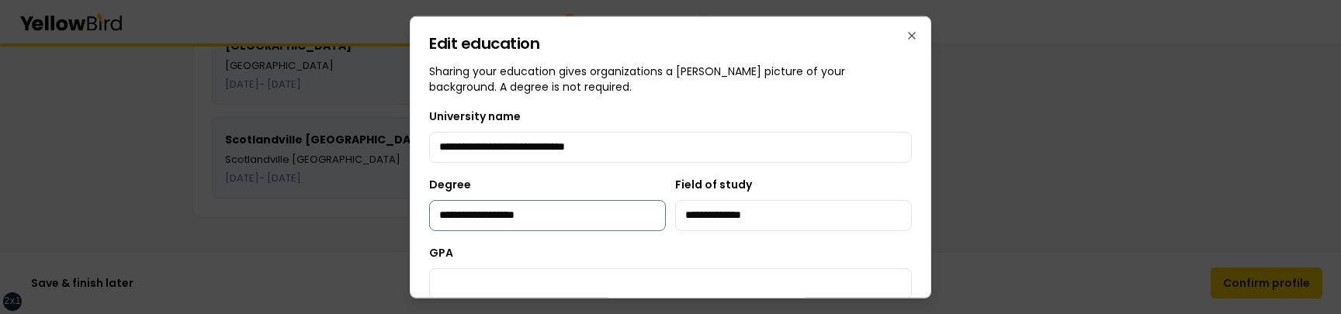
click at [611, 217] on input "**********" at bounding box center [547, 215] width 237 height 31
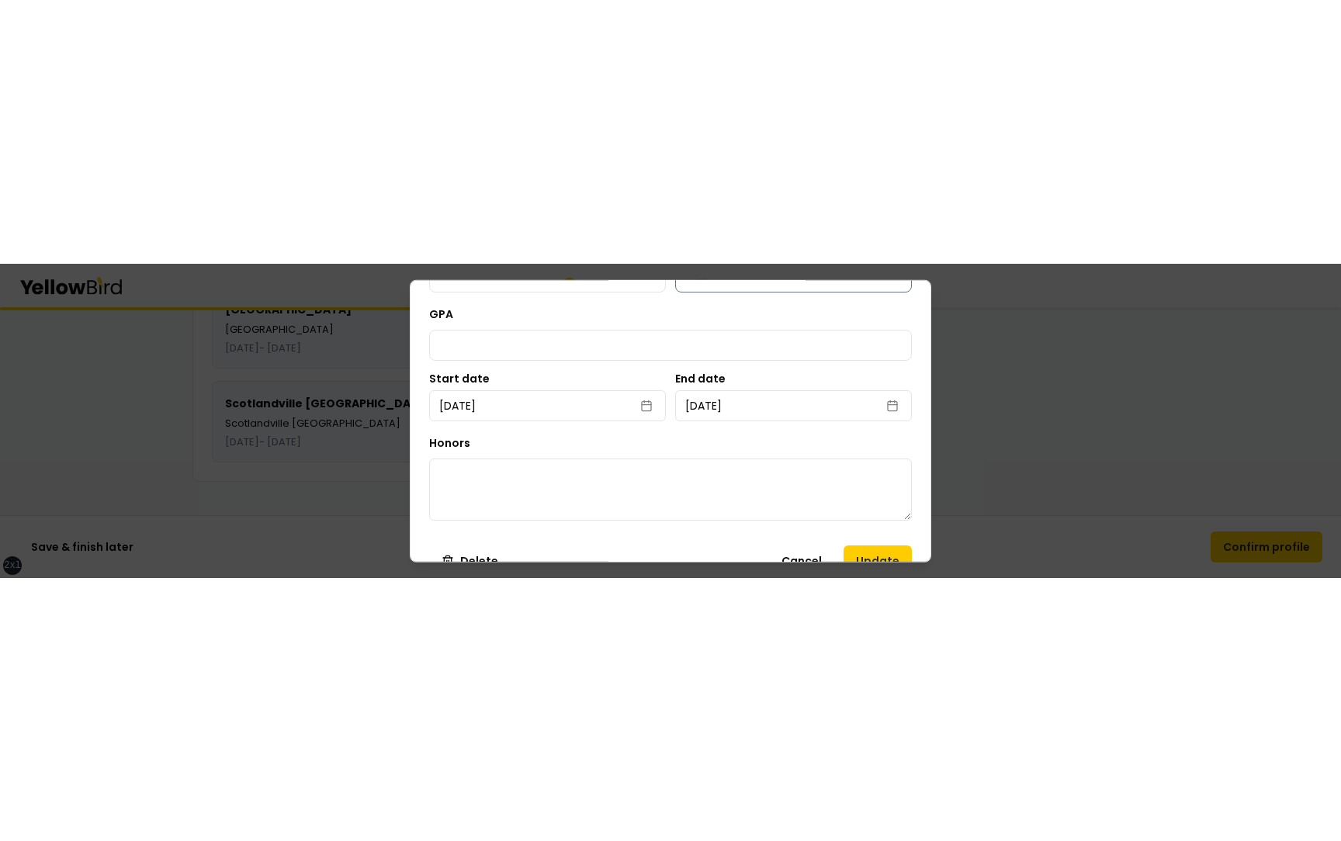
scroll to position [235, 0]
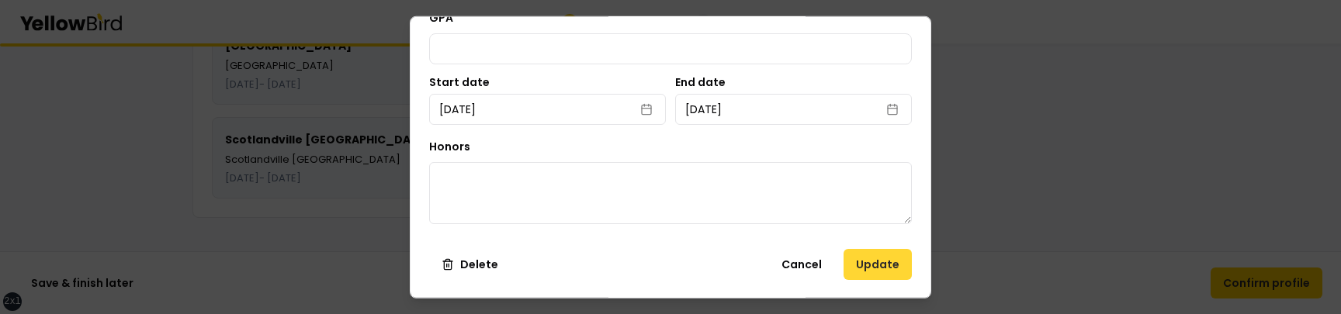
type input "**********"
click at [878, 262] on button "Update" at bounding box center [878, 263] width 68 height 31
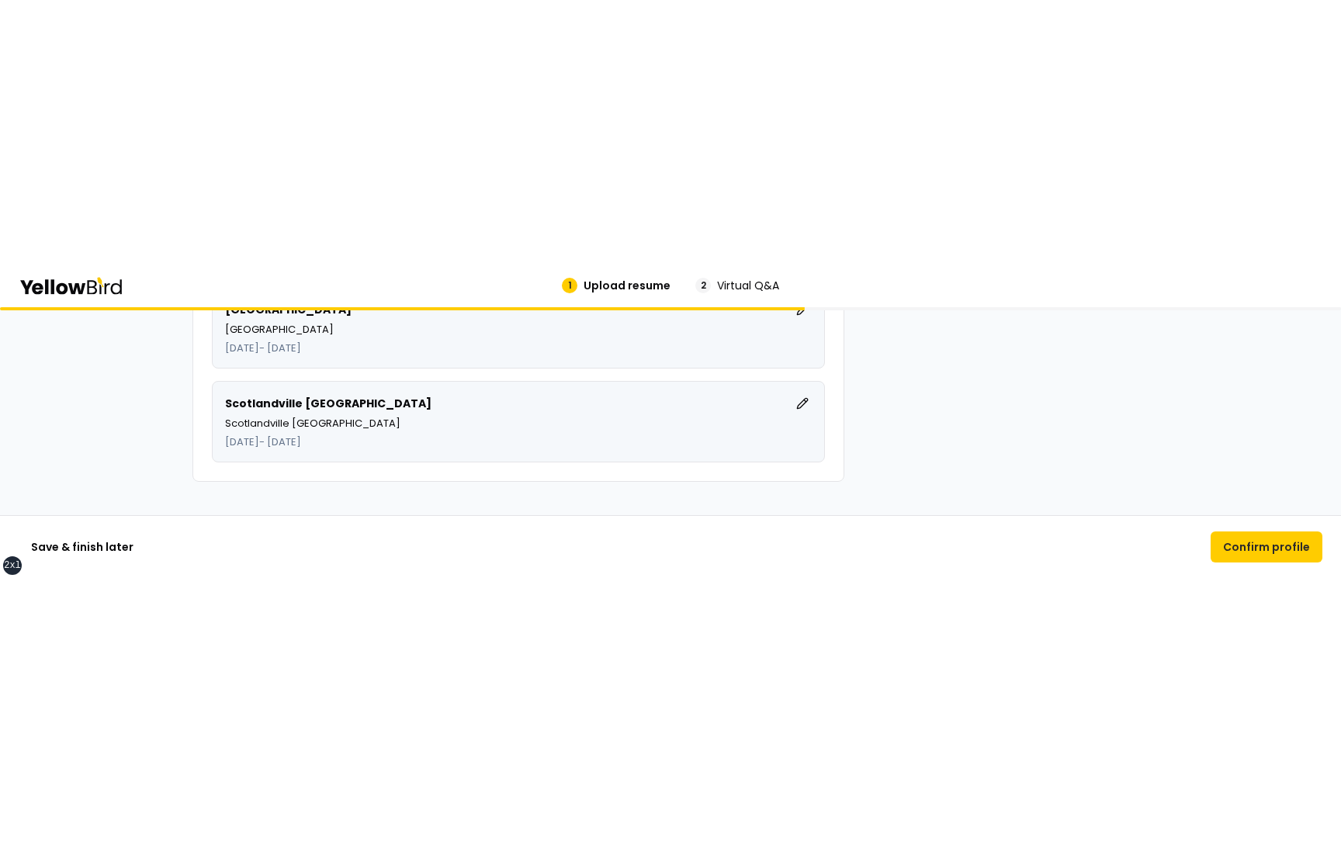
scroll to position [2802, 0]
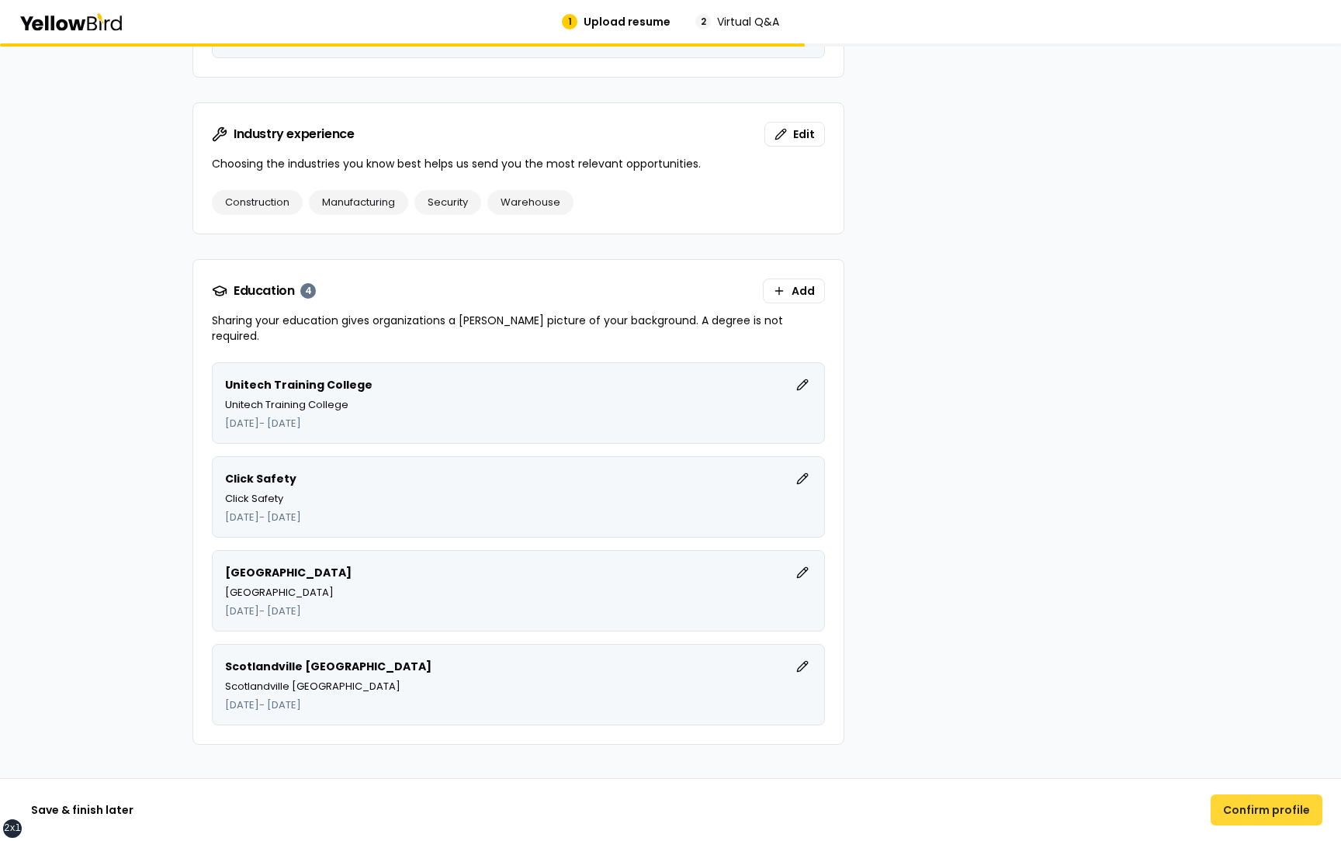
click at [1253, 810] on button "Confirm profile" at bounding box center [1267, 810] width 112 height 31
click at [1258, 815] on button "Confirm profile" at bounding box center [1267, 810] width 112 height 31
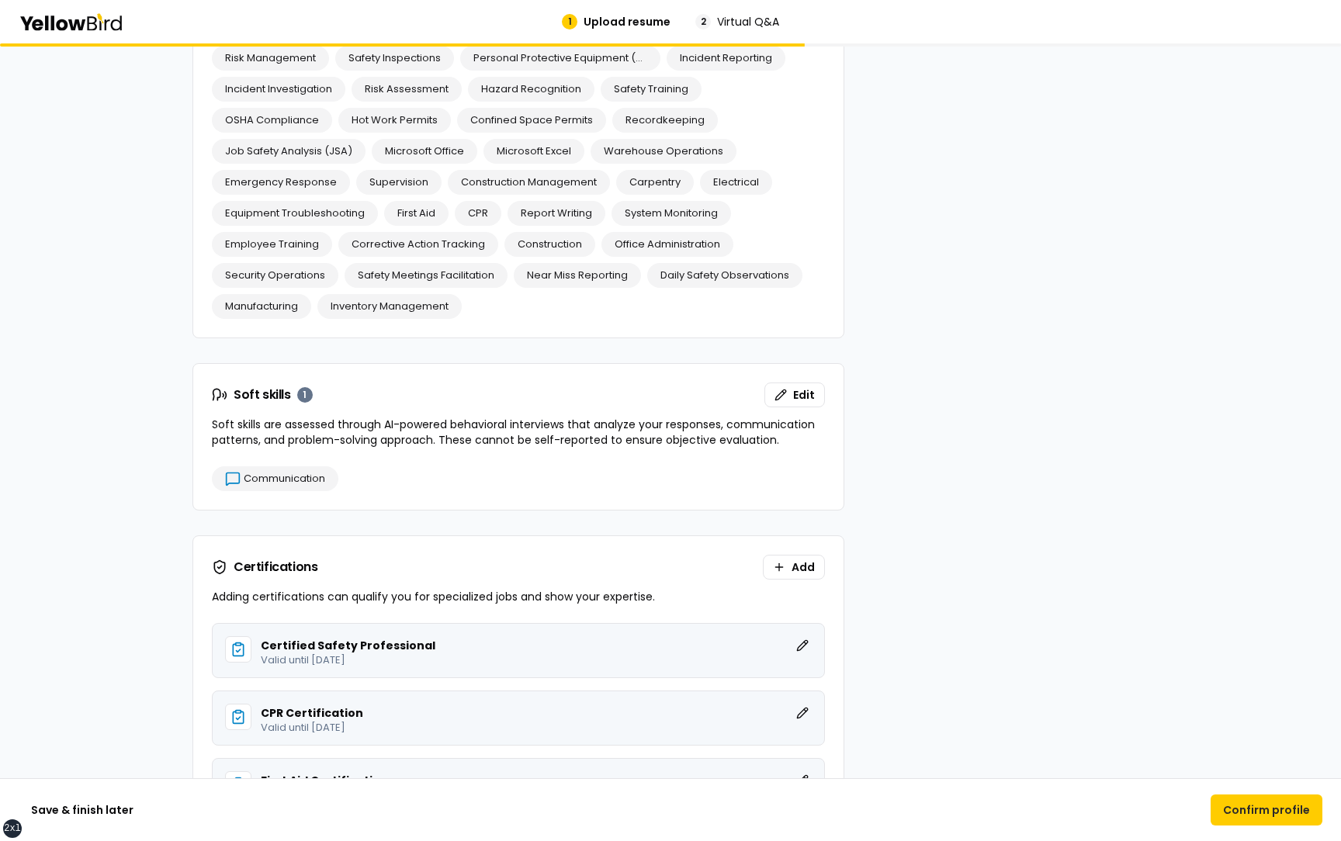
scroll to position [2004, 0]
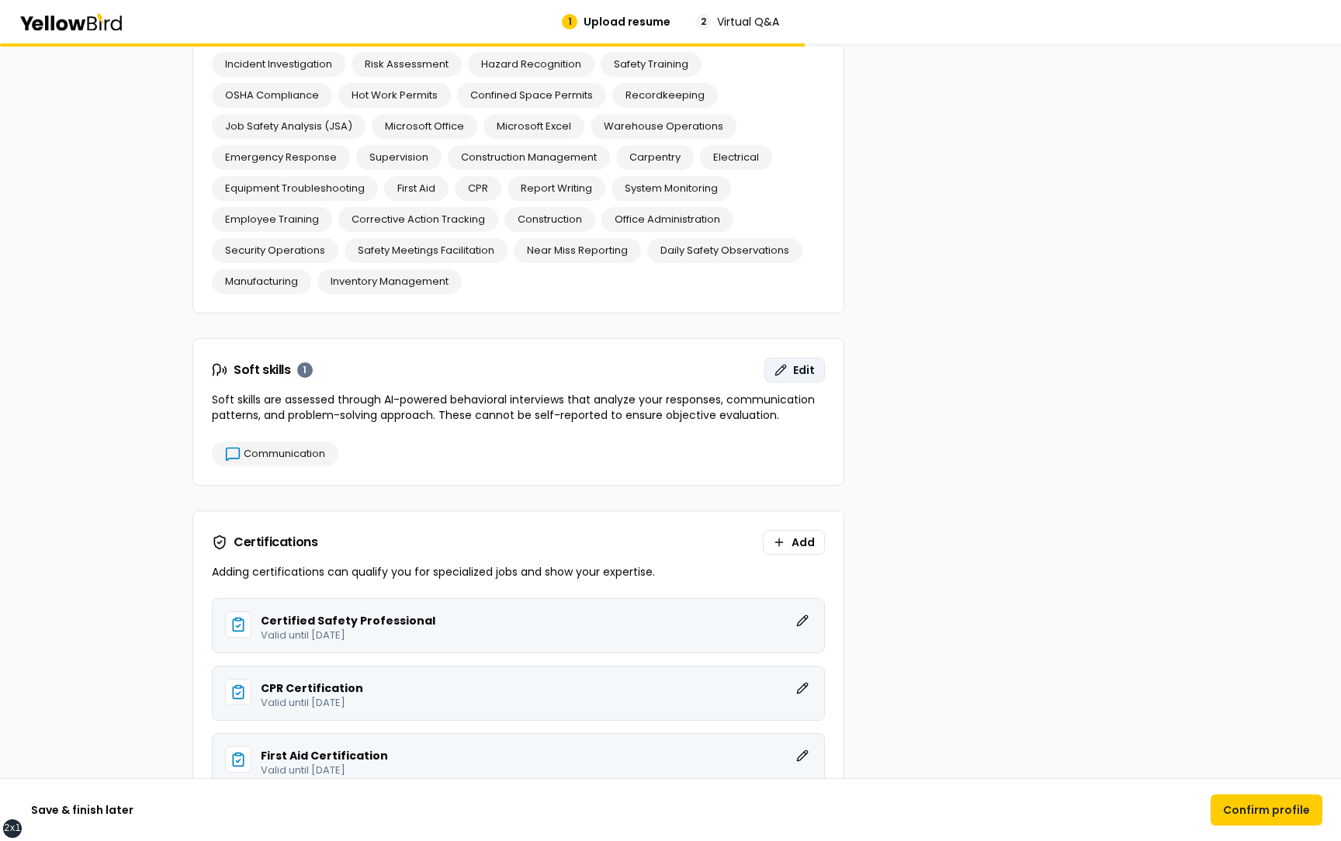
click at [796, 366] on span "Edit" at bounding box center [804, 371] width 22 height 16
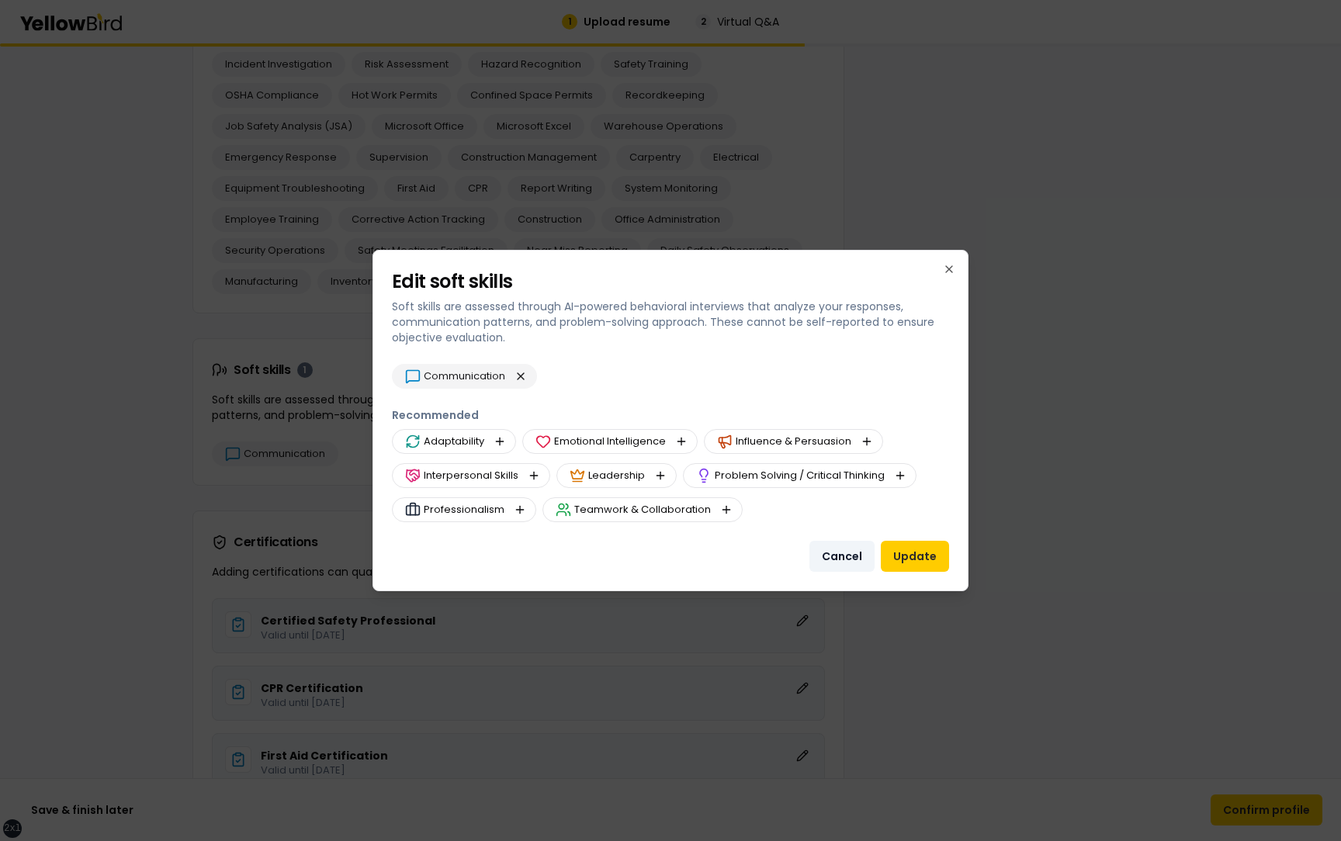
click at [821, 557] on button "Cancel" at bounding box center [842, 556] width 65 height 31
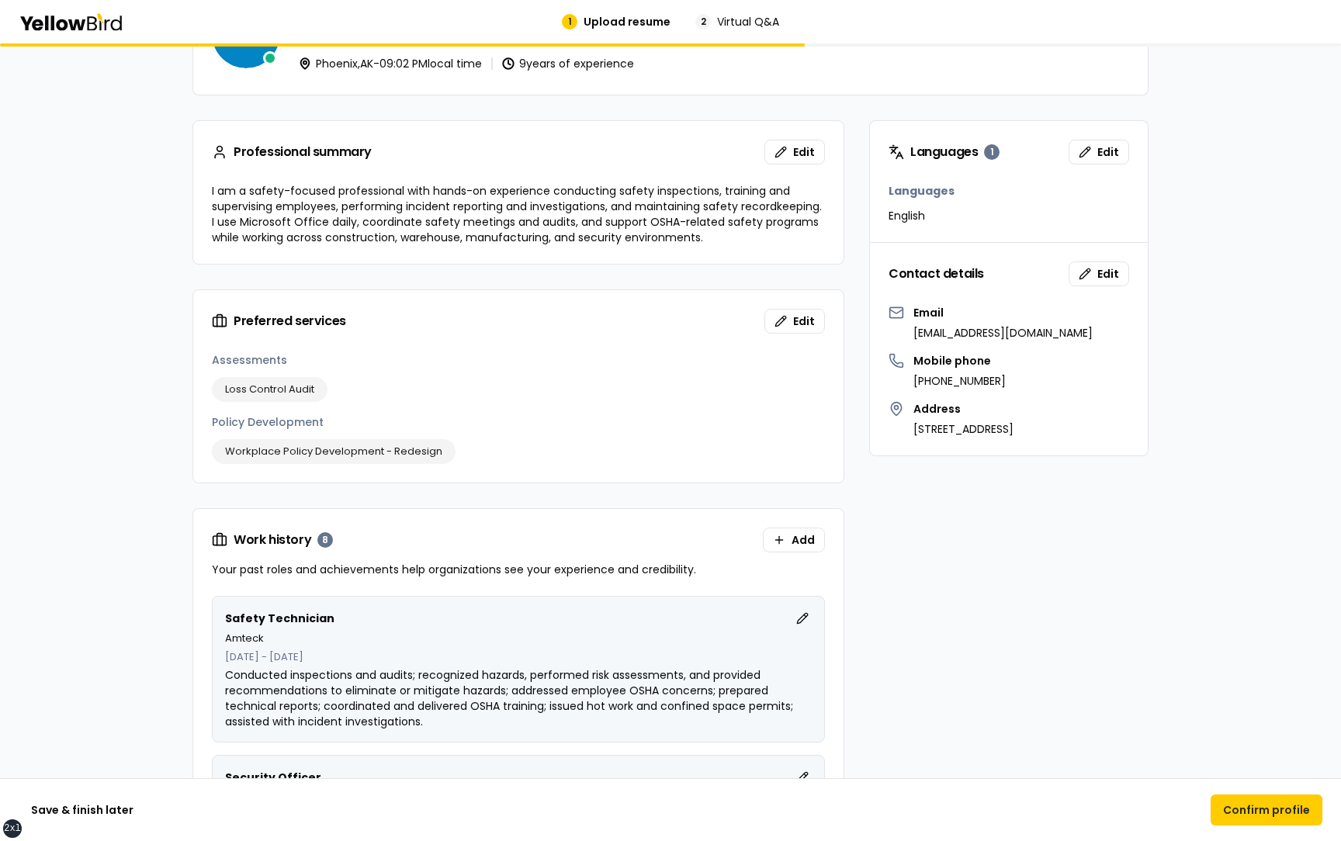
scroll to position [0, 0]
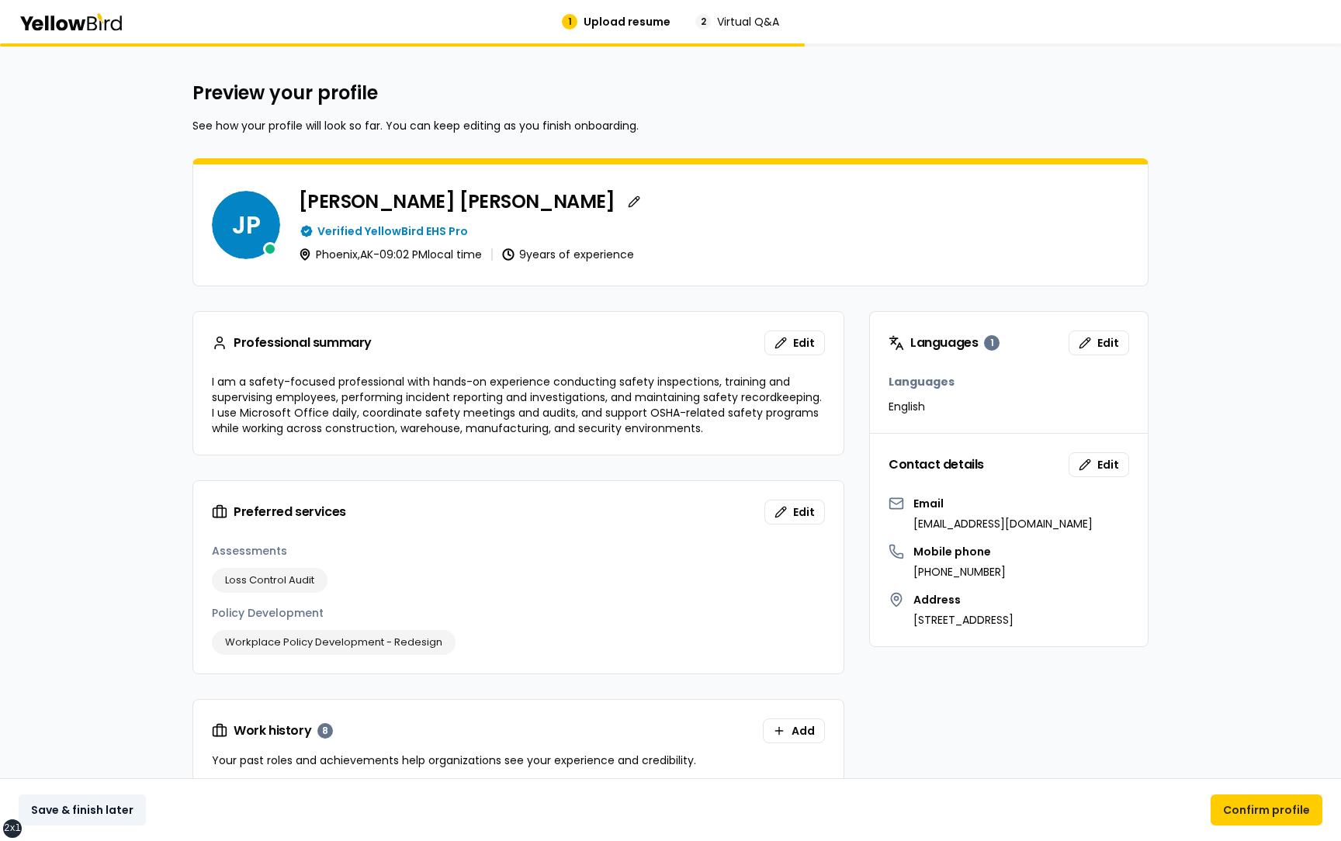
click at [99, 813] on button "Save & finish later" at bounding box center [82, 810] width 127 height 31
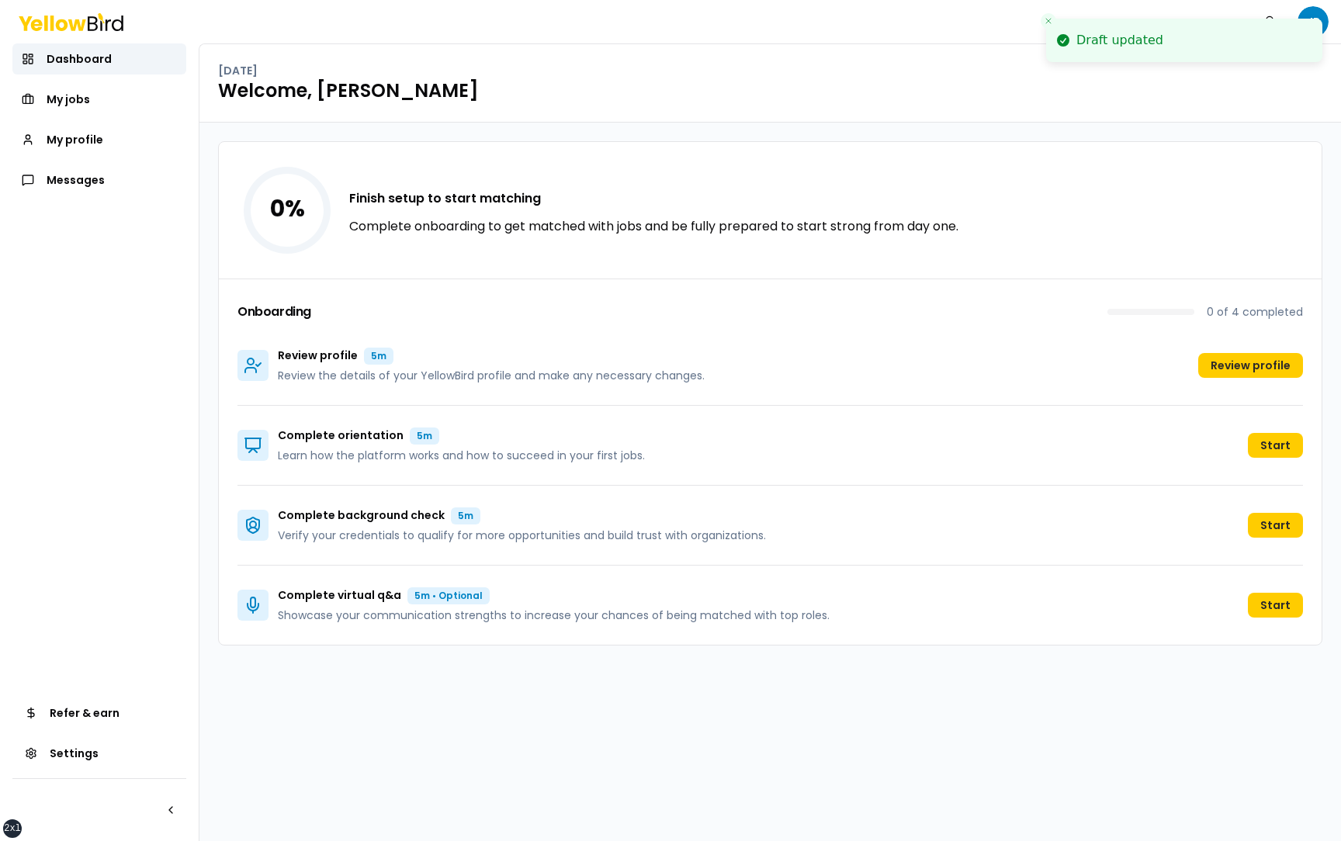
click at [1050, 20] on icon "Close toast" at bounding box center [1048, 20] width 9 height 9
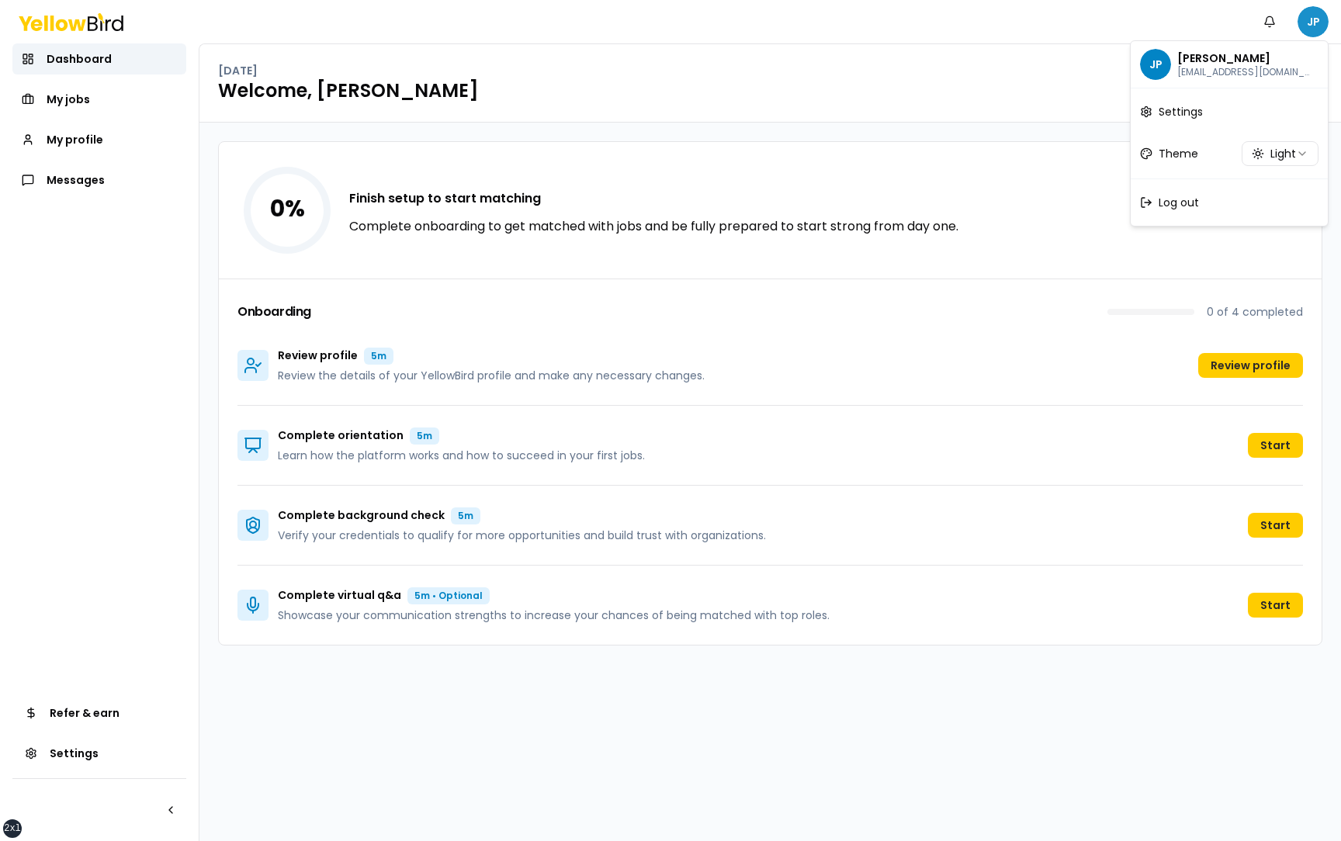
click at [1311, 22] on html "xs sm md lg xl 2xl Notifications JP Dashboard My jobs My profile Messages Refer…" at bounding box center [670, 420] width 1341 height 841
click at [1202, 199] on div "Log out" at bounding box center [1229, 202] width 191 height 40
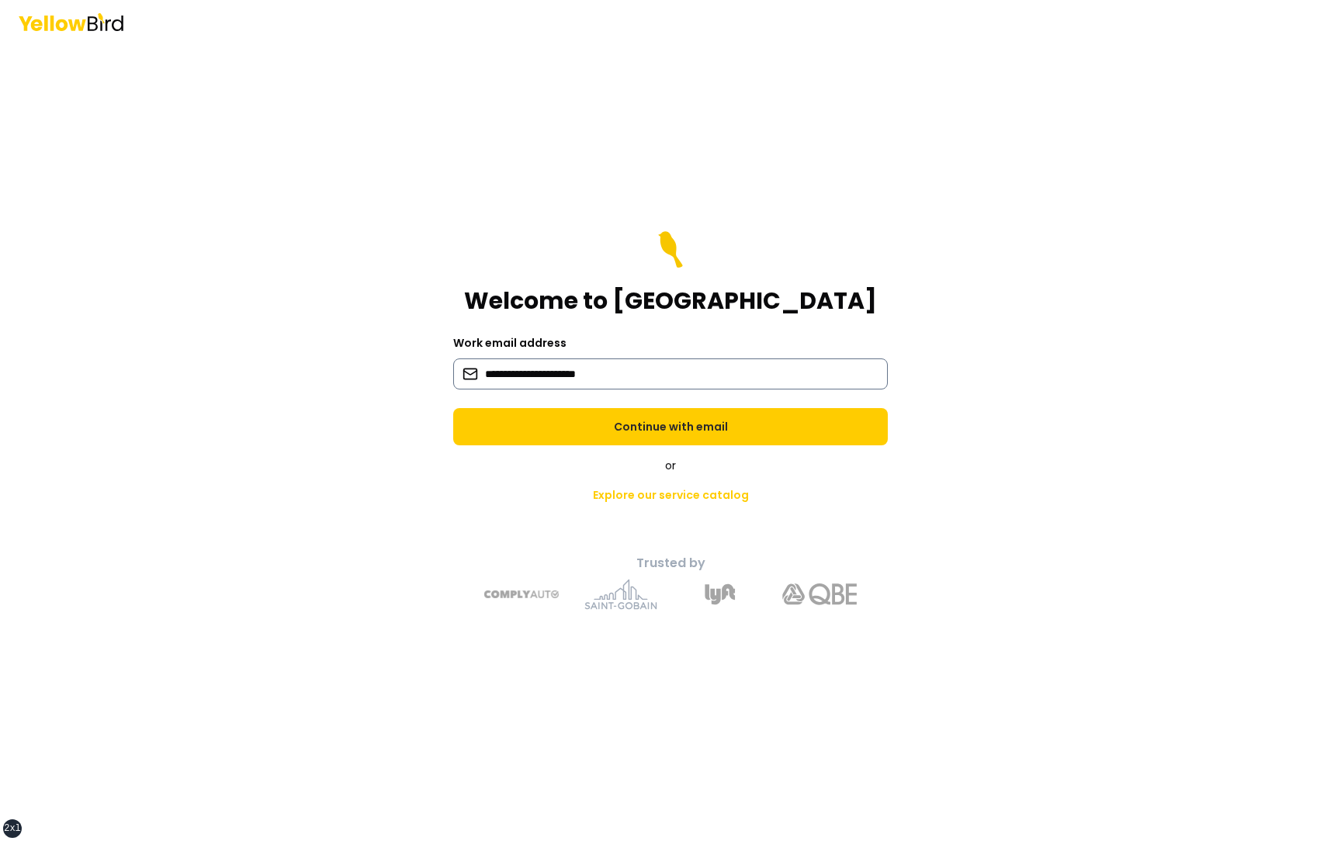
type input "**********"
click at [453, 408] on button "Continue with email" at bounding box center [670, 426] width 435 height 37
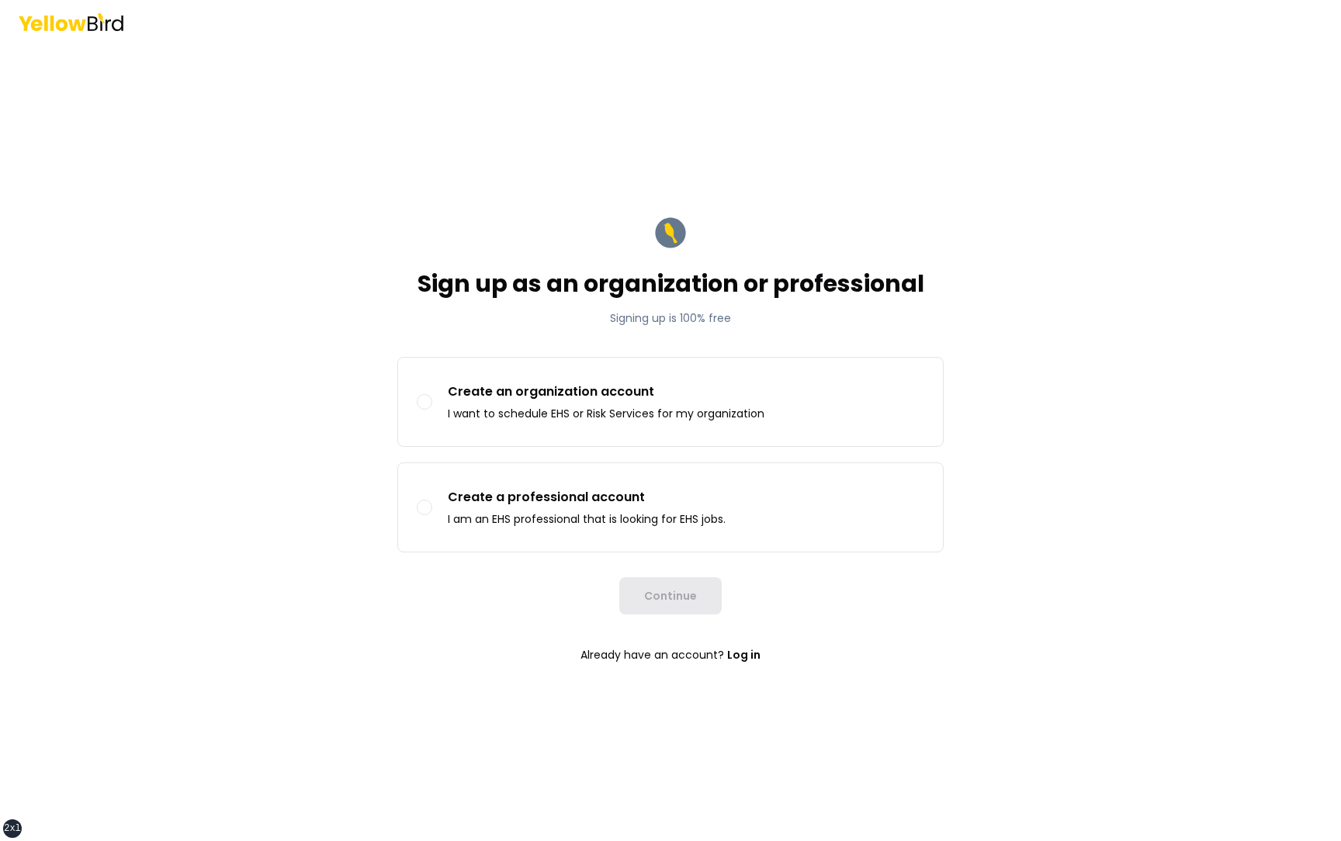
type button "organization"
type button "professional"
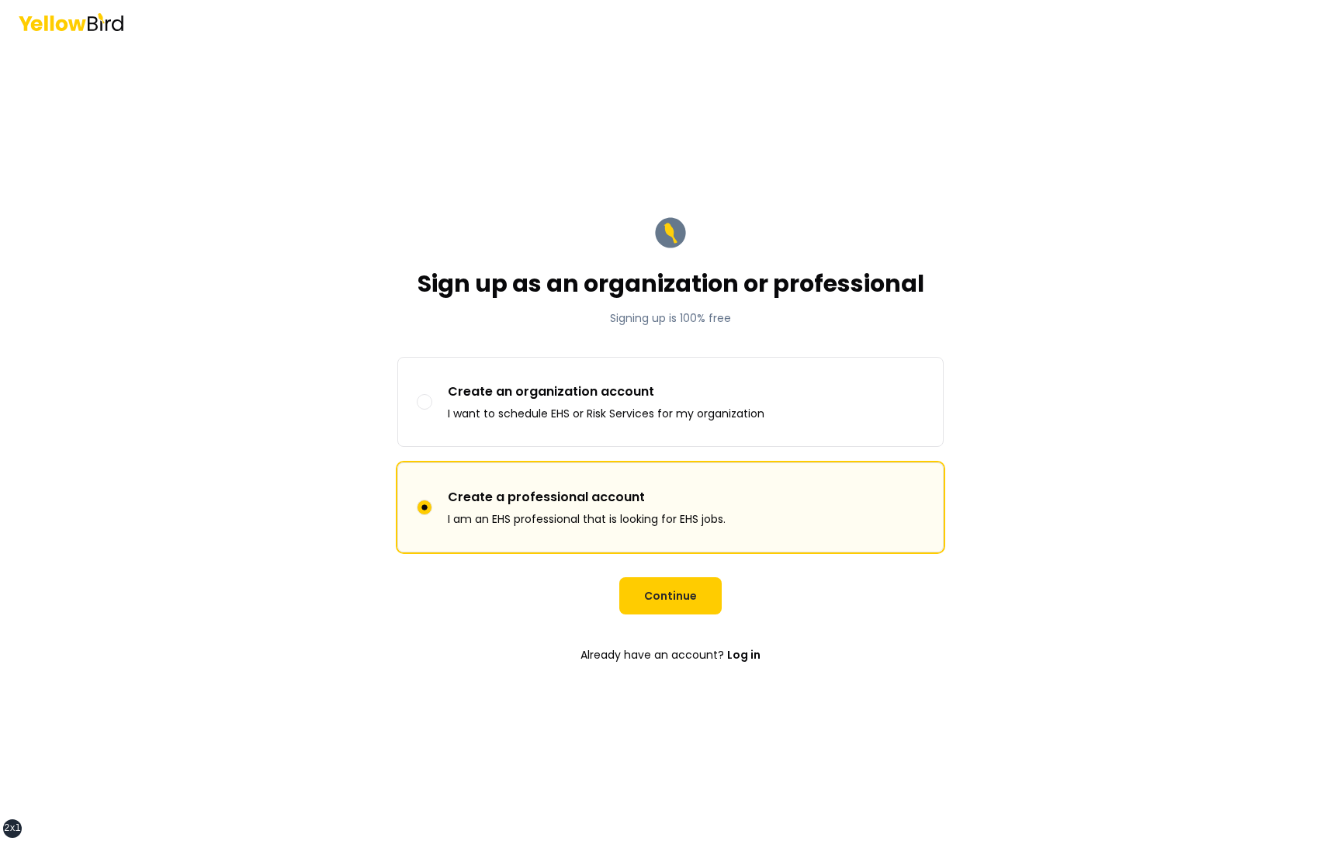
click button "Continue" at bounding box center [670, 596] width 102 height 37
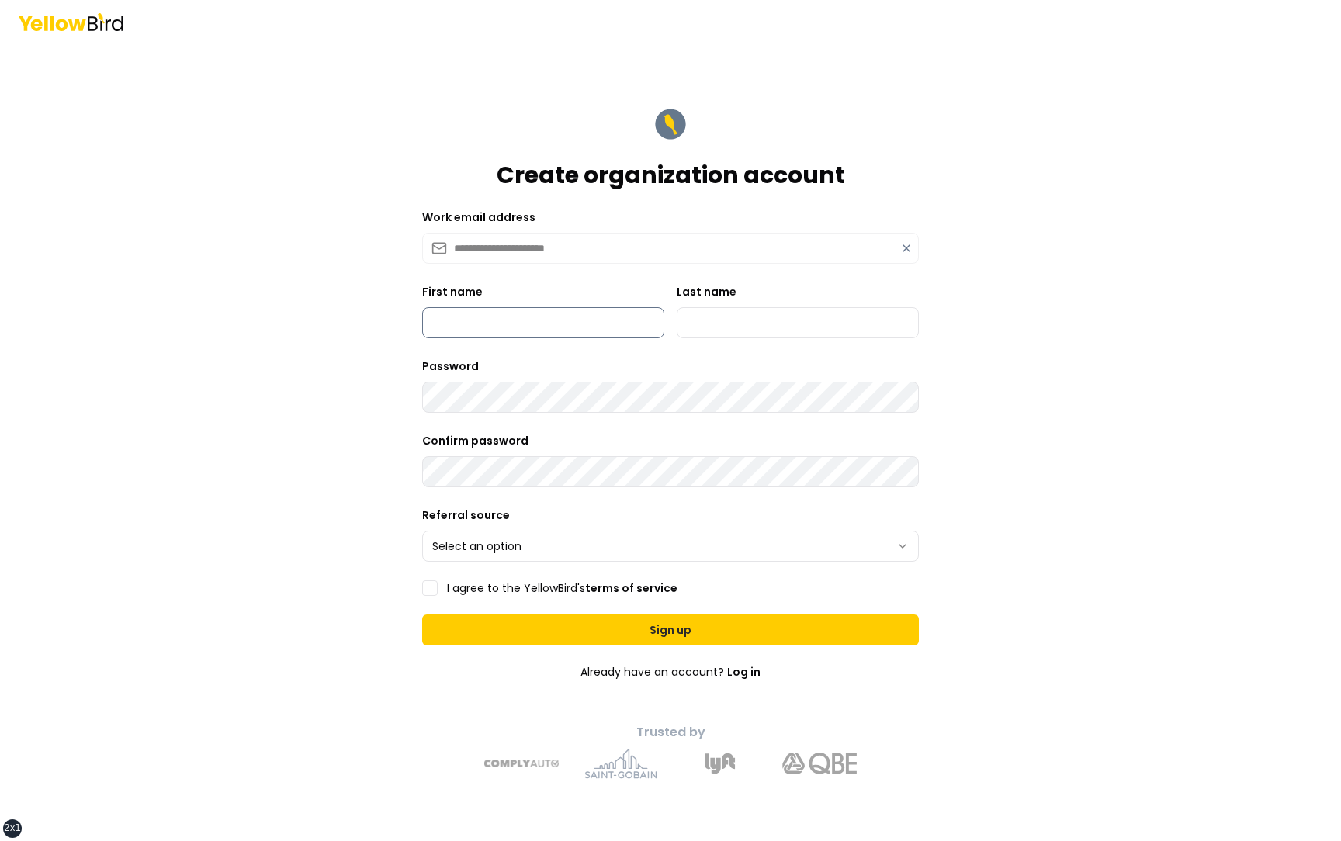
click at [524, 317] on input "First name" at bounding box center [543, 322] width 242 height 31
type input "*********"
click at [693, 324] on input "Last name" at bounding box center [798, 322] width 242 height 31
type input "***"
click at [501, 561] on html "**********" at bounding box center [670, 420] width 1341 height 841
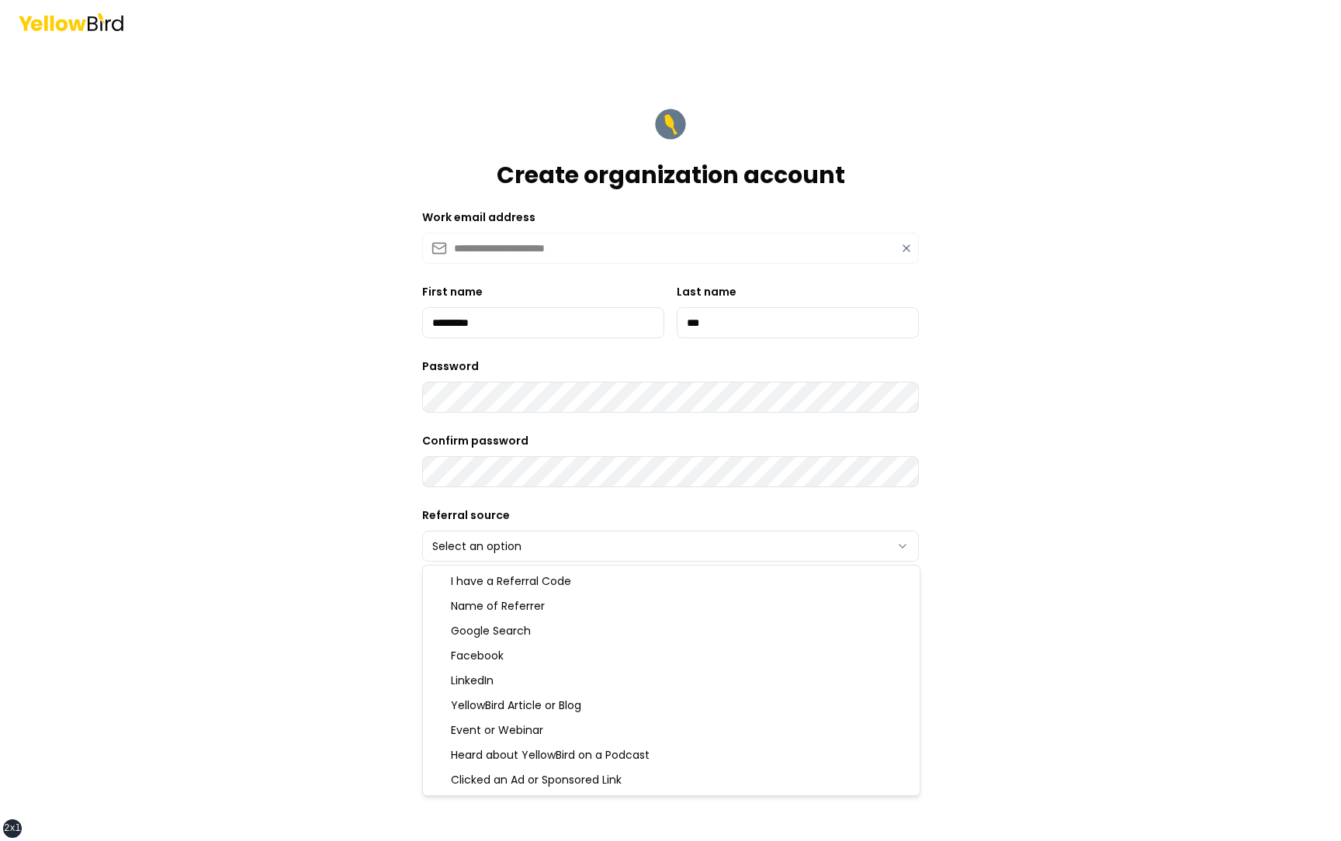
select select "******"
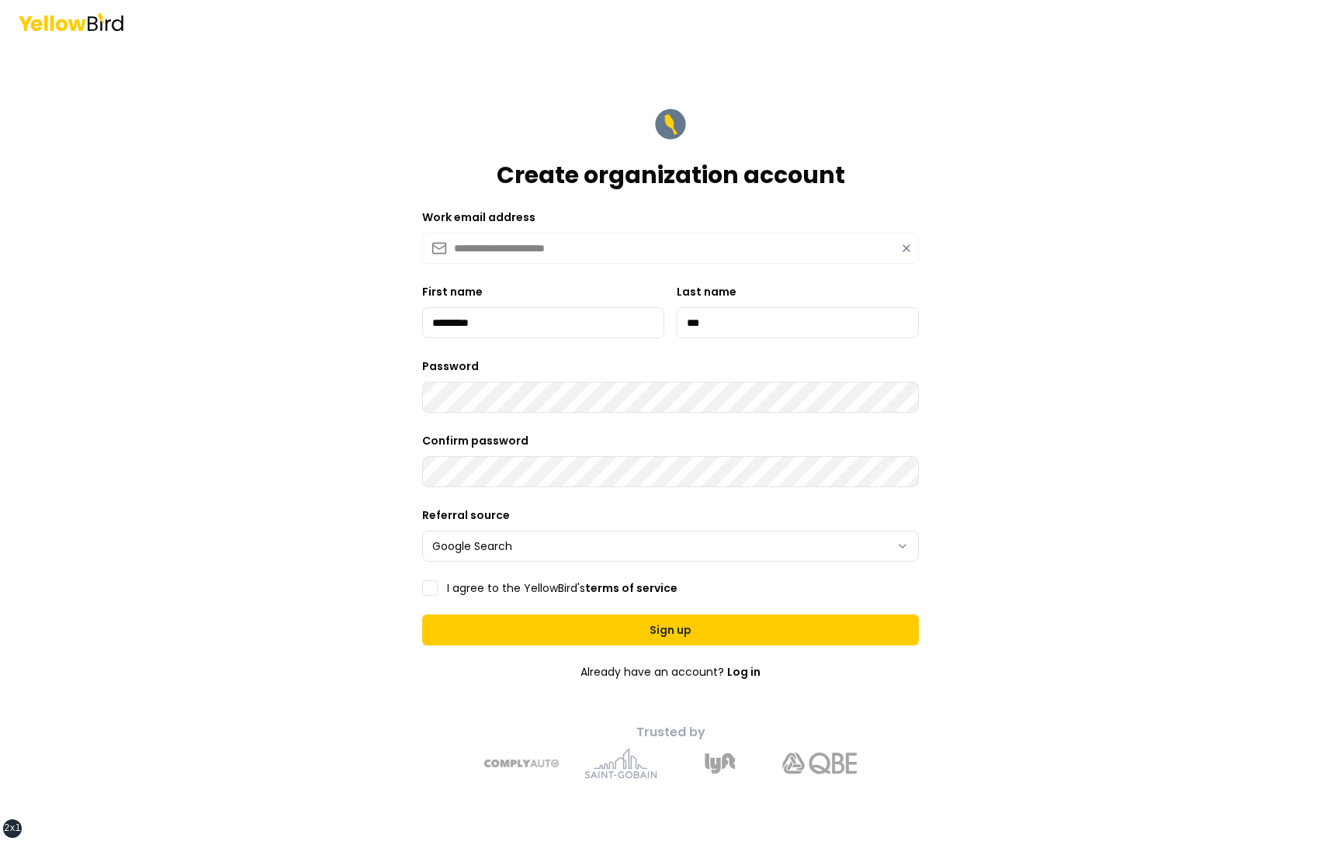
click at [491, 589] on label "I agree to the YellowBird's terms of service" at bounding box center [562, 588] width 231 height 11
click at [438, 589] on button "I agree to the YellowBird's terms of service" at bounding box center [430, 589] width 16 height 16
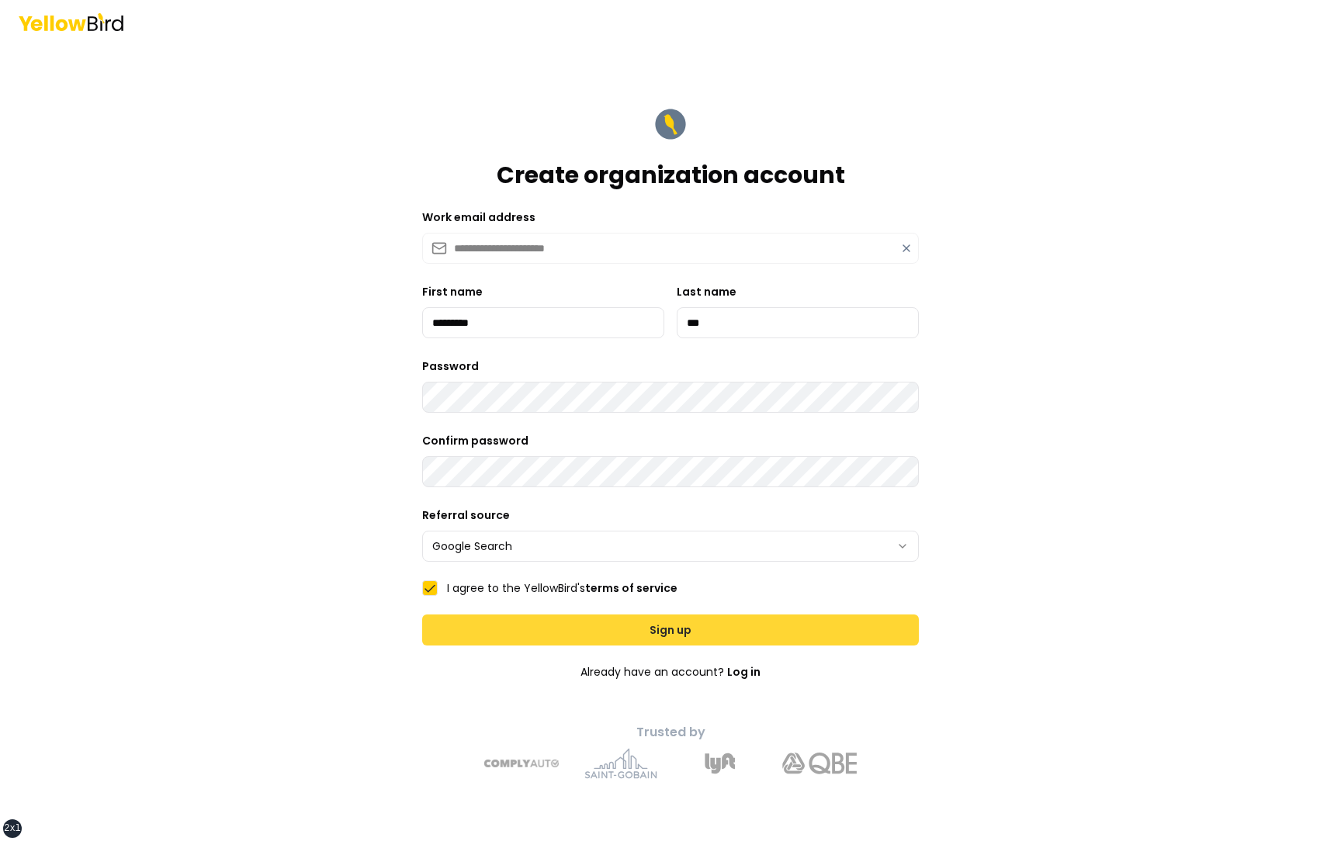
click at [511, 622] on button "Sign up" at bounding box center [670, 630] width 497 height 31
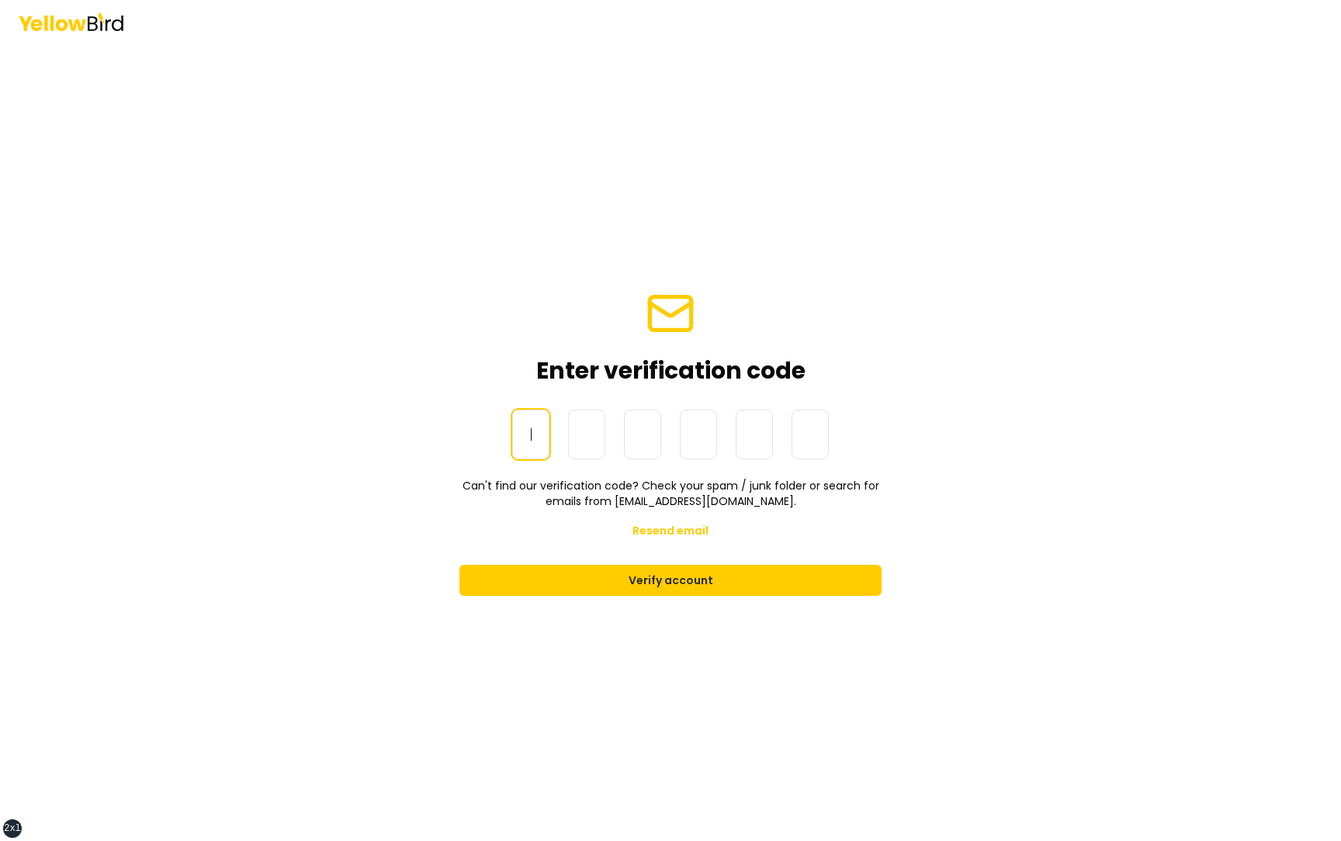
paste input "******"
type input "******"
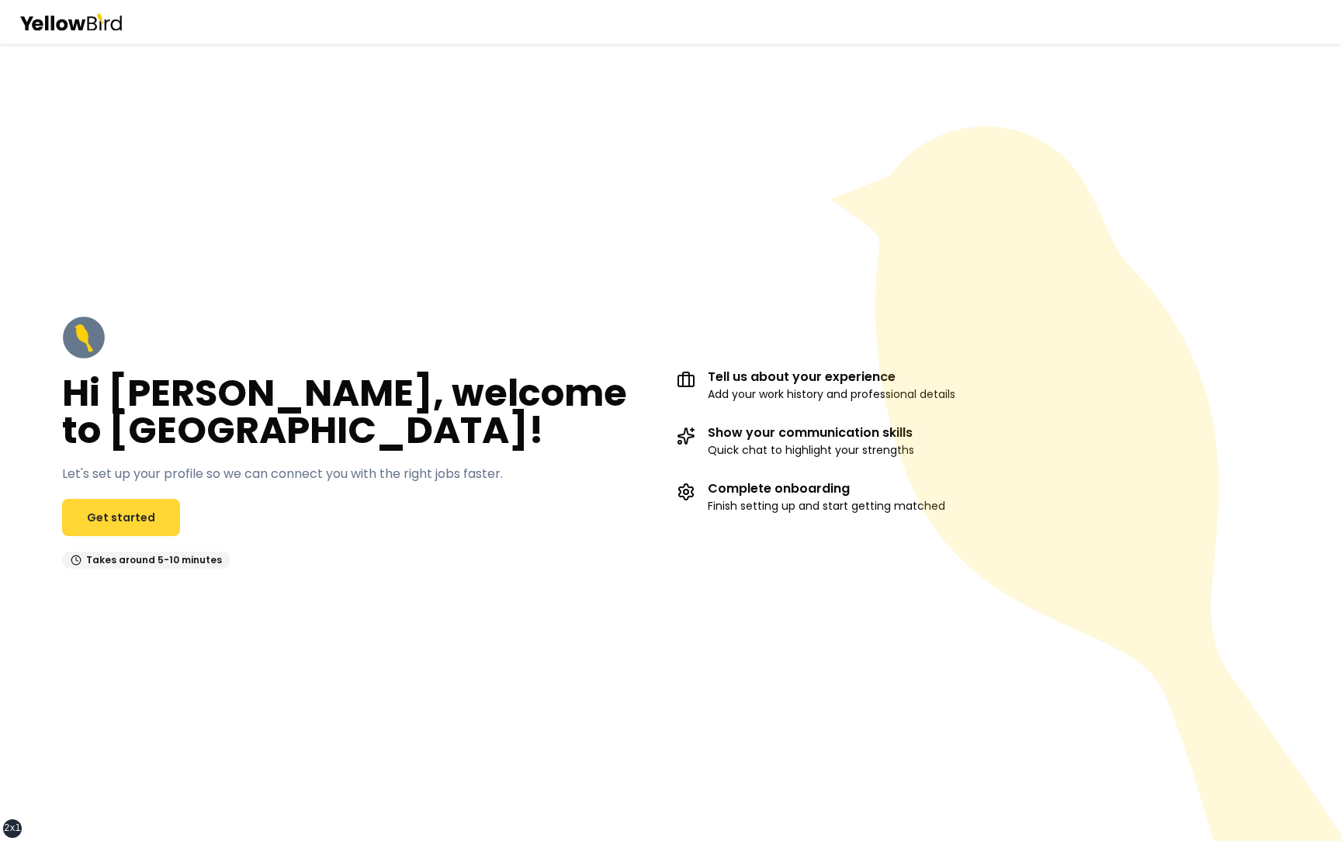
click at [132, 515] on link "Get started" at bounding box center [121, 517] width 118 height 37
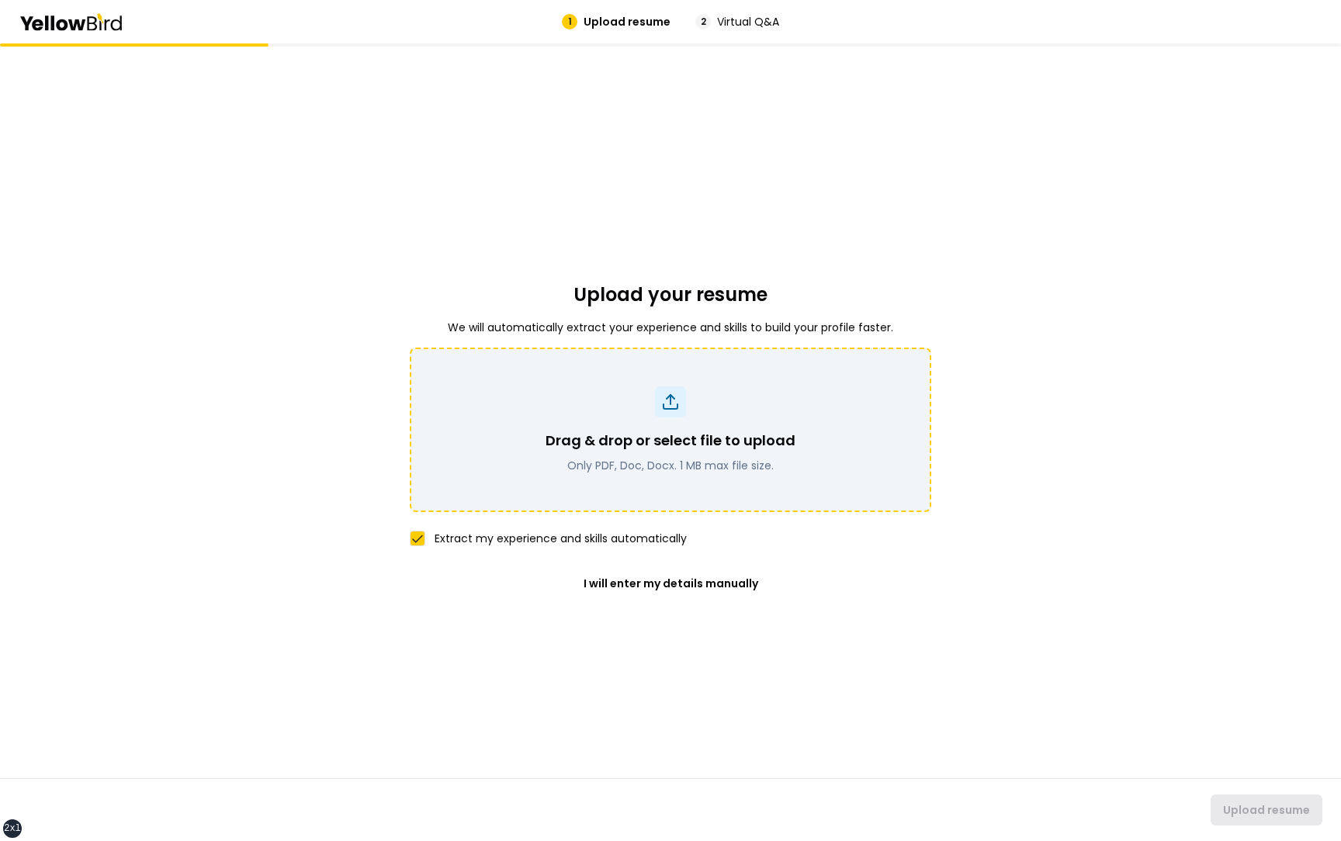
click at [676, 472] on p "Only PDF, Doc, Docx. 1 MB max file size." at bounding box center [671, 466] width 250 height 16
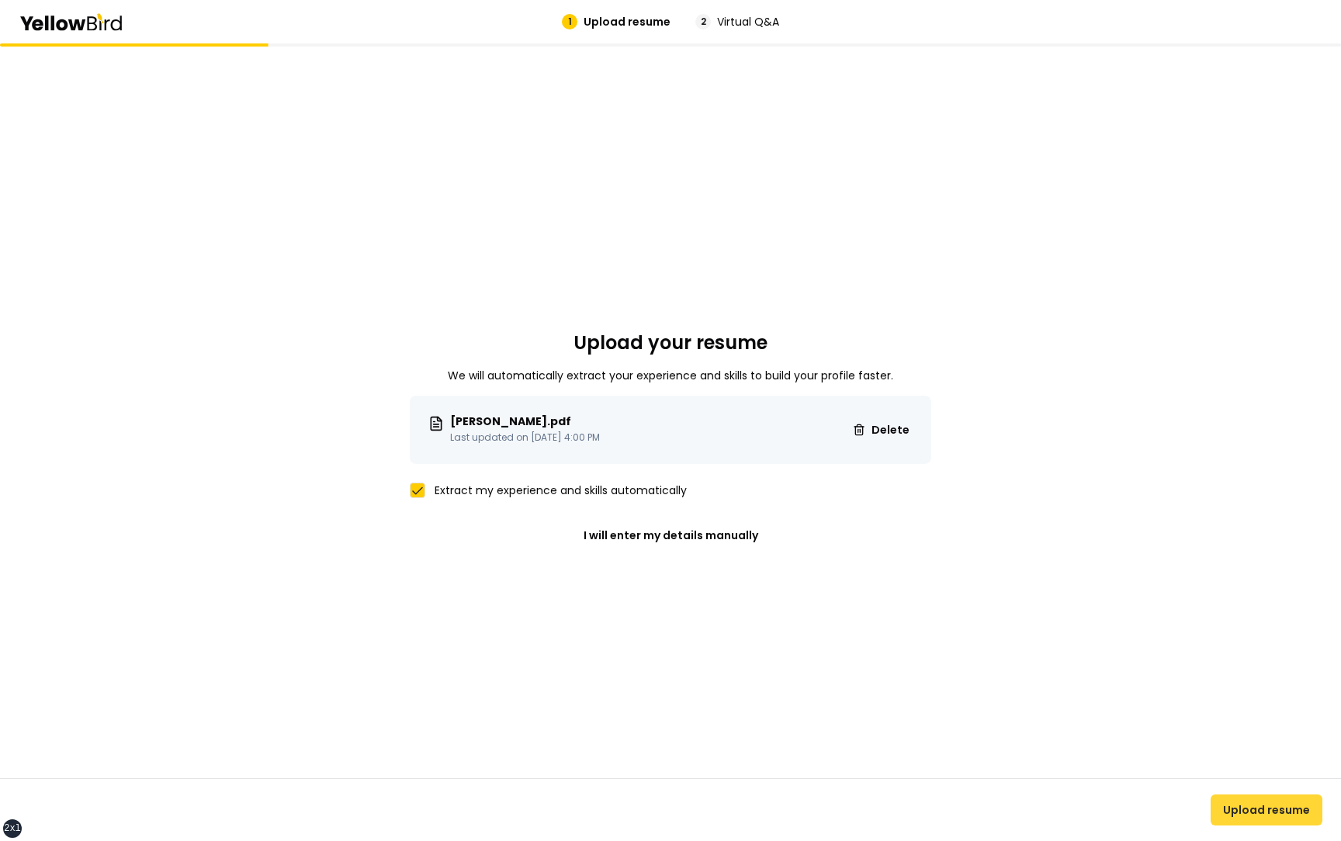
click at [1252, 805] on button "Upload resume" at bounding box center [1267, 810] width 112 height 31
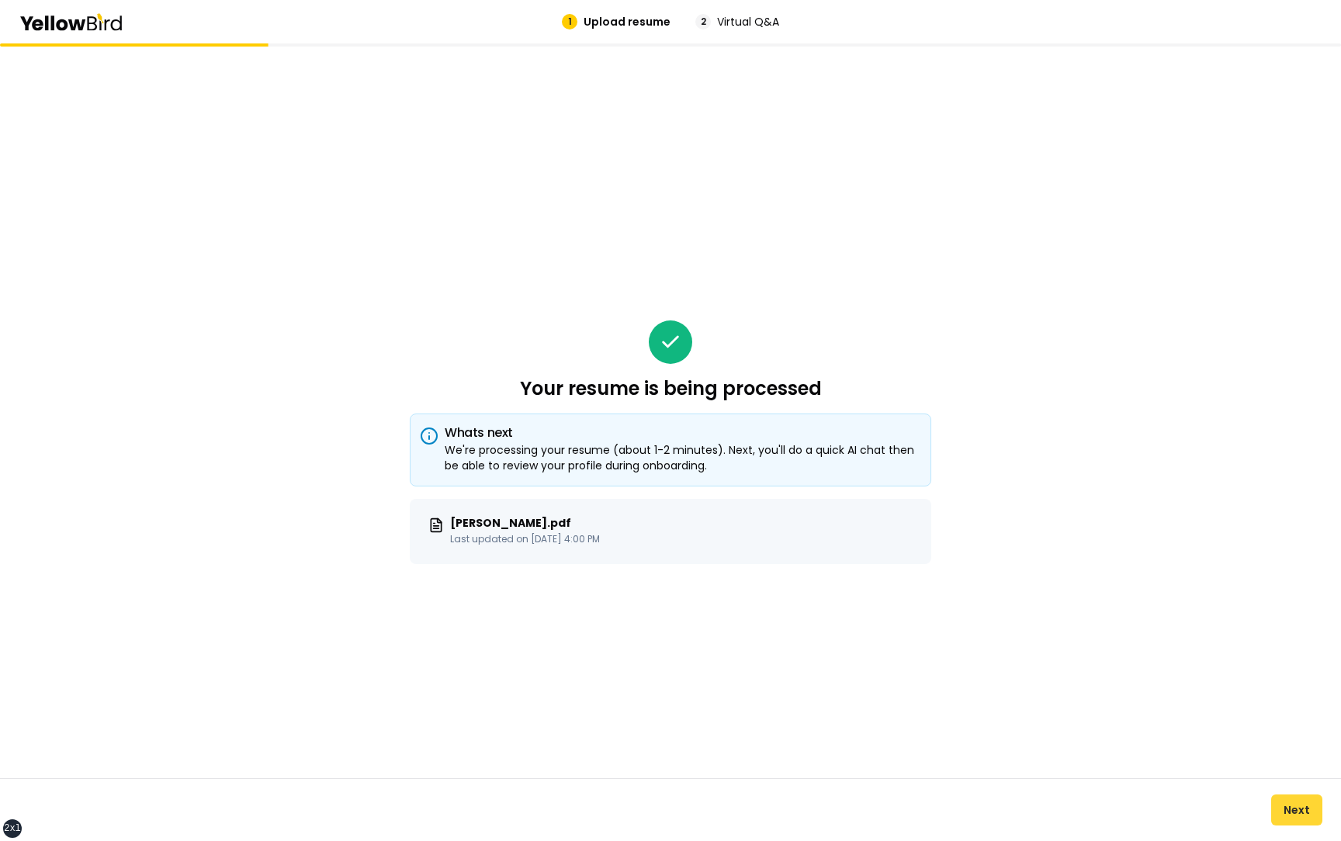
click at [1292, 806] on button "Next" at bounding box center [1297, 810] width 51 height 31
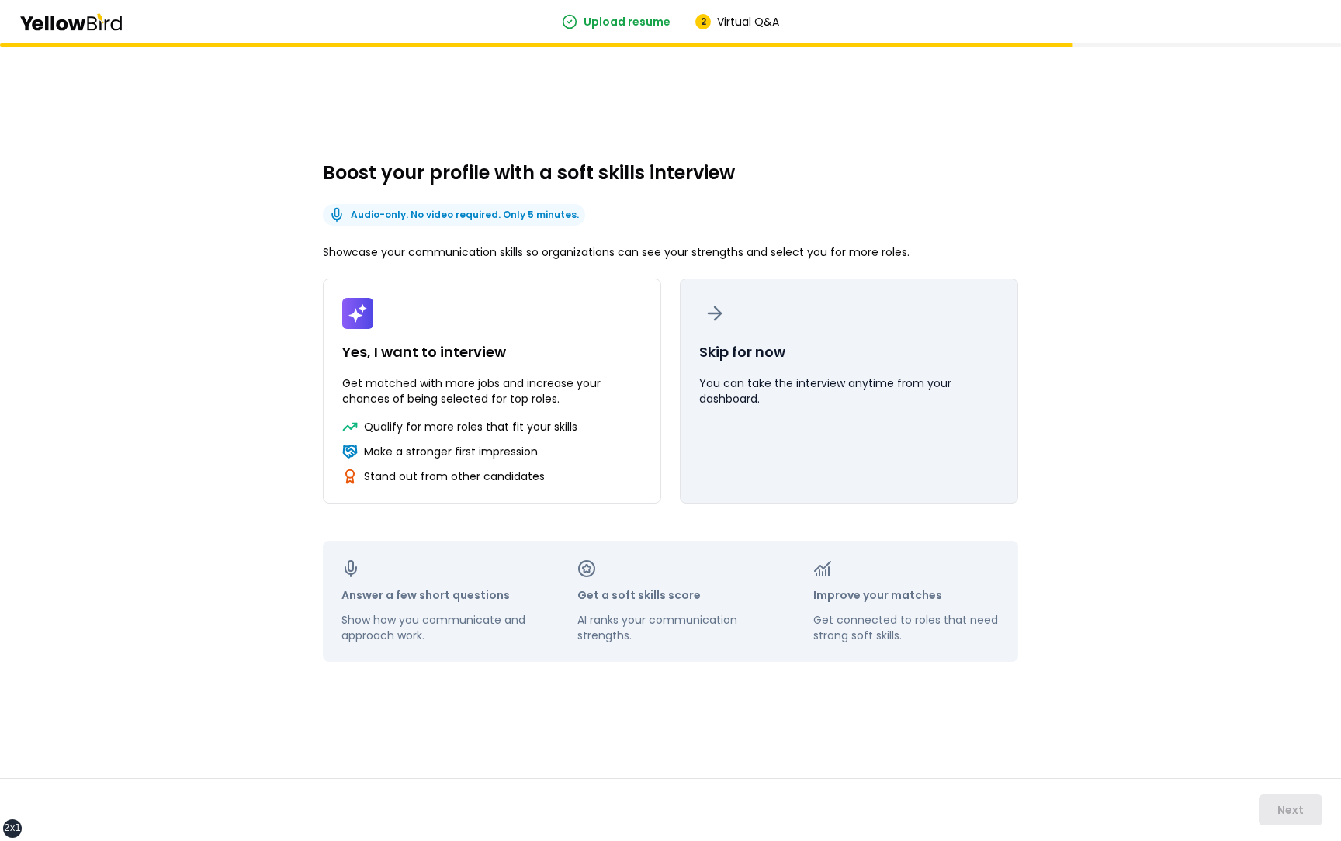
click at [954, 339] on button "Skip for now You can take the interview anytime from your dashboard." at bounding box center [849, 391] width 338 height 225
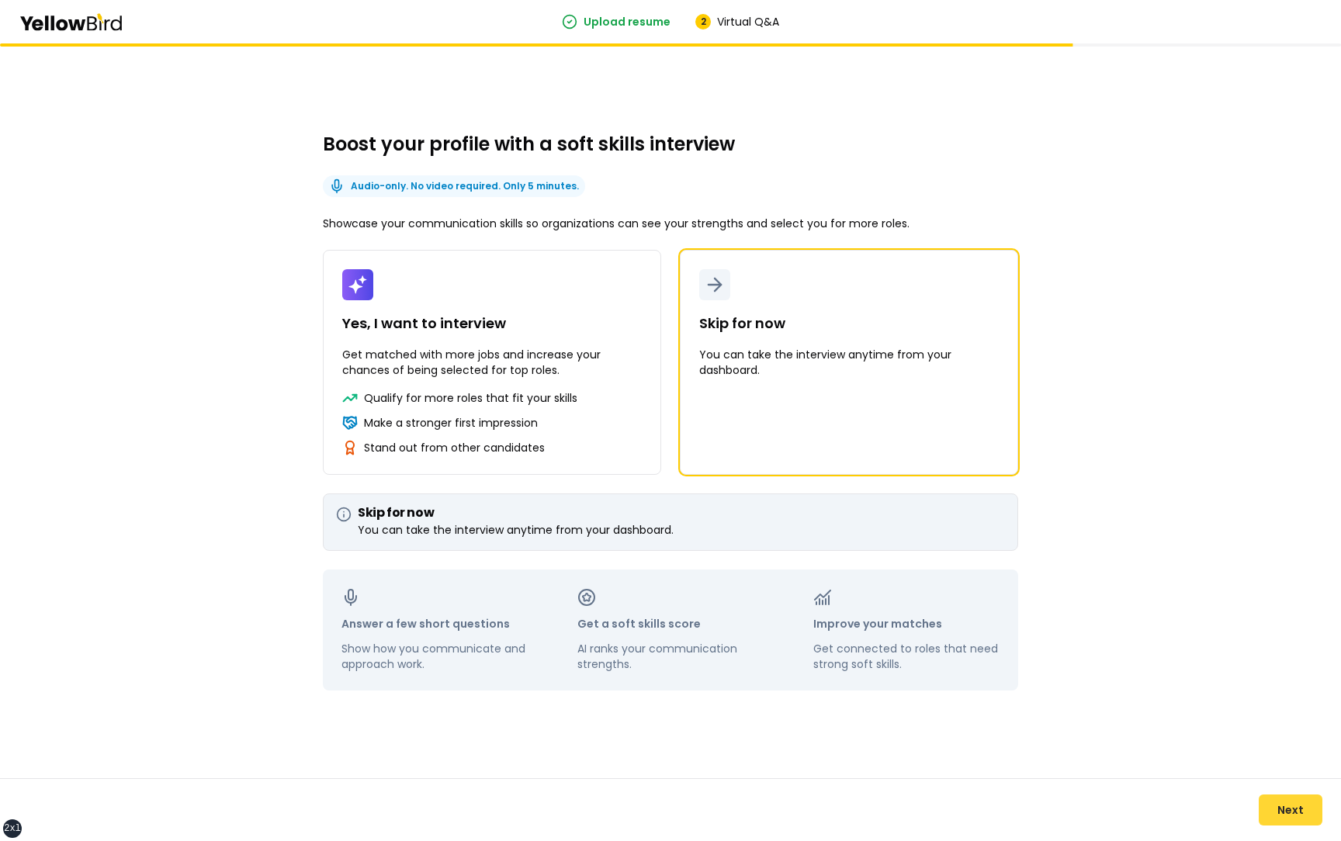
click at [1277, 812] on button "Next" at bounding box center [1291, 810] width 64 height 31
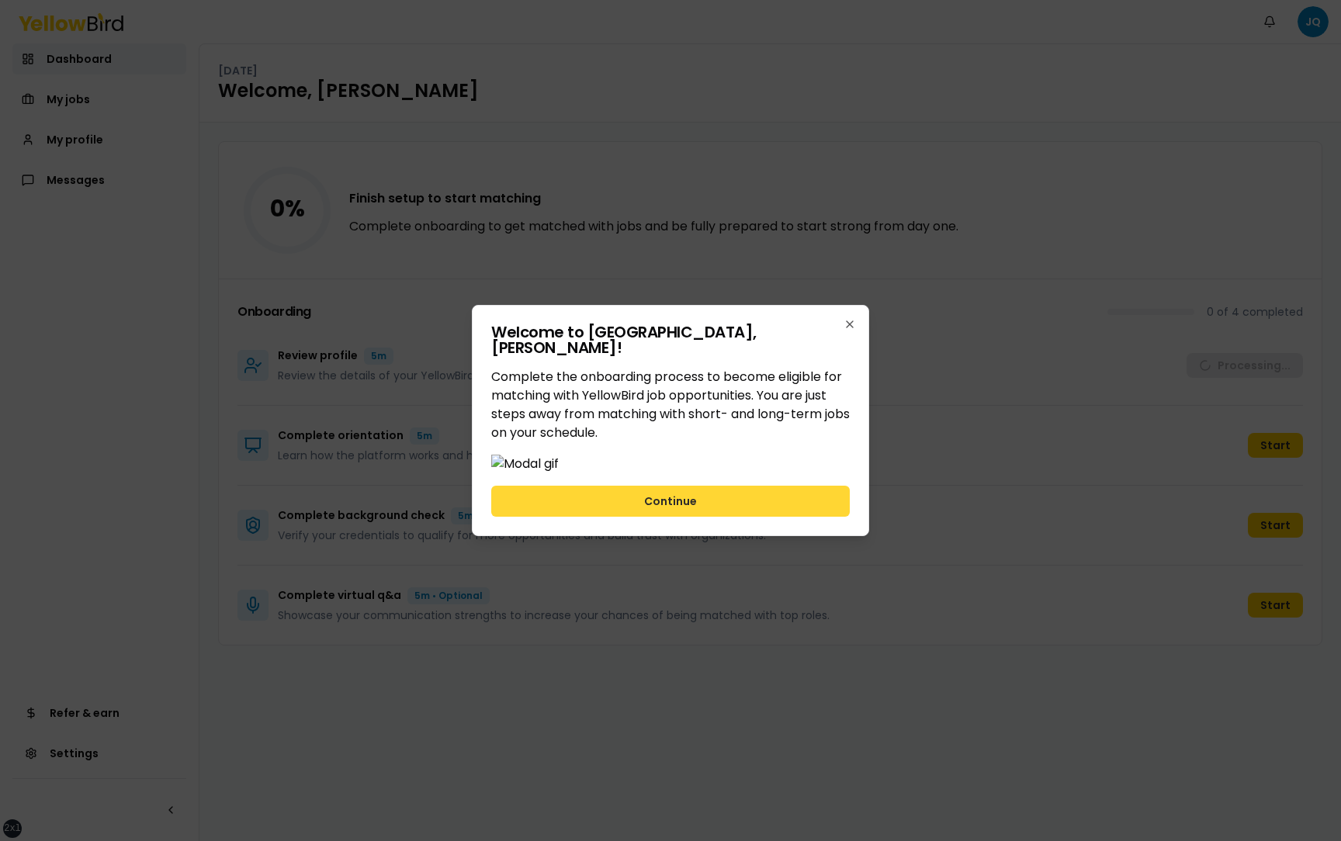
click at [737, 517] on button "Continue" at bounding box center [670, 501] width 359 height 31
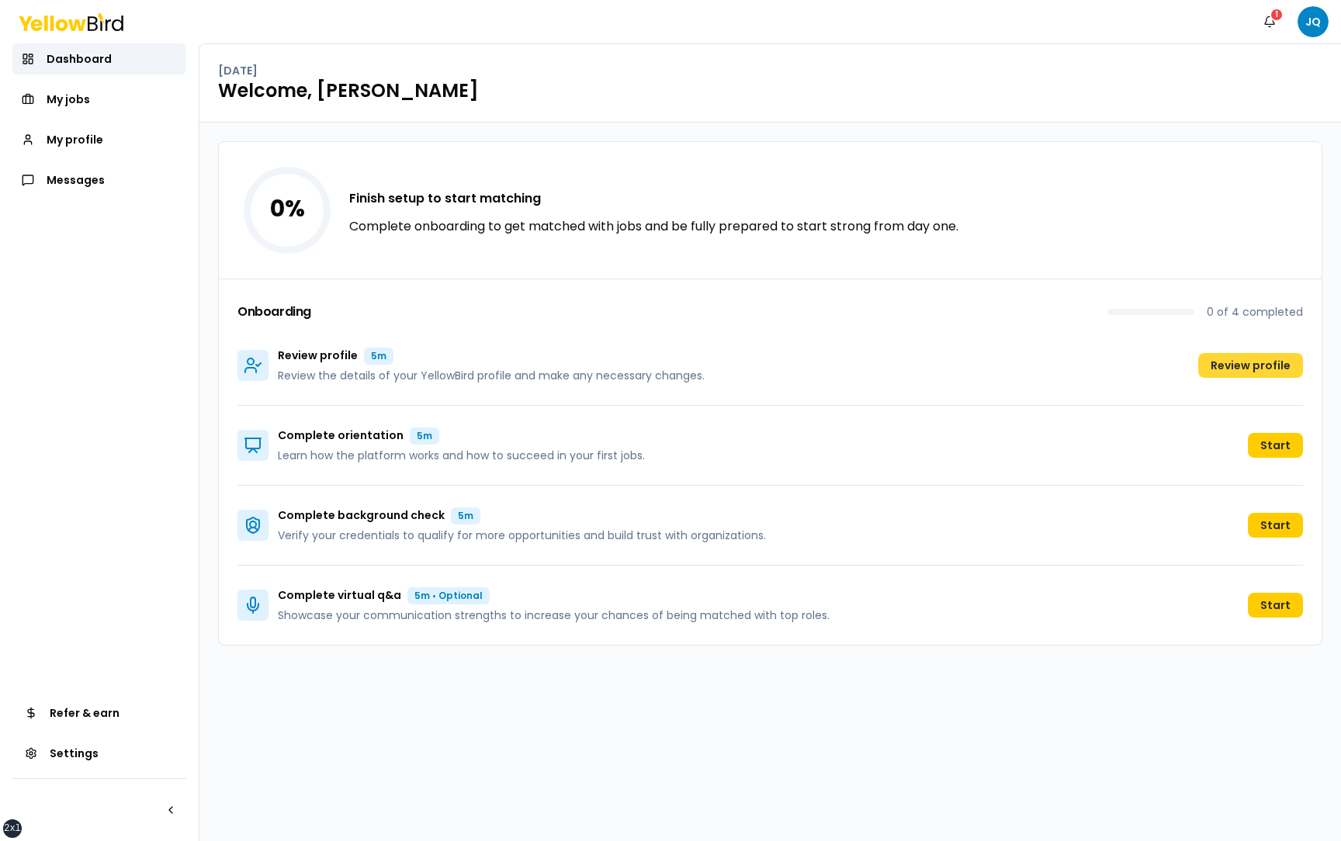
click at [1252, 366] on button "Review profile" at bounding box center [1251, 365] width 105 height 25
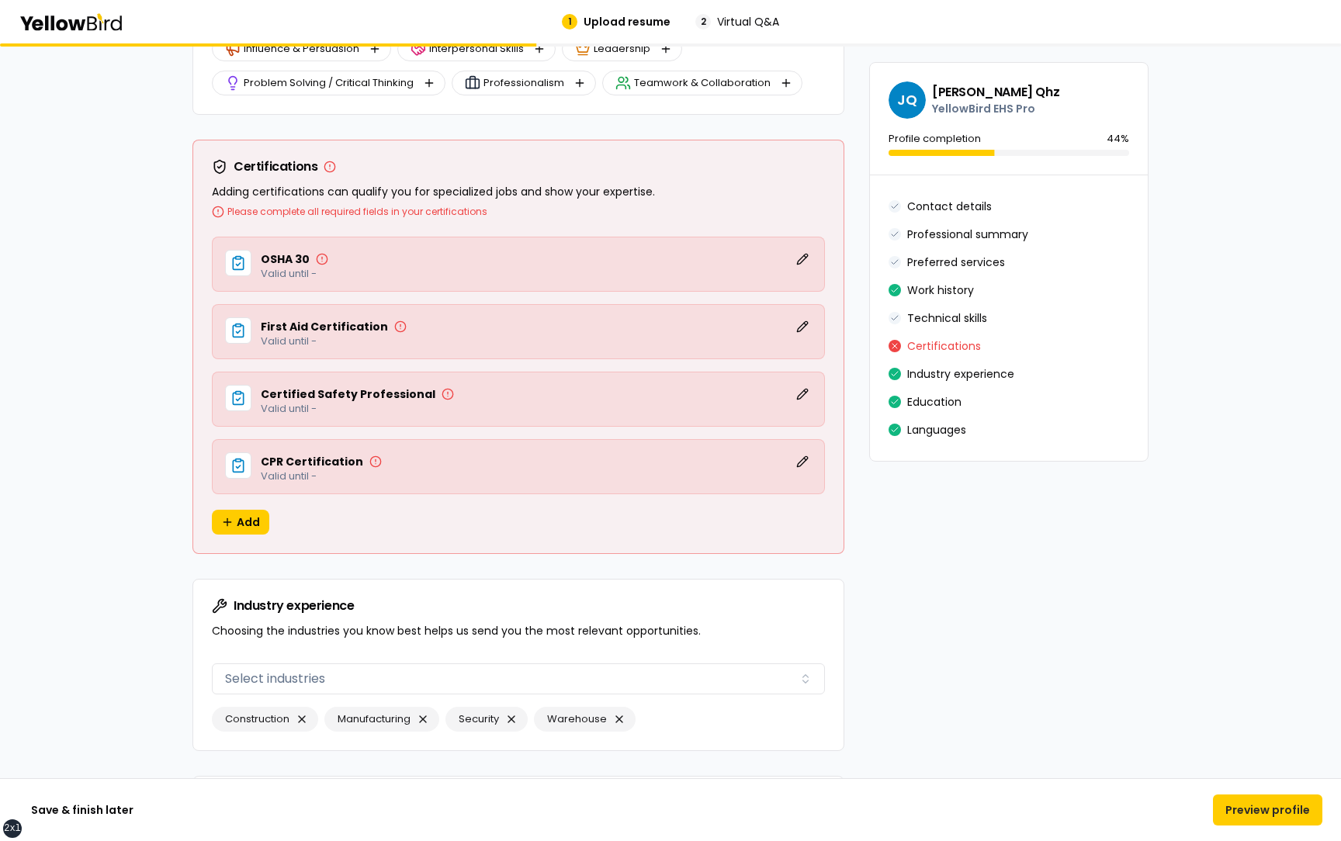
scroll to position [2682, 0]
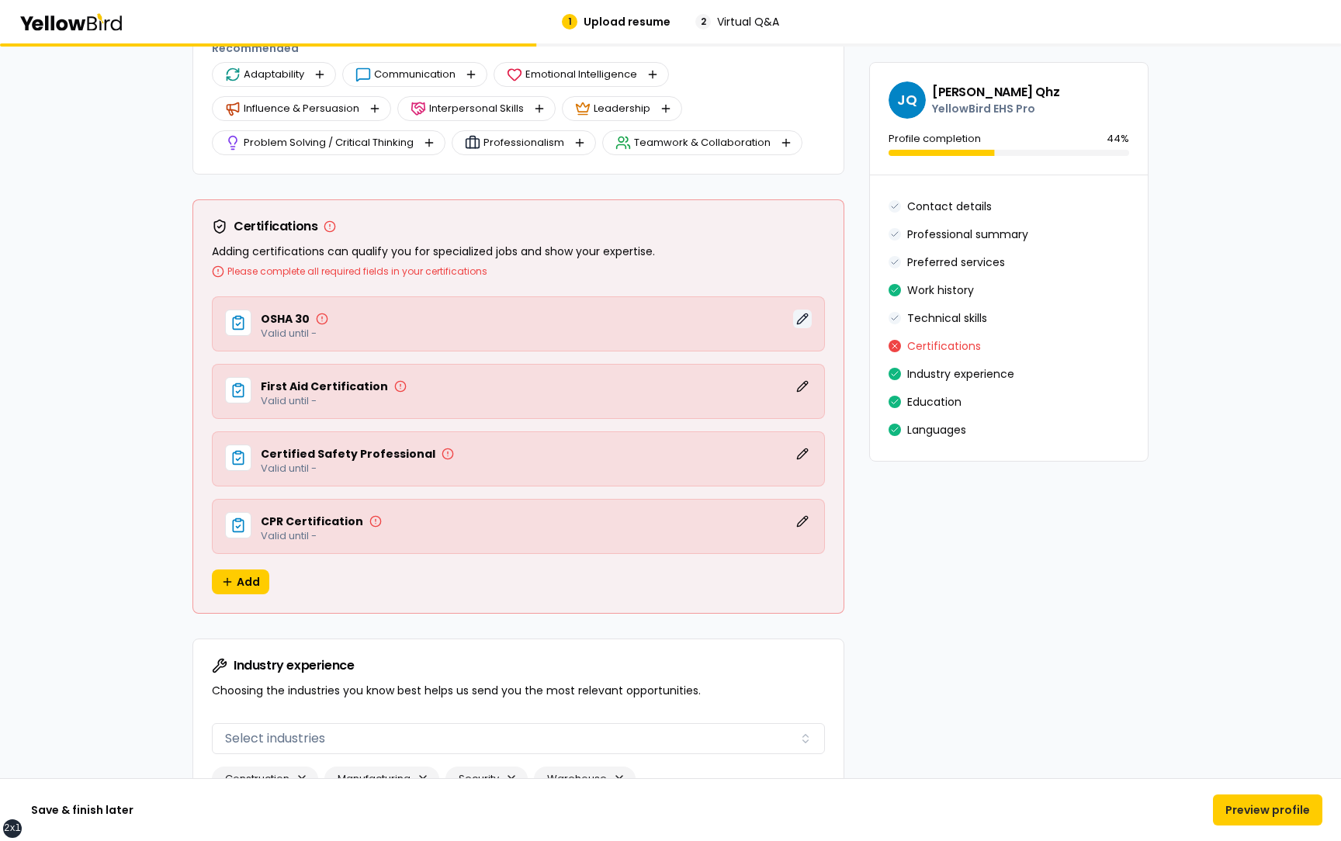
click at [803, 314] on button "Edit" at bounding box center [802, 319] width 19 height 19
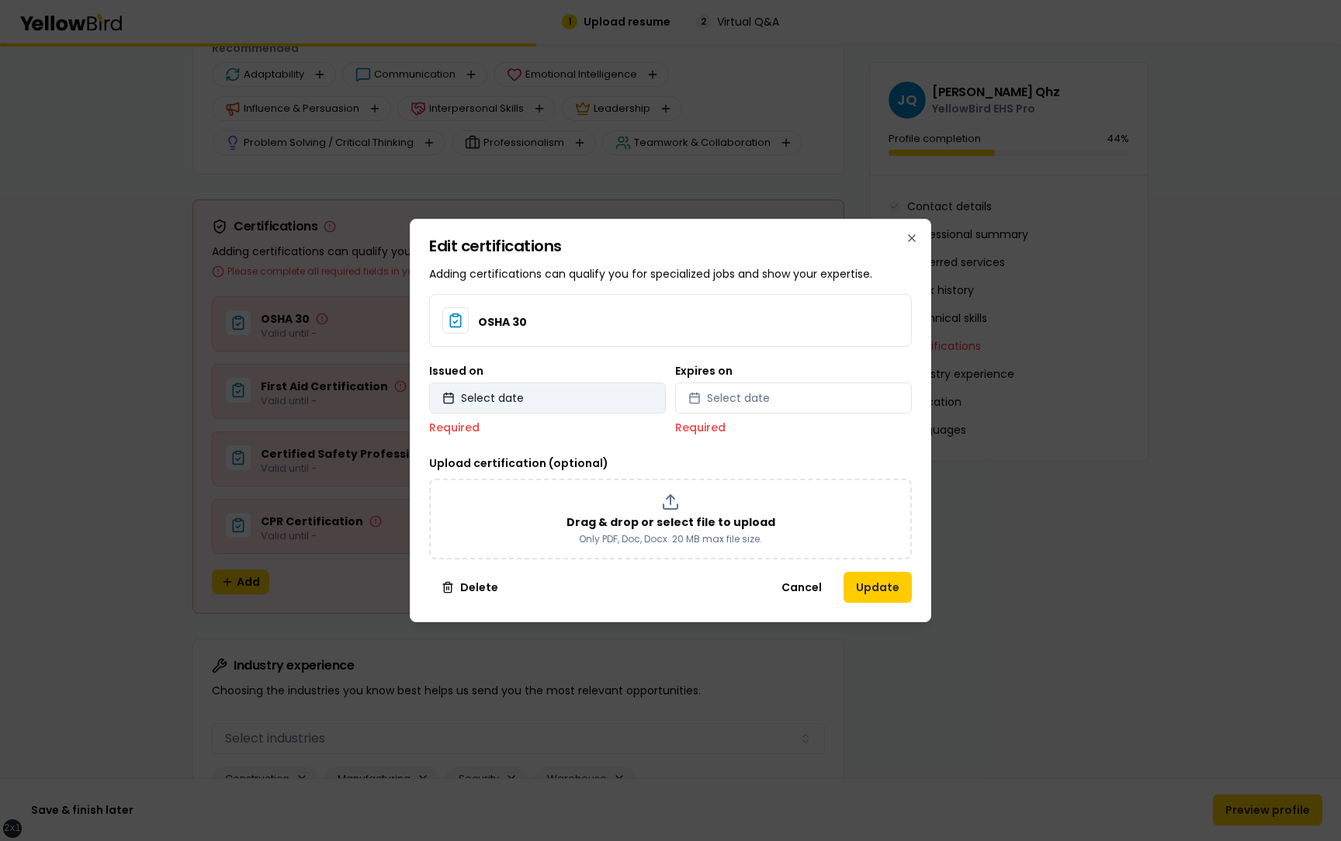
click at [571, 398] on button "Select date" at bounding box center [547, 398] width 237 height 31
select select "*"
select select "****"
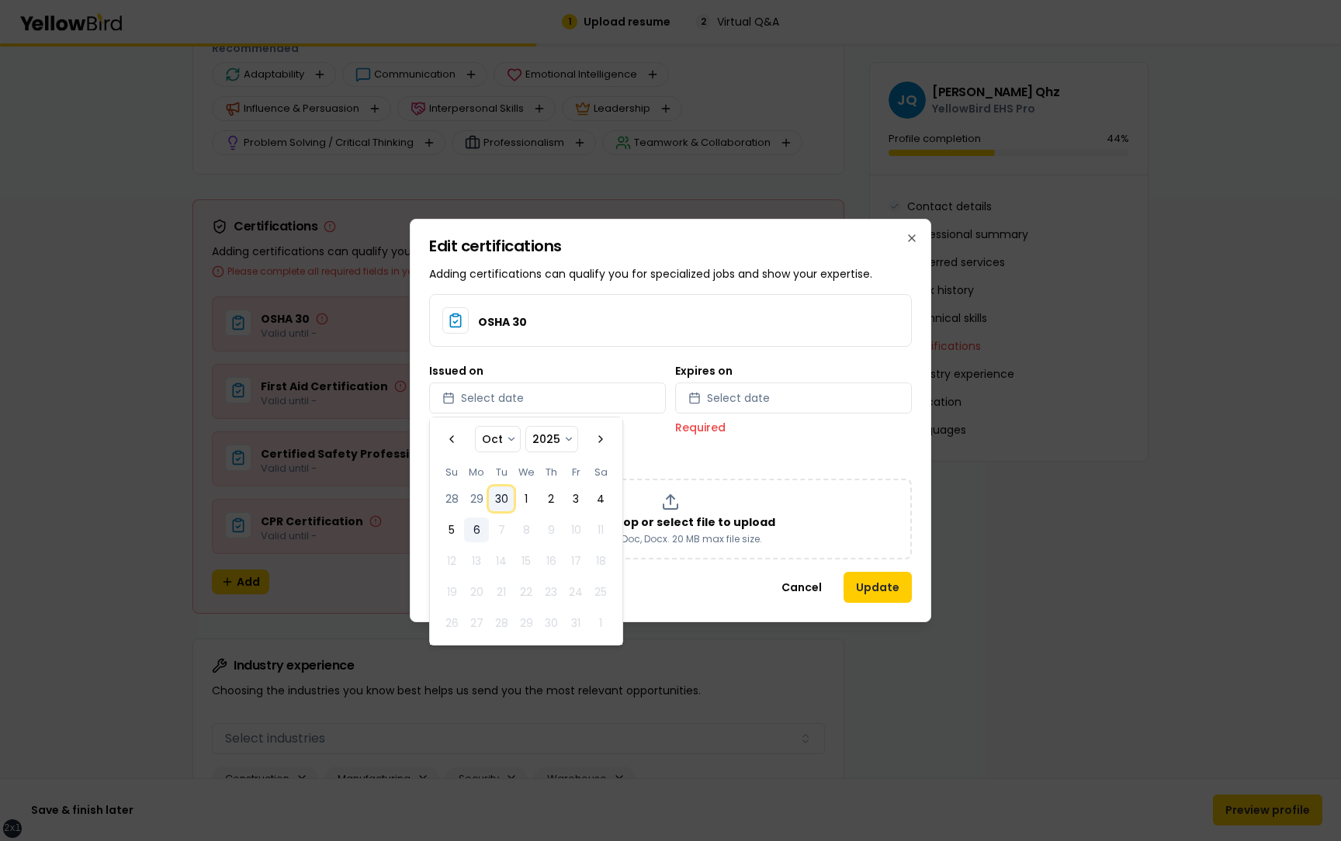
click at [498, 497] on button "30" at bounding box center [501, 499] width 25 height 25
select select "*"
select select "****"
click at [821, 409] on button "Select date" at bounding box center [793, 398] width 237 height 31
select select "*"
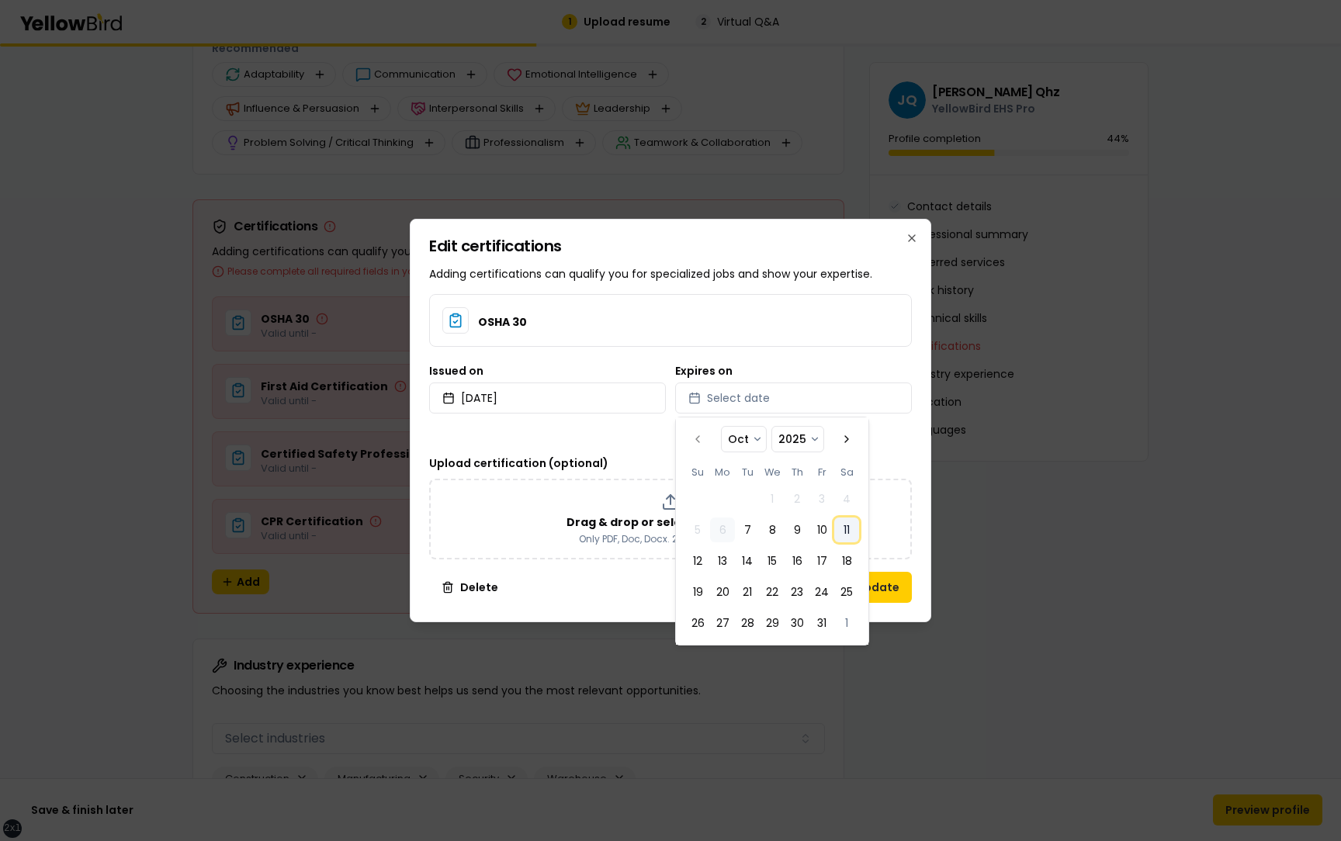
click at [846, 530] on button "11" at bounding box center [847, 530] width 25 height 25
select select "*"
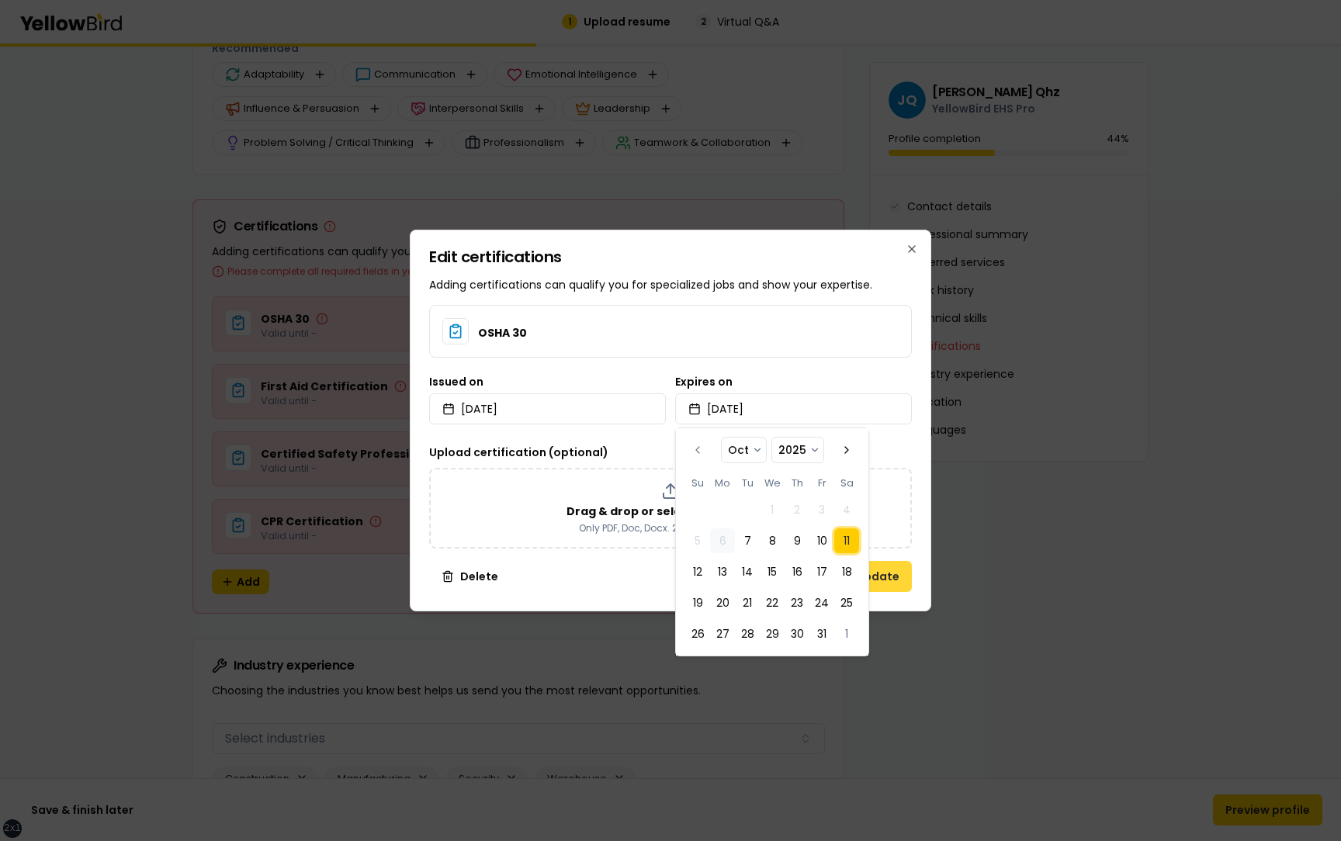
click at [905, 575] on button "Update" at bounding box center [878, 576] width 68 height 31
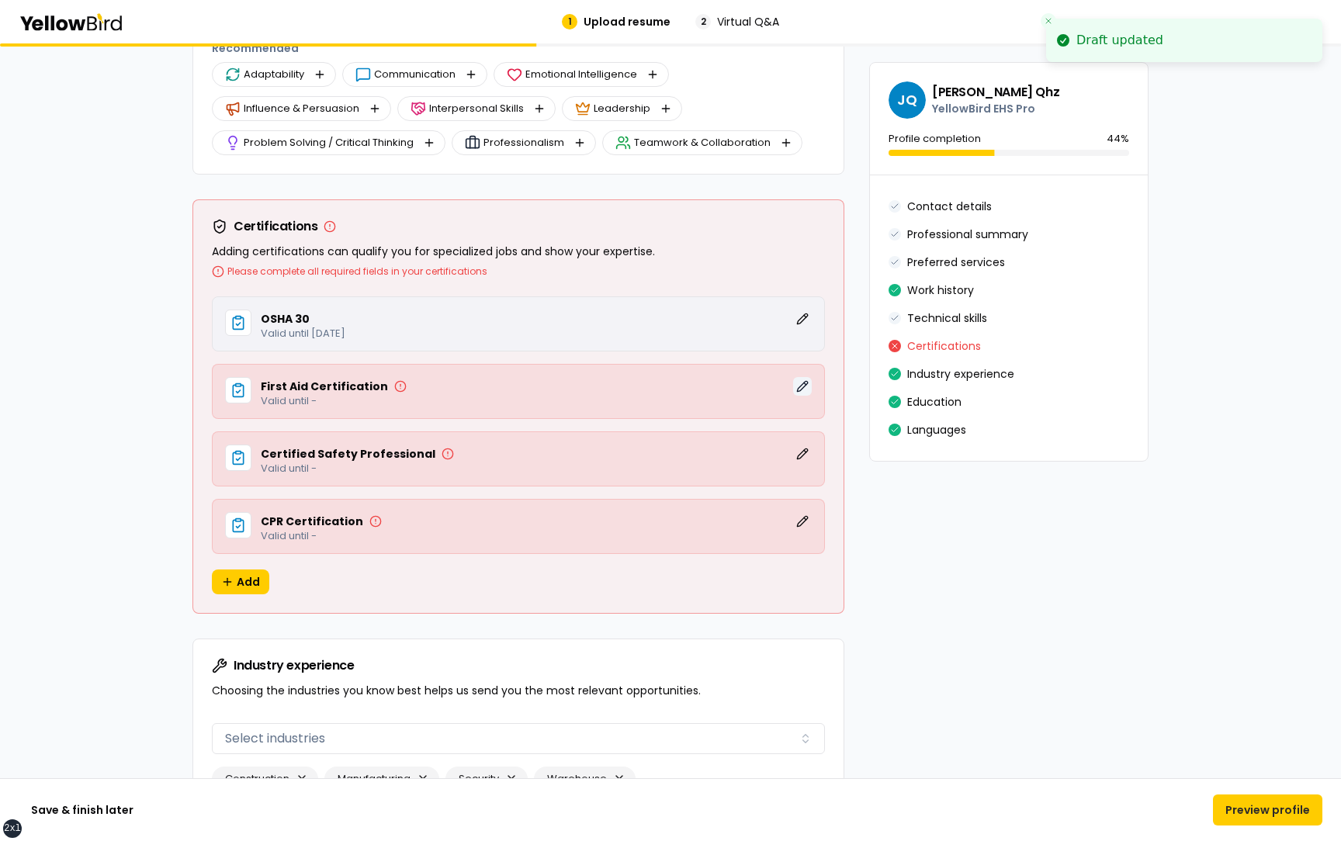
click at [802, 387] on button "Edit" at bounding box center [802, 386] width 19 height 19
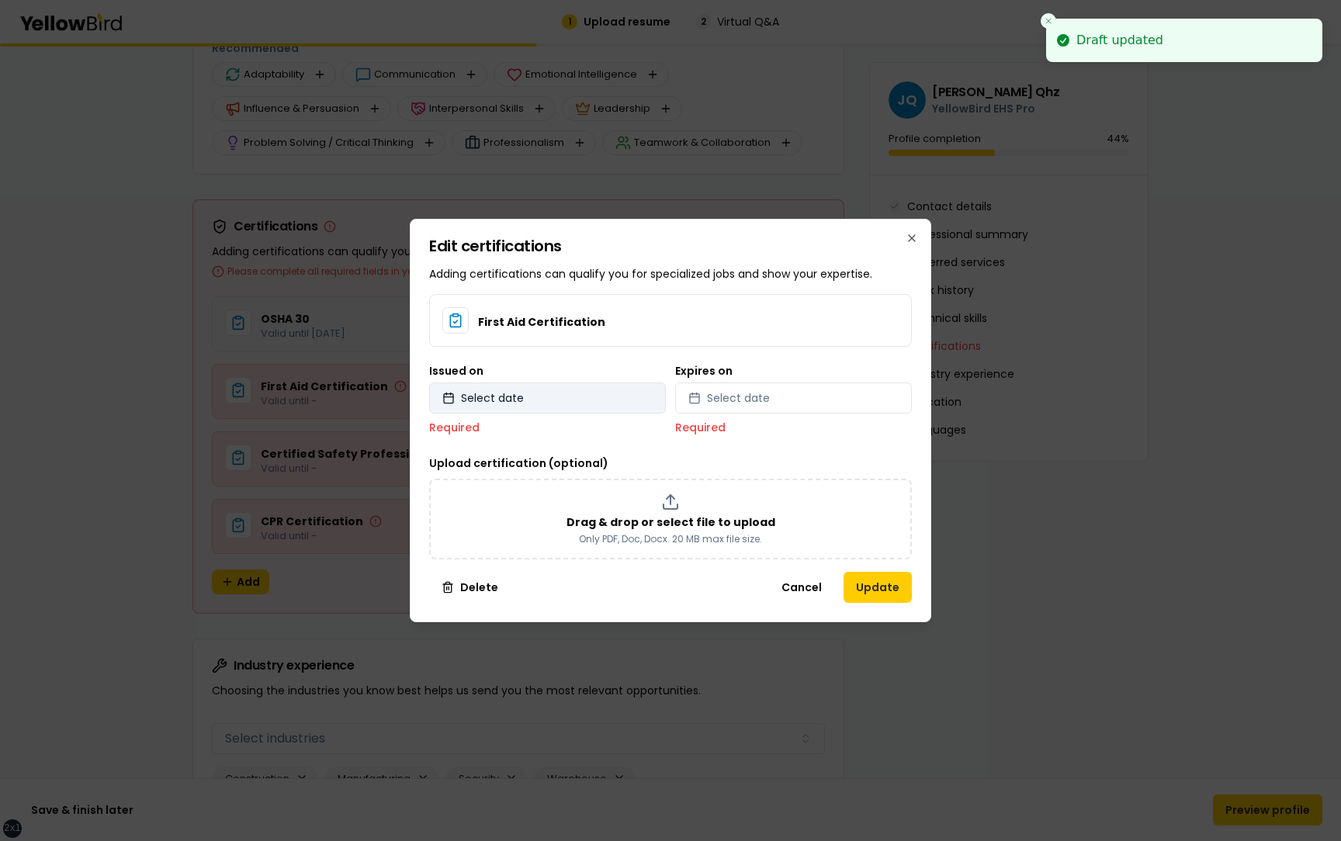
click at [594, 384] on button "Select date" at bounding box center [547, 398] width 237 height 31
select select "*"
select select "****"
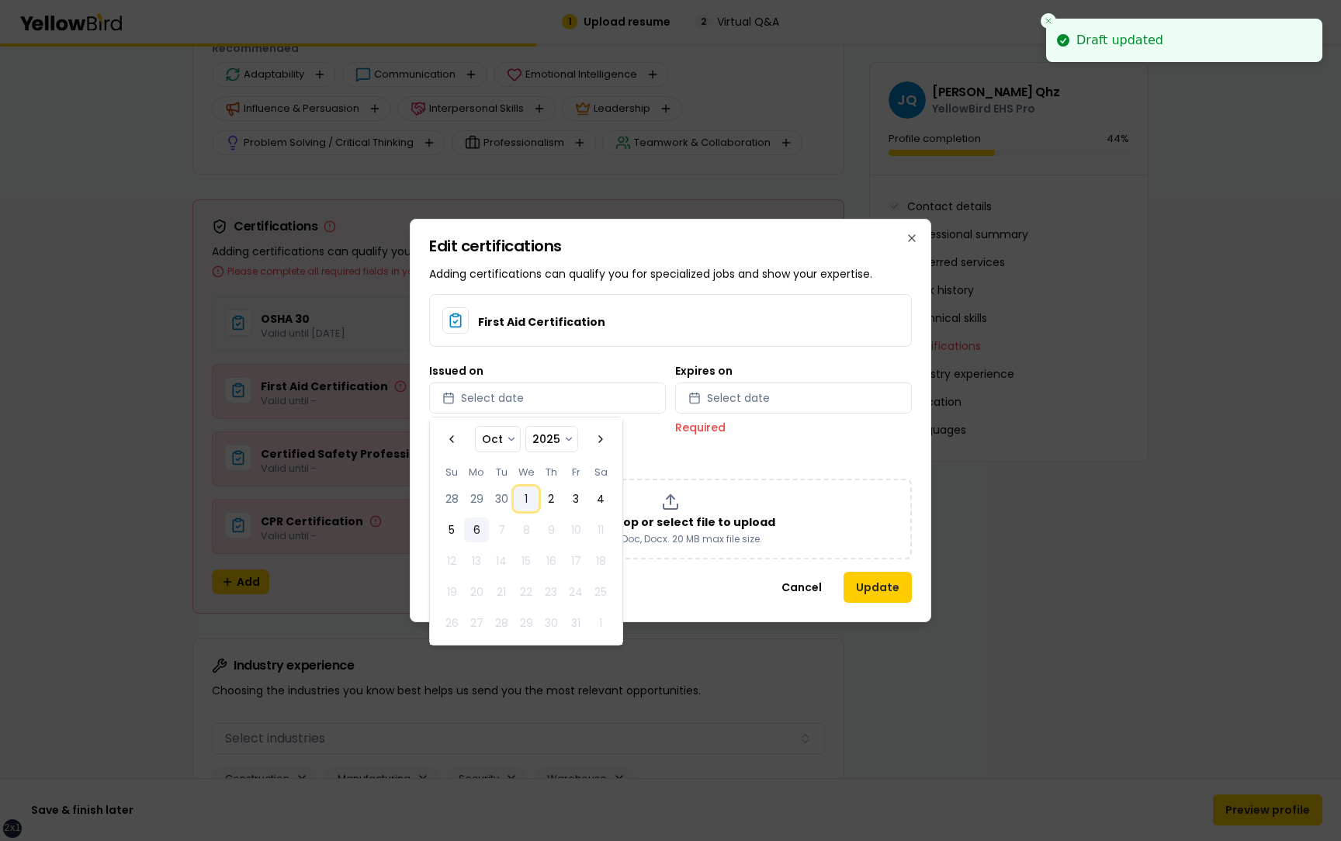
click at [529, 497] on button "1" at bounding box center [526, 499] width 25 height 25
select select "*"
select select "****"
click at [758, 399] on span "Select date" at bounding box center [738, 398] width 63 height 16
select select "*"
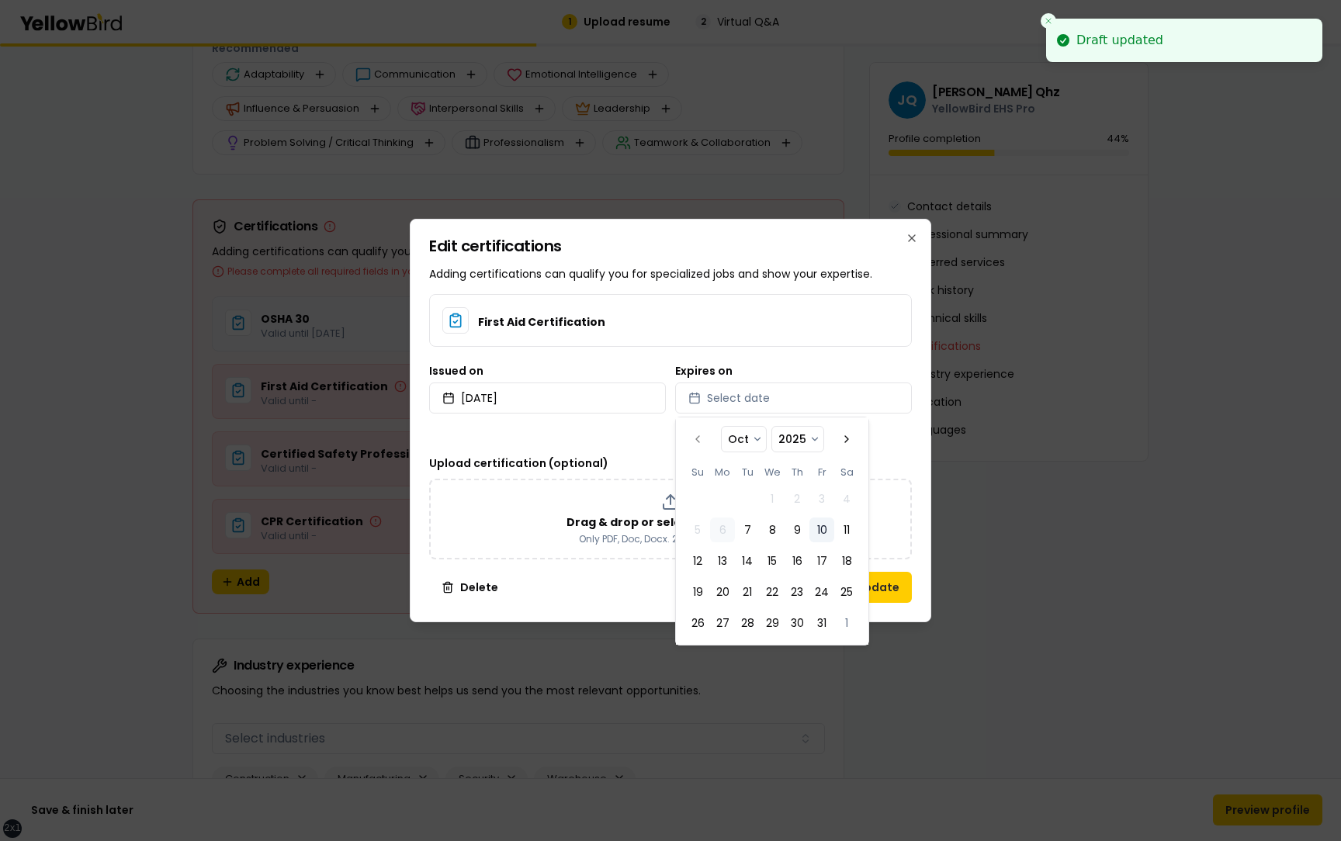
click at [822, 533] on button "10" at bounding box center [822, 530] width 25 height 25
select select "*"
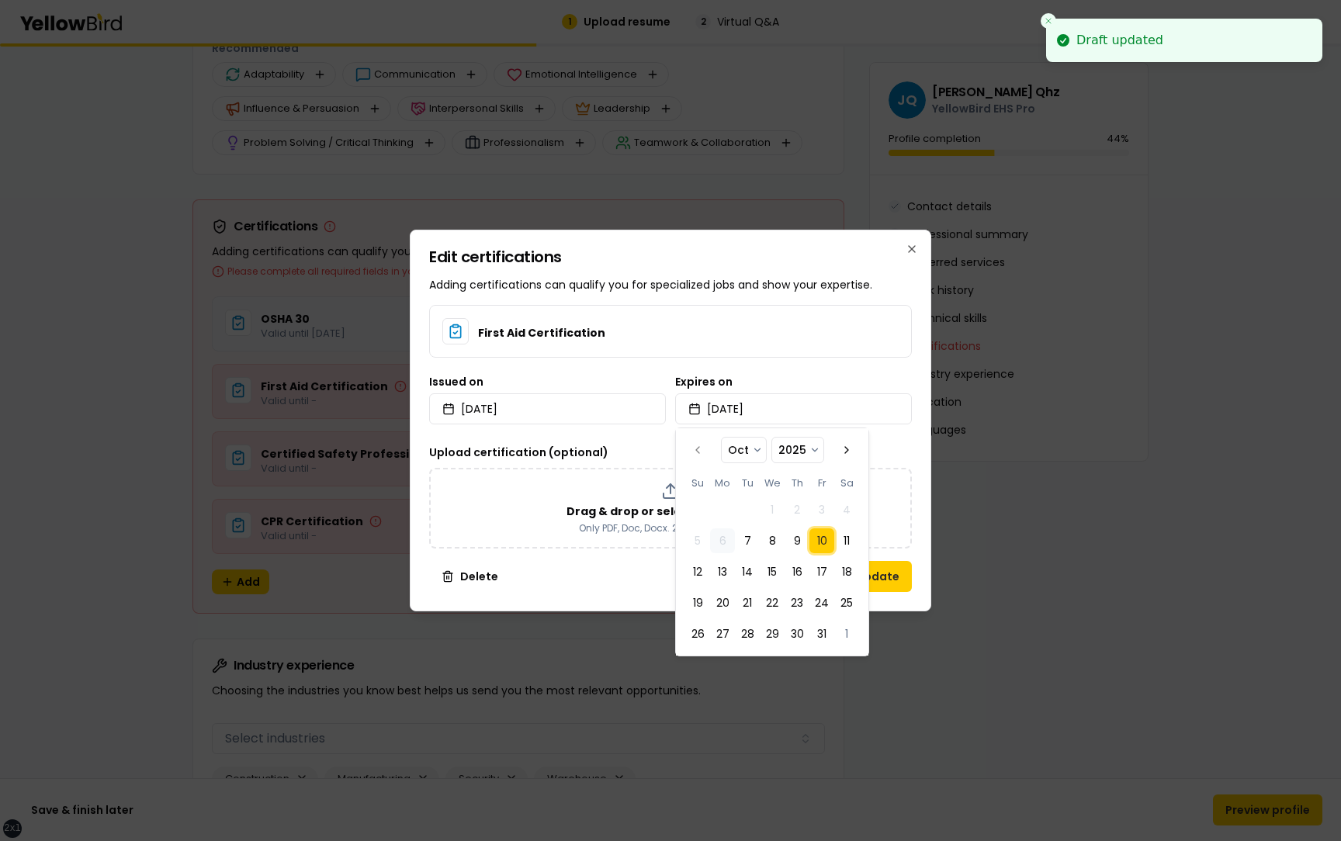
click at [921, 505] on div "Edit certifications Adding certifications can qualify you for specialized jobs …" at bounding box center [671, 421] width 522 height 382
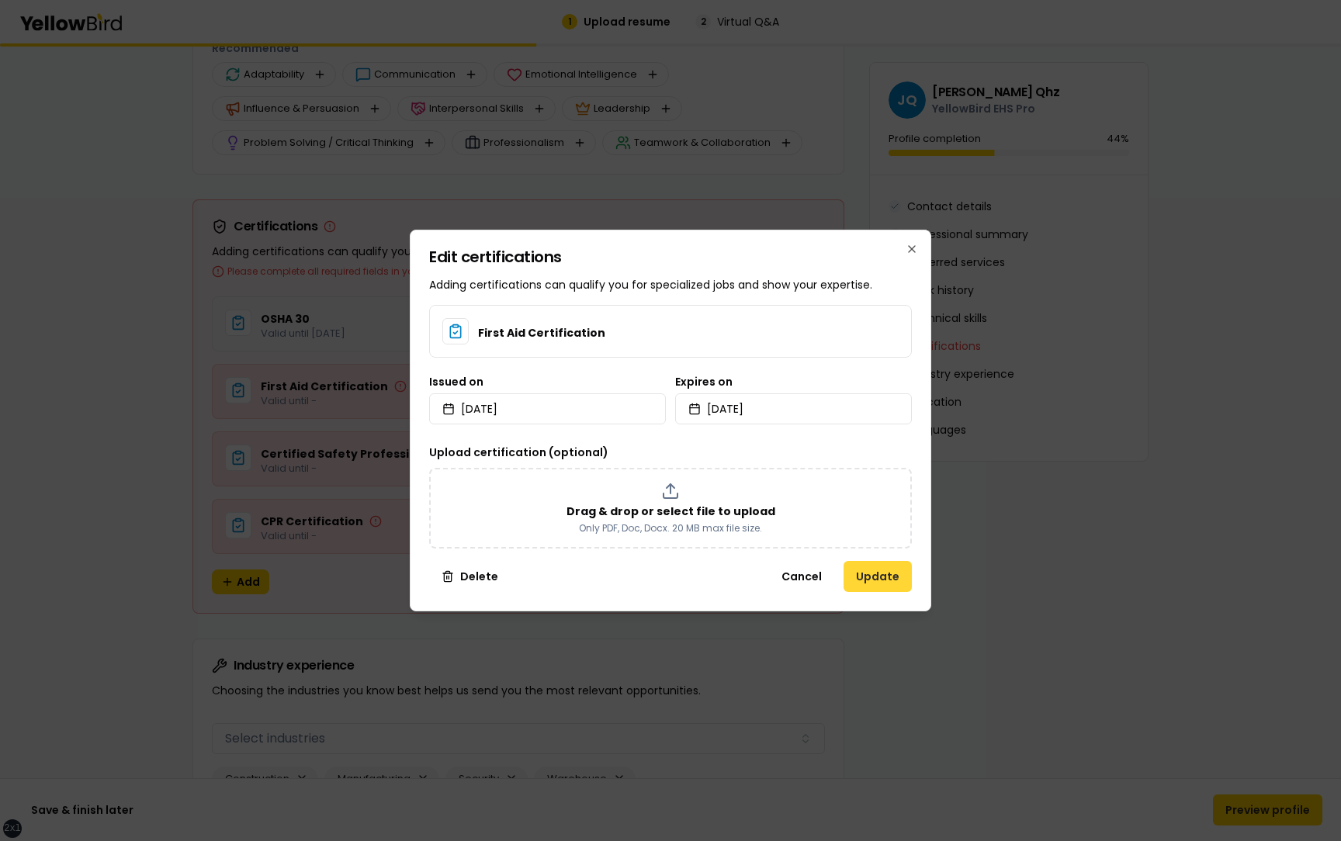
click at [883, 581] on button "Update" at bounding box center [878, 576] width 68 height 31
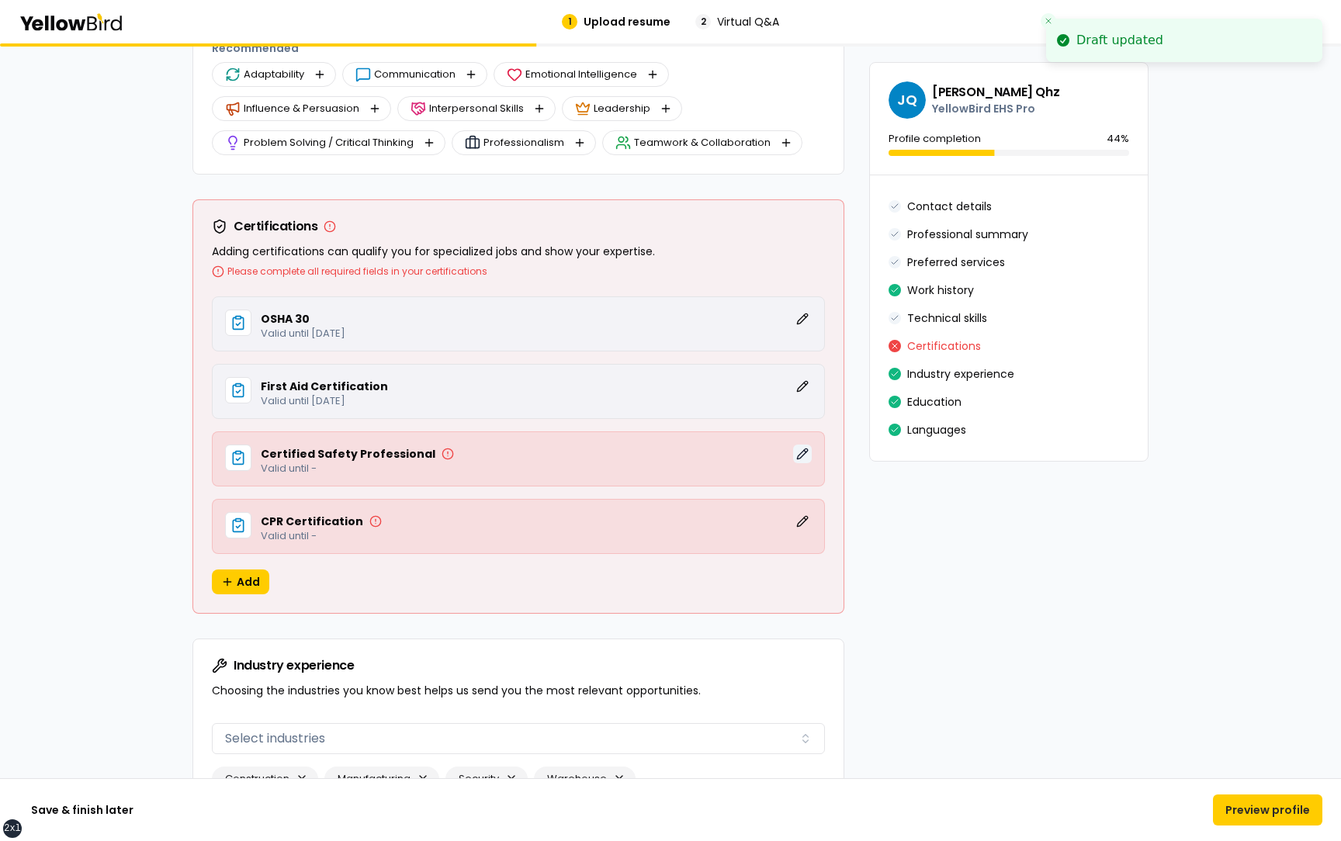
click at [802, 456] on button "Edit" at bounding box center [802, 454] width 19 height 19
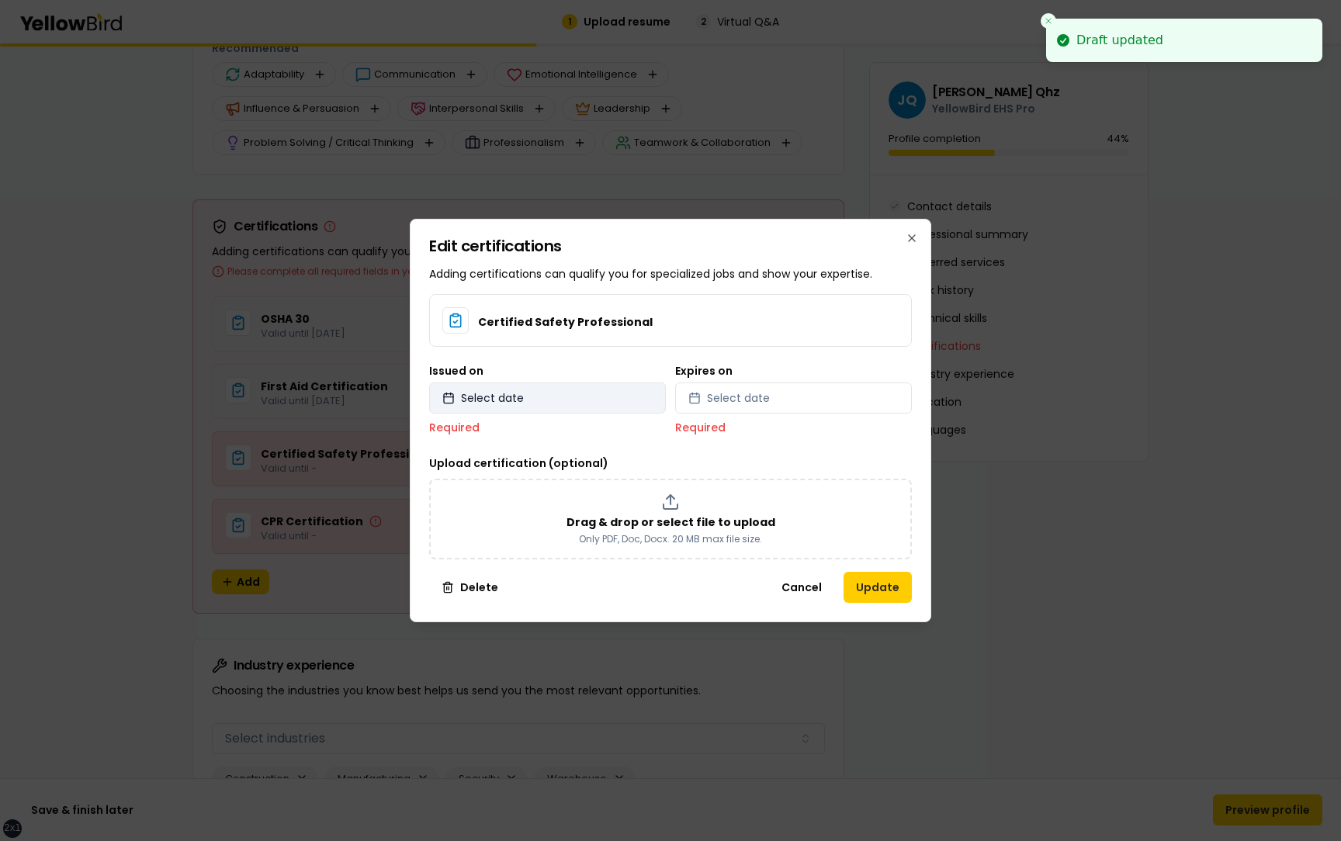
click at [576, 404] on button "Select date" at bounding box center [547, 398] width 237 height 31
select select "*"
select select "****"
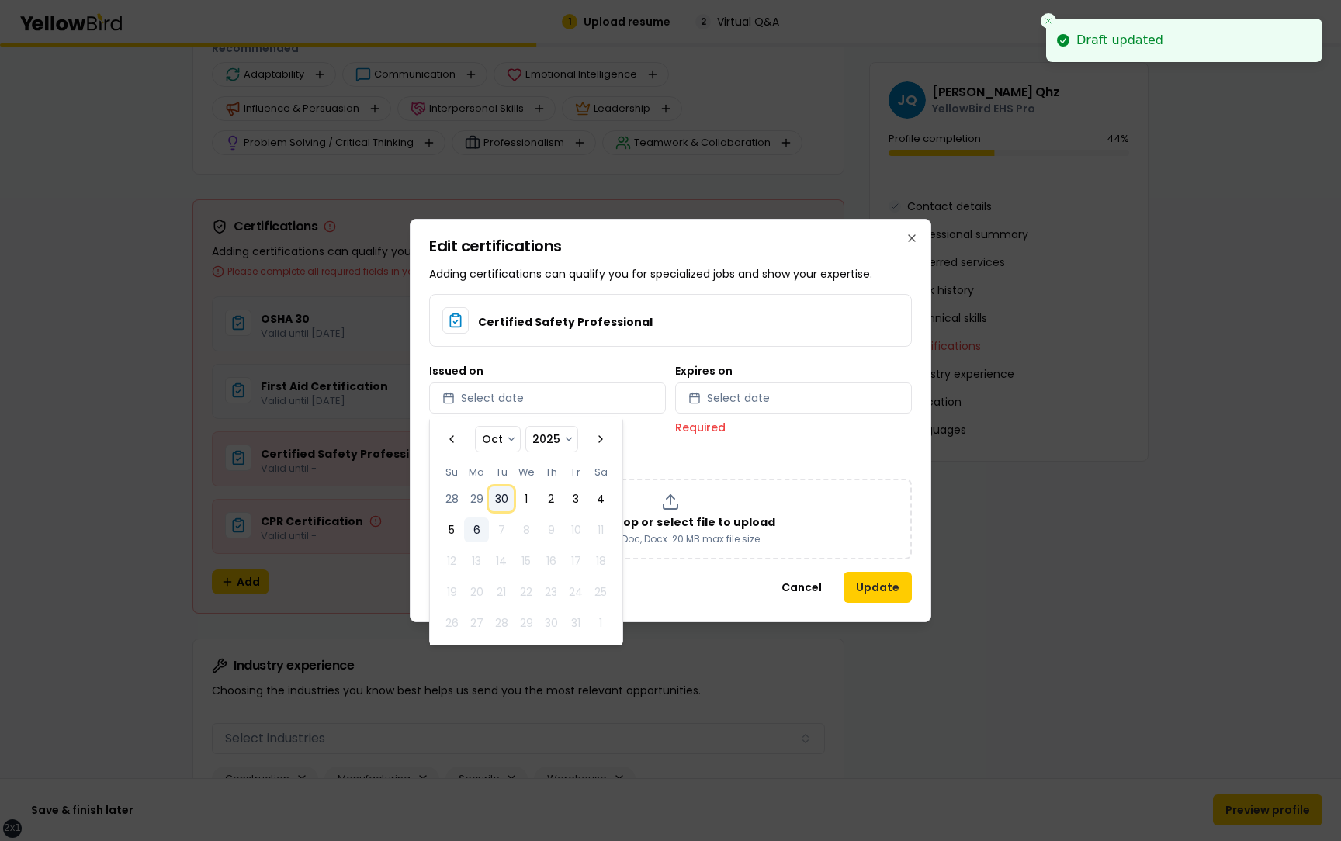
click at [493, 500] on button "30" at bounding box center [501, 499] width 25 height 25
select select "*"
select select "****"
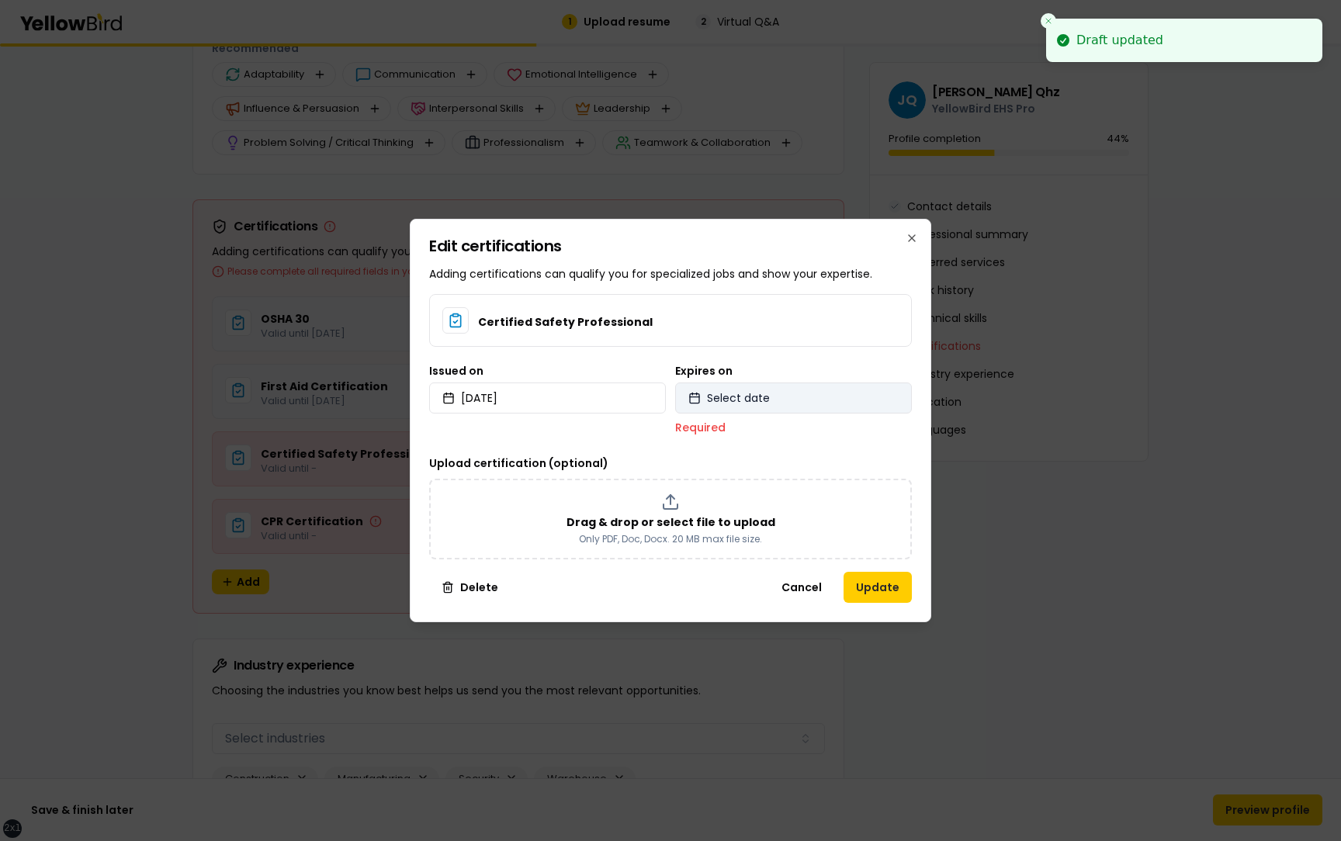
click at [744, 399] on span "Select date" at bounding box center [738, 398] width 63 height 16
select select "*"
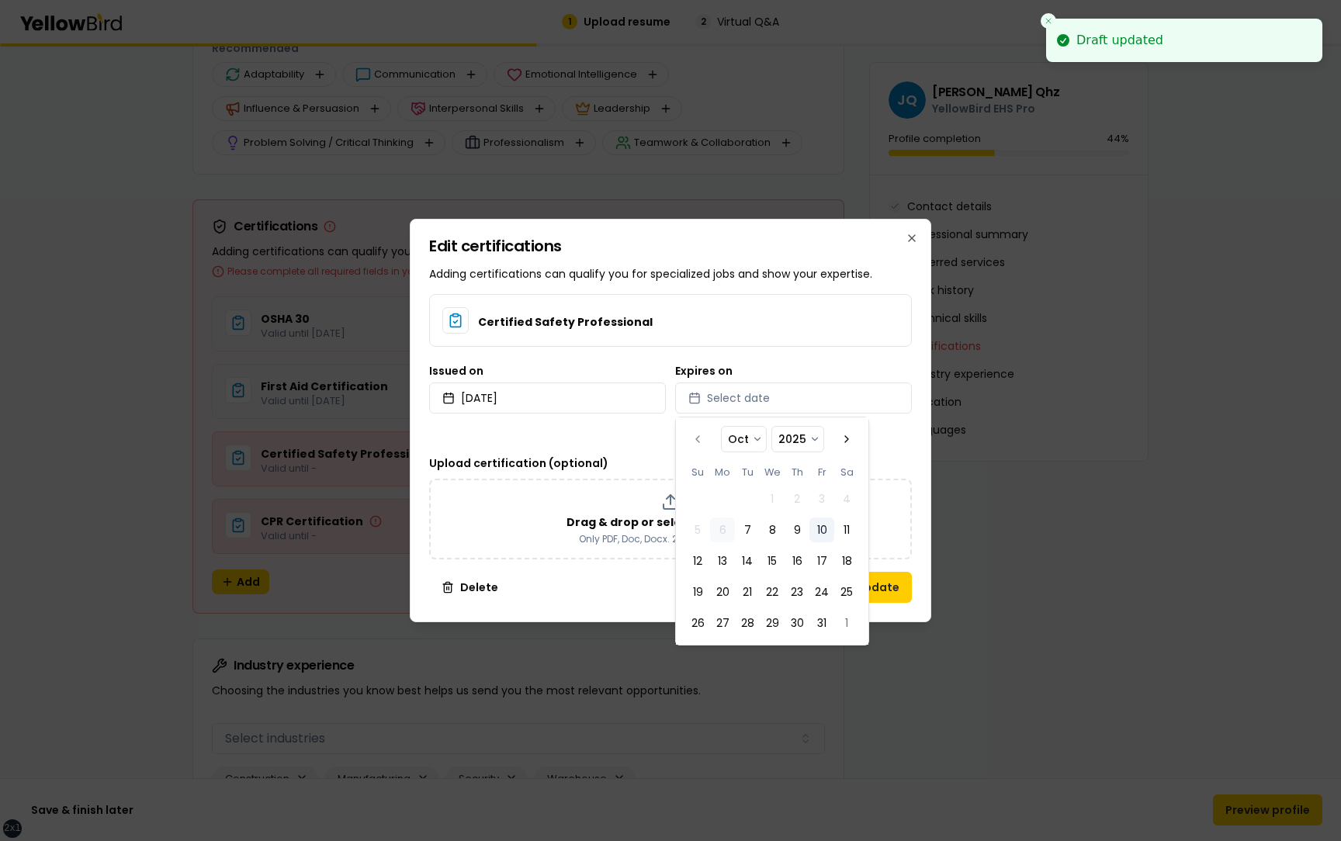
click at [824, 536] on button "10" at bounding box center [822, 530] width 25 height 25
select select "*"
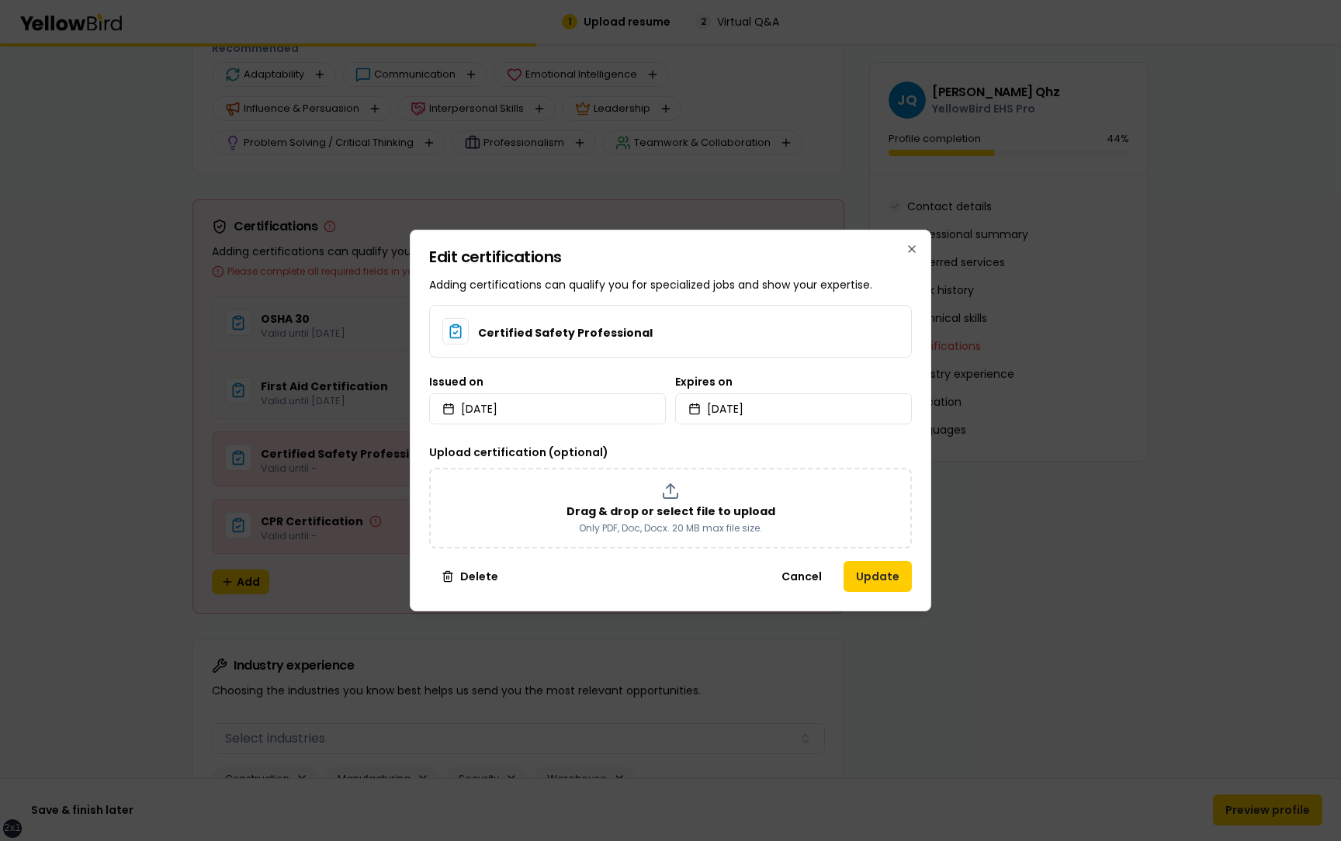
click at [924, 505] on div "Edit certifications Adding certifications can qualify you for specialized jobs …" at bounding box center [671, 421] width 522 height 382
click at [882, 574] on button "Update" at bounding box center [878, 576] width 68 height 31
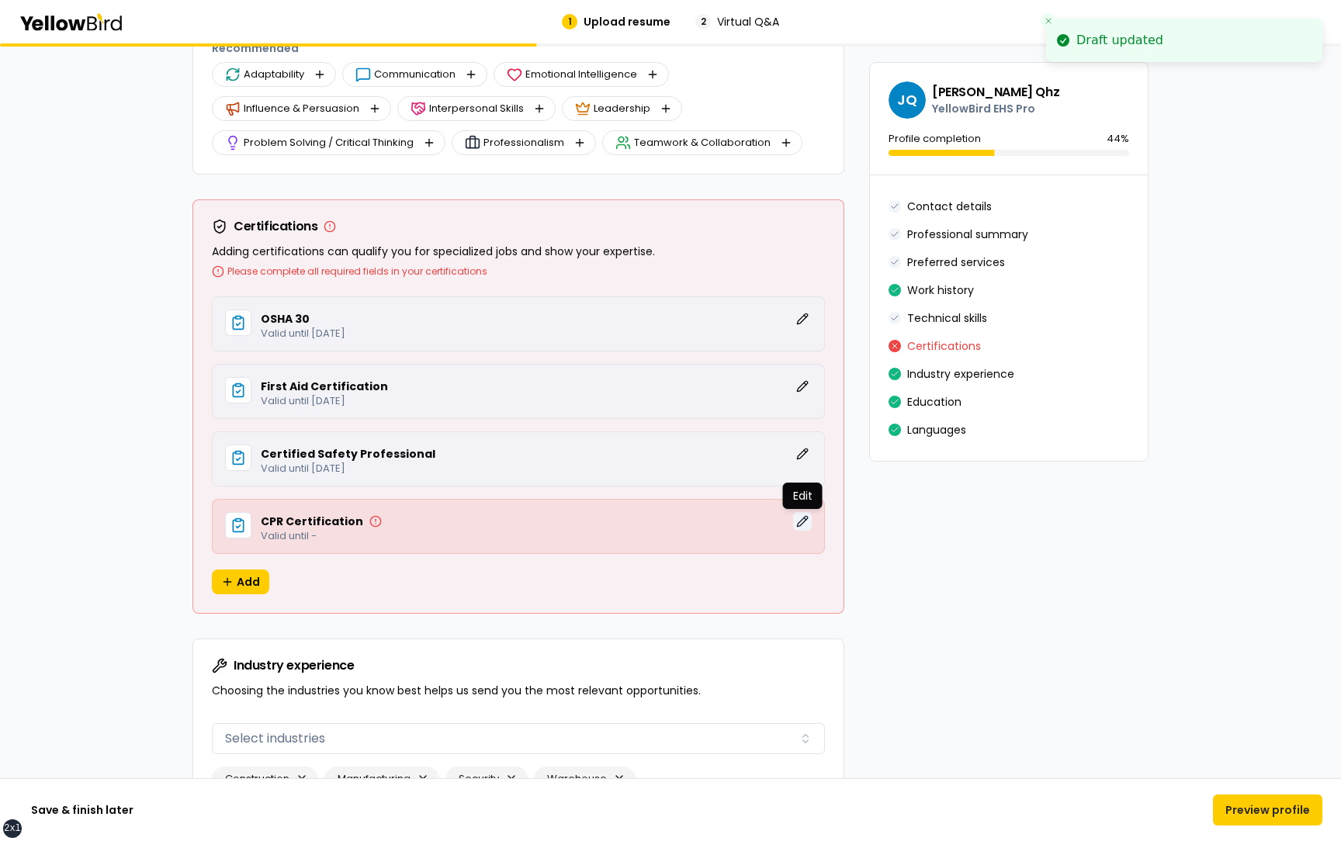
click at [801, 522] on button "Edit" at bounding box center [802, 521] width 19 height 19
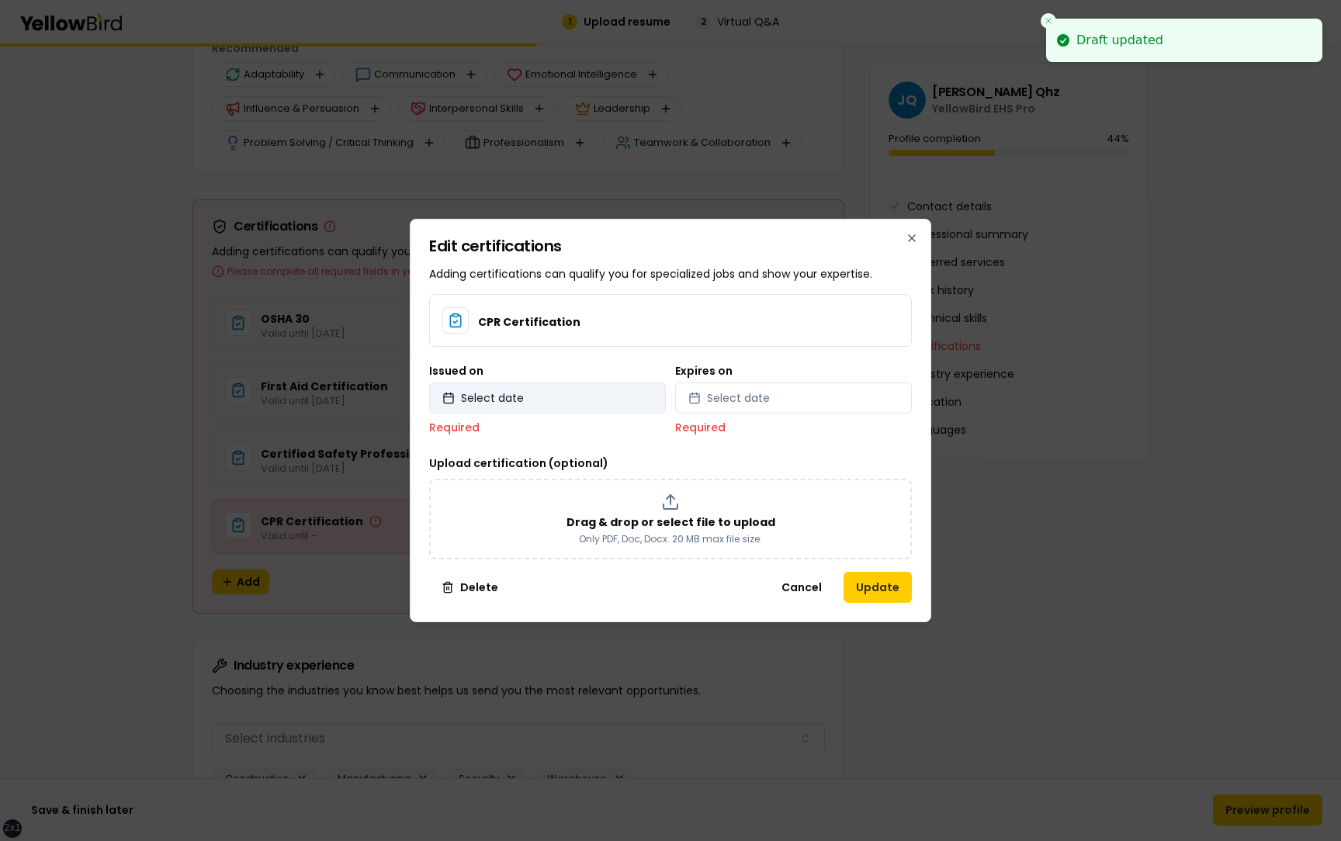
click at [553, 402] on button "Select date" at bounding box center [547, 398] width 237 height 31
select select "*"
select select "****"
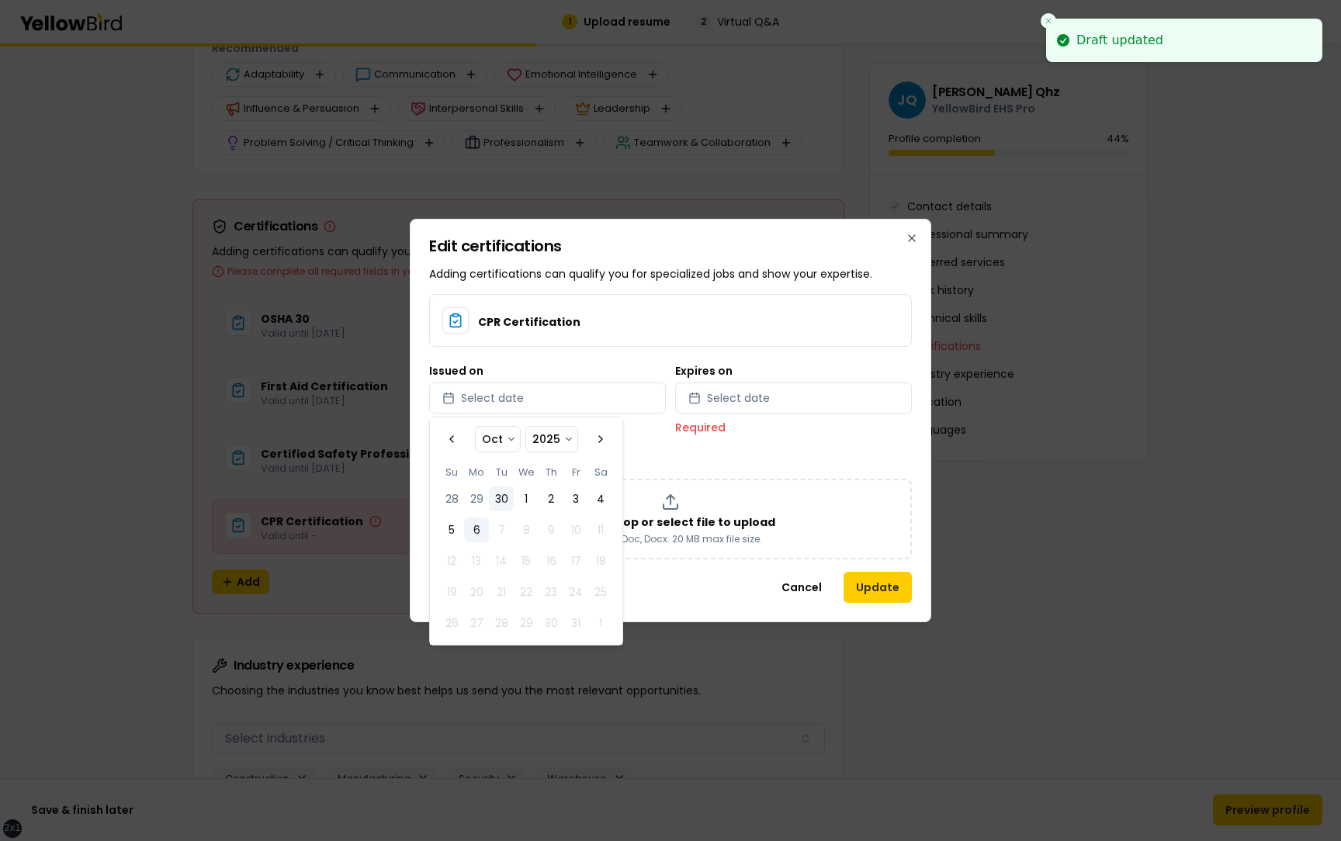
click at [513, 493] on button "30" at bounding box center [501, 499] width 25 height 25
select select "*"
select select "****"
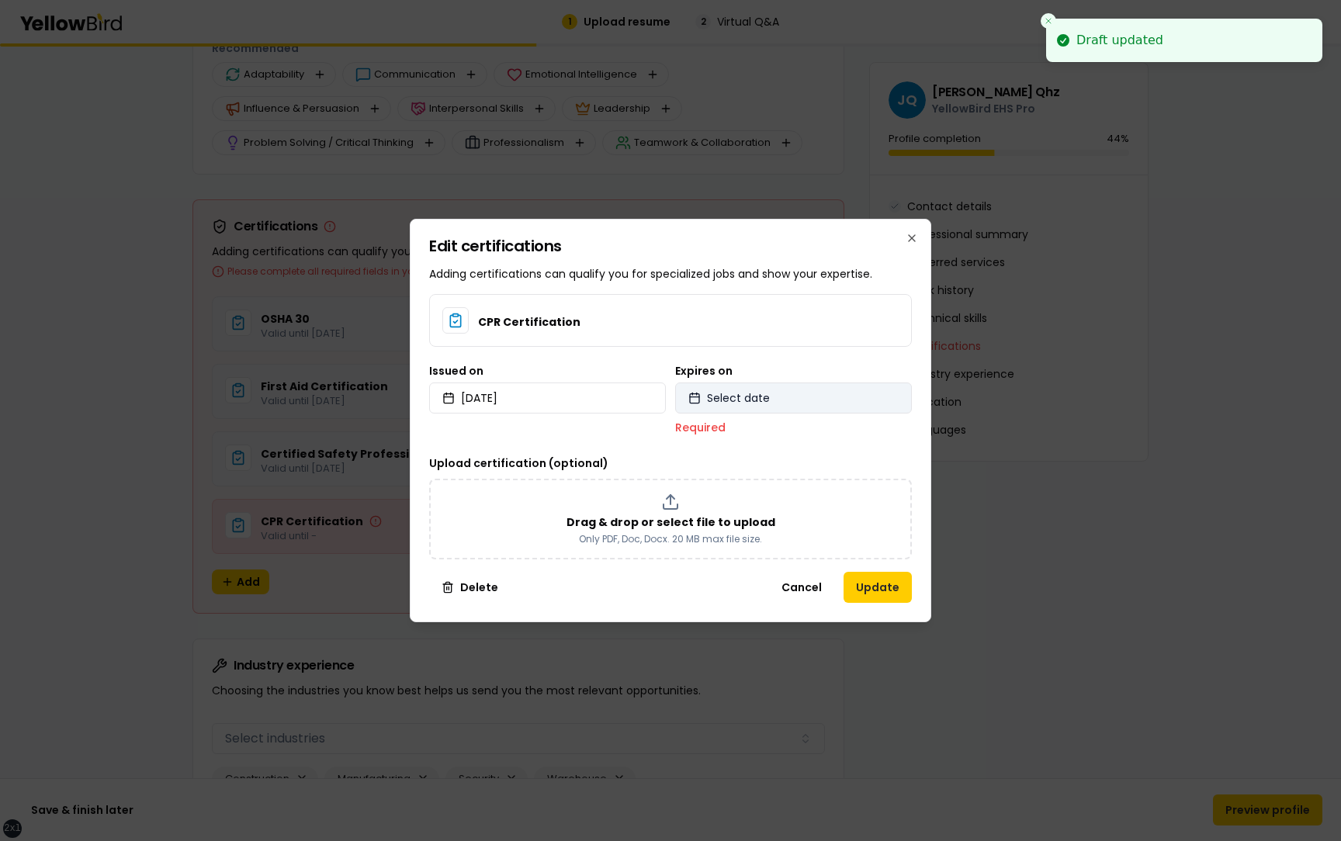
click at [789, 405] on button "Select date" at bounding box center [793, 398] width 237 height 31
select select "*"
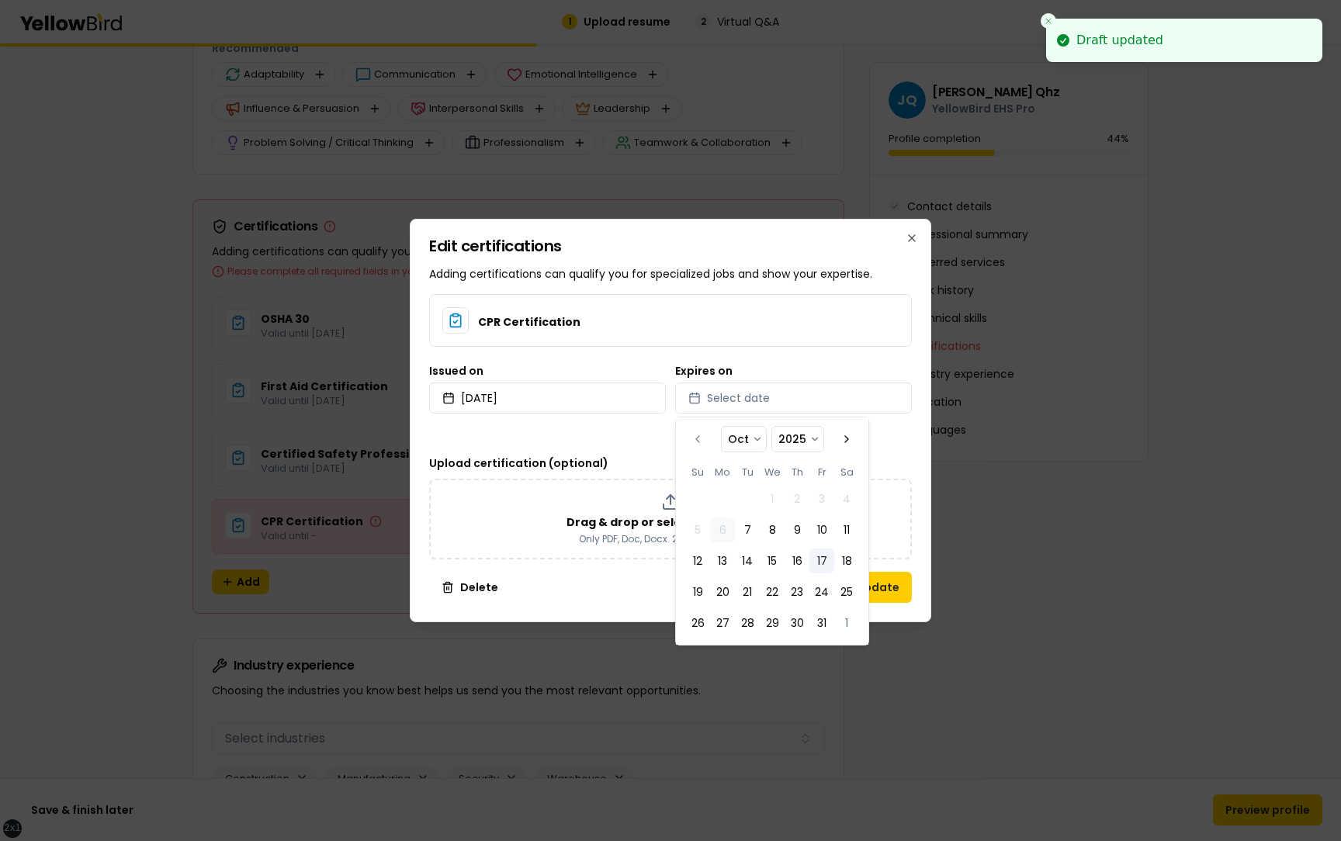
click at [816, 554] on button "17" at bounding box center [822, 561] width 25 height 25
select select "*"
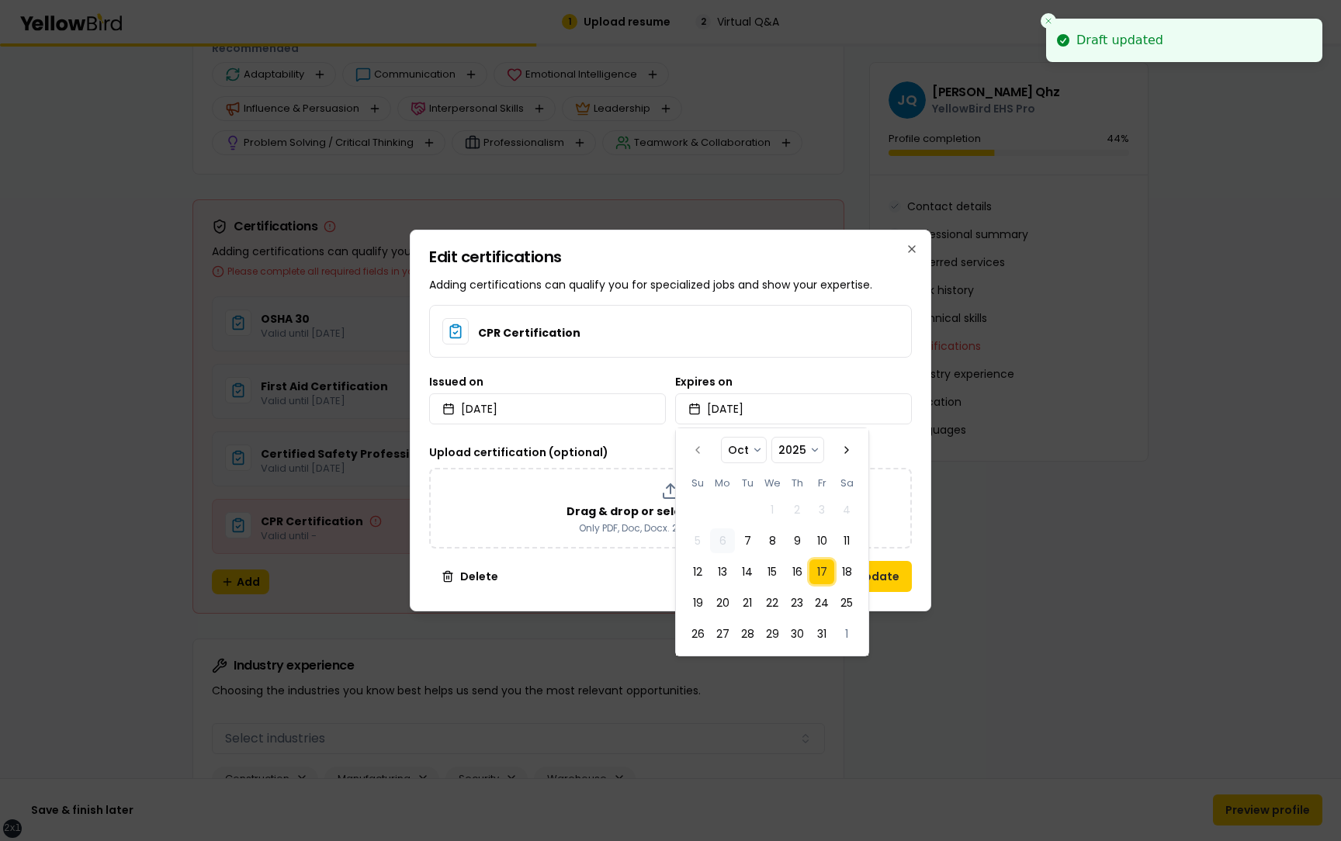
click at [924, 531] on div "Edit certifications Adding certifications can qualify you for specialized jobs …" at bounding box center [671, 421] width 522 height 382
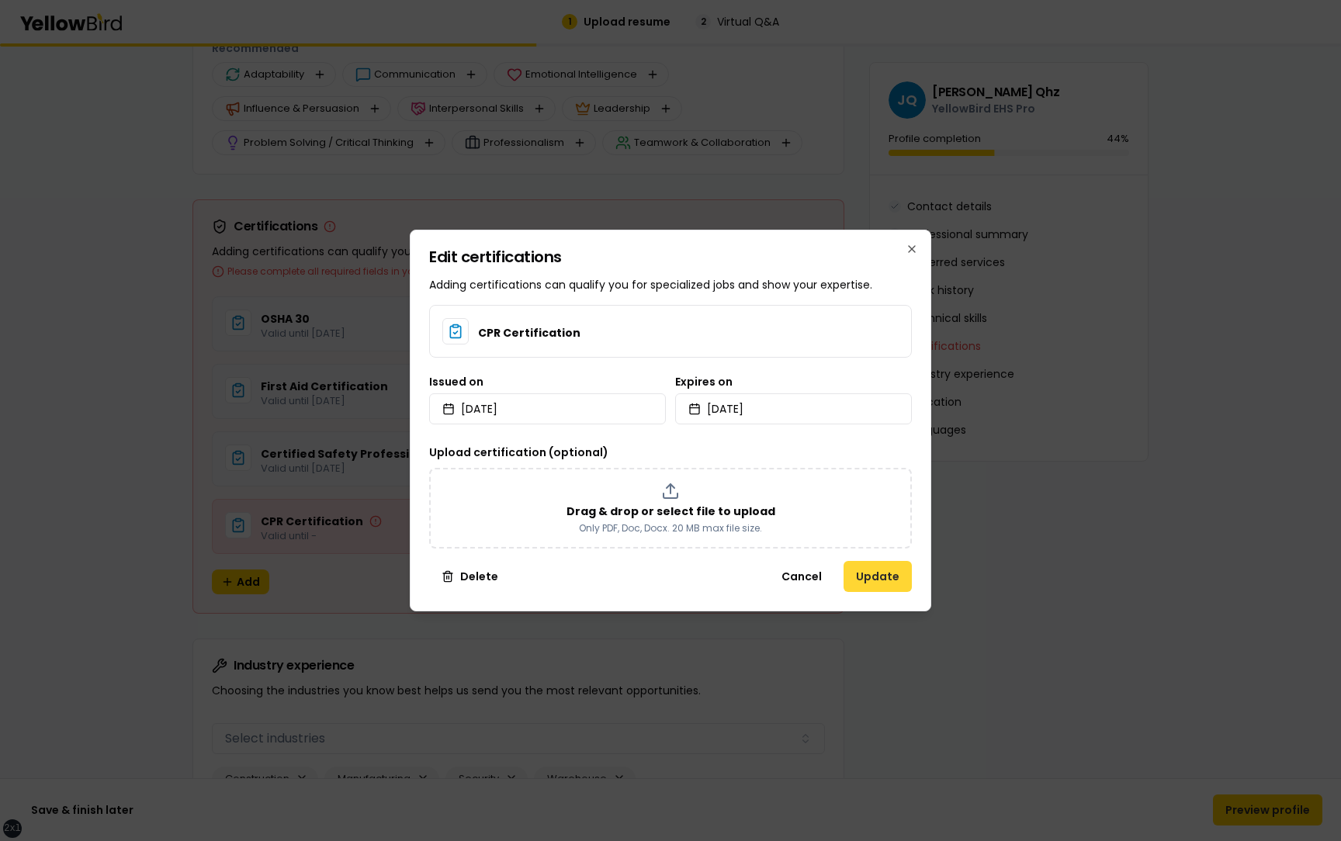
click at [893, 572] on button "Update" at bounding box center [878, 576] width 68 height 31
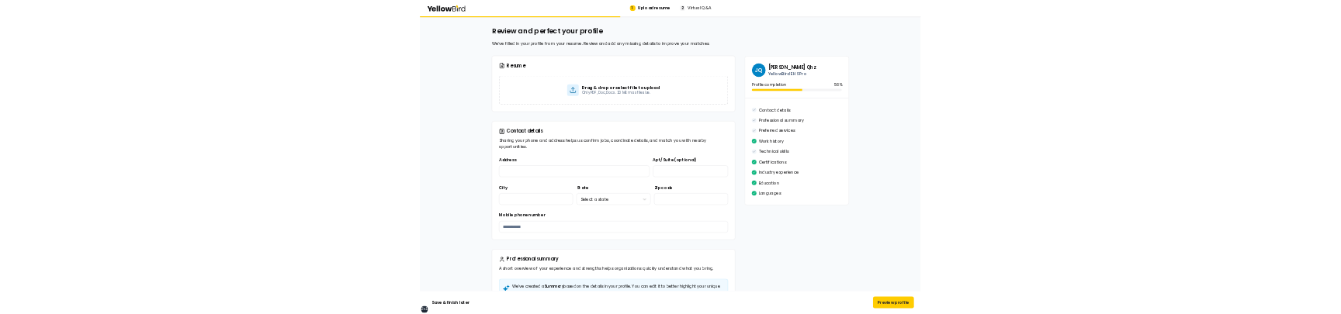
scroll to position [0, 0]
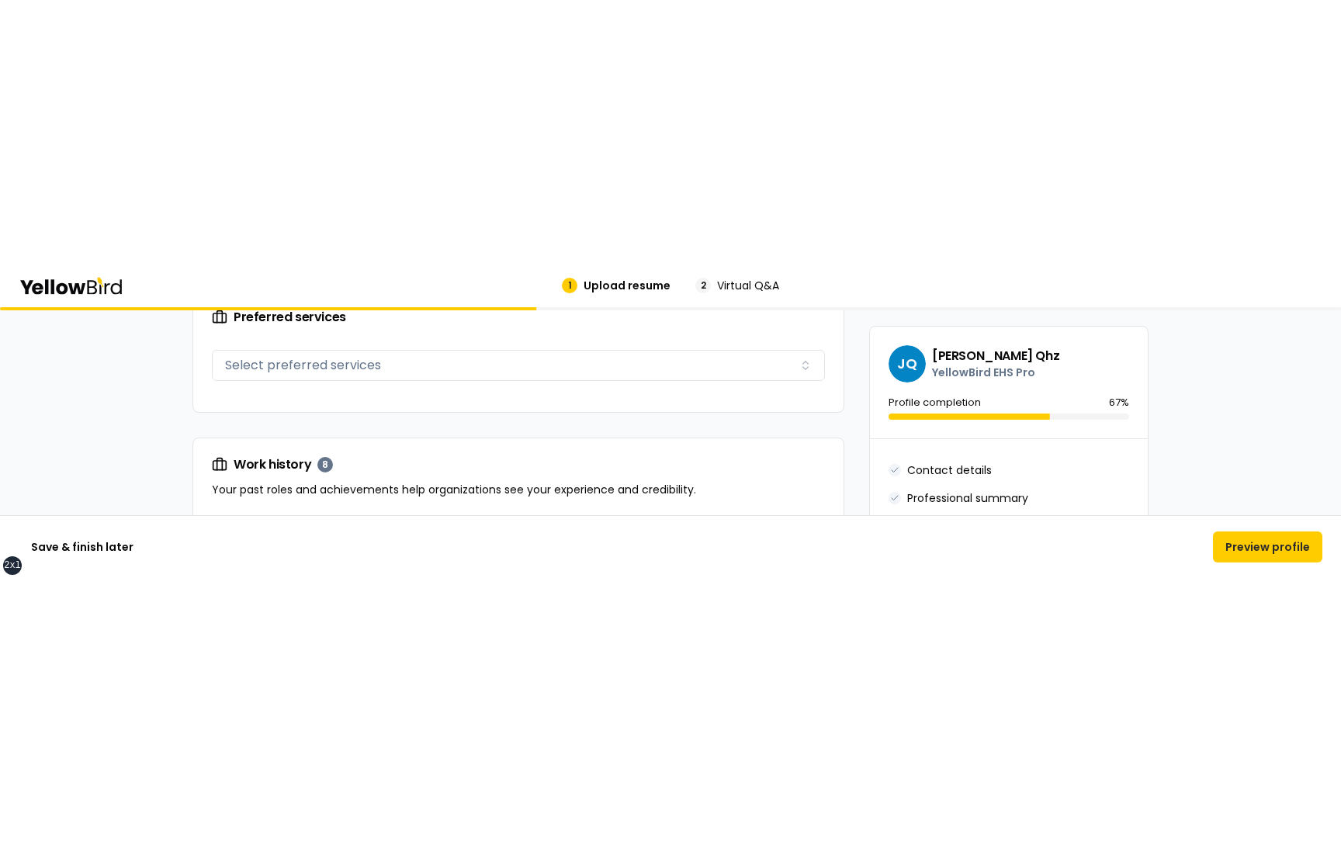
scroll to position [1046, 0]
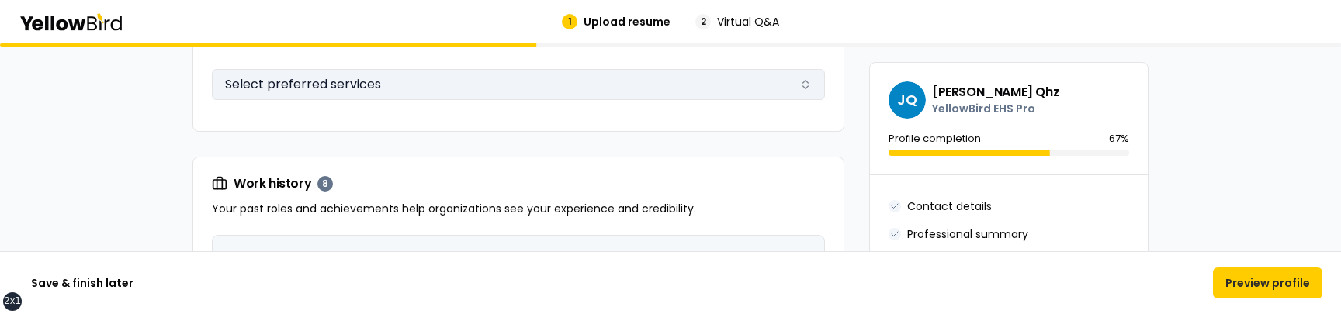
click at [639, 85] on button "Select preferred services" at bounding box center [518, 84] width 613 height 31
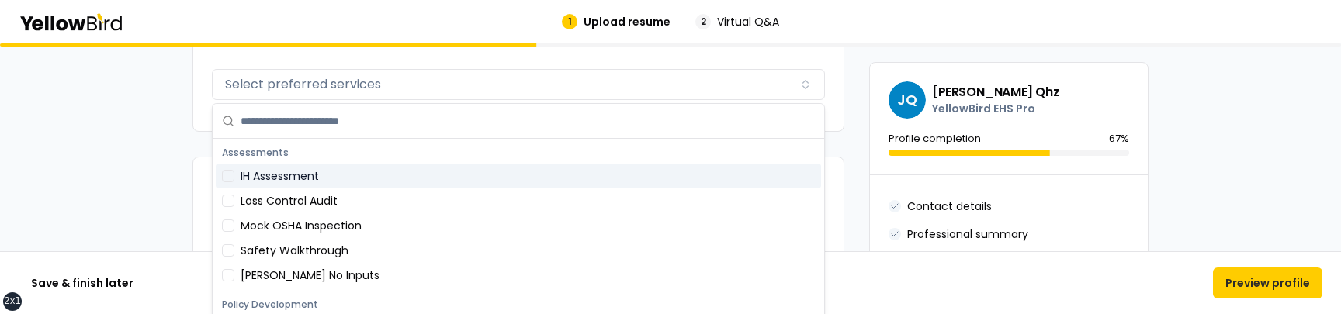
click at [358, 172] on div "IH Assessment" at bounding box center [518, 176] width 605 height 25
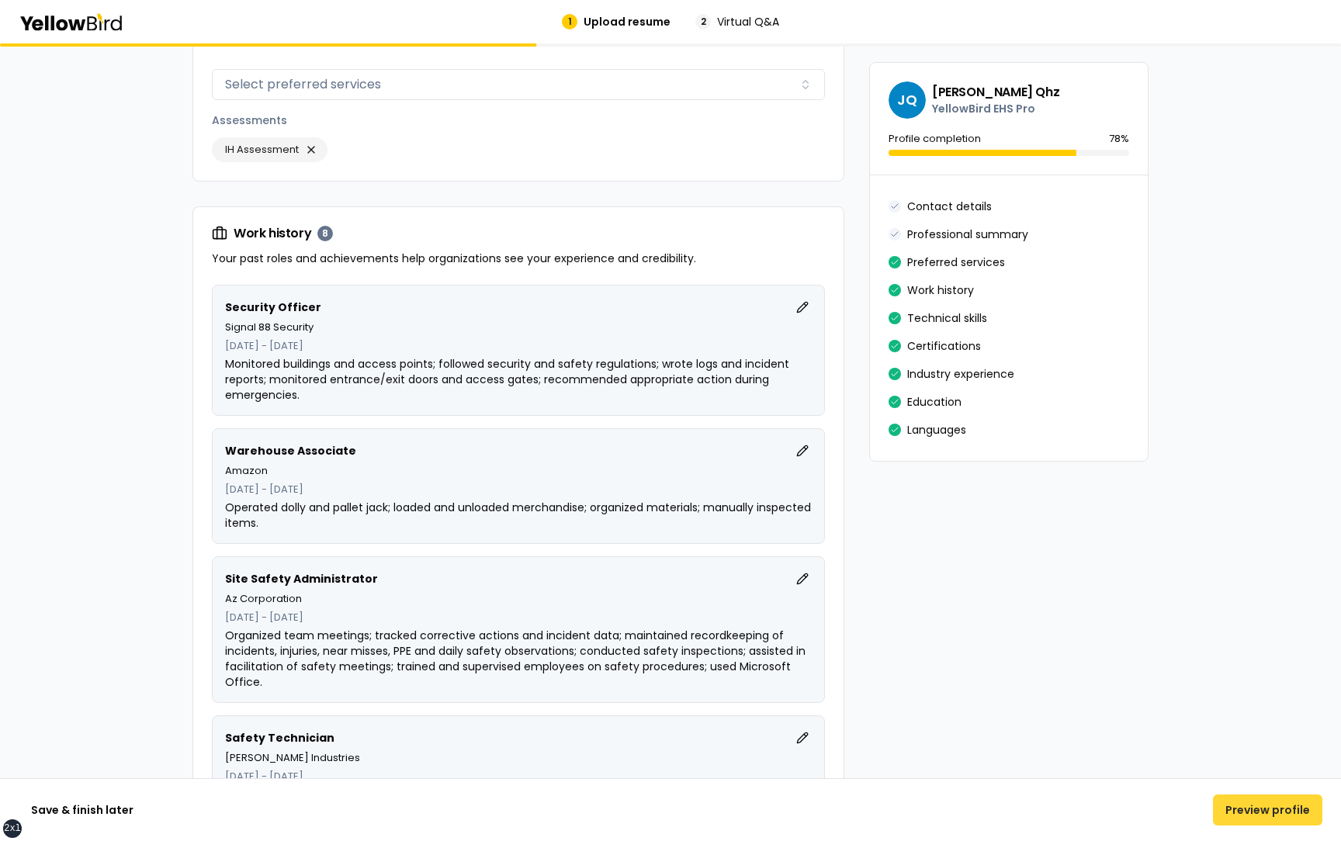
click at [1244, 809] on button "Preview profile" at bounding box center [1267, 810] width 109 height 31
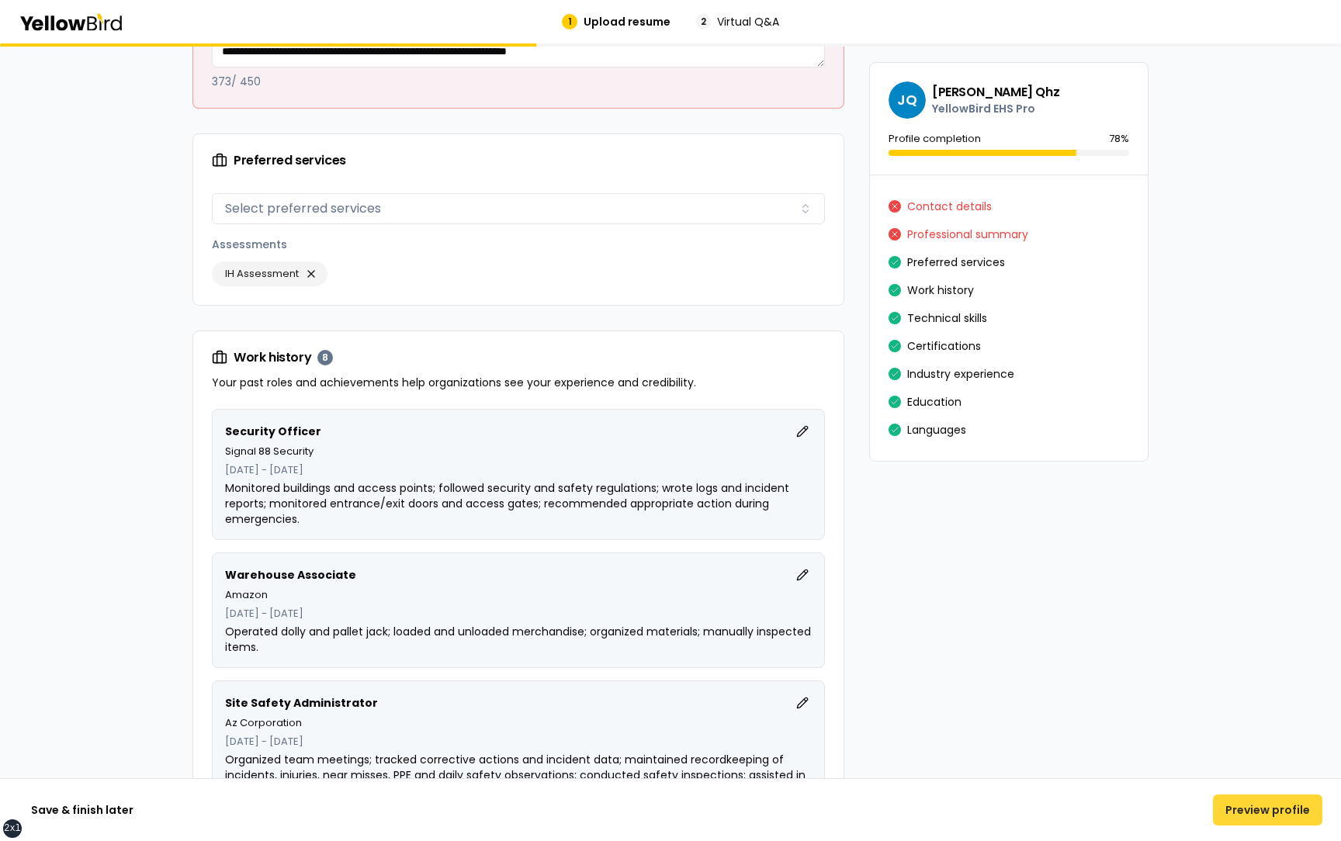
scroll to position [47, 0]
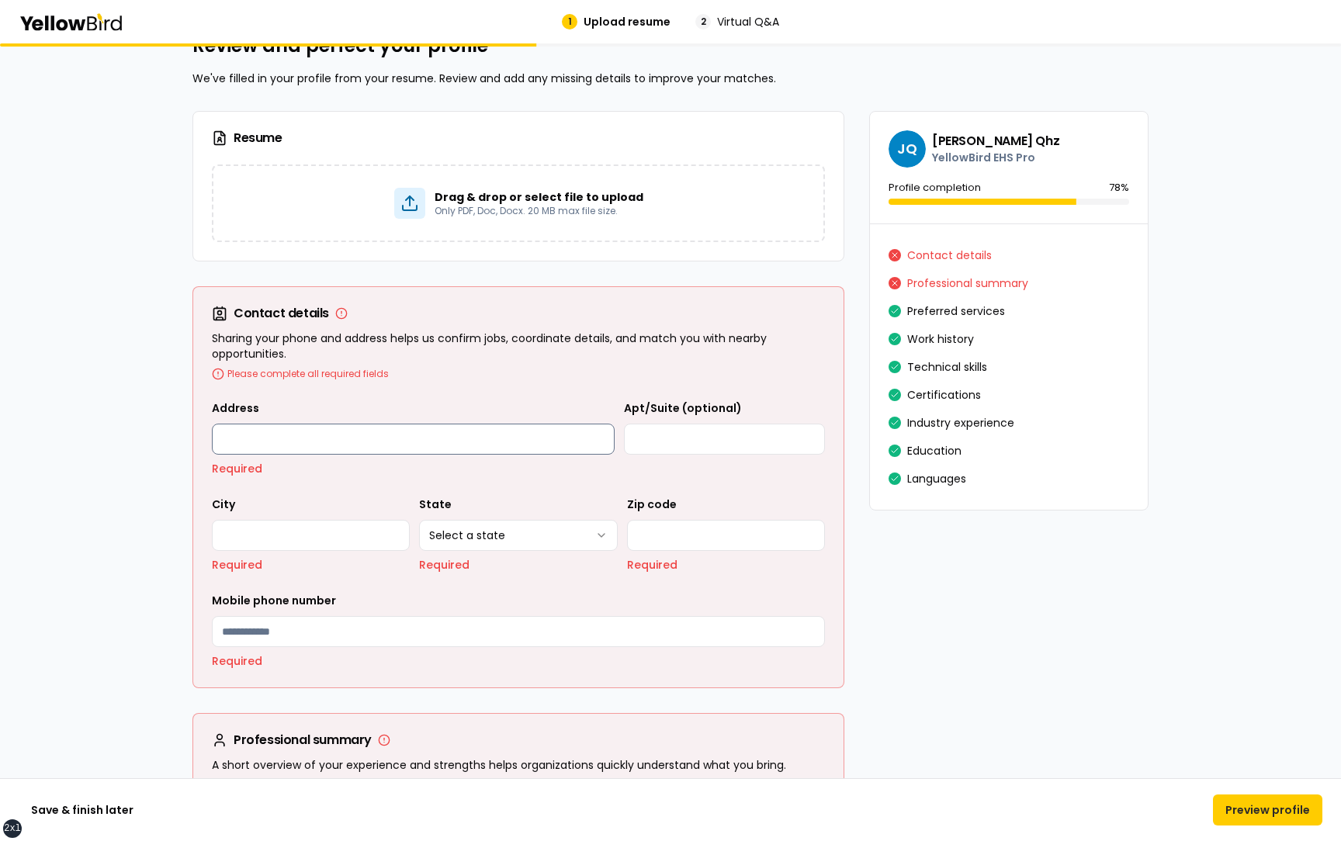
click at [599, 440] on input "Address" at bounding box center [413, 439] width 403 height 31
type input "**********"
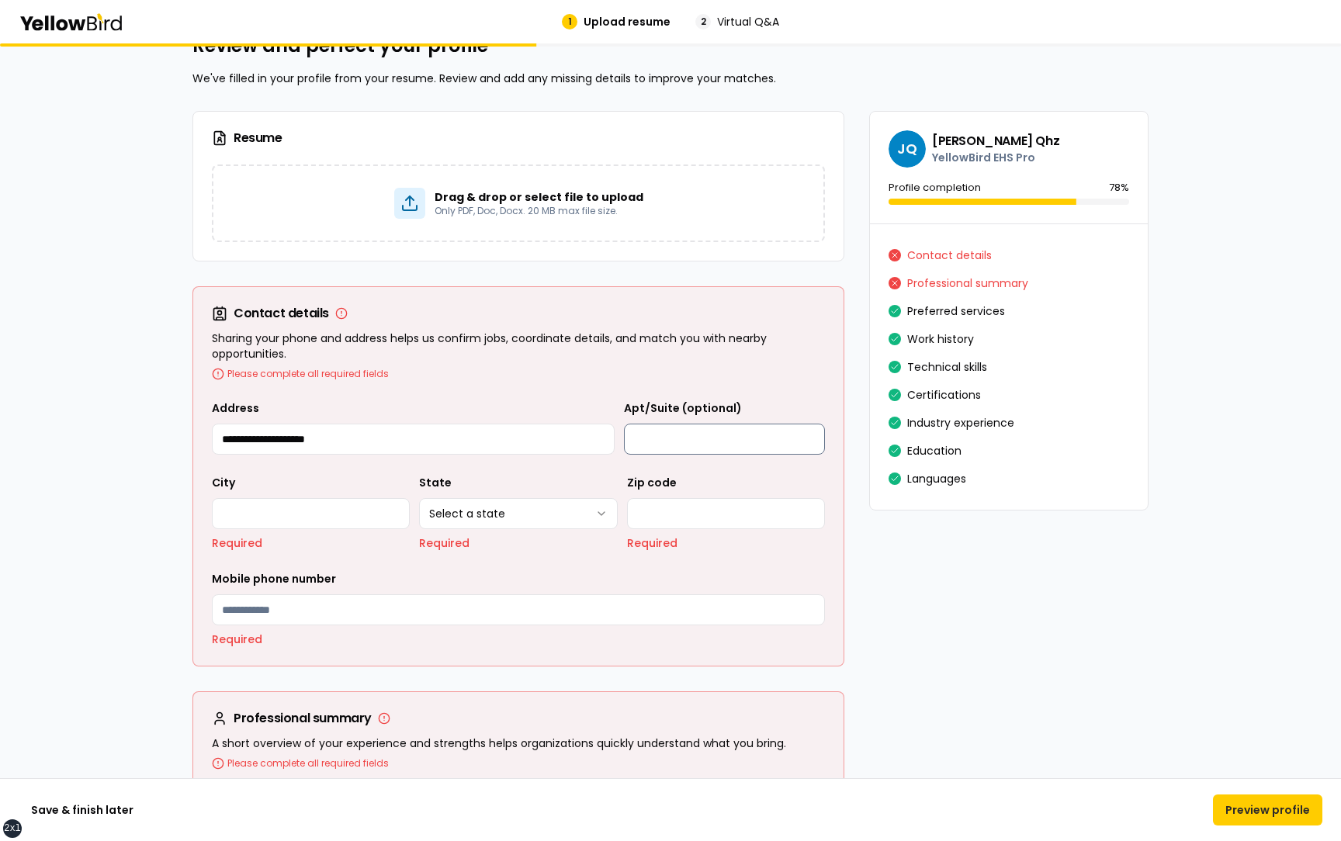
click at [656, 445] on input "Apt/Suite (optional)" at bounding box center [724, 439] width 201 height 31
type input "**********"
click at [349, 521] on input "City" at bounding box center [311, 513] width 198 height 31
type input "*******"
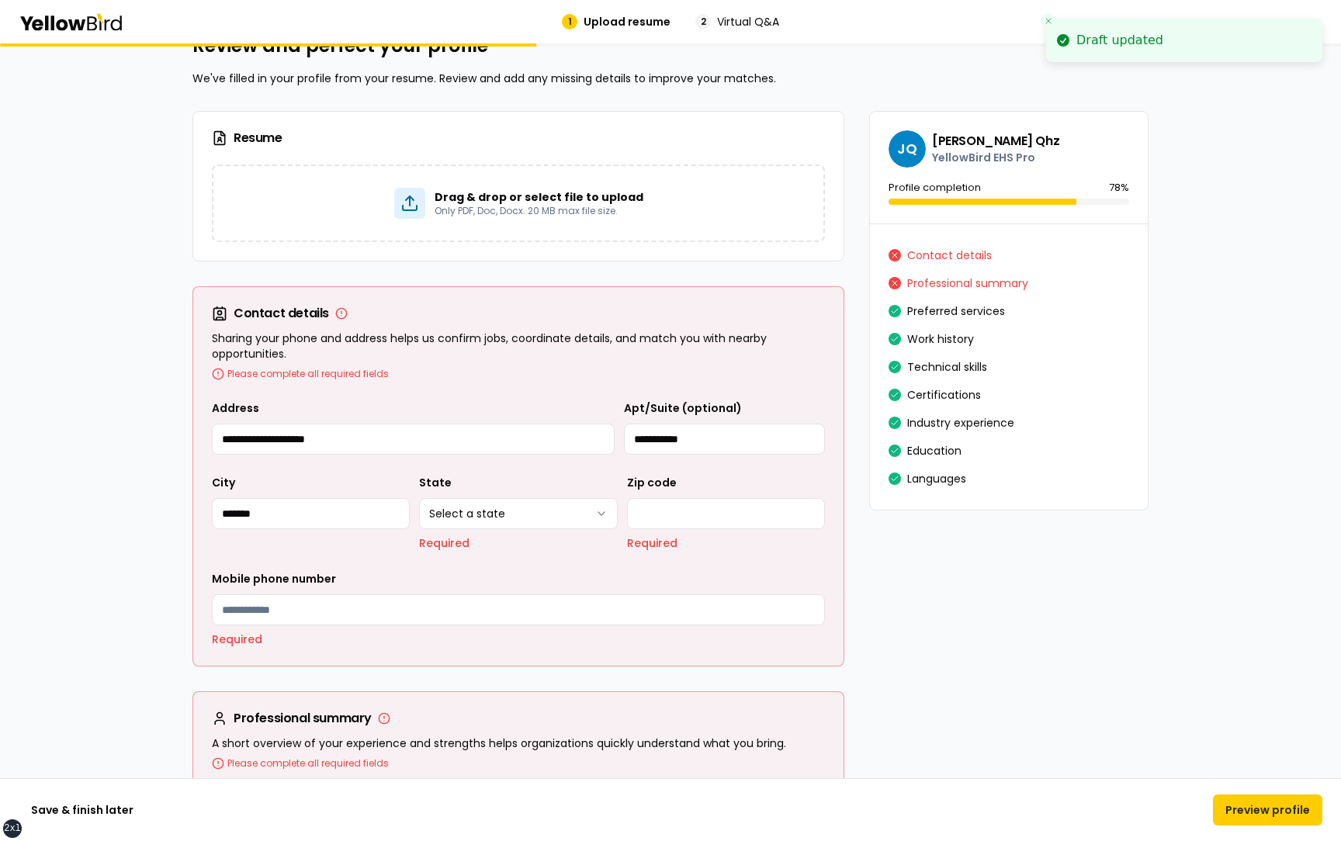
click at [456, 531] on div "**********" at bounding box center [518, 513] width 198 height 78
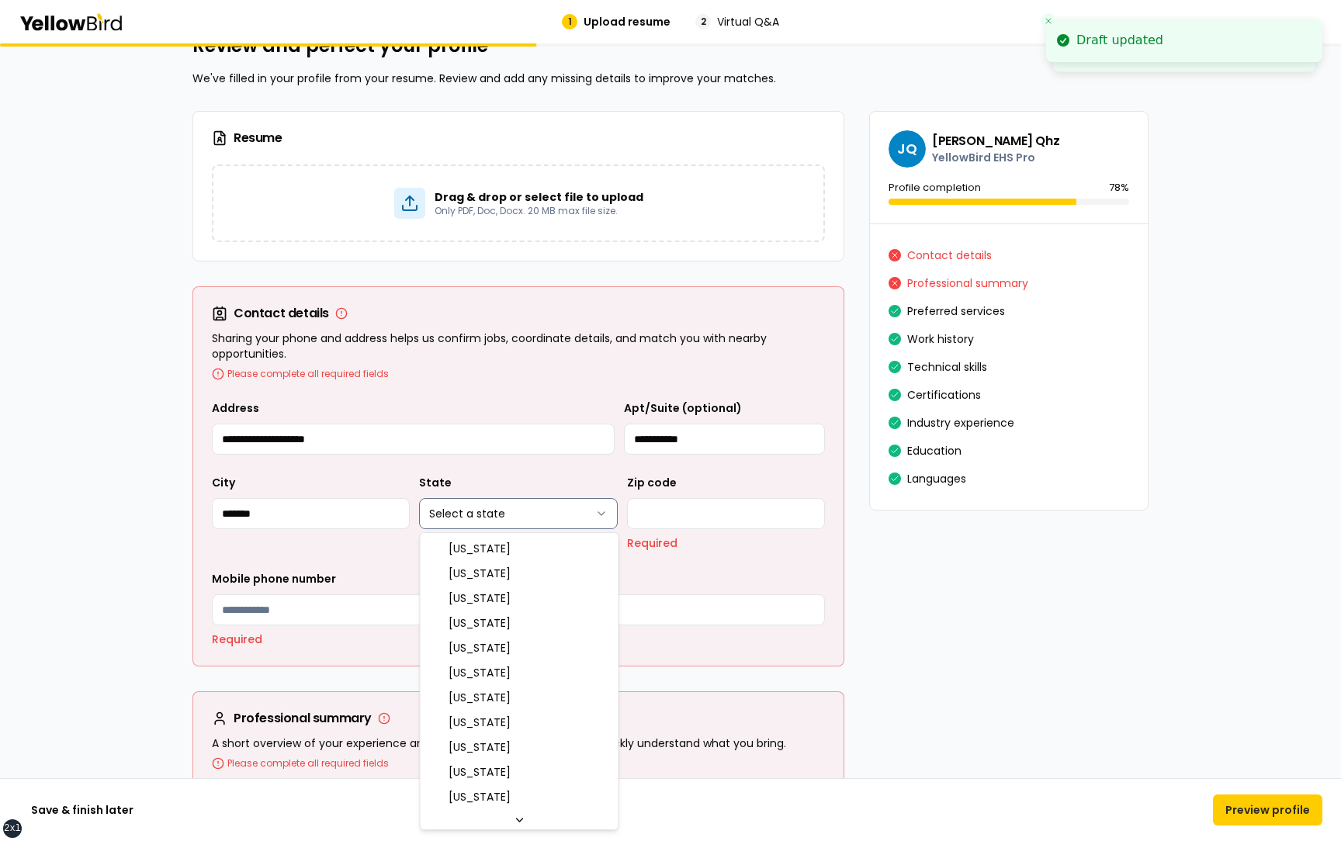
click at [460, 515] on html "**********" at bounding box center [670, 420] width 1341 height 841
select select "**"
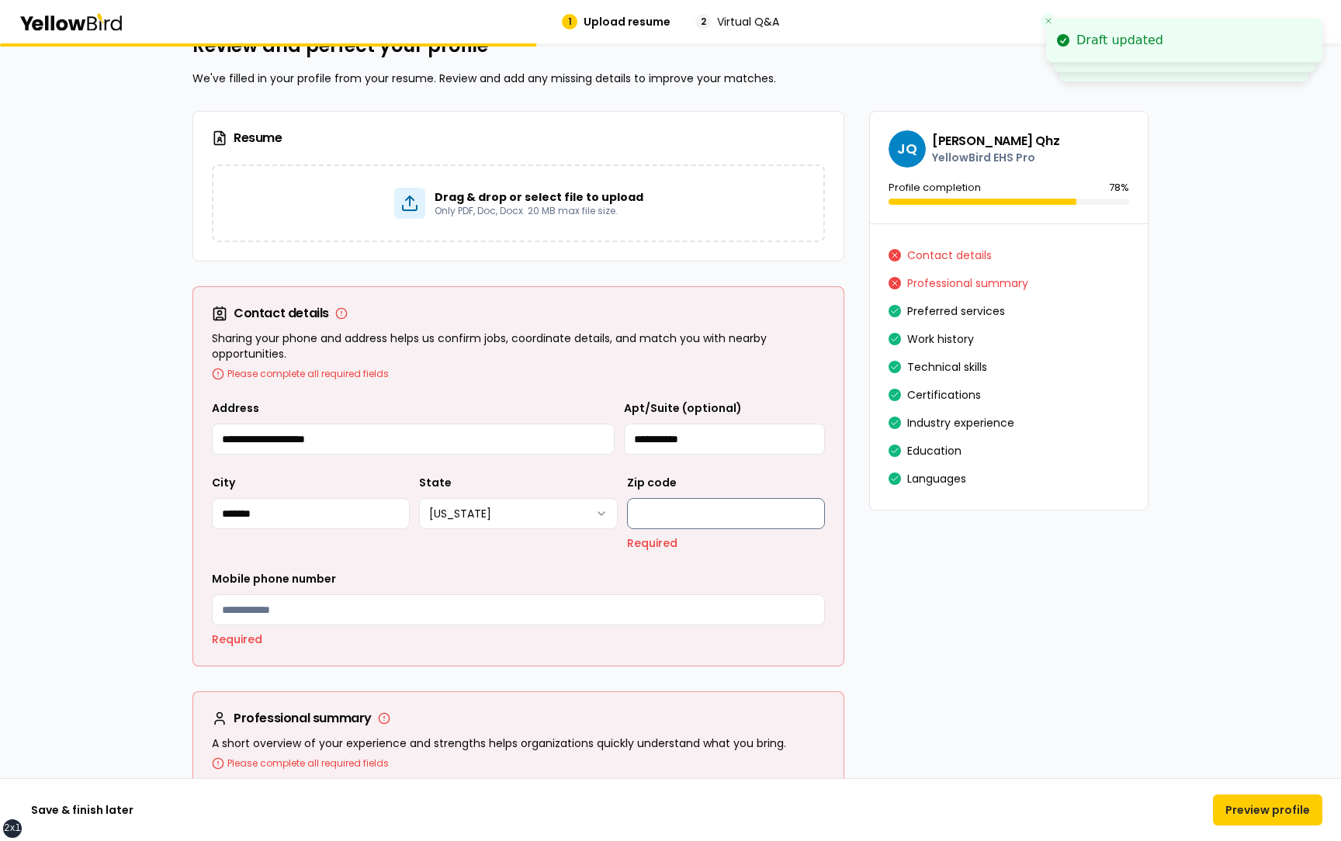
click at [641, 506] on input "Zip code" at bounding box center [726, 513] width 198 height 31
type input "*****"
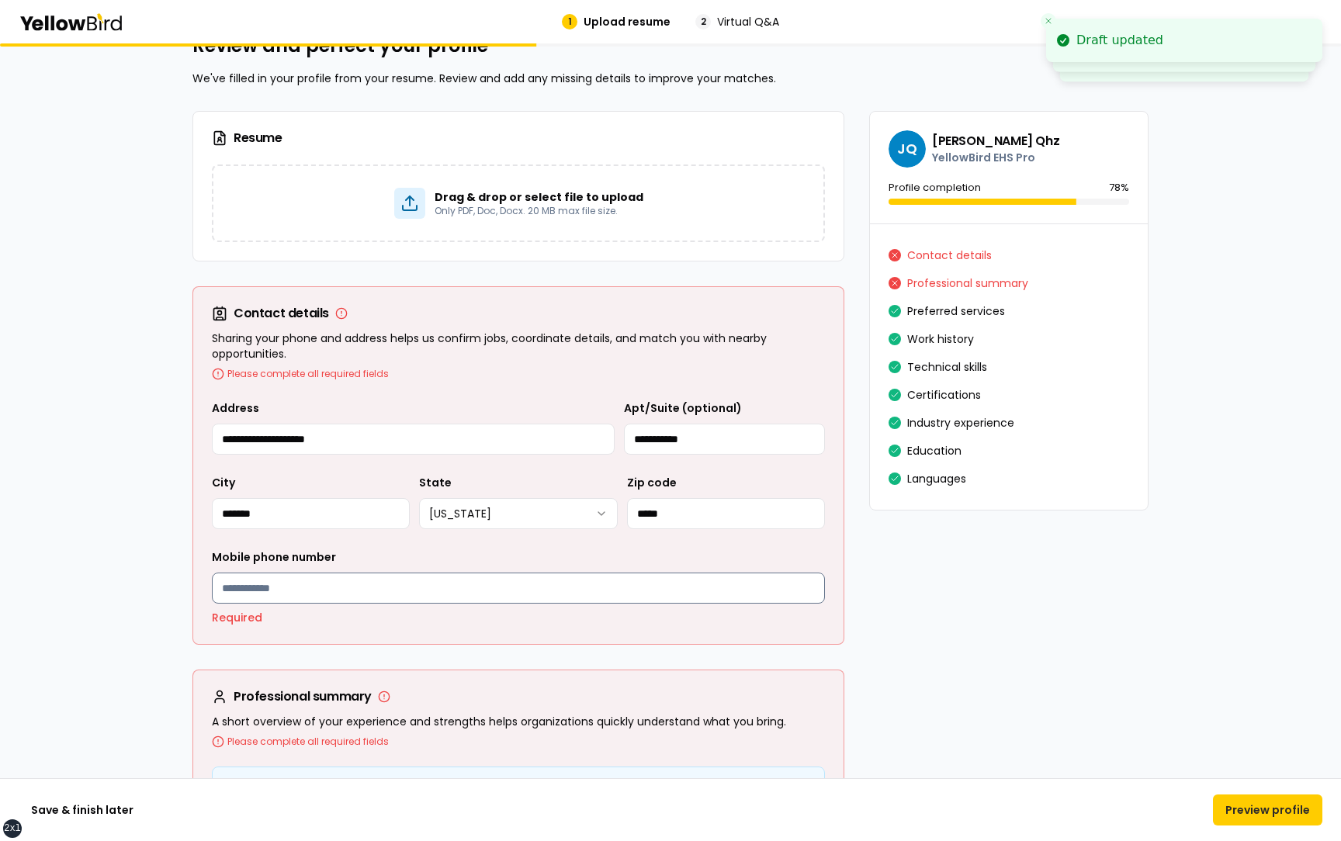
click at [543, 585] on input "Mobile phone number" at bounding box center [518, 588] width 613 height 31
type input "**********"
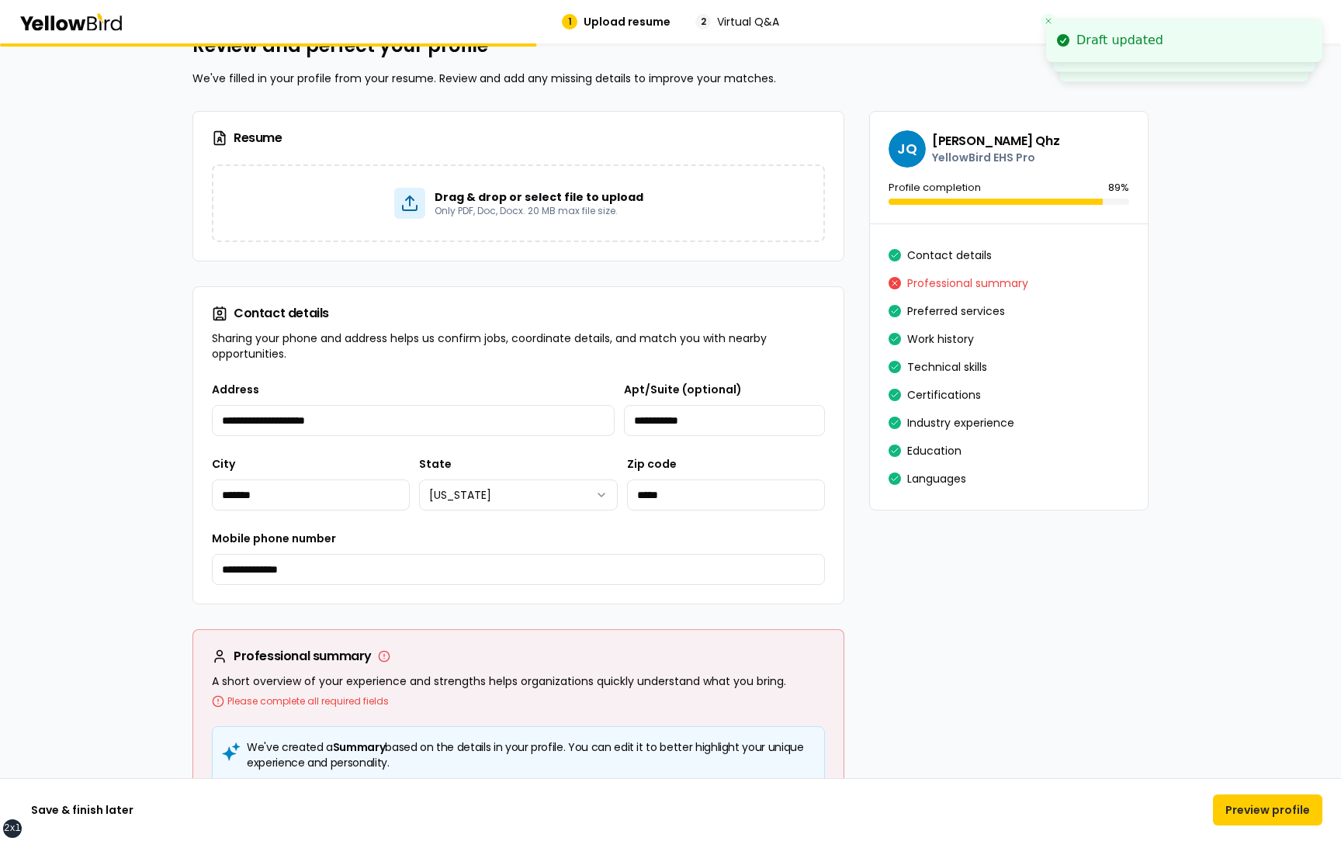
click at [422, 592] on div "**********" at bounding box center [518, 492] width 651 height 224
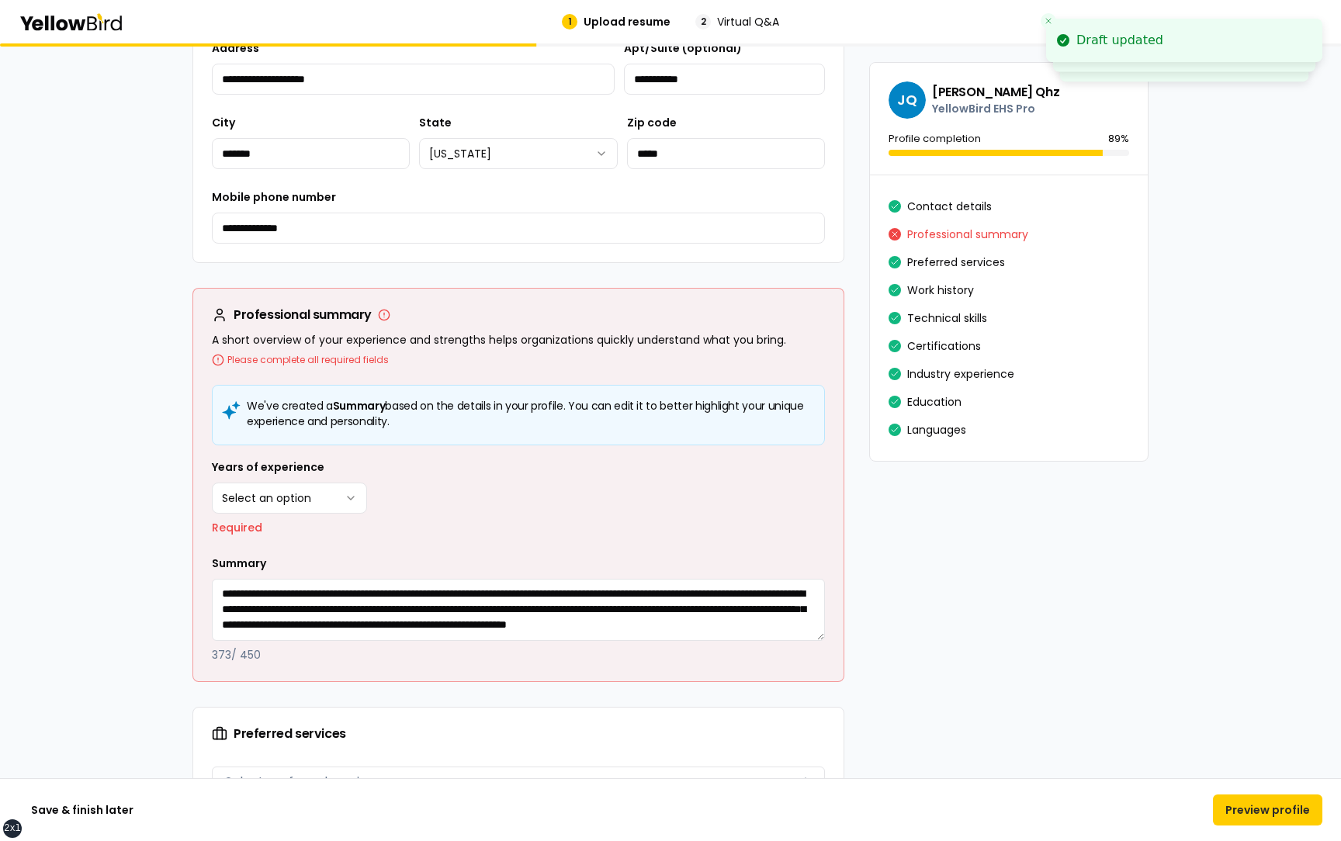
scroll to position [394, 0]
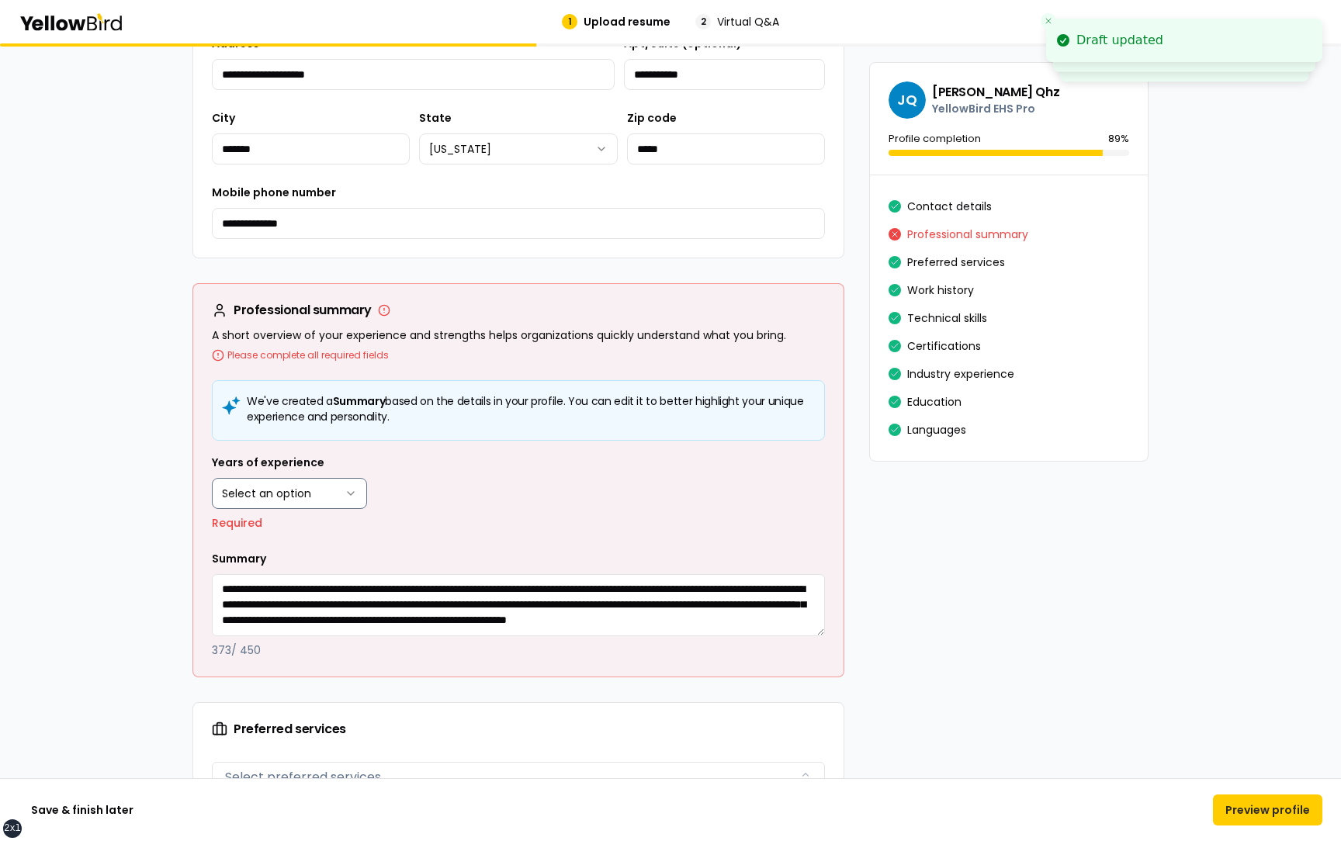
click at [311, 504] on html "**********" at bounding box center [670, 420] width 1341 height 841
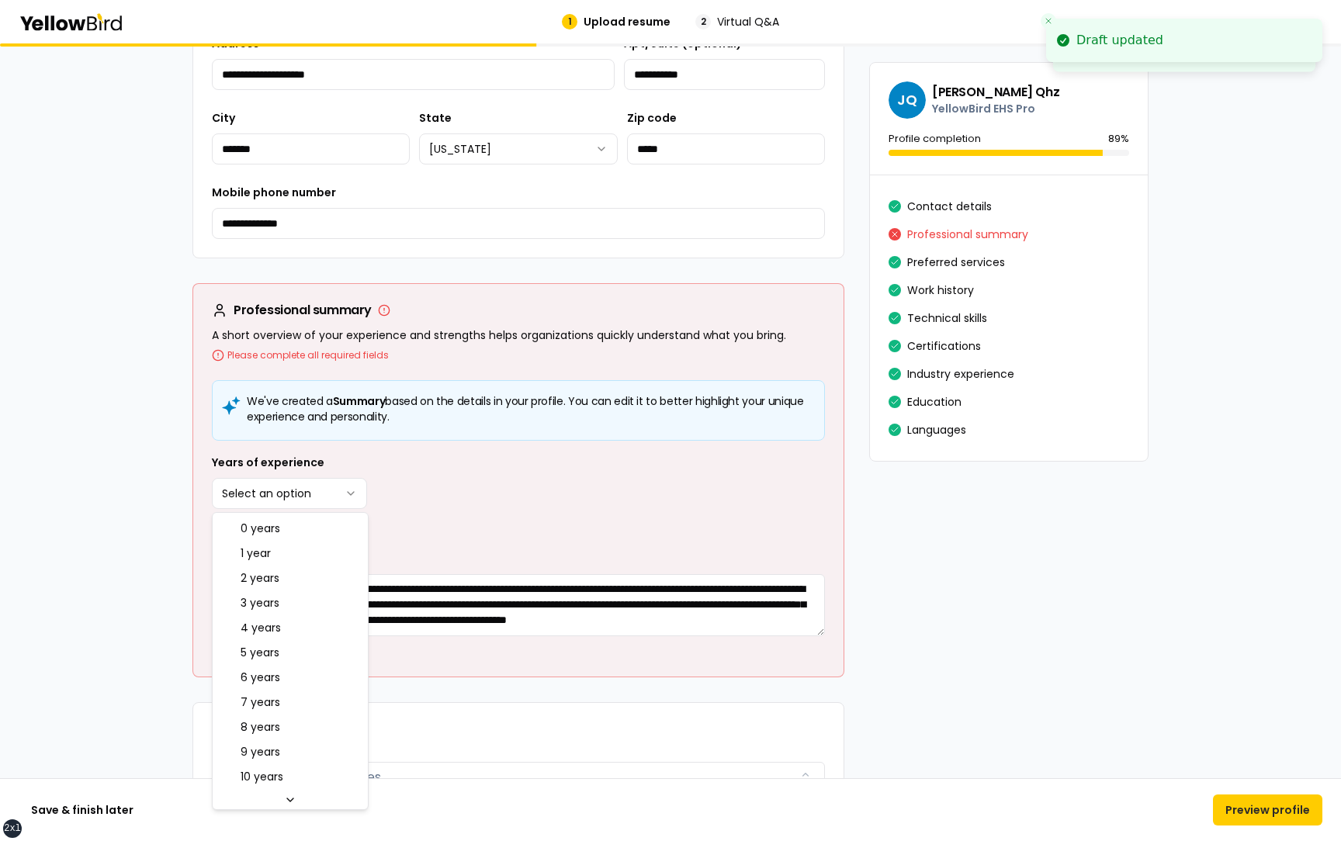
select select "****"
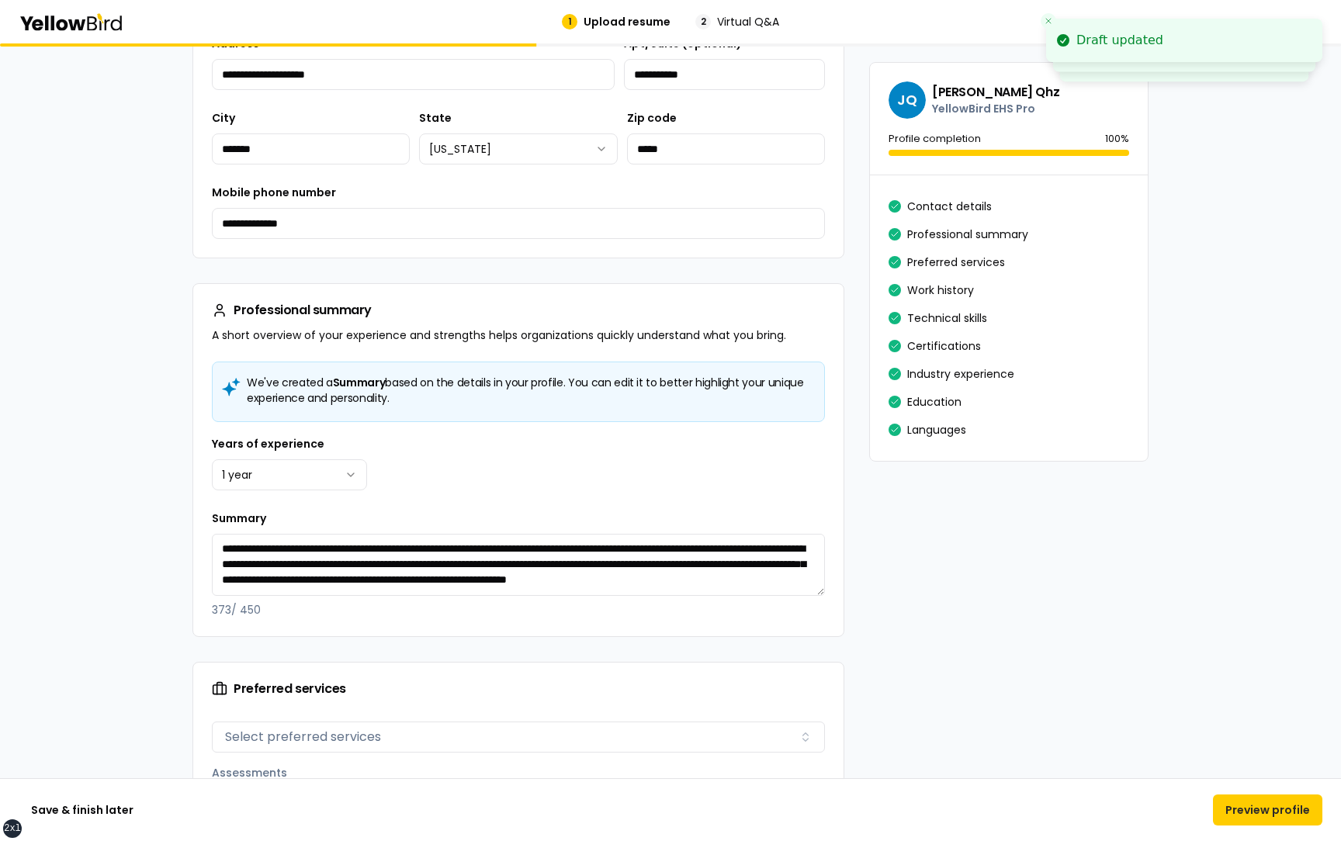
click at [573, 491] on div "Years of experience 1 year ******* ****** ******* ******* ******* ******* *****…" at bounding box center [518, 526] width 613 height 183
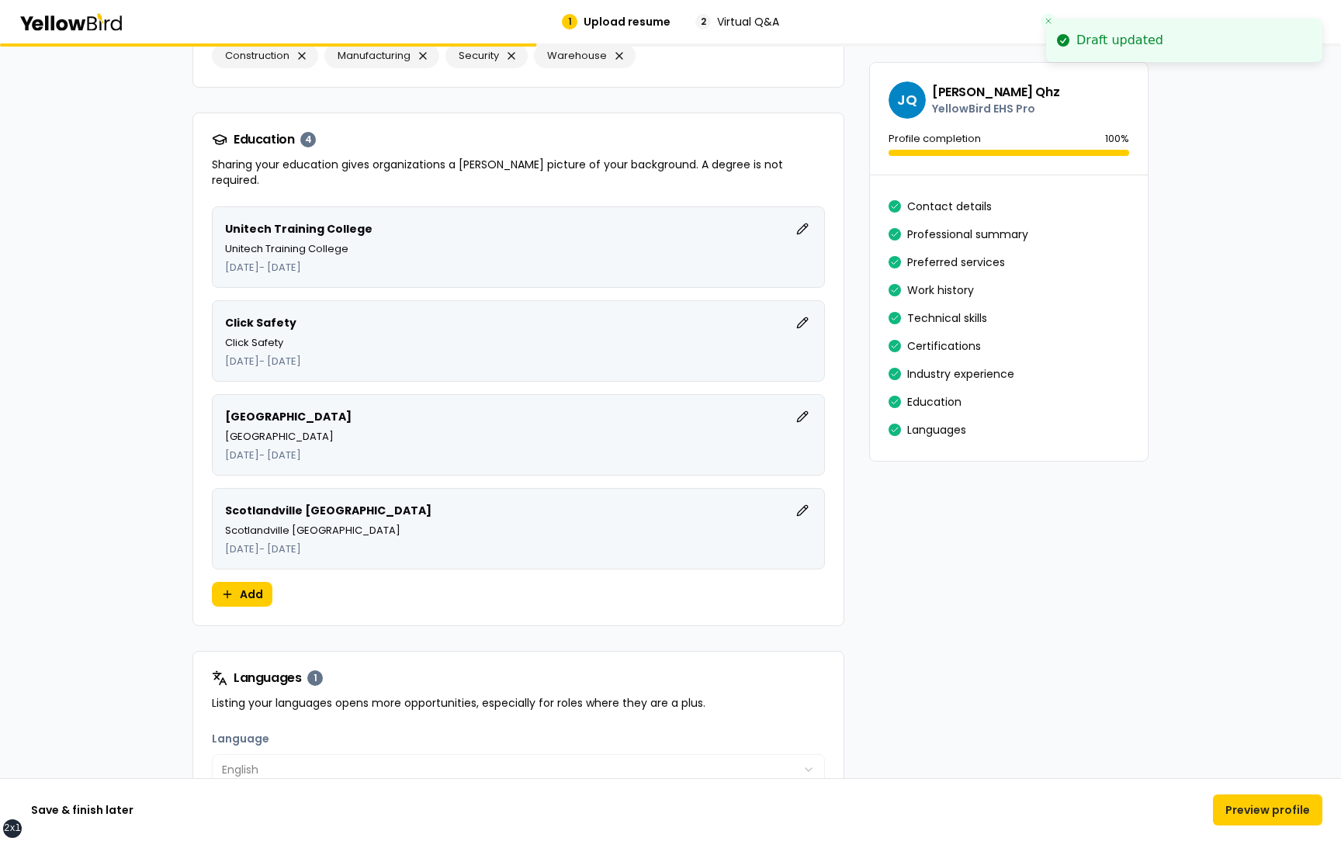
scroll to position [3798, 0]
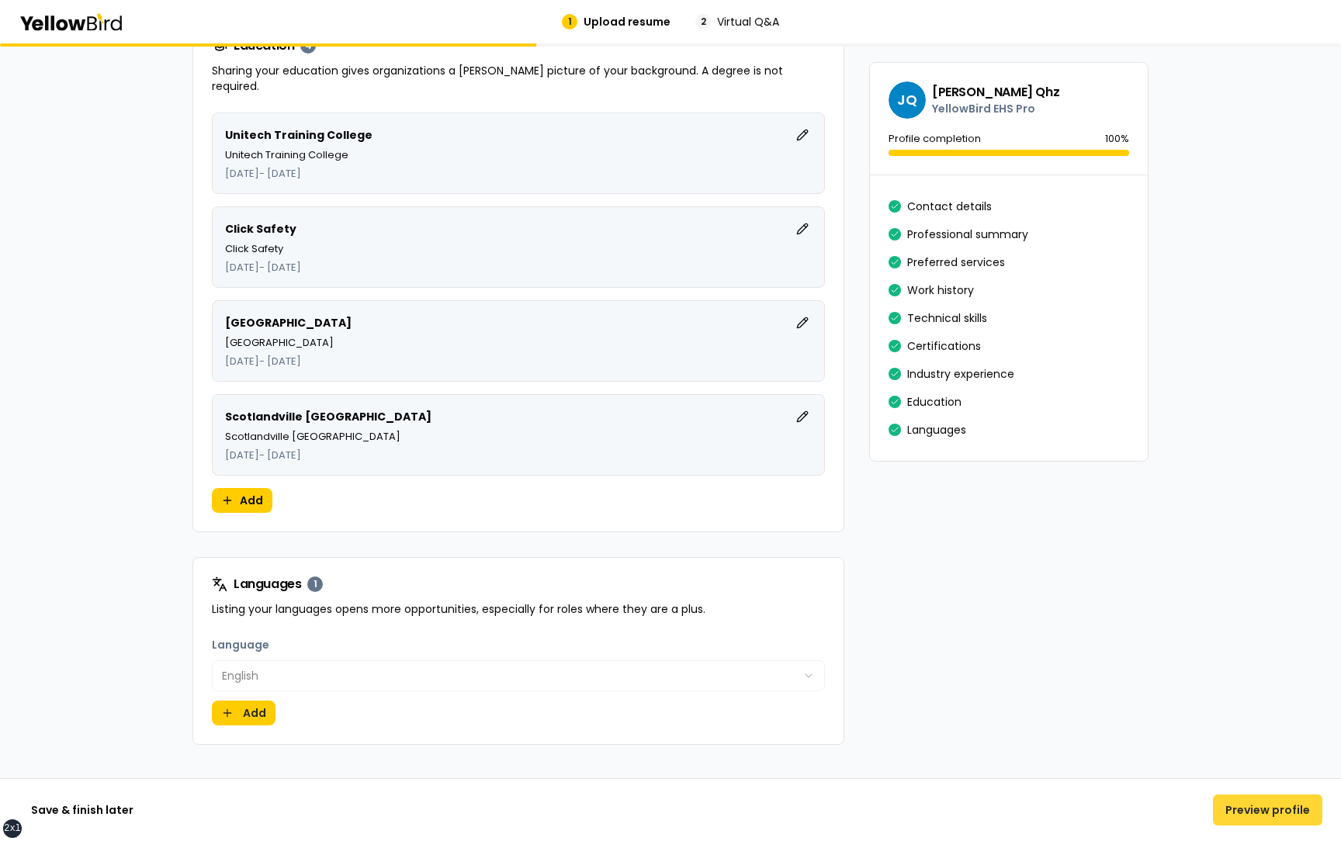
click at [1261, 814] on button "Preview profile" at bounding box center [1267, 810] width 109 height 31
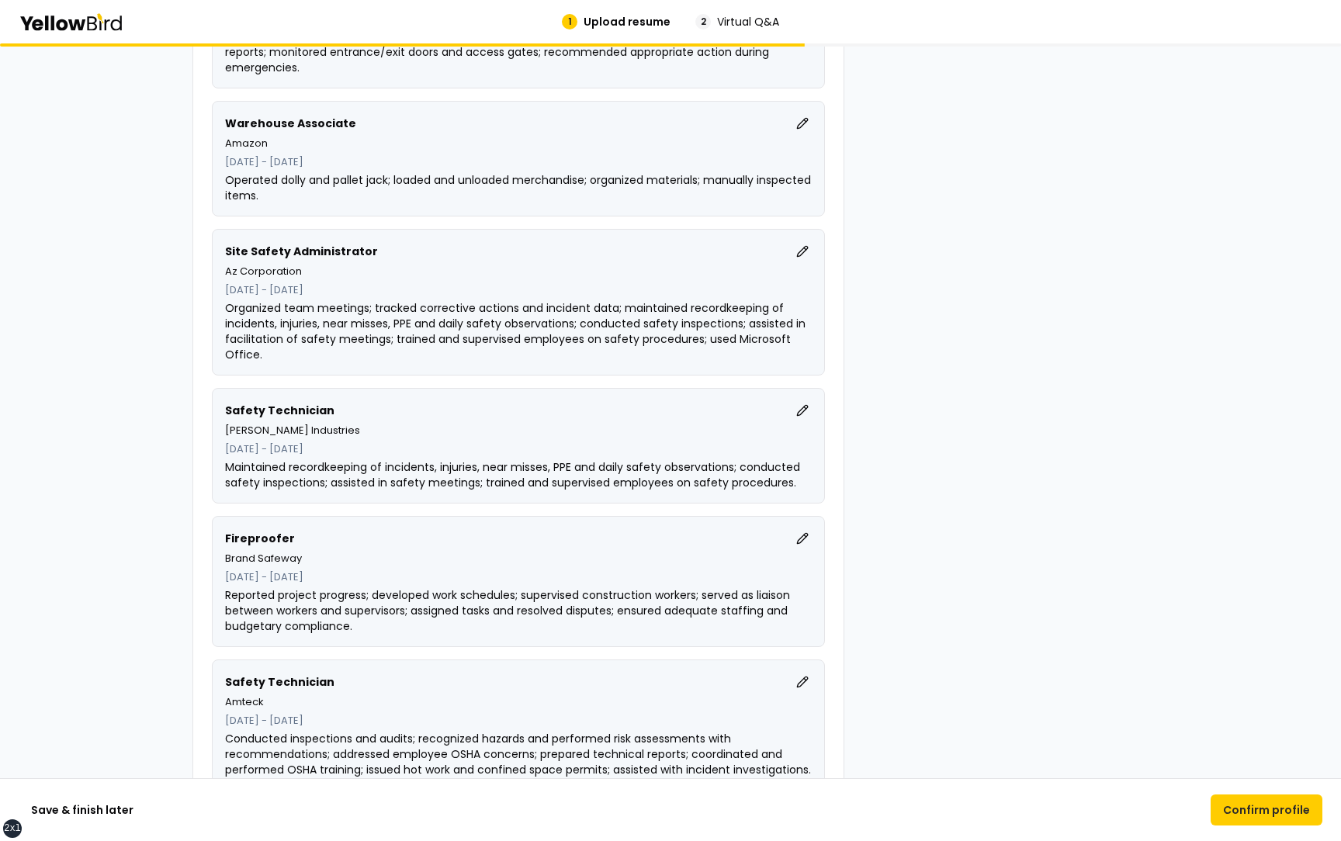
scroll to position [699, 0]
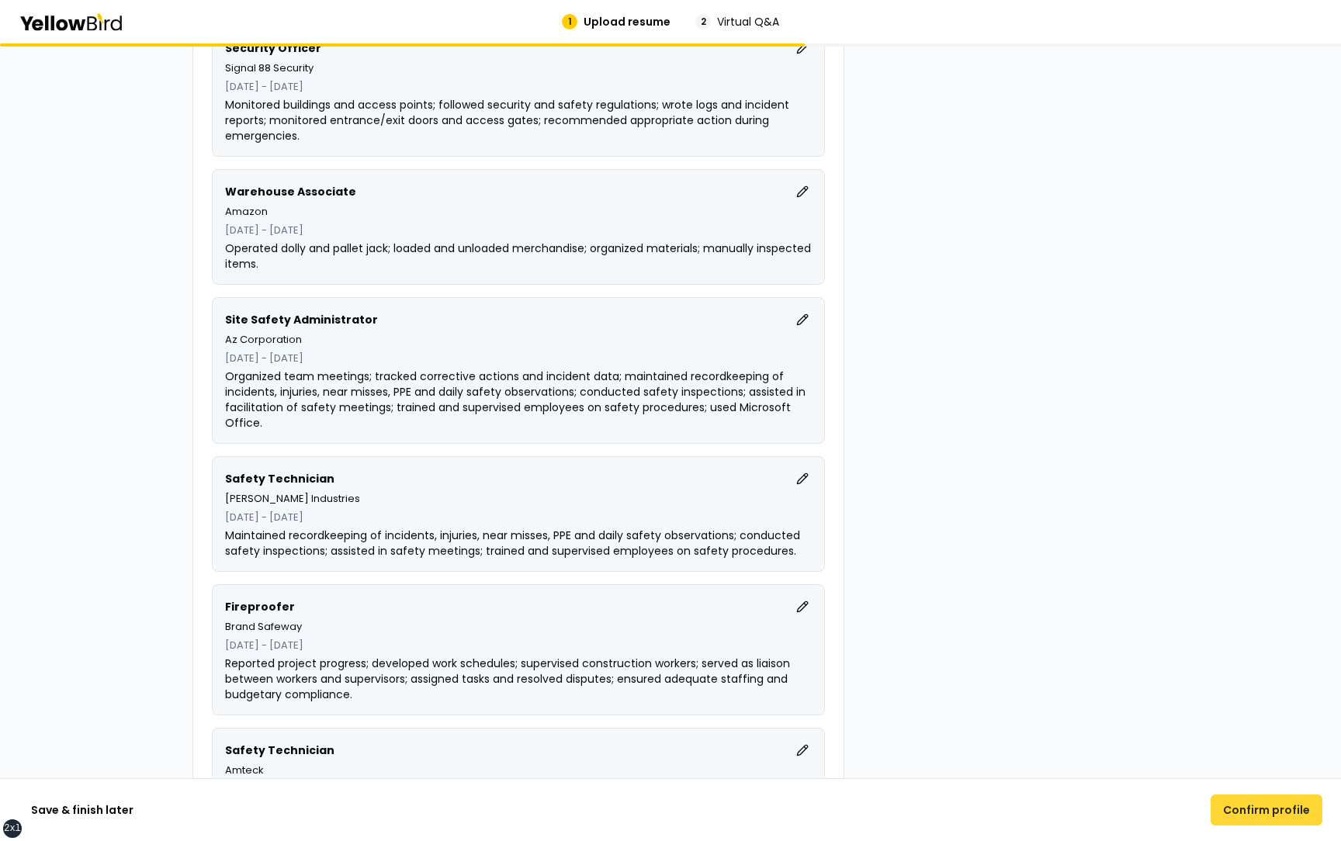
click at [1240, 800] on button "Confirm profile" at bounding box center [1267, 810] width 112 height 31
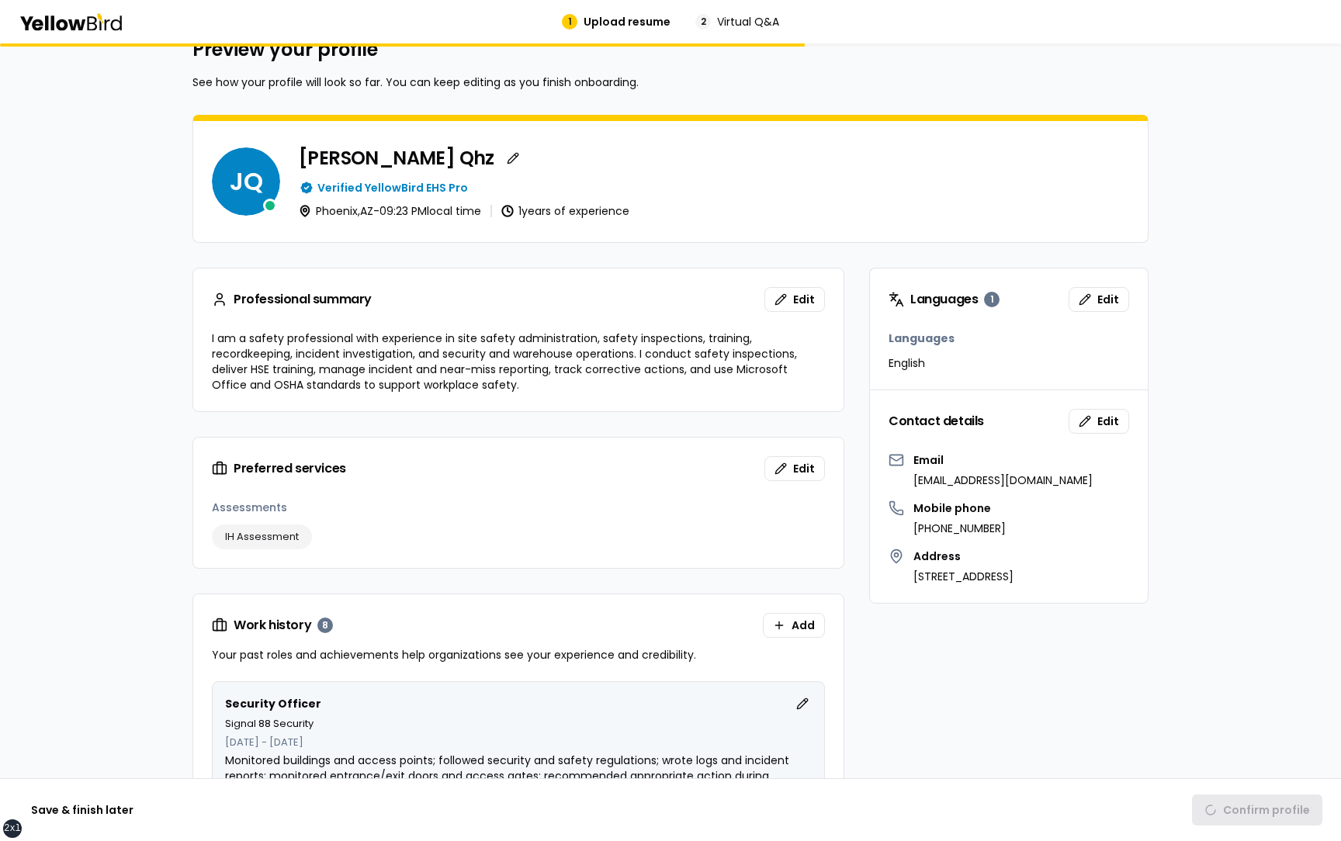
scroll to position [0, 0]
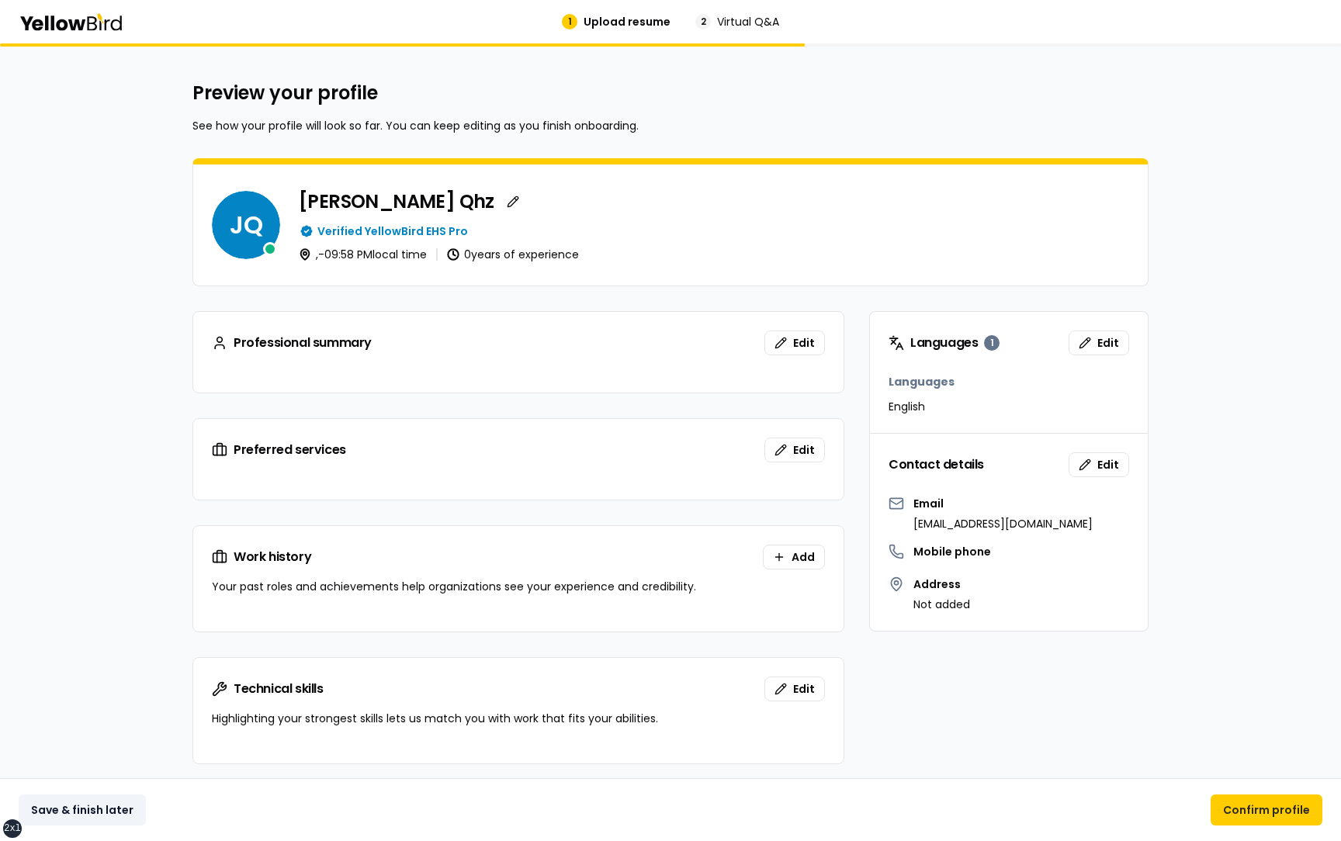
click at [79, 810] on button "Save & finish later" at bounding box center [82, 810] width 127 height 31
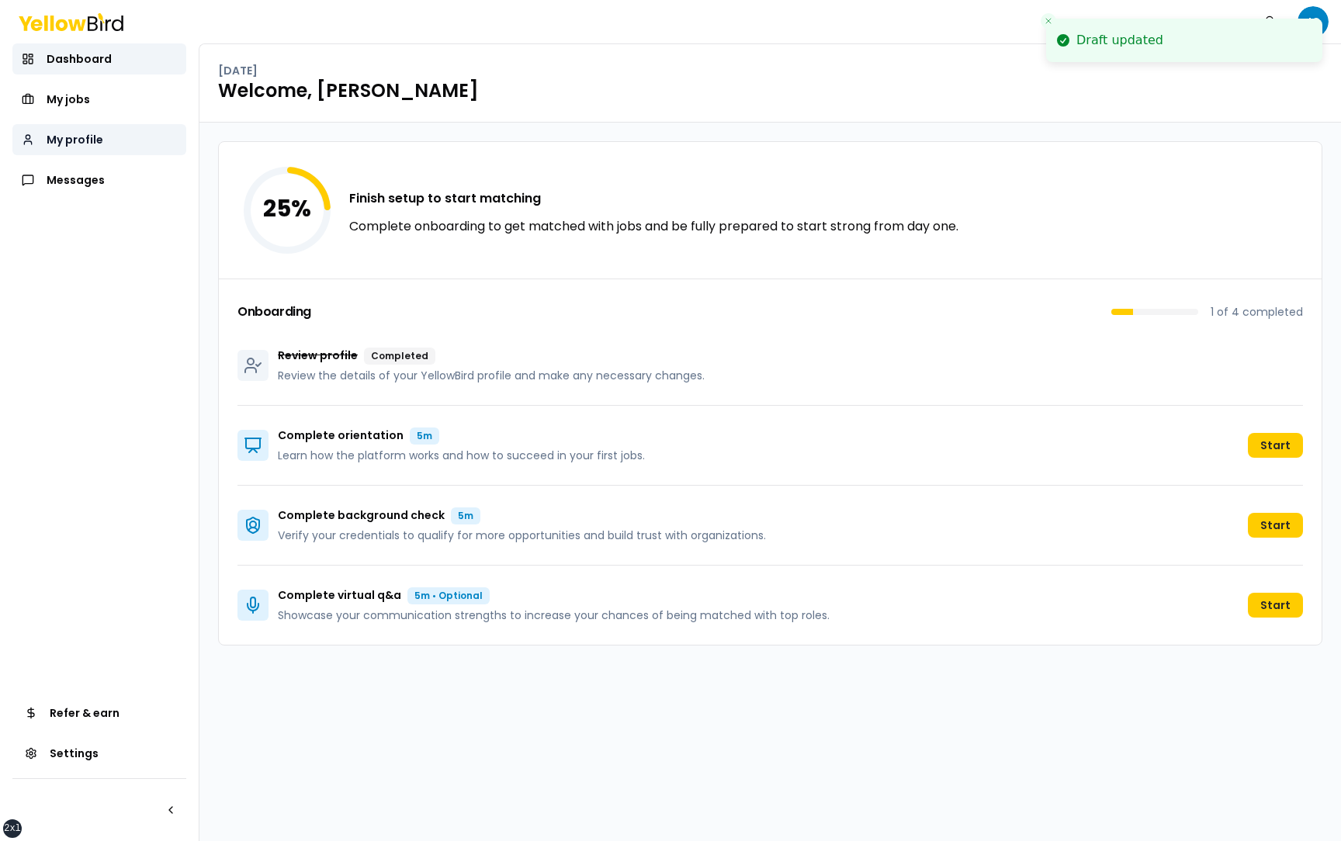
click at [76, 146] on span "My profile" at bounding box center [75, 140] width 57 height 16
